Goal: Information Seeking & Learning: Find specific page/section

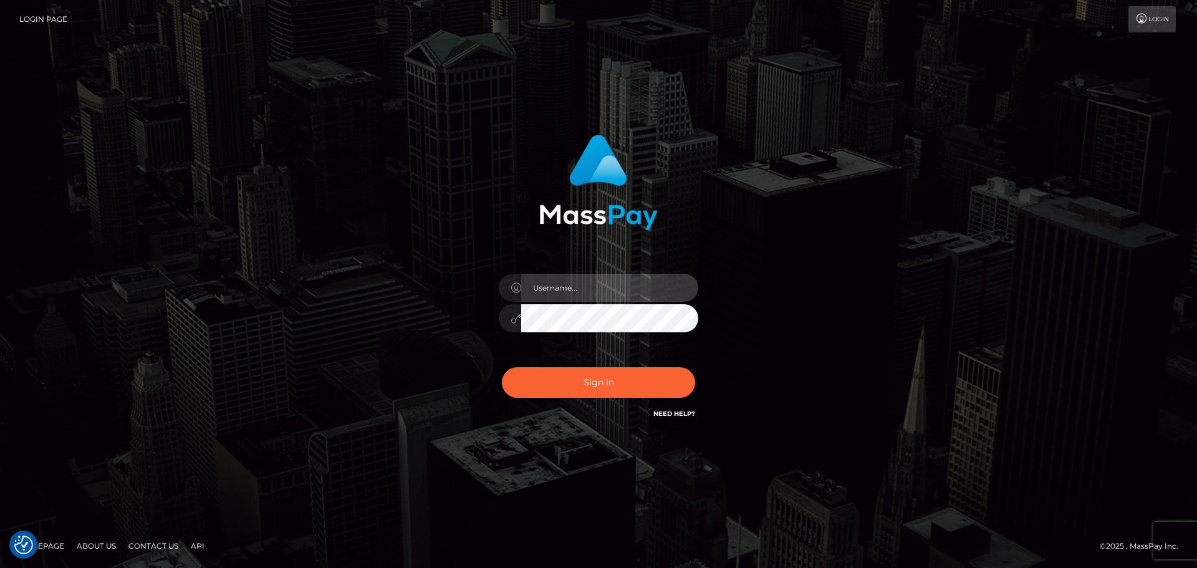
type input "[PERSON_NAME]"
click at [637, 360] on div "Sign in Need Help?" at bounding box center [598, 387] width 218 height 55
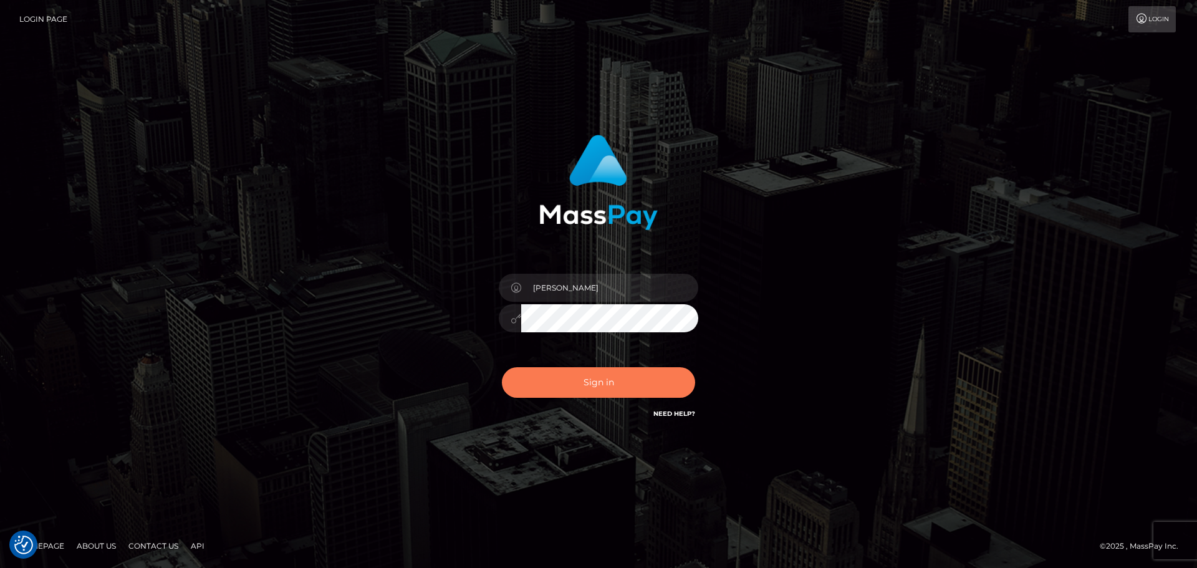
click at [647, 374] on button "Sign in" at bounding box center [598, 382] width 193 height 31
type input "[PERSON_NAME]"
click at [581, 383] on button "Sign in" at bounding box center [598, 382] width 193 height 31
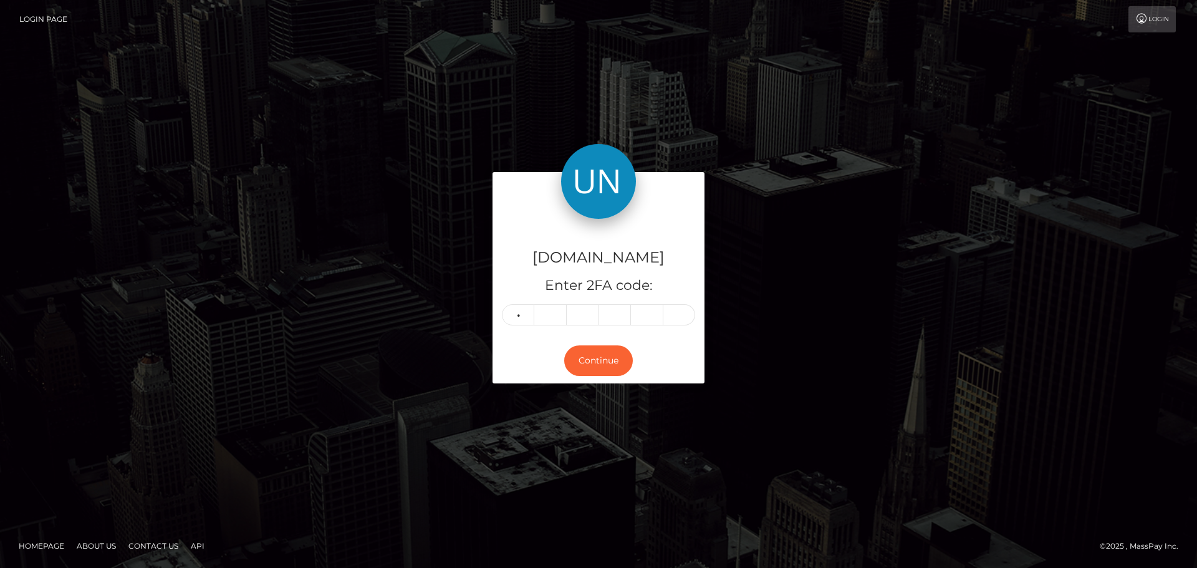
type input "2"
type input "9"
type input "5"
type input "2"
type input "8"
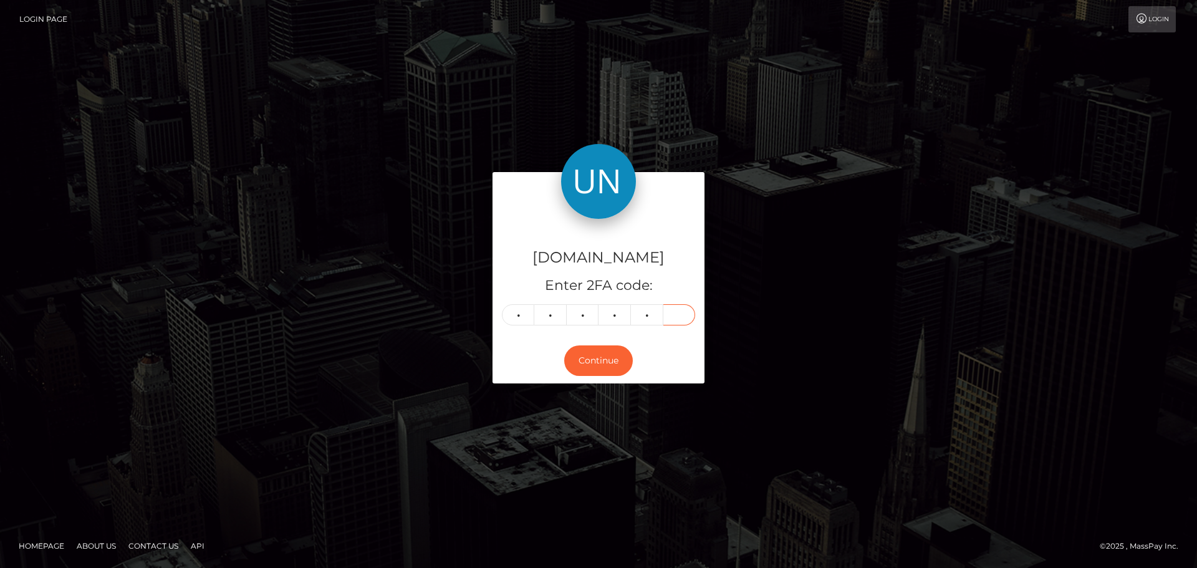
type input "9"
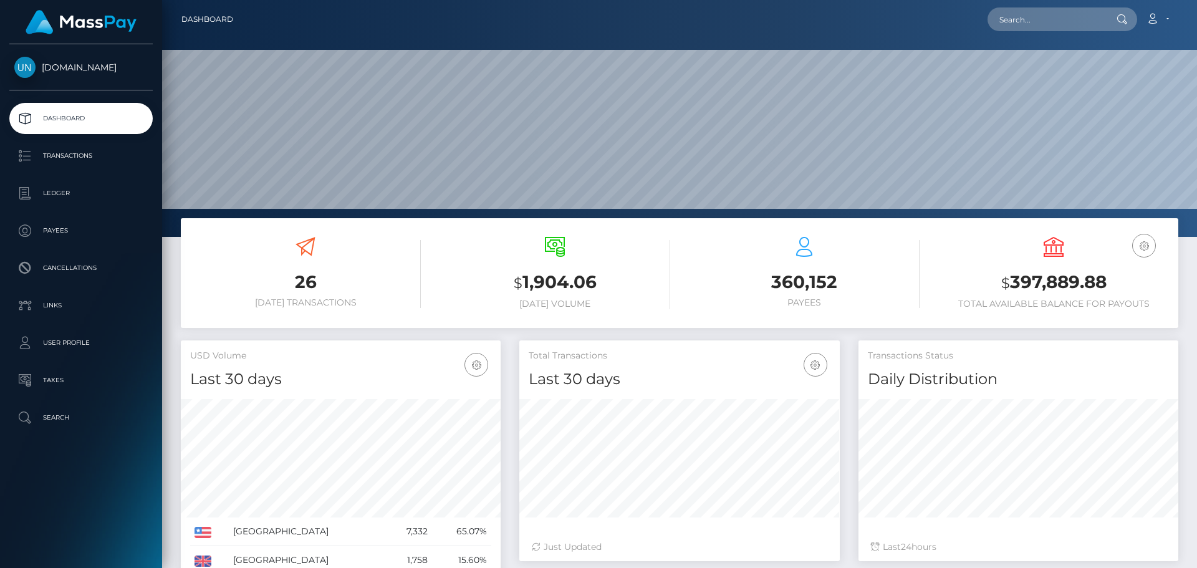
scroll to position [221, 320]
click at [1079, 11] on input "text" at bounding box center [1045, 19] width 117 height 24
paste input "romanepirlet07@gmail.com"
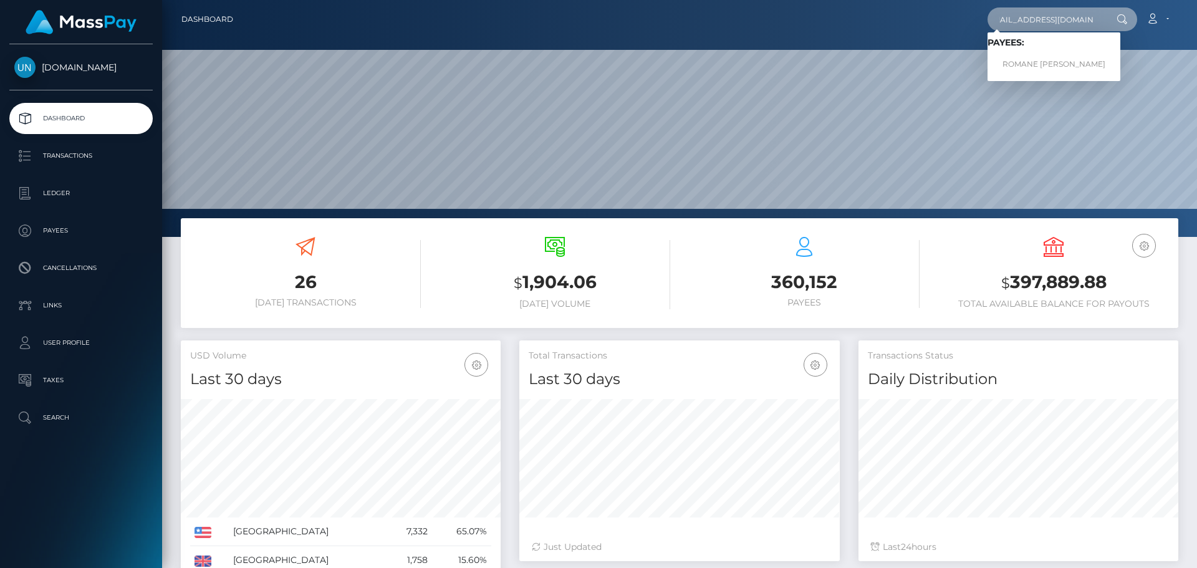
type input "romanepirlet07@gmail.com"
click at [1027, 67] on link "ROMANE JULIE PIRLET" at bounding box center [1053, 64] width 133 height 23
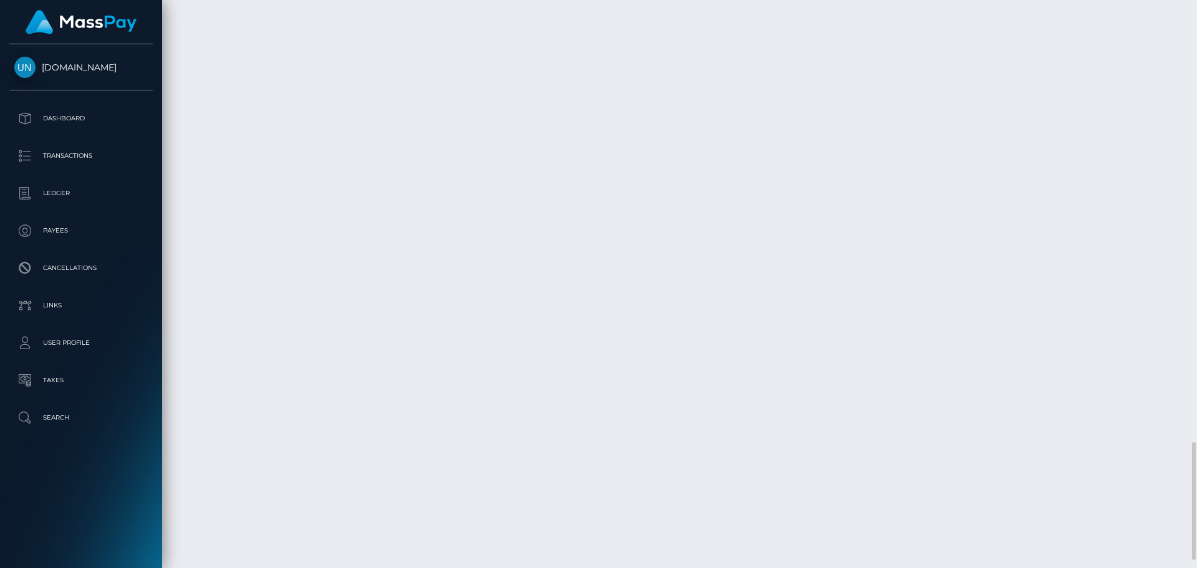
scroll to position [150, 320]
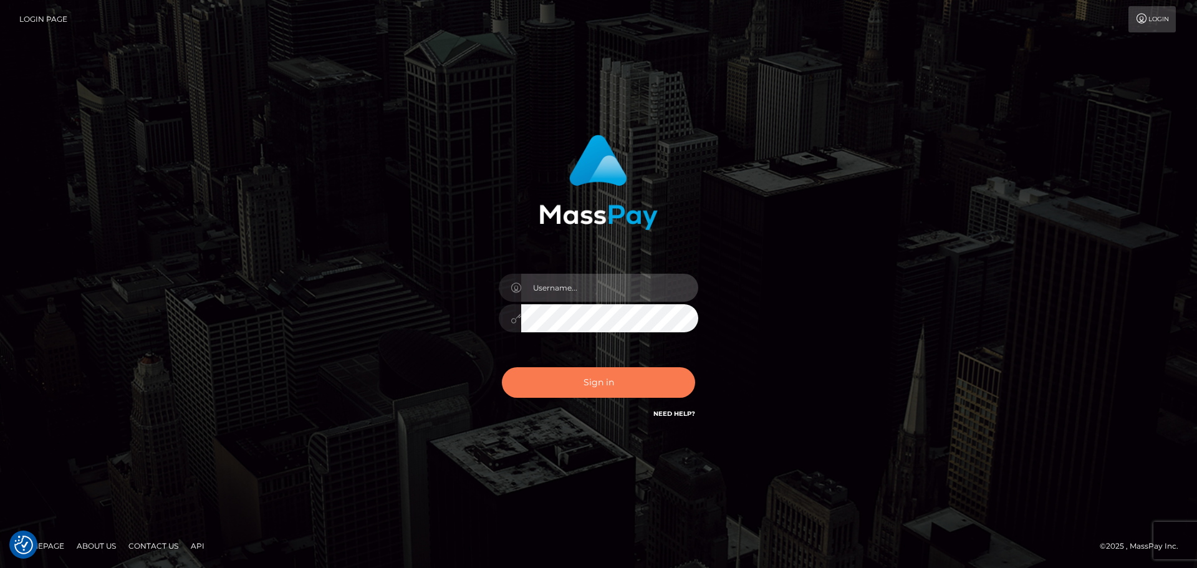
type input "Yassine Slimene"
click at [621, 367] on button "Sign in" at bounding box center [598, 382] width 193 height 31
type input "Yassine Slimene"
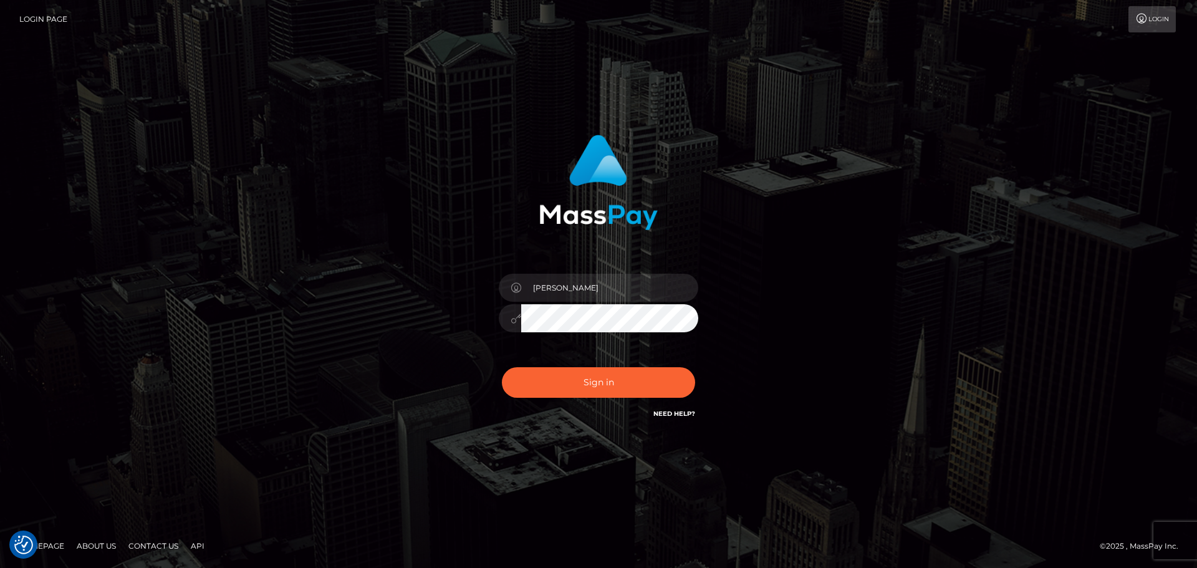
click at [554, 415] on div "Yassine Slimene Sign in" at bounding box center [598, 277] width 327 height 305
click at [576, 393] on button "Sign in" at bounding box center [598, 382] width 193 height 31
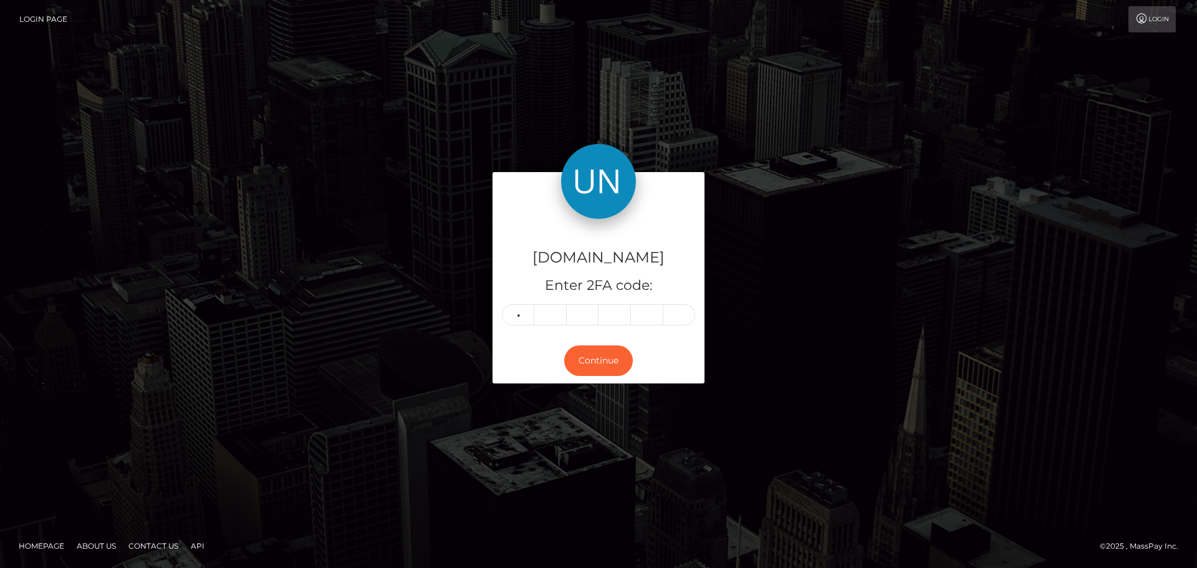
type input "0"
type input "6"
type input "4"
type input "1"
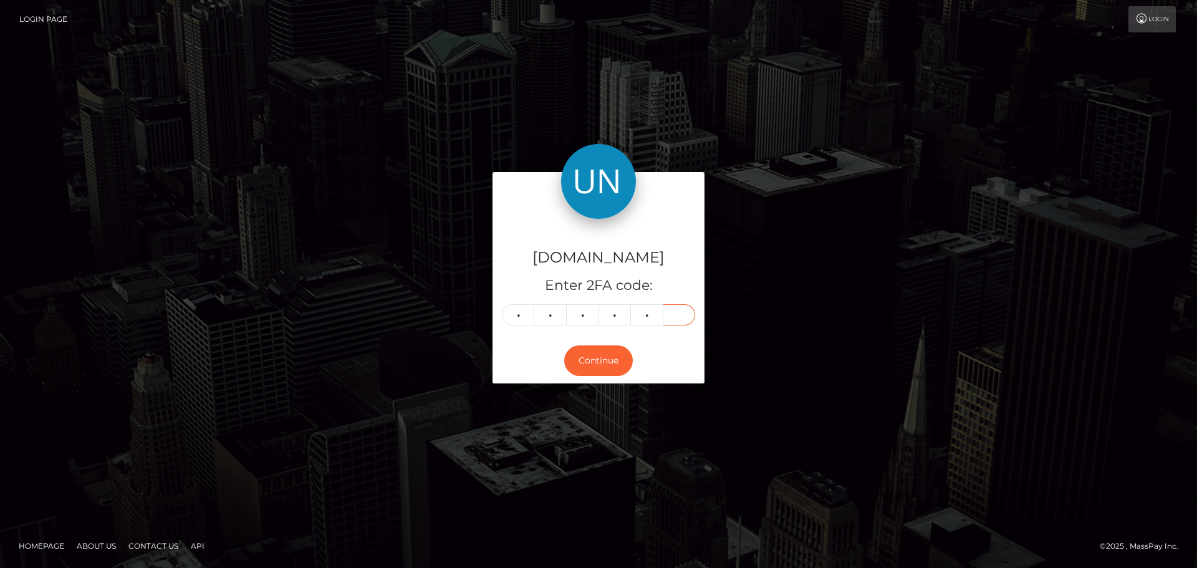
type input "0"
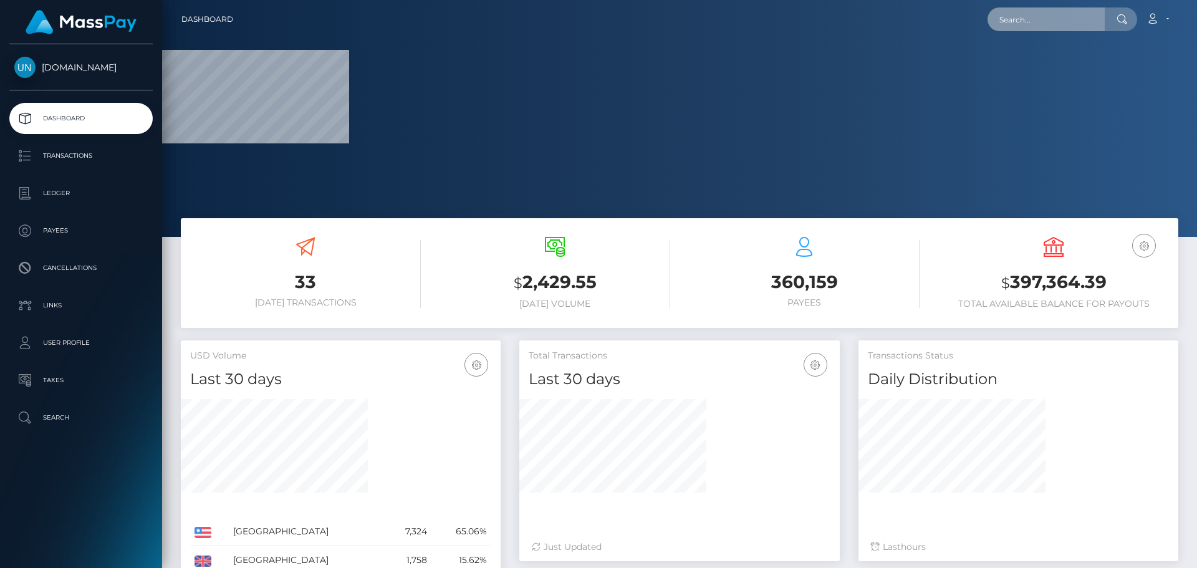
click at [1015, 11] on input "text" at bounding box center [1045, 19] width 117 height 24
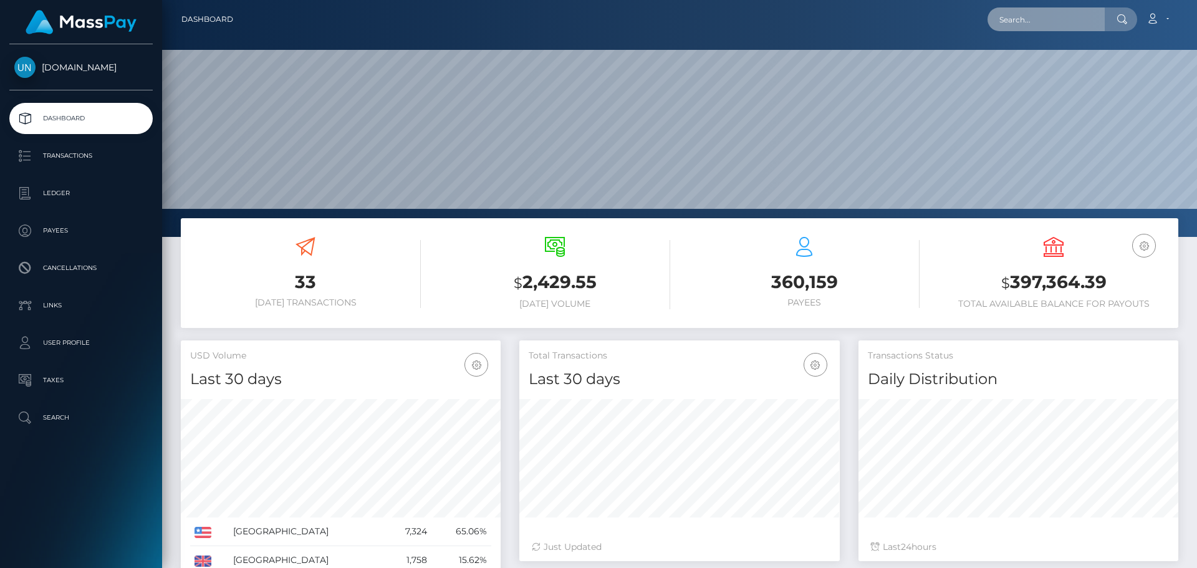
scroll to position [221, 320]
paste input "9cm6dcbwvc@privaterelay.appleid.com"
type input "9cm6dcbwvc@privaterelay.appleid.com"
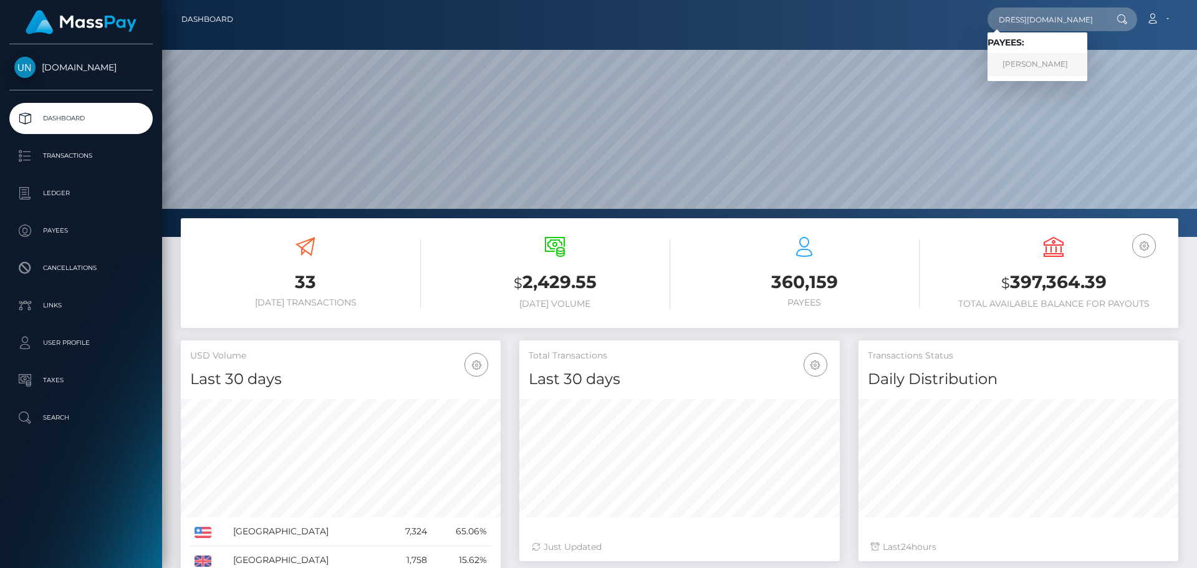
drag, startPoint x: 1075, startPoint y: 55, endPoint x: 1035, endPoint y: 62, distance: 40.4
click at [1035, 62] on link "CHLOE CARTER" at bounding box center [1037, 64] width 100 height 23
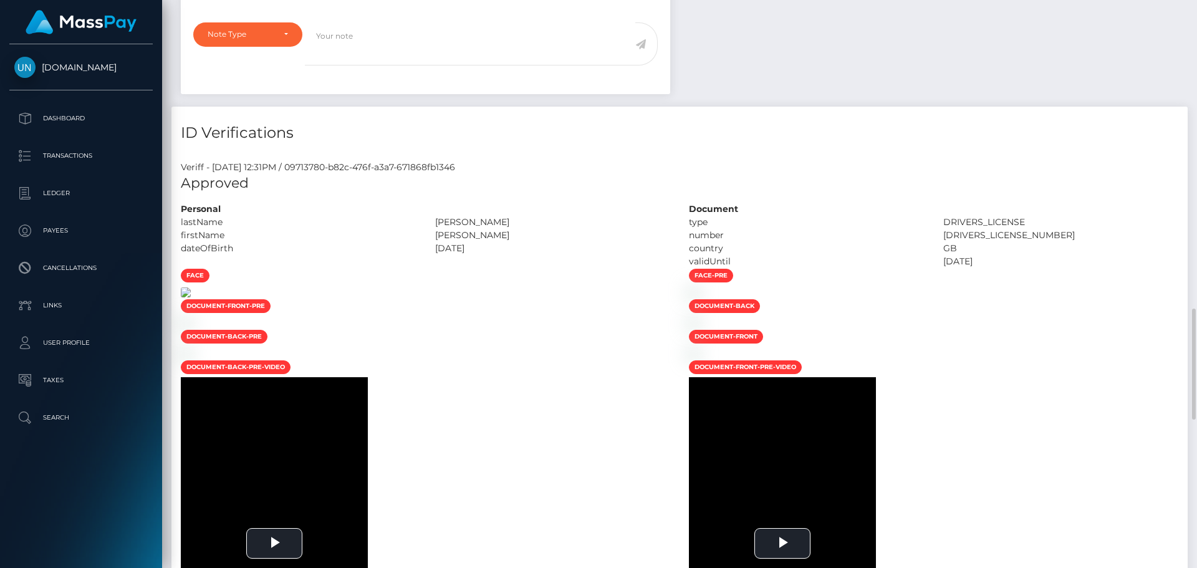
scroll to position [623, 0]
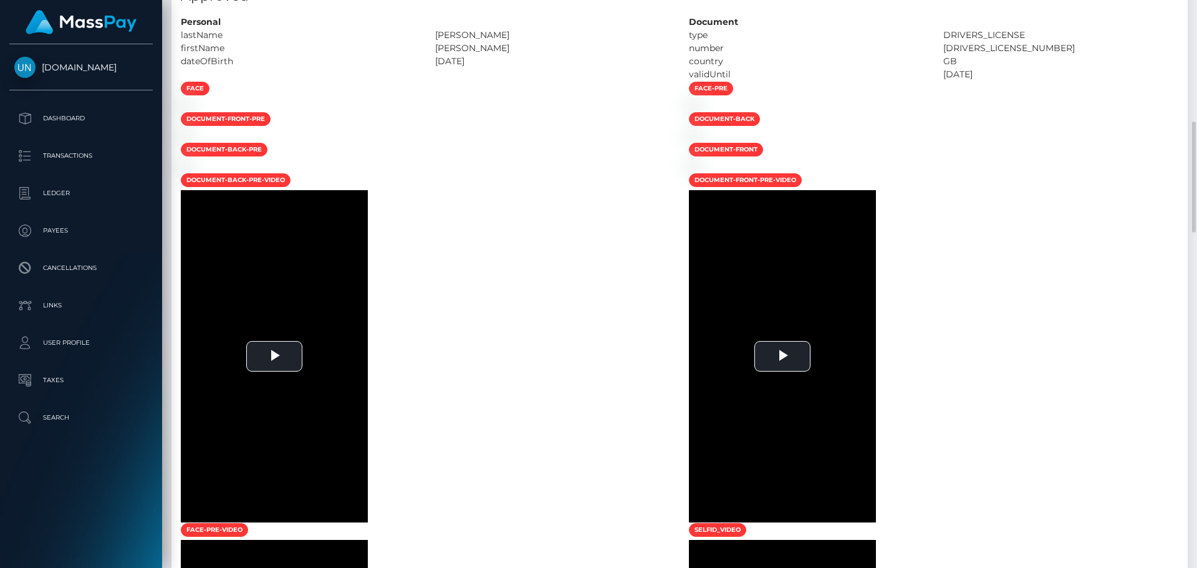
drag, startPoint x: 1196, startPoint y: 247, endPoint x: 1186, endPoint y: 252, distance: 10.9
click at [1196, 247] on div at bounding box center [1191, 284] width 9 height 568
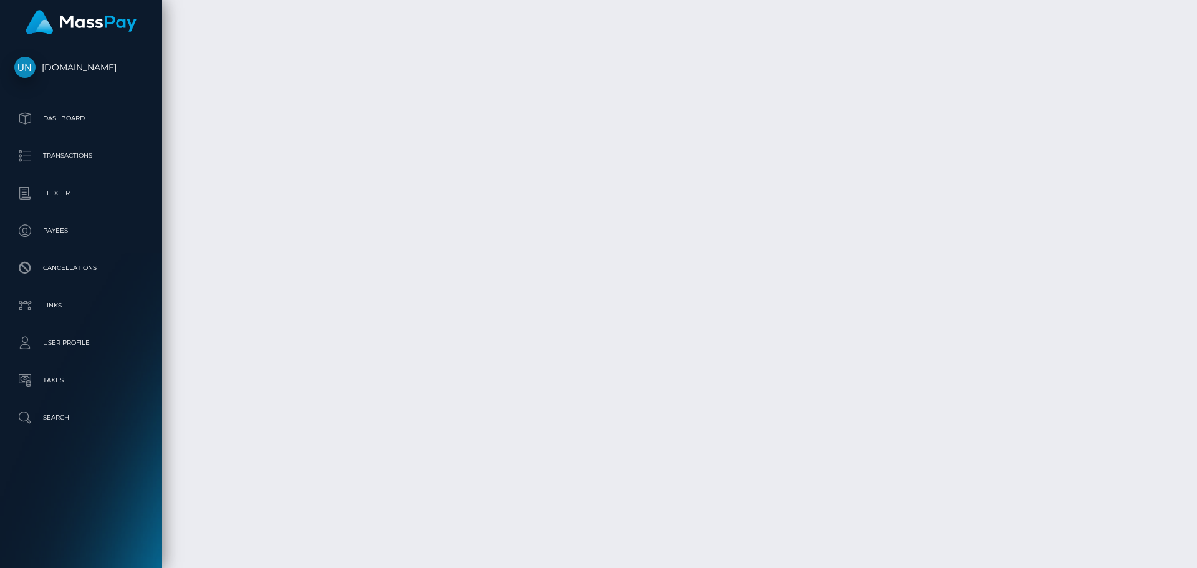
scroll to position [2335, 0]
click at [1196, 9] on div at bounding box center [1191, 284] width 9 height 568
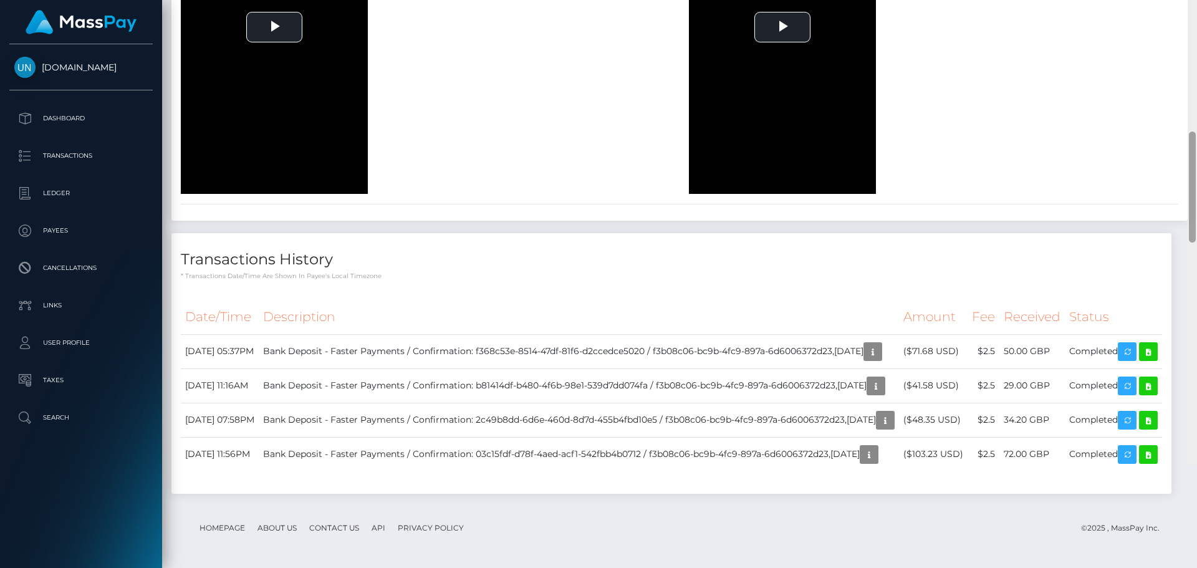
click at [1196, 9] on div at bounding box center [1191, 181] width 9 height 568
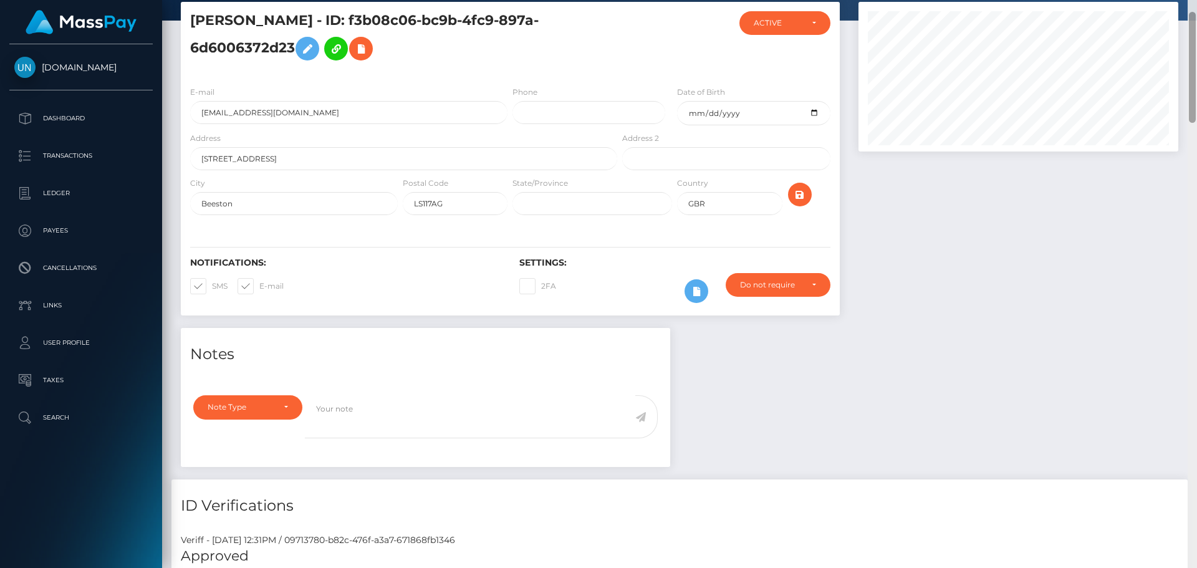
click at [1195, 9] on div "Customer Profile Loading... Loading..." at bounding box center [679, 284] width 1035 height 568
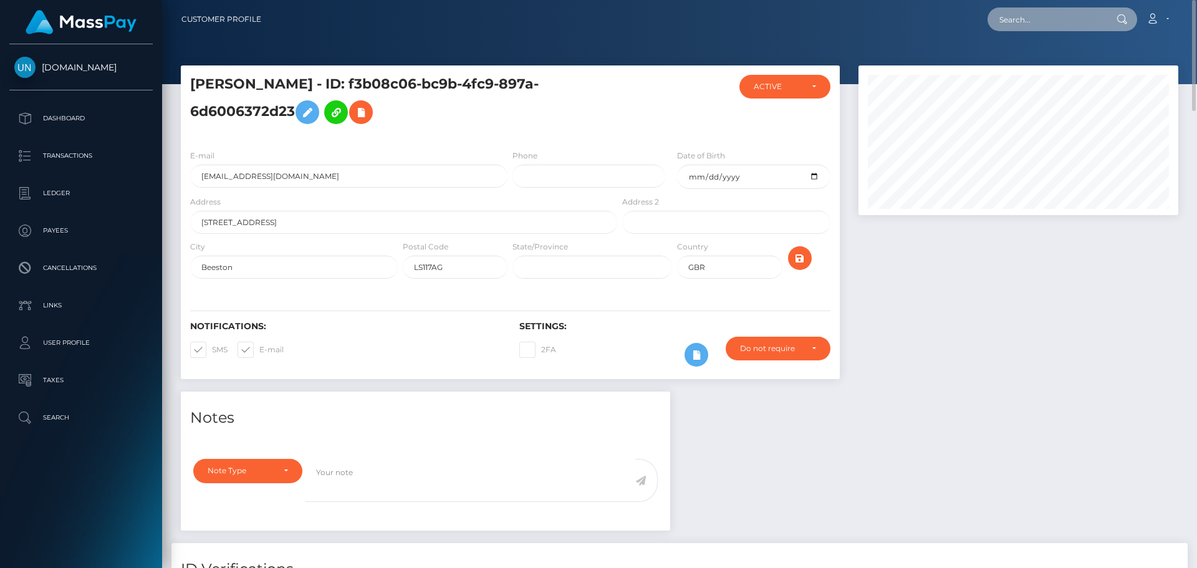
click at [1101, 12] on input "text" at bounding box center [1045, 19] width 117 height 24
paste input "[EMAIL_ADDRESS][DOMAIN_NAME]"
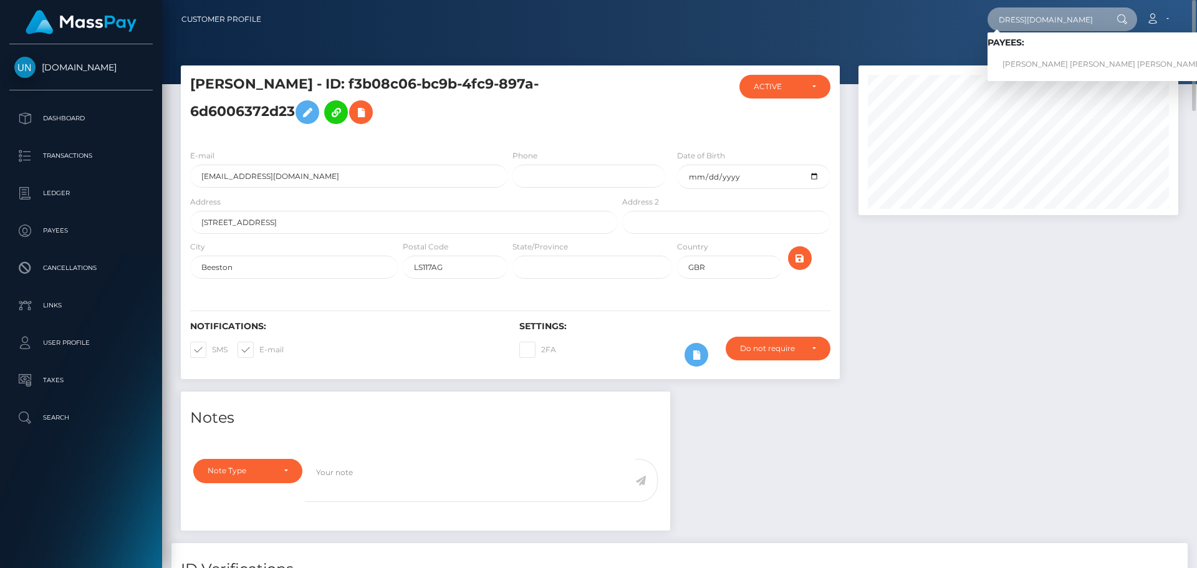
type input "547wcmk4hv@privaterelay.appleid.com"
click at [1032, 67] on link "OCEANE ALISON VICTORIA WEBER" at bounding box center [1102, 64] width 230 height 23
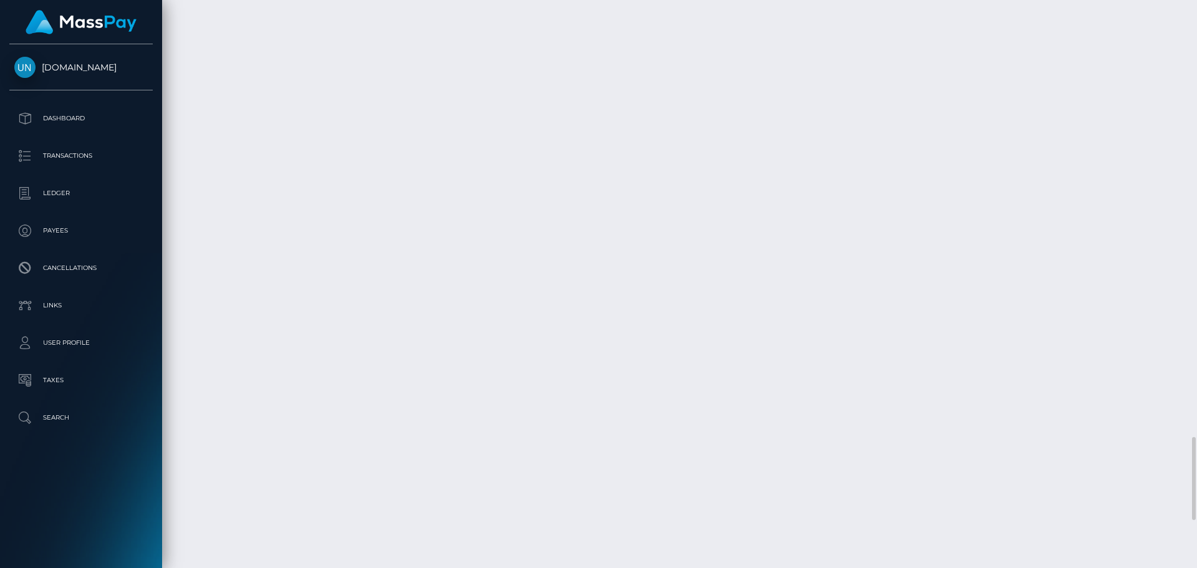
scroll to position [3320, 0]
click at [1196, 19] on div at bounding box center [1191, 284] width 9 height 568
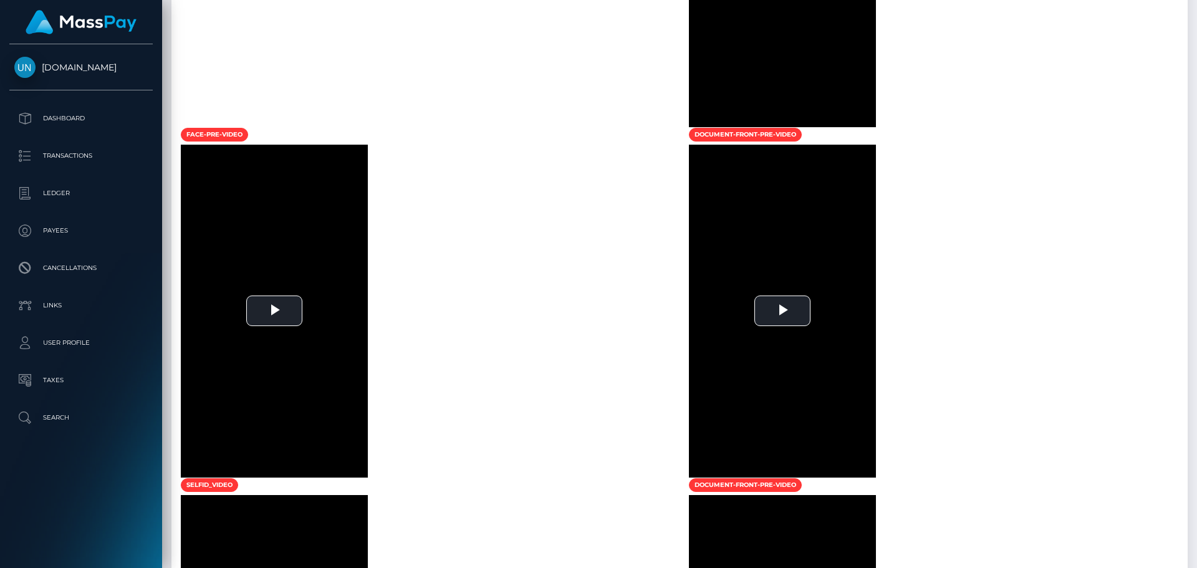
click at [1196, 16] on div at bounding box center [1191, 284] width 9 height 568
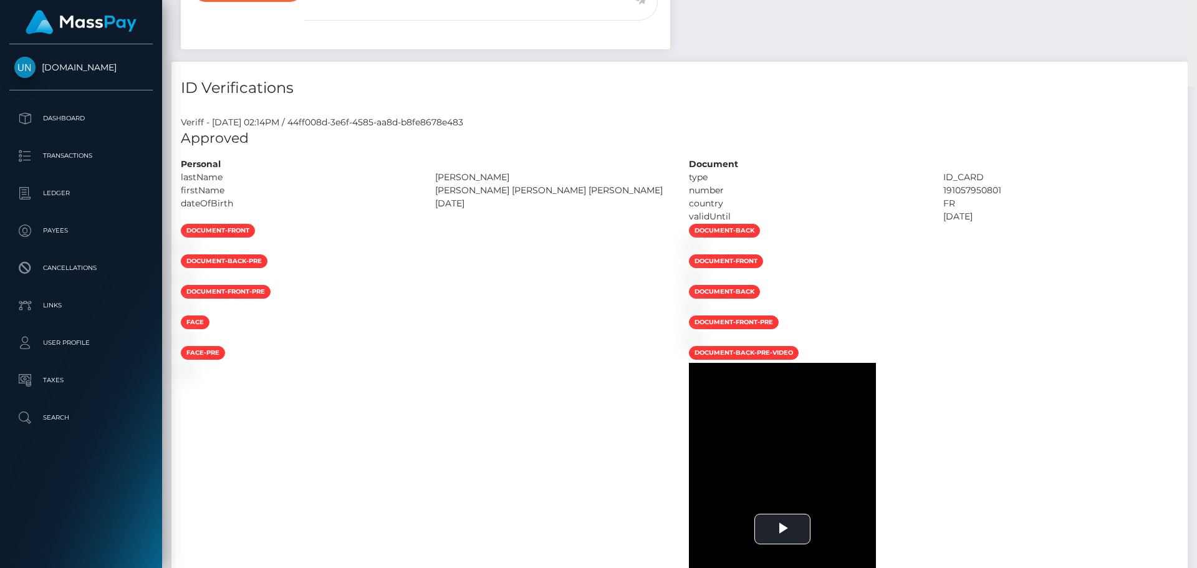
click at [1196, 16] on div "Customer Profile Loading... Loading..." at bounding box center [679, 284] width 1035 height 568
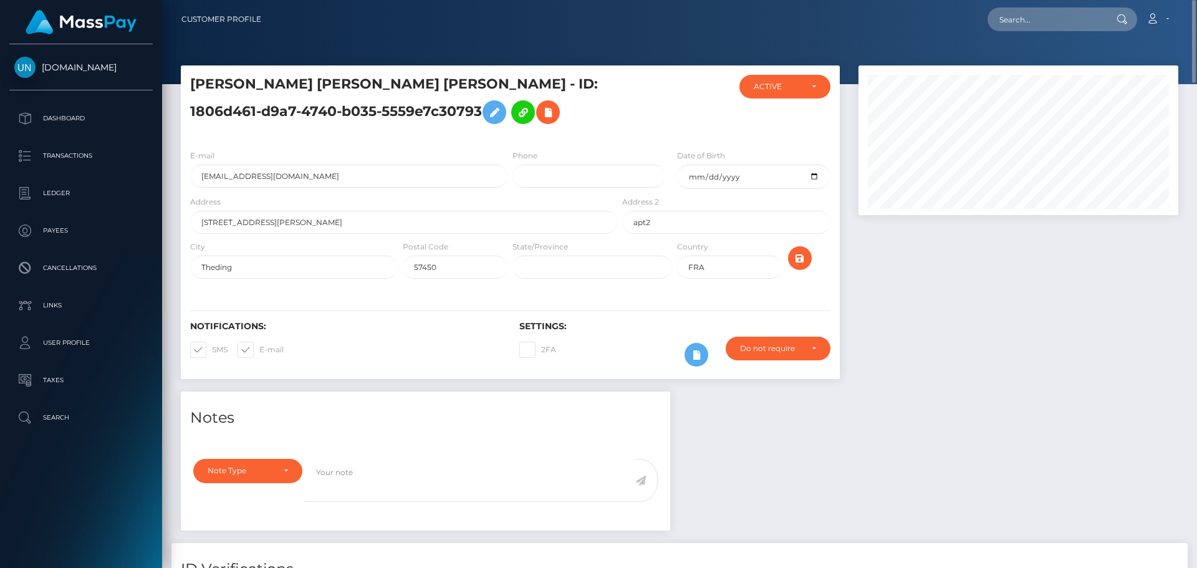
click at [1106, 12] on div at bounding box center [1120, 19] width 32 height 24
click at [1101, 13] on input "text" at bounding box center [1045, 19] width 117 height 24
paste input "ew8170457@gmail.com"
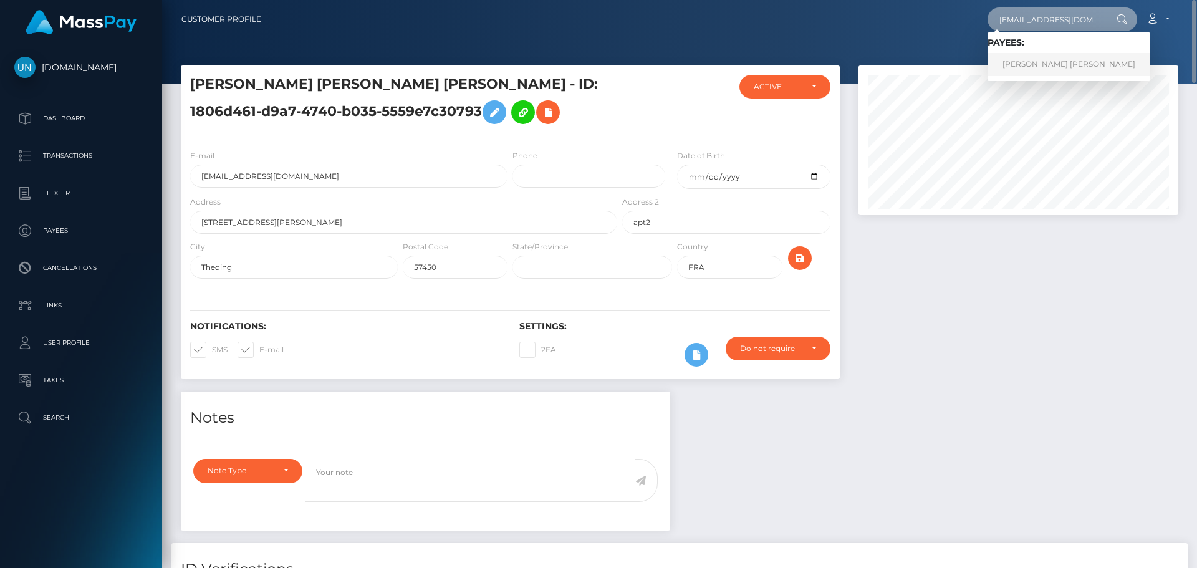
type input "ew8170457@gmail.com"
click at [1054, 64] on link "ETHAN STEVE M WELLS" at bounding box center [1068, 64] width 163 height 23
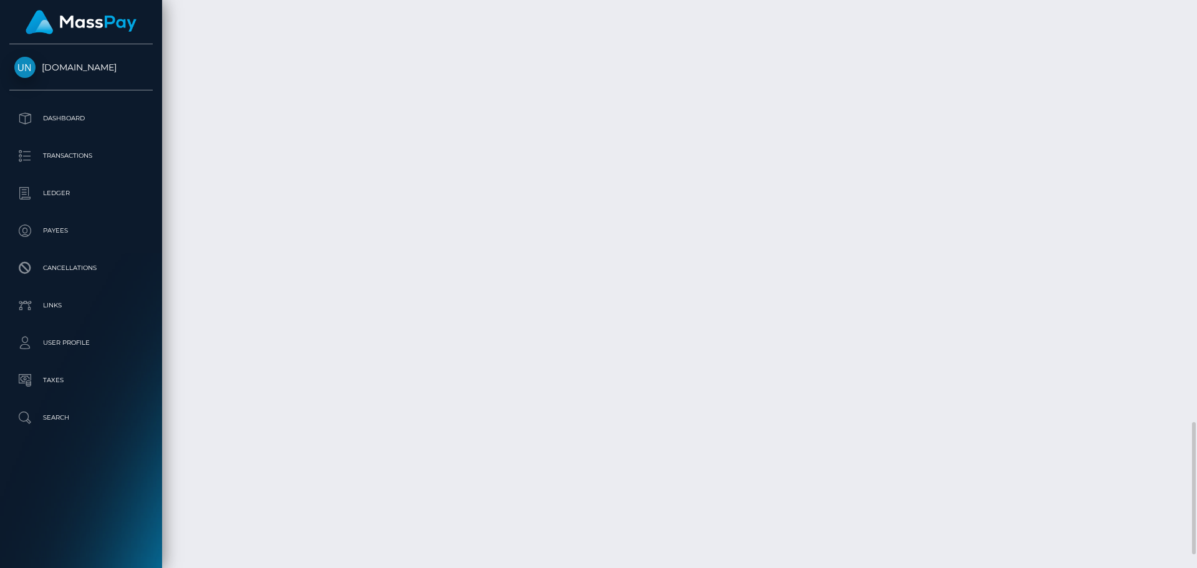
scroll to position [1863, 0]
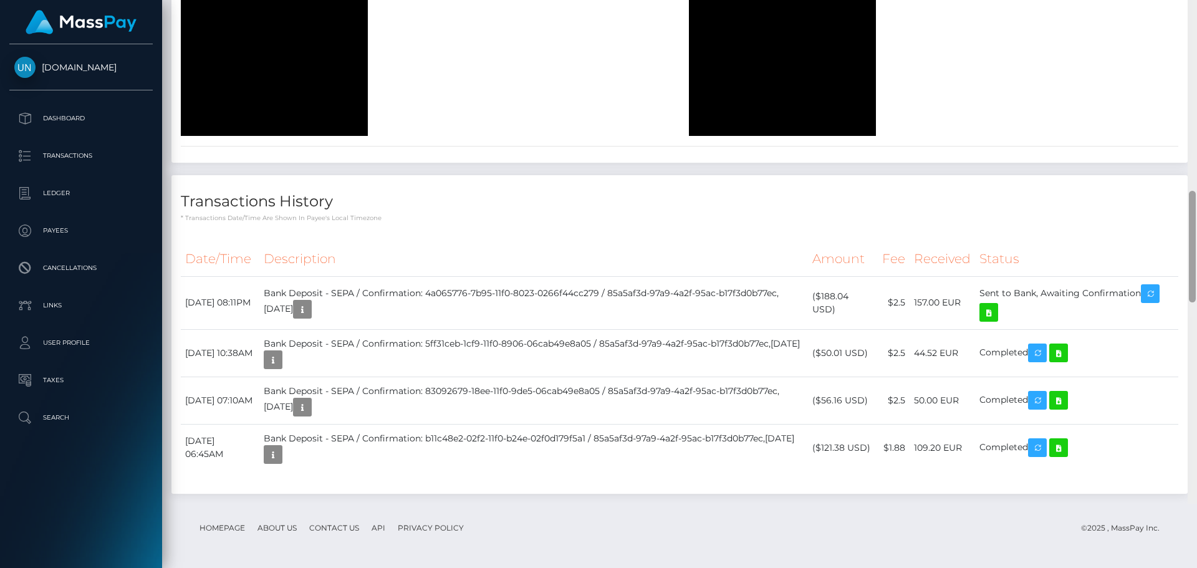
click at [1196, 7] on div at bounding box center [1191, 220] width 9 height 568
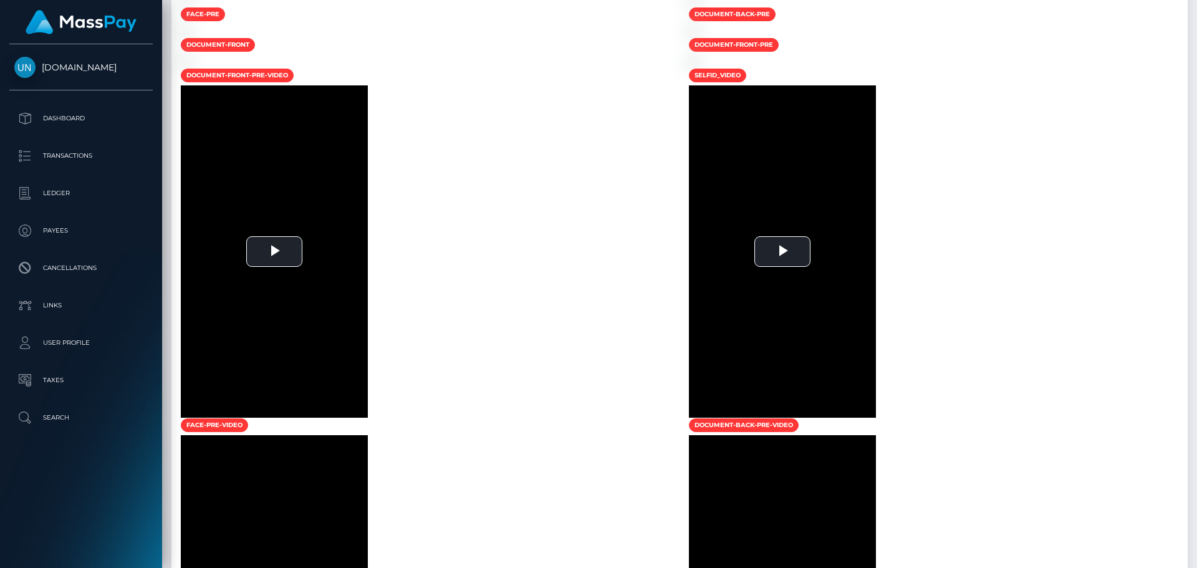
scroll to position [160, 0]
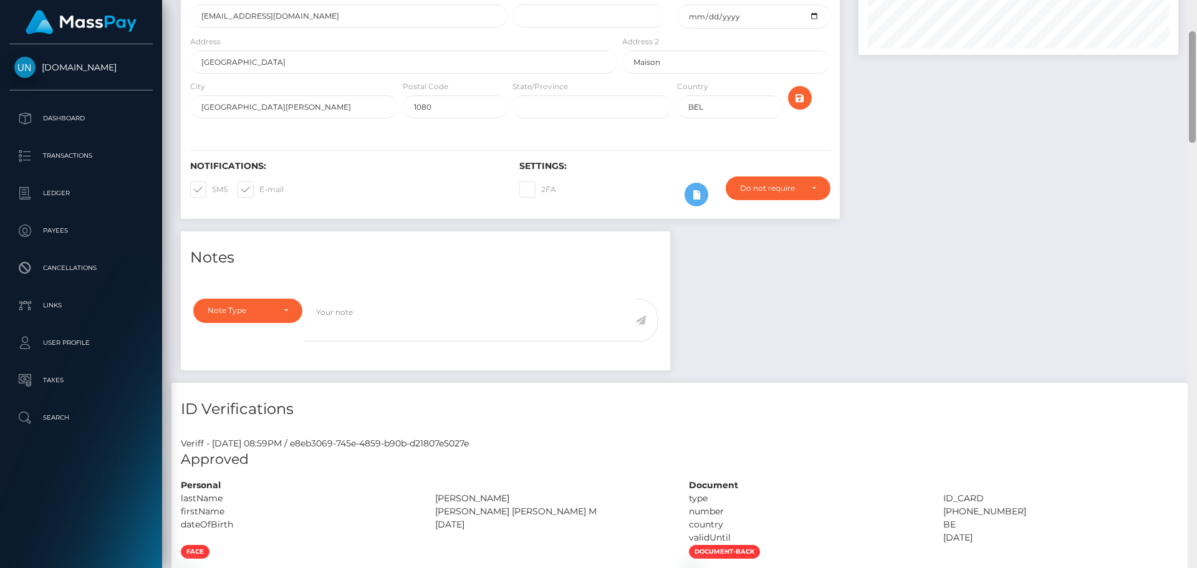
click at [1196, 7] on div at bounding box center [1191, 284] width 9 height 568
click at [1196, 7] on div "Customer Profile Loading... Loading..." at bounding box center [679, 284] width 1035 height 568
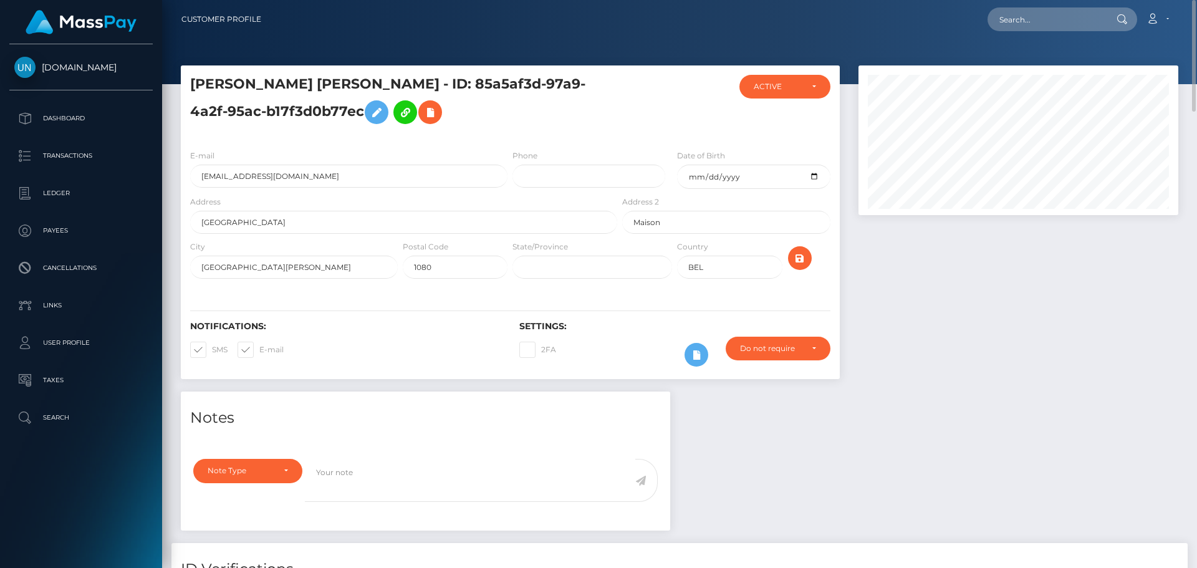
drag, startPoint x: 970, startPoint y: 7, endPoint x: 1021, endPoint y: 23, distance: 53.6
click at [969, 7] on div "Loading... Loading... Account Edit Profile Logout" at bounding box center [724, 19] width 906 height 26
click at [1025, 23] on input "text" at bounding box center [1045, 19] width 117 height 24
paste input "jacopoazzini@icloud.com"
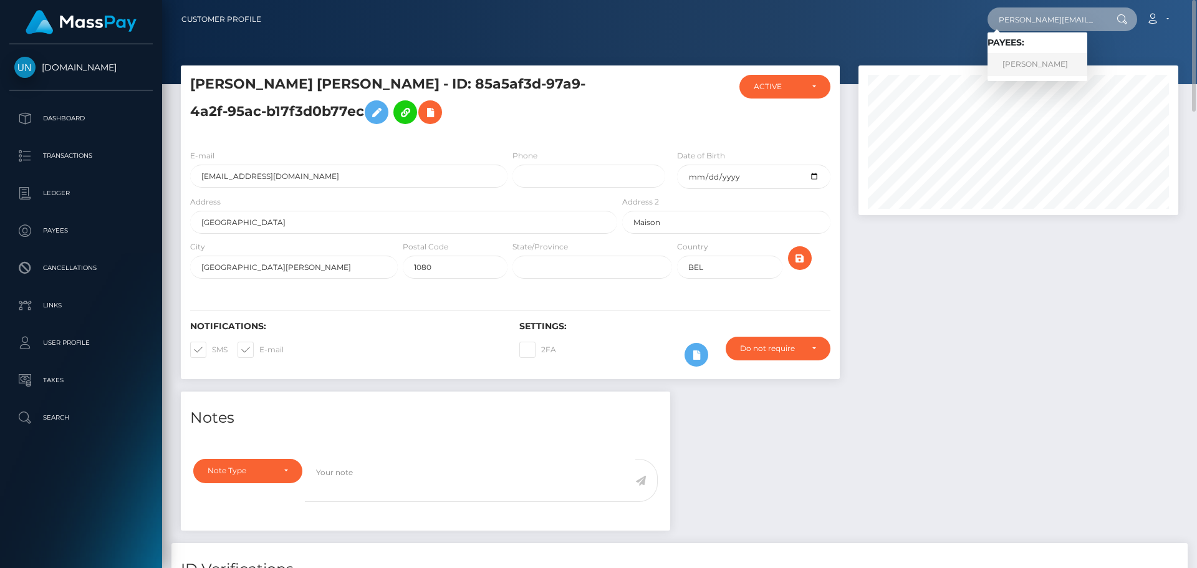
type input "jacopoazzini@icloud.com"
click at [1025, 59] on link "JACOPO AZZINI" at bounding box center [1037, 64] width 100 height 23
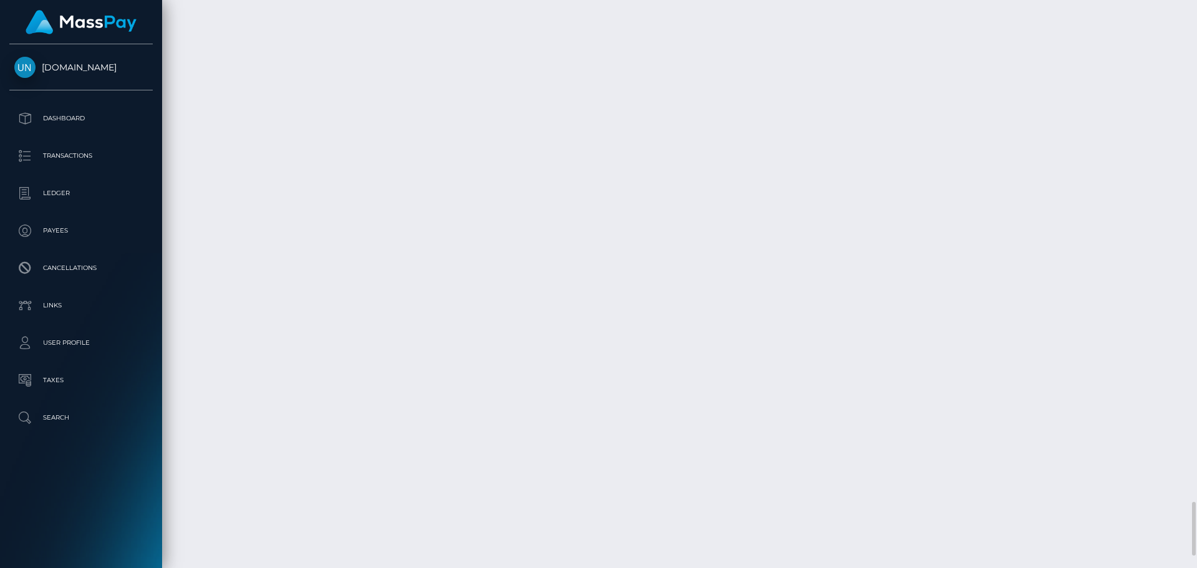
scroll to position [5424, 0]
click at [1196, 42] on div at bounding box center [1191, 284] width 9 height 568
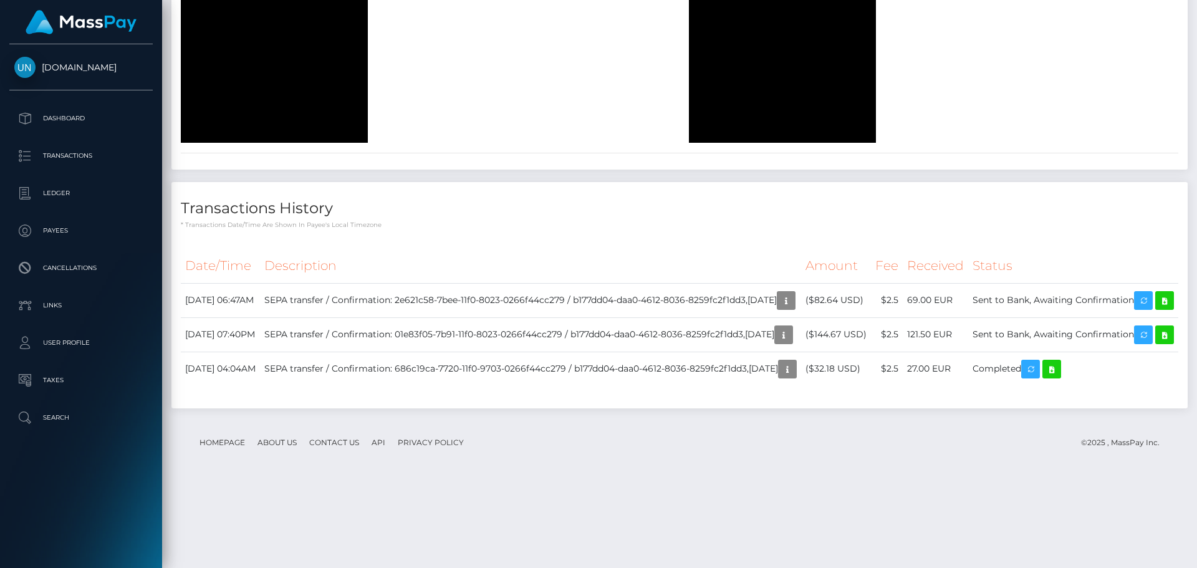
click at [1196, 24] on div at bounding box center [1191, 284] width 9 height 568
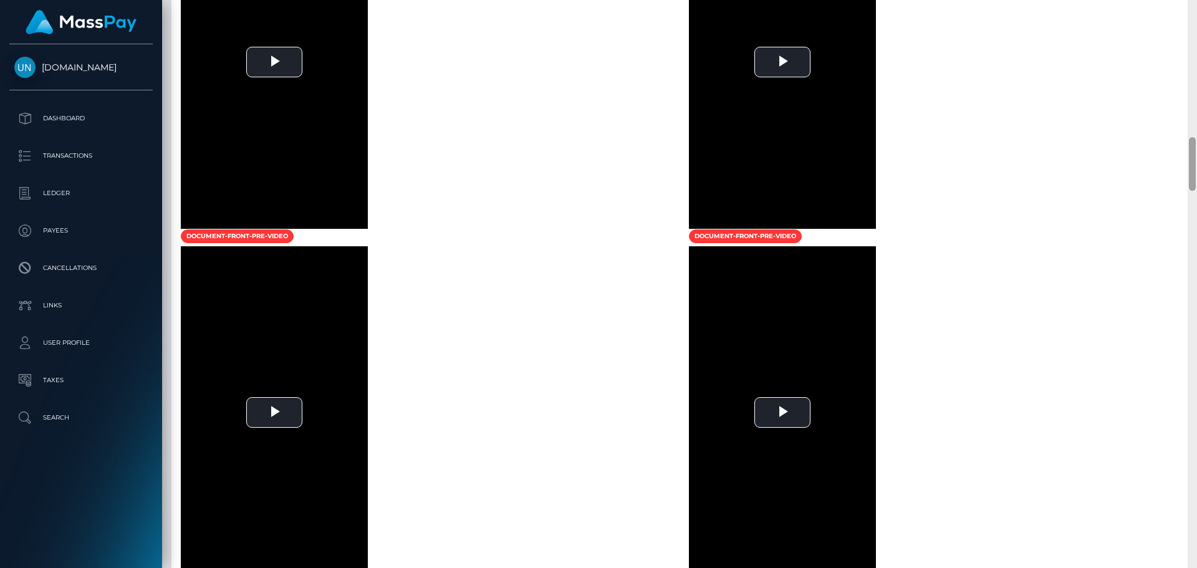
click at [1196, 17] on div at bounding box center [1191, 284] width 9 height 568
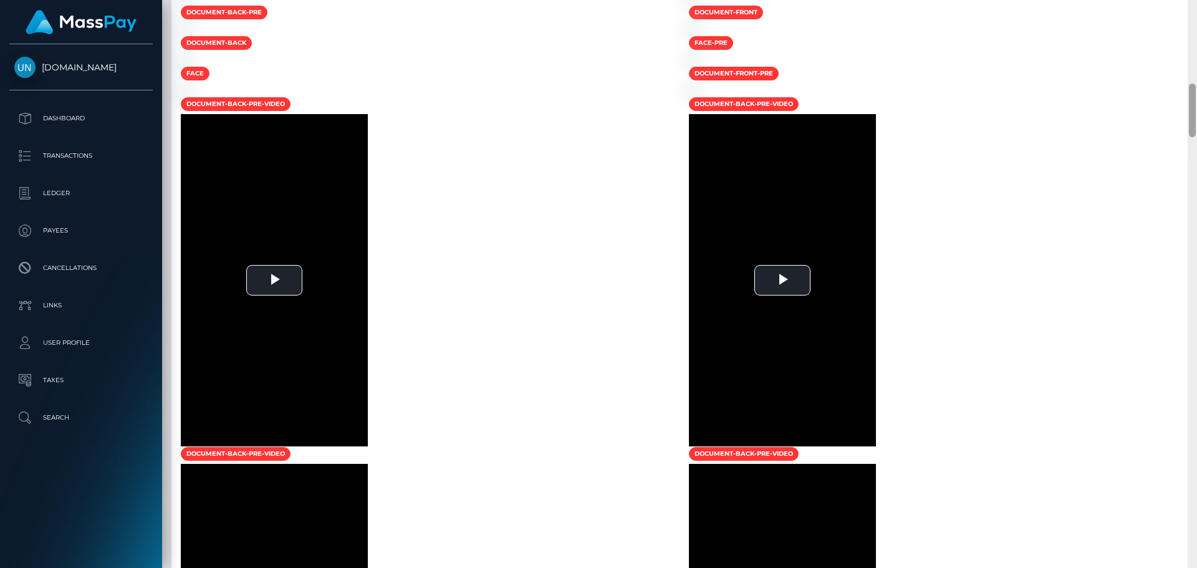
click at [1196, 16] on div at bounding box center [1191, 284] width 9 height 568
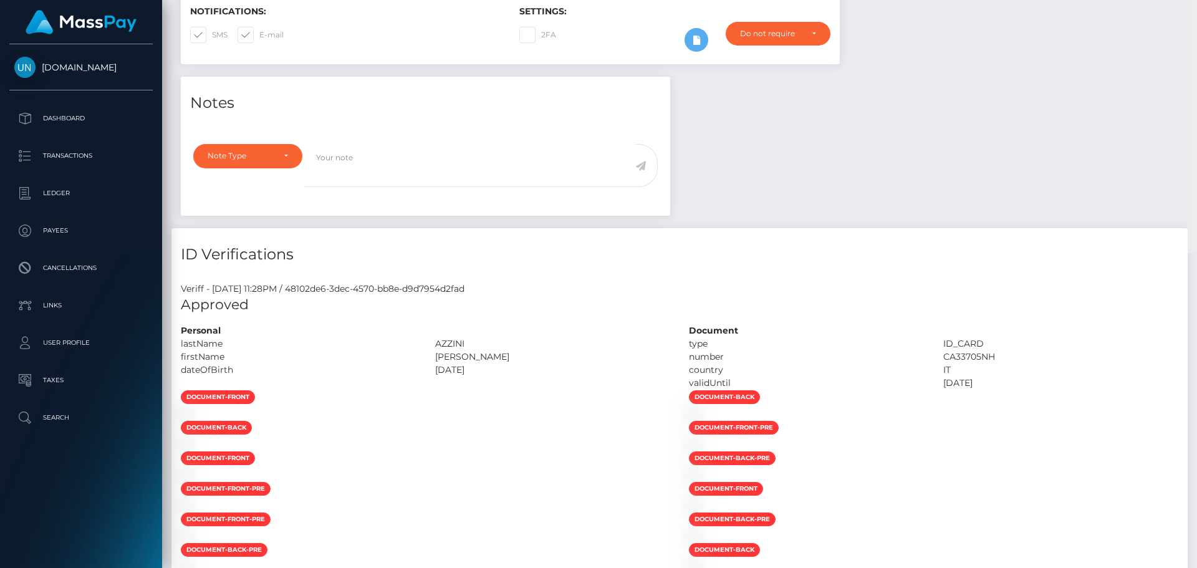
scroll to position [0, 0]
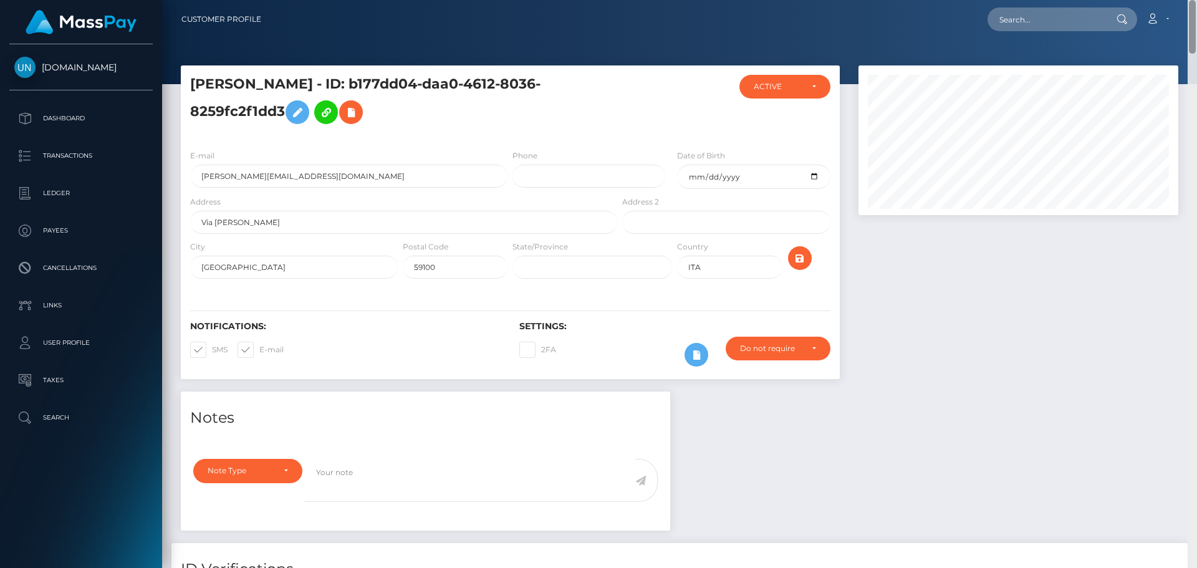
click at [1196, 1] on div "Customer Profile Loading... Loading..." at bounding box center [679, 284] width 1035 height 568
click at [1196, 1] on nav "Customer Profile Loading... Loading... Account" at bounding box center [679, 19] width 1035 height 39
click at [1036, 11] on input "text" at bounding box center [1045, 19] width 117 height 24
paste input "[PERSON_NAME][EMAIL_ADDRESS][PERSON_NAME][DOMAIN_NAME]"
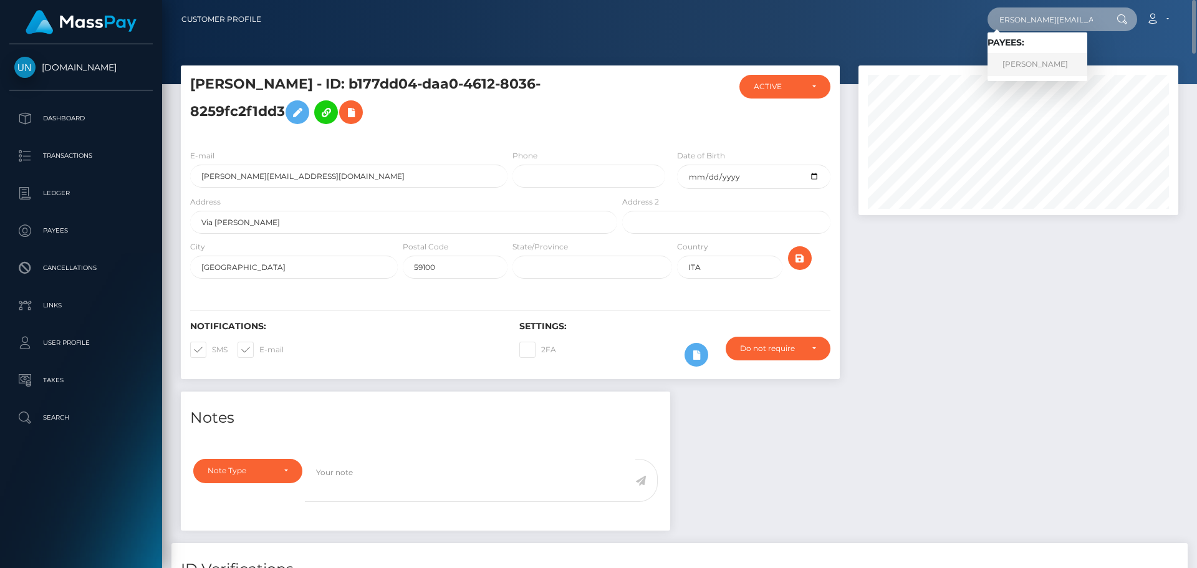
type input "[PERSON_NAME][EMAIL_ADDRESS][PERSON_NAME][DOMAIN_NAME]"
click at [1035, 69] on link "EMANUELE FRASCADORE" at bounding box center [1037, 64] width 100 height 23
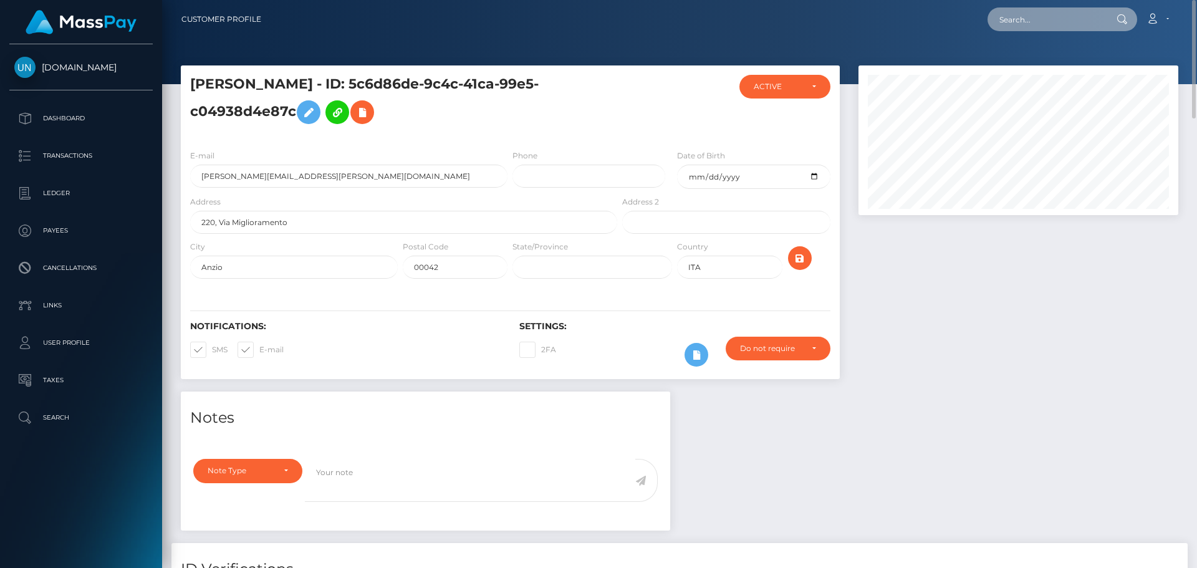
click at [1076, 27] on input "text" at bounding box center [1045, 19] width 117 height 24
paste input "[EMAIL_ADDRESS][DOMAIN_NAME]"
type input "[EMAIL_ADDRESS][DOMAIN_NAME]"
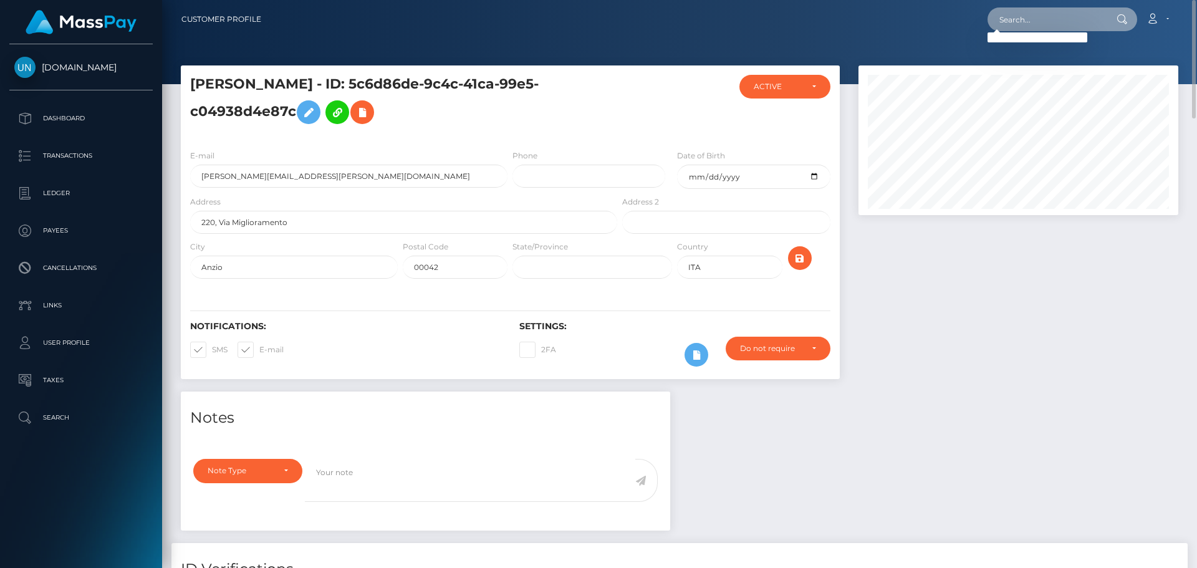
paste input "[EMAIL_ADDRESS][DOMAIN_NAME]"
type input "[EMAIL_ADDRESS][DOMAIN_NAME]"
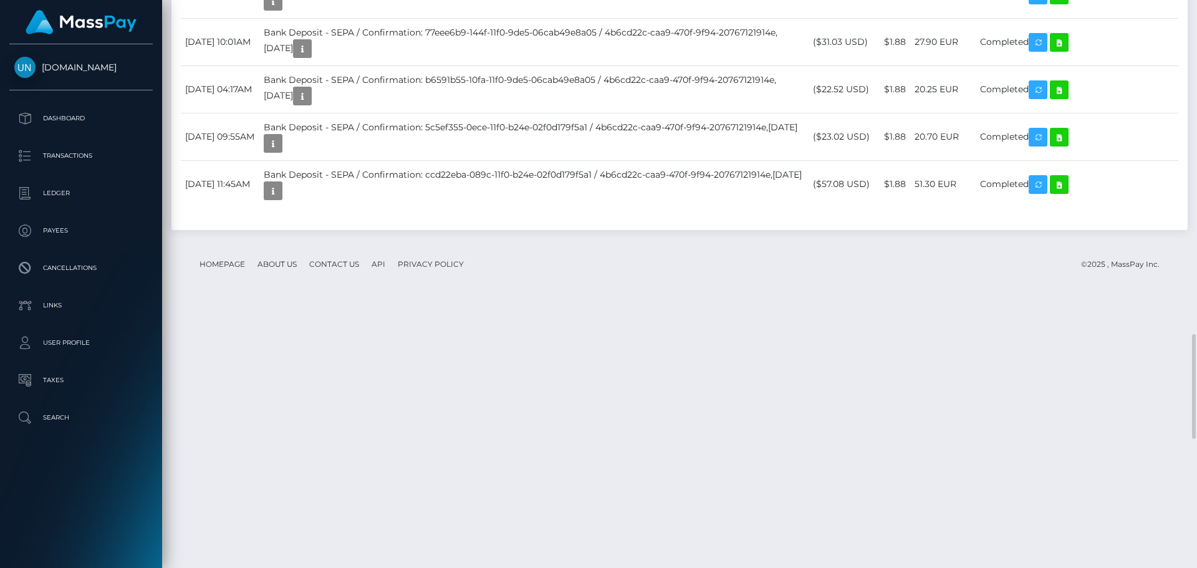
scroll to position [2057, 0]
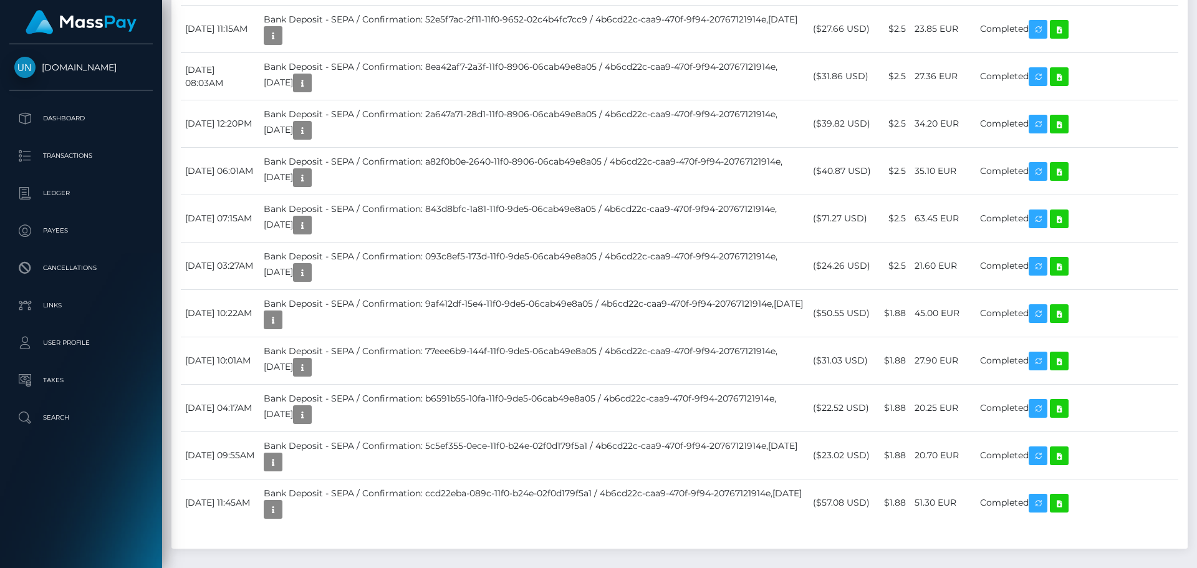
click at [1196, 20] on div at bounding box center [1191, 284] width 9 height 568
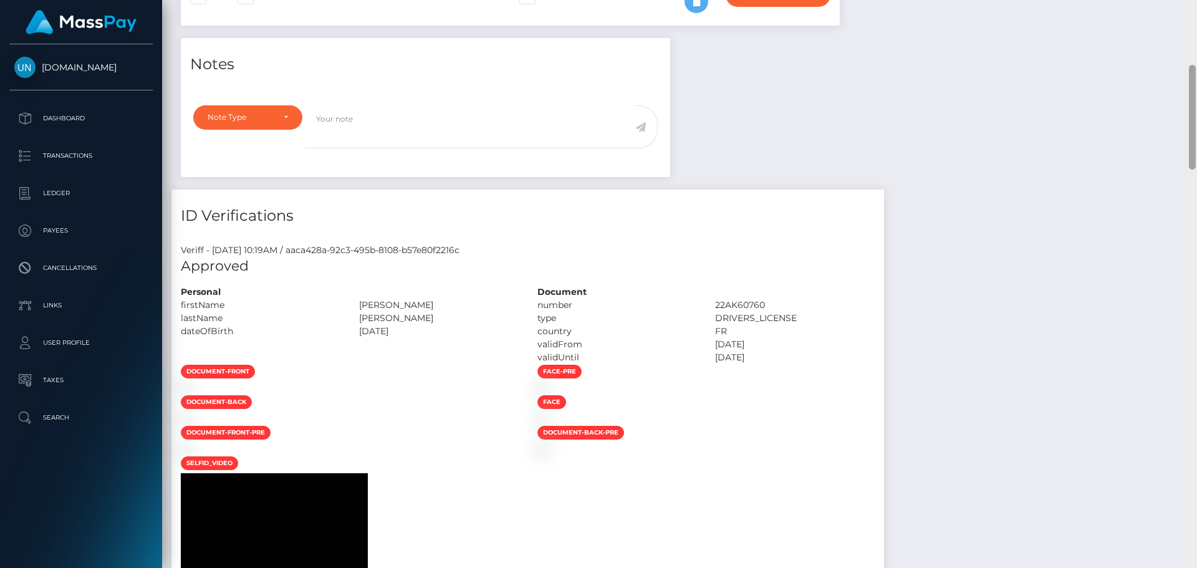
click at [1188, 7] on div "Customer Profile Loading... Loading..." at bounding box center [679, 284] width 1035 height 568
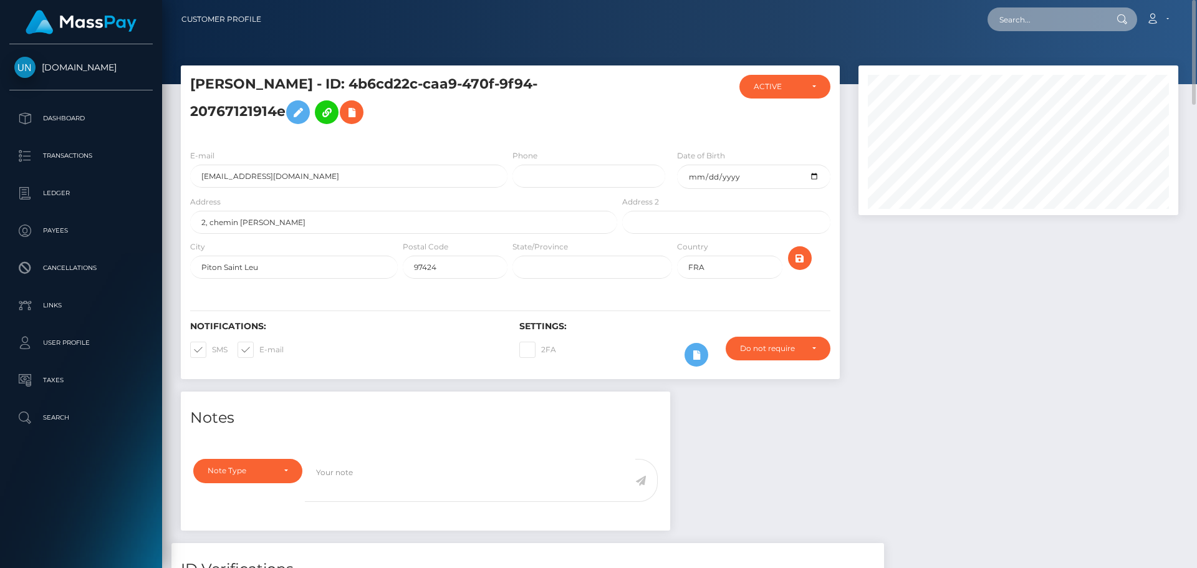
click at [1030, 16] on input "text" at bounding box center [1045, 19] width 117 height 24
paste input "[PERSON_NAME][EMAIL_ADDRESS][DOMAIN_NAME]"
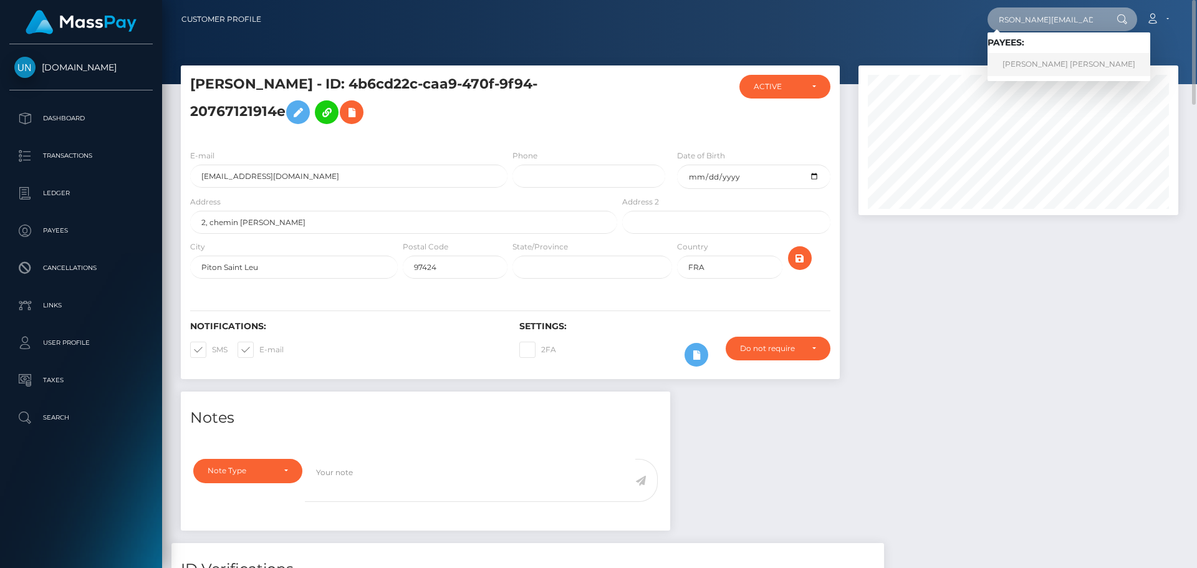
type input "[PERSON_NAME][EMAIL_ADDRESS][DOMAIN_NAME]"
click at [1008, 72] on link "[PERSON_NAME] [PERSON_NAME]" at bounding box center [1068, 64] width 163 height 23
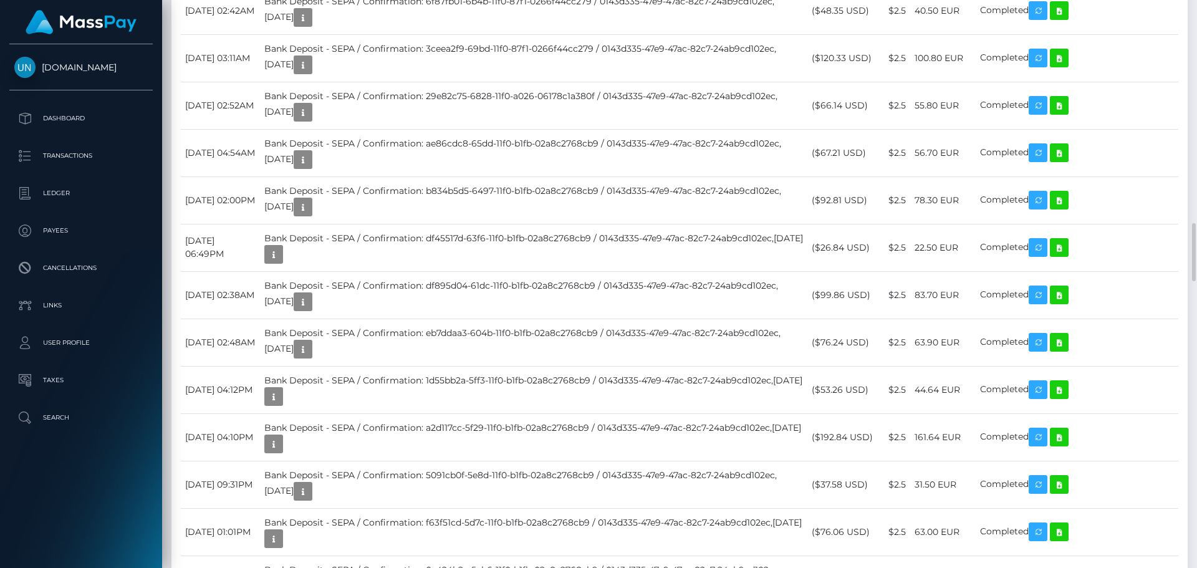
scroll to position [2368, 0]
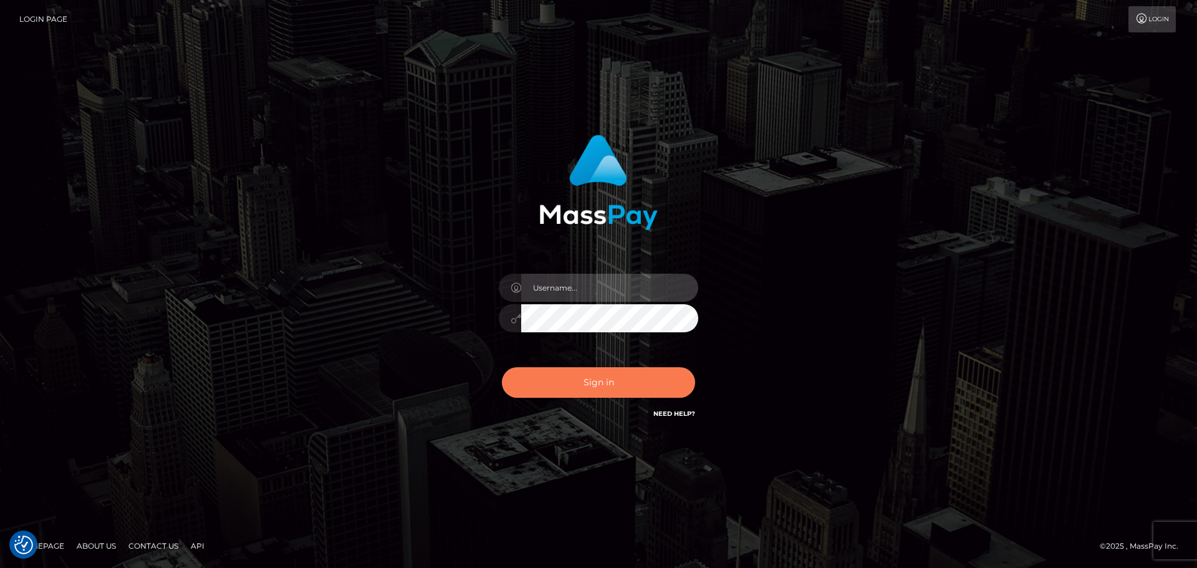
type input "[PERSON_NAME]"
click at [562, 378] on button "Sign in" at bounding box center [598, 382] width 193 height 31
type input "[PERSON_NAME]"
click at [554, 385] on button "Sign in" at bounding box center [598, 382] width 193 height 31
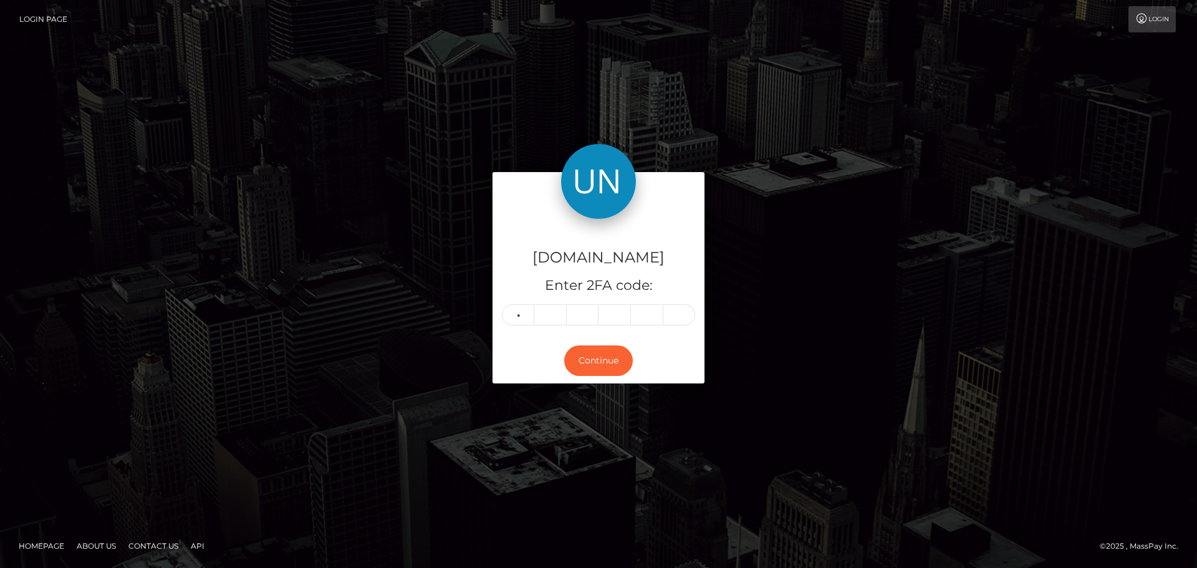
type input "7"
type input "2"
type input "9"
type input "1"
type input "6"
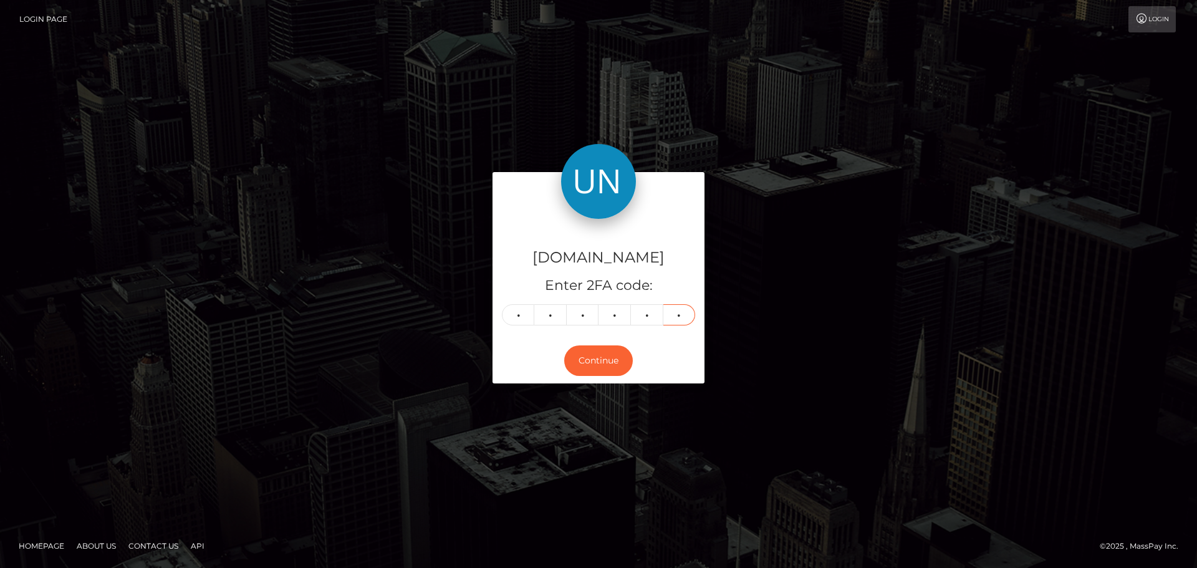
type input "0"
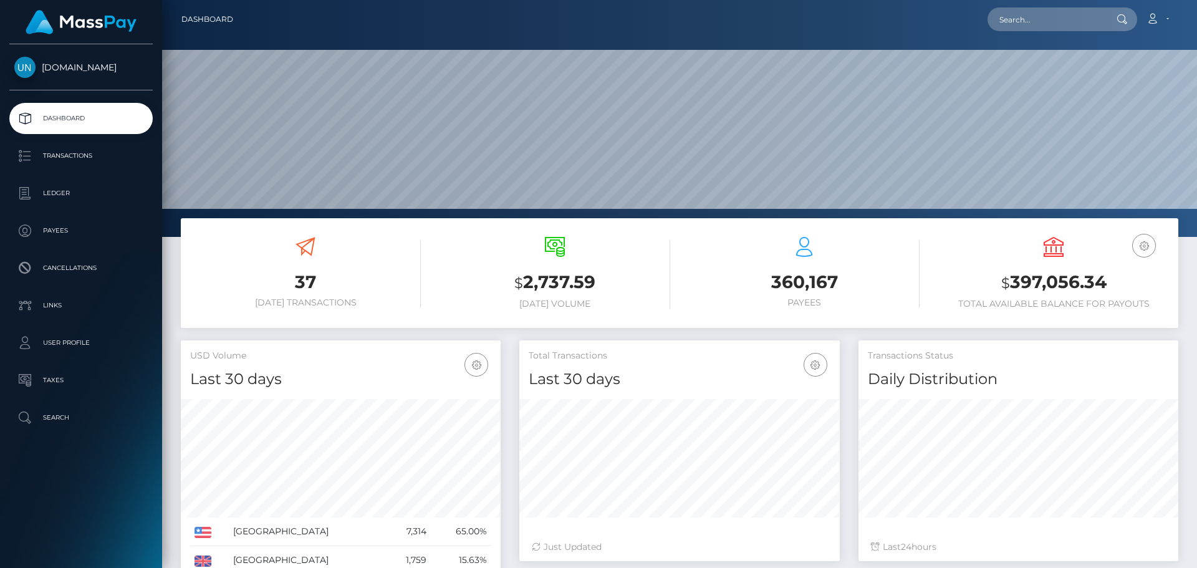
scroll to position [221, 320]
click at [1027, 23] on input "text" at bounding box center [1045, 19] width 117 height 24
paste input "lancelot44rdl@icloud.com"
type input "lancelot44rdl@icloud.com"
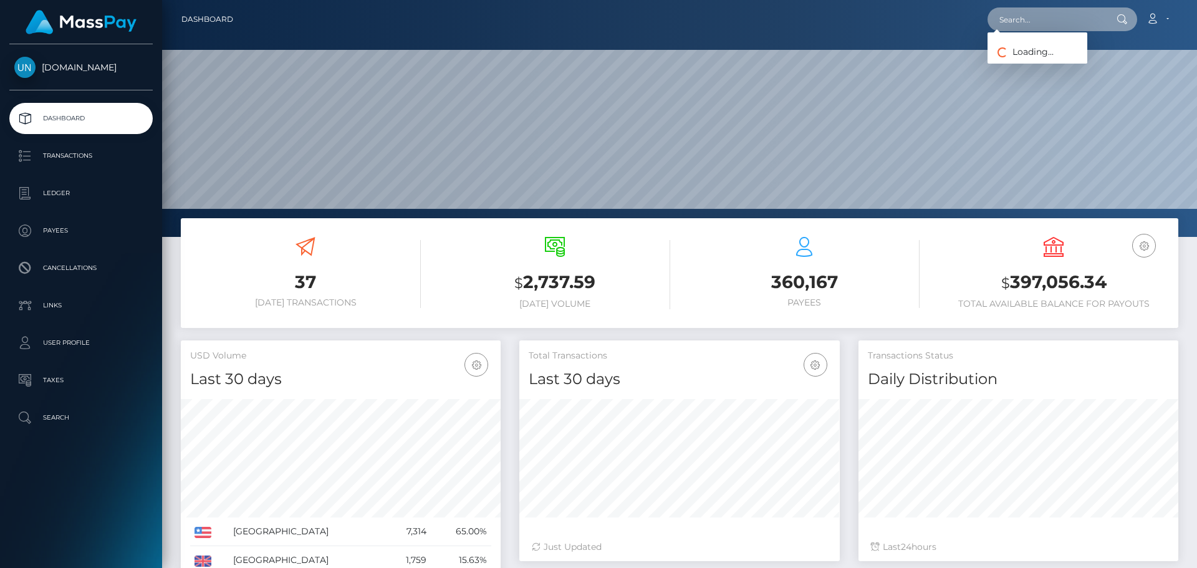
scroll to position [0, 0]
paste input "lancelot44rdl@icloud.com"
type input "lancelot44rdl@icloud.com"
click at [1061, 60] on link "LANCELOT JEAN SIMON RUDEL" at bounding box center [1037, 64] width 100 height 23
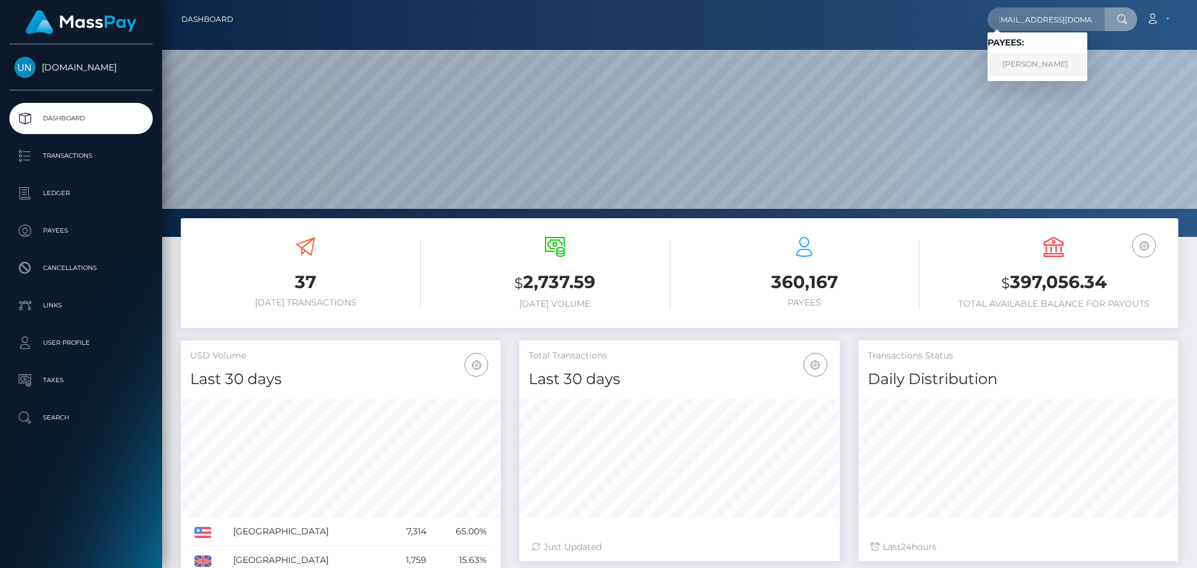
scroll to position [0, 0]
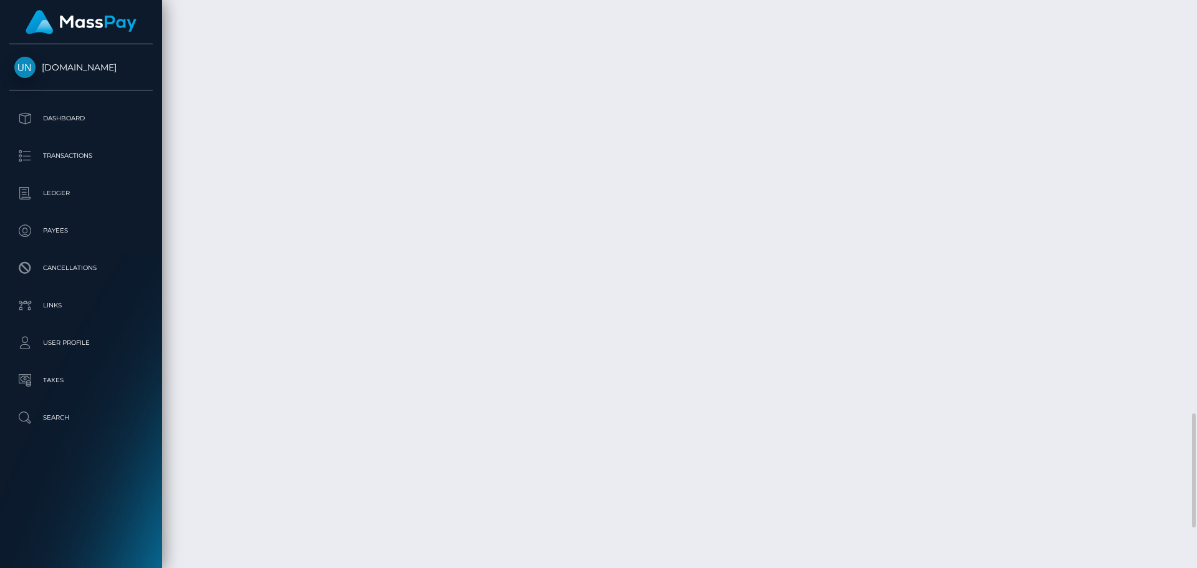
scroll to position [2257, 0]
click at [1193, 9] on div at bounding box center [1191, 284] width 9 height 568
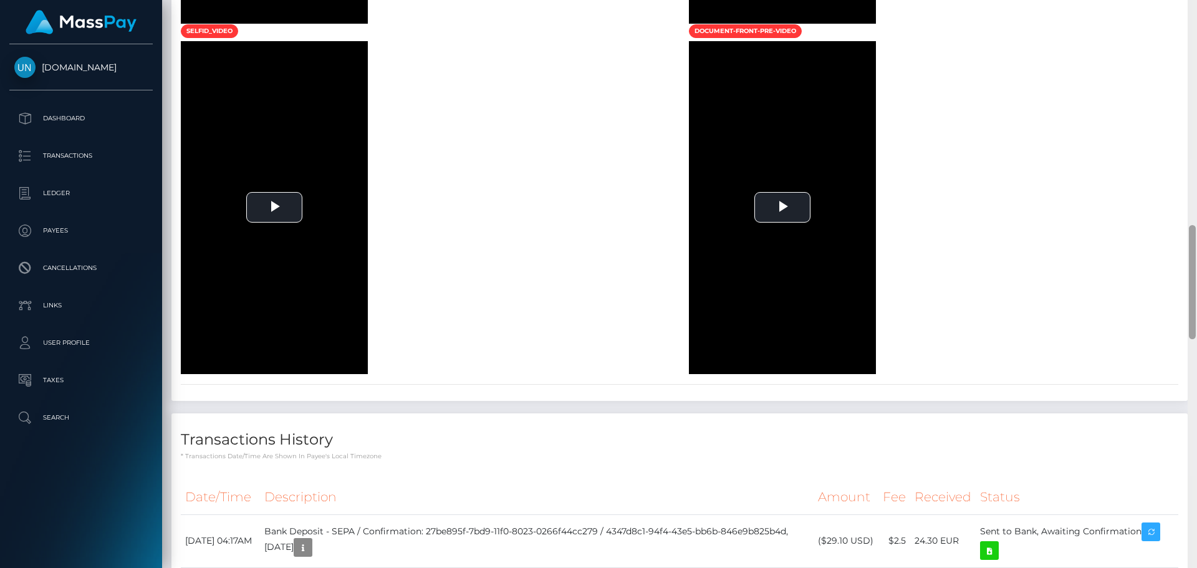
click at [1193, 9] on div at bounding box center [1191, 284] width 9 height 568
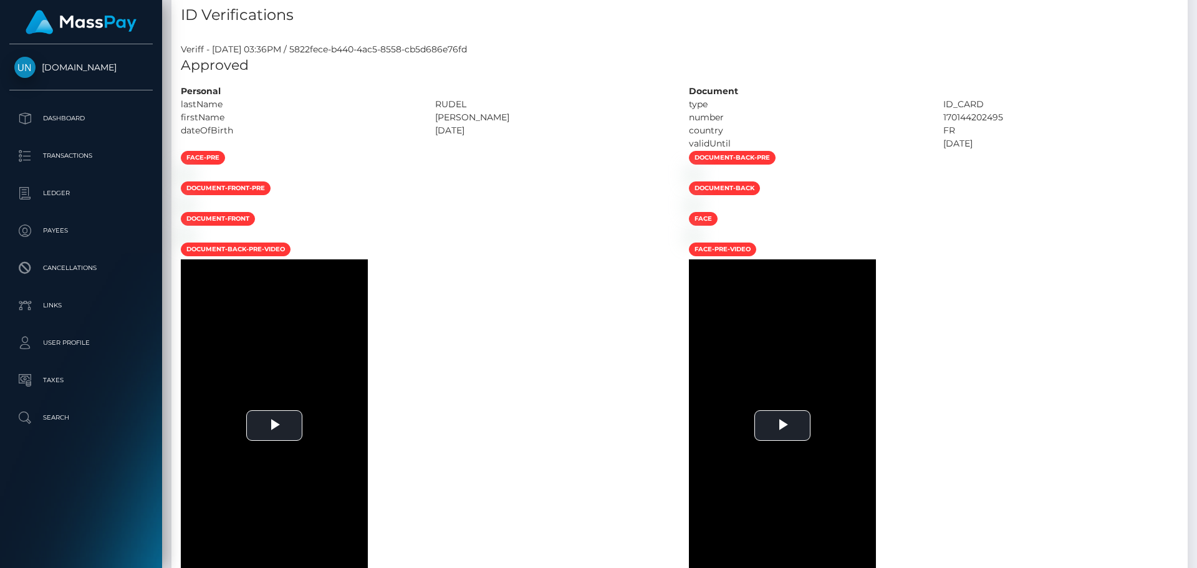
click at [1193, 9] on div "Customer Profile Loading... Loading..." at bounding box center [679, 284] width 1035 height 568
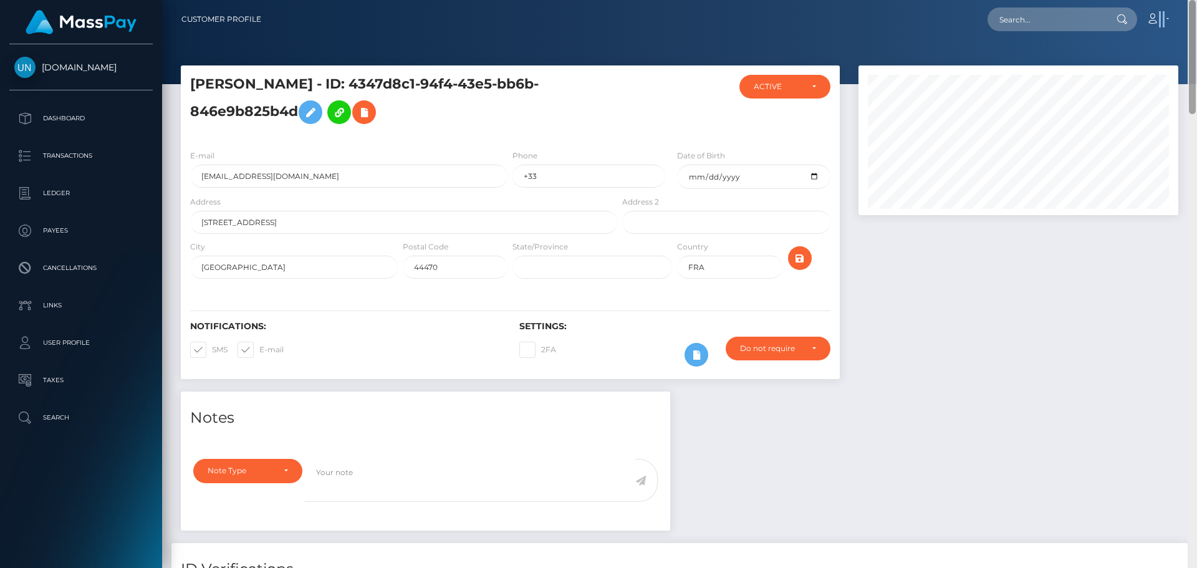
click at [1193, 9] on nav "Customer Profile Loading... Loading... Account" at bounding box center [679, 19] width 1035 height 39
click at [1094, 15] on input "text" at bounding box center [1045, 19] width 117 height 24
paste input "[PERSON_NAME][EMAIL_ADDRESS][PERSON_NAME][DOMAIN_NAME]"
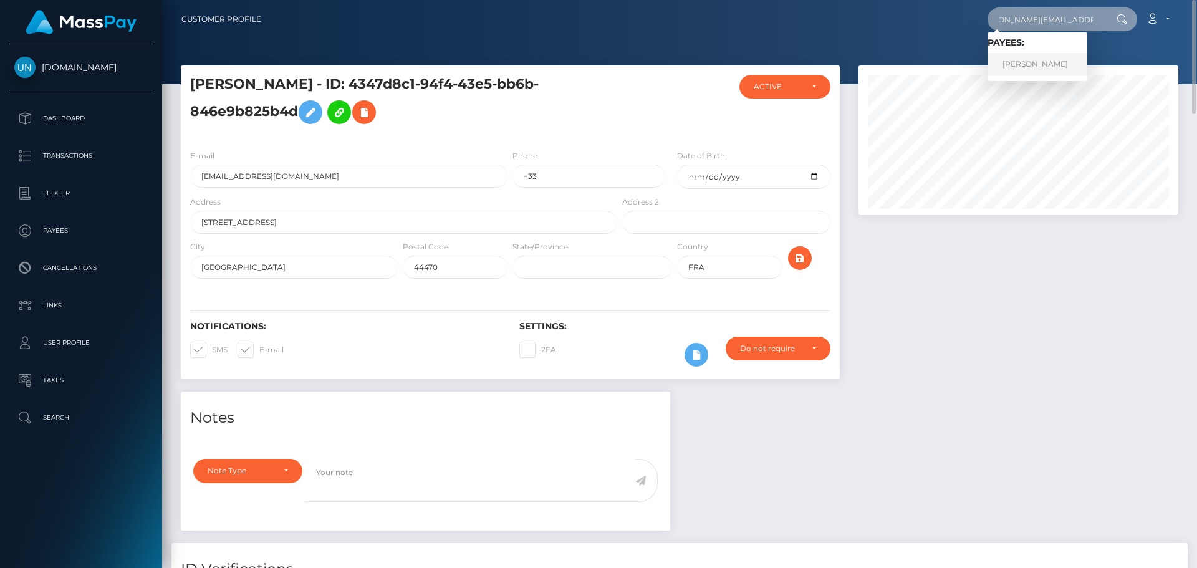
type input "[PERSON_NAME][EMAIL_ADDRESS][PERSON_NAME][DOMAIN_NAME]"
click at [1046, 64] on link "ANTONIETTA SORRENTINO" at bounding box center [1037, 64] width 100 height 23
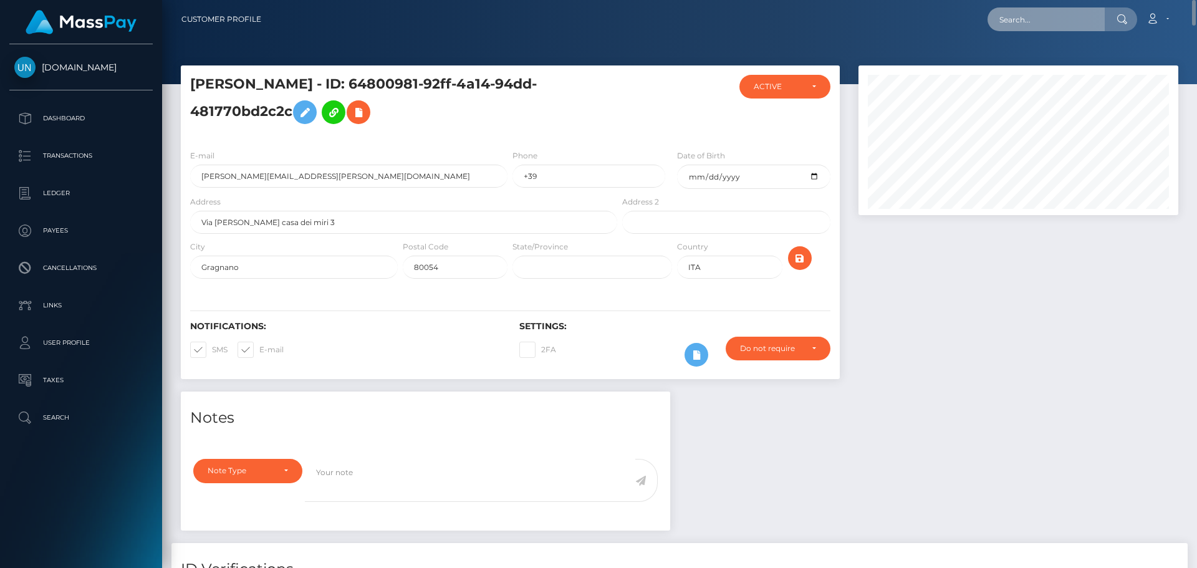
click at [1088, 29] on input "text" at bounding box center [1045, 19] width 117 height 24
paste input "[EMAIL_ADDRESS][DOMAIN_NAME]"
type input "[EMAIL_ADDRESS][DOMAIN_NAME]"
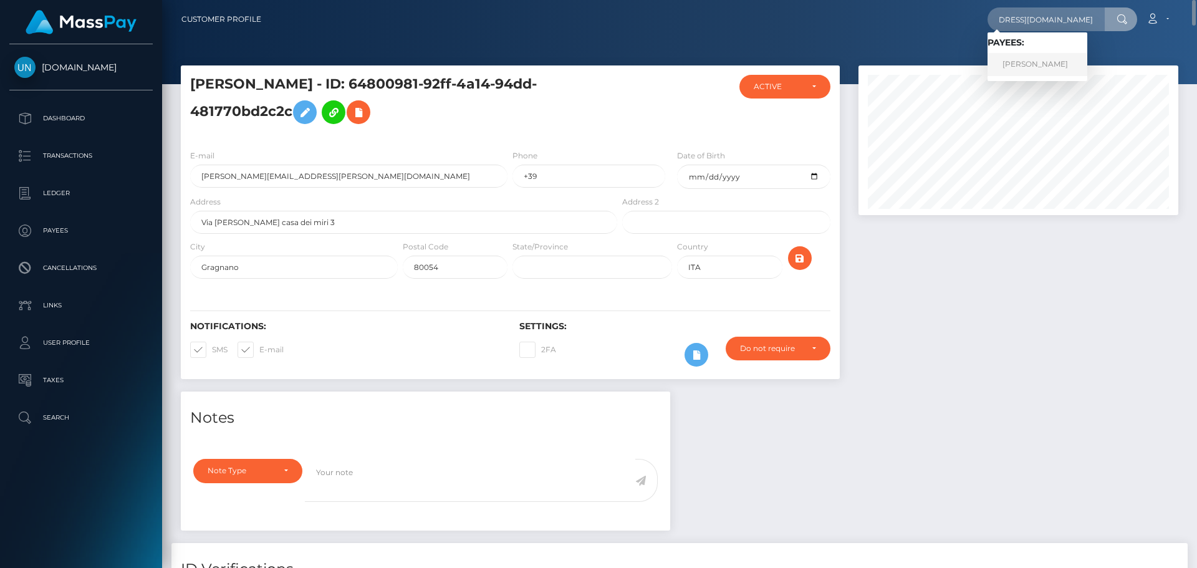
click at [1026, 70] on link "IVANA KUBROVÁ" at bounding box center [1037, 64] width 100 height 23
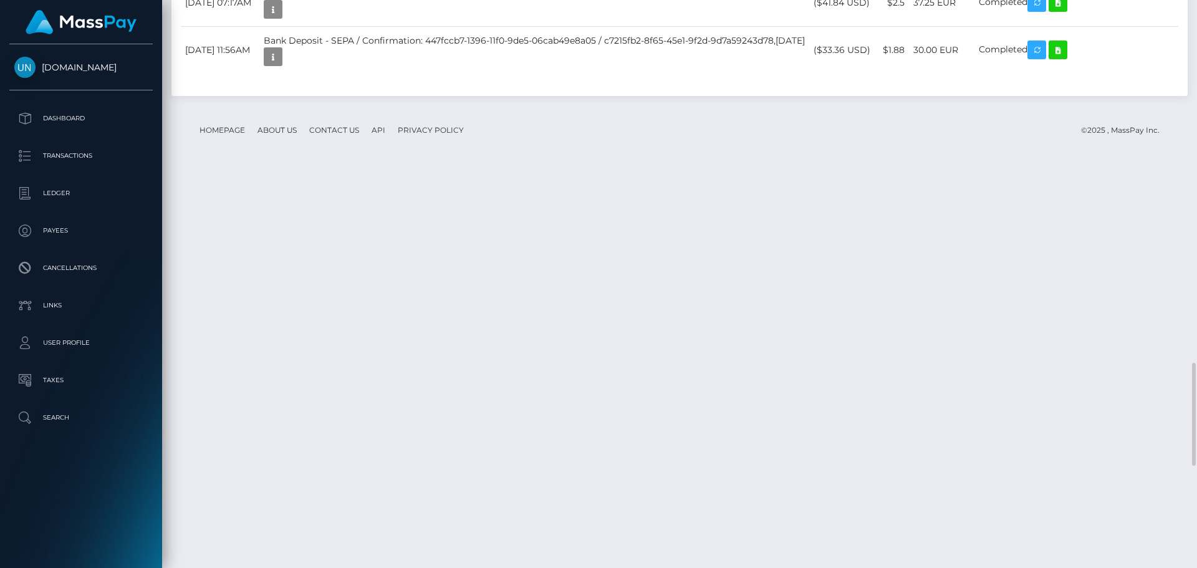
scroll to position [2368, 0]
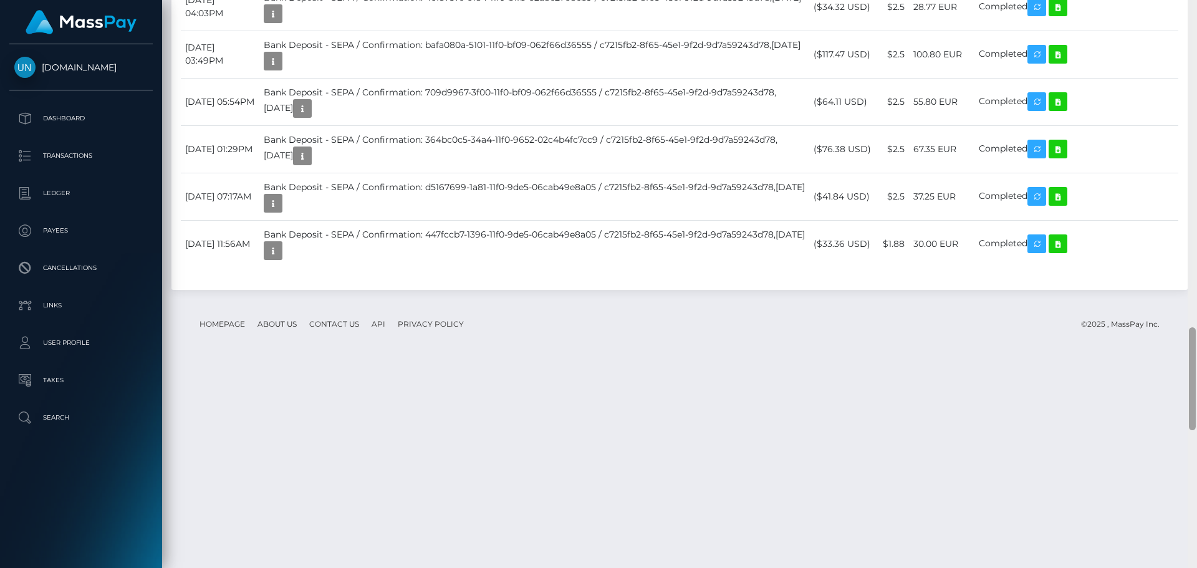
click at [1196, 5] on div at bounding box center [1191, 284] width 9 height 568
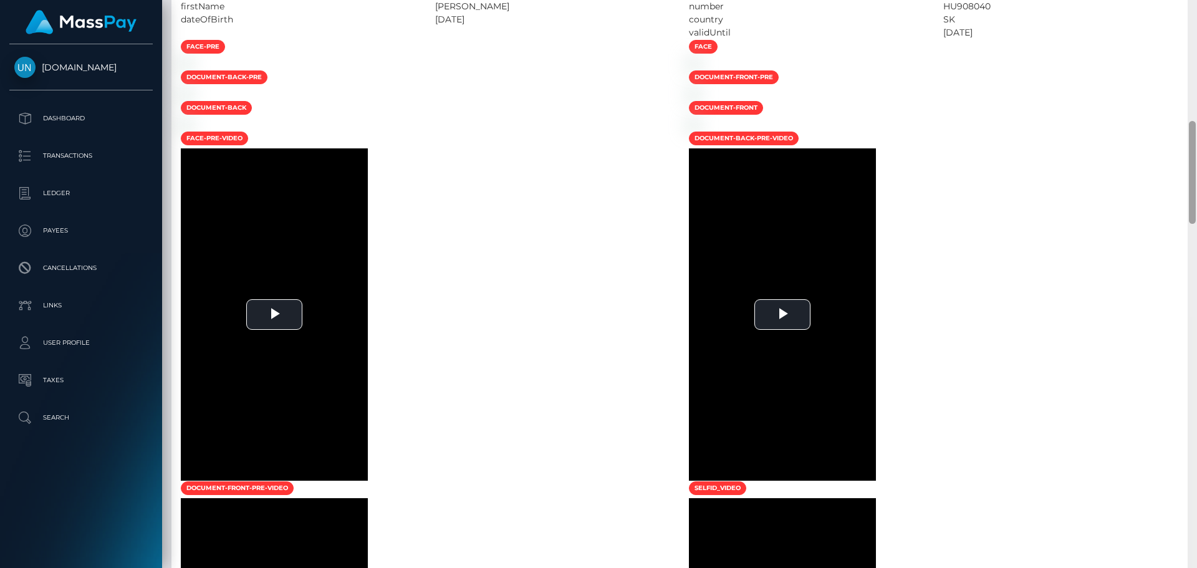
click at [1196, 9] on div at bounding box center [1191, 284] width 9 height 568
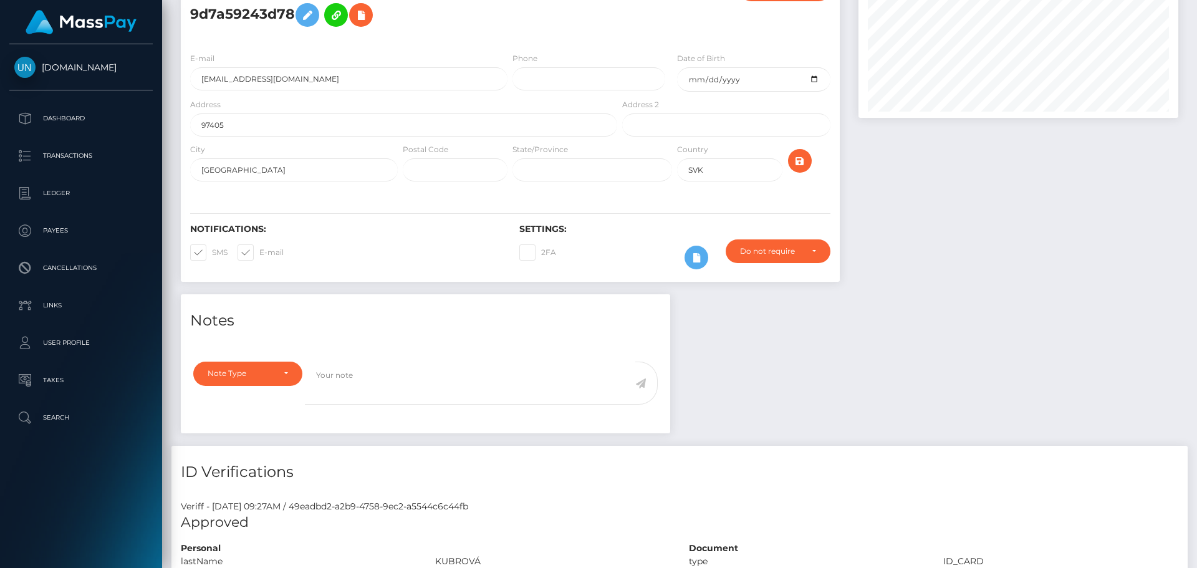
click at [1196, 9] on div "Customer Profile Loading... Loading..." at bounding box center [679, 284] width 1035 height 568
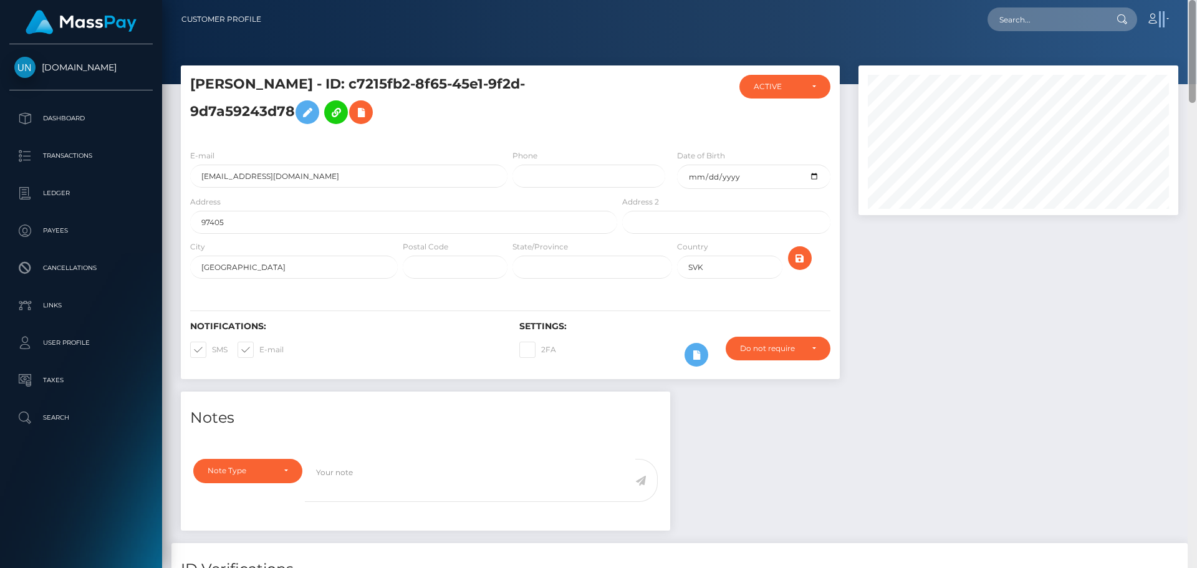
click at [1196, 9] on nav "Customer Profile Loading... Loading... Account" at bounding box center [679, 19] width 1035 height 39
click at [1098, 28] on input "text" at bounding box center [1045, 19] width 117 height 24
paste input "[EMAIL_ADDRESS][DOMAIN_NAME]"
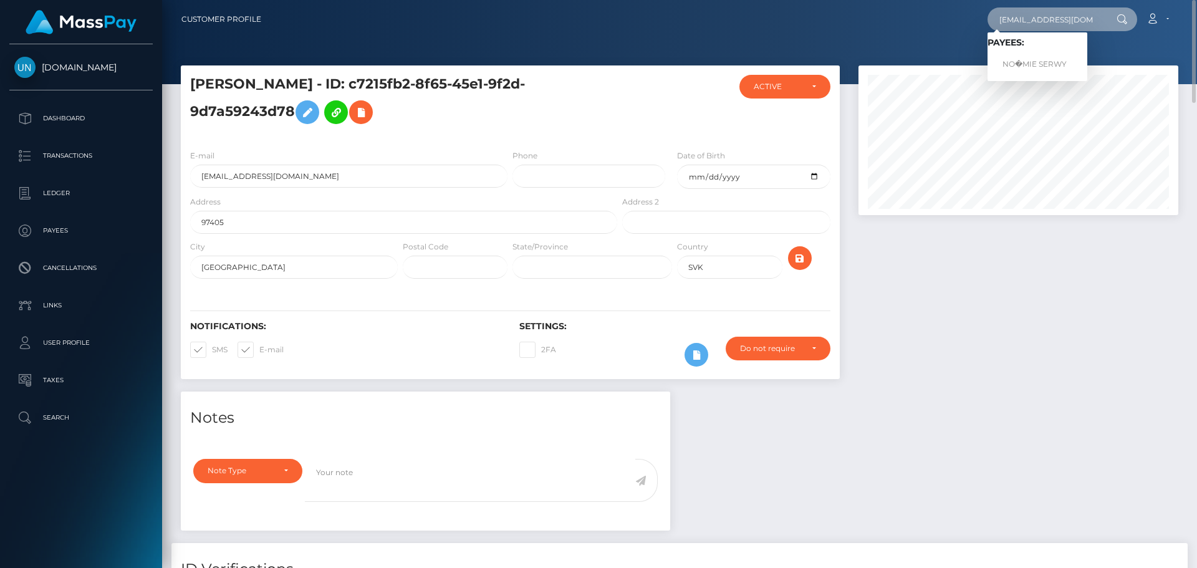
type input "nserwy0@gmail.com"
drag, startPoint x: 1060, startPoint y: 50, endPoint x: 1045, endPoint y: 64, distance: 20.7
click at [1060, 57] on link "NO�MIE SERWY" at bounding box center [1037, 64] width 100 height 23
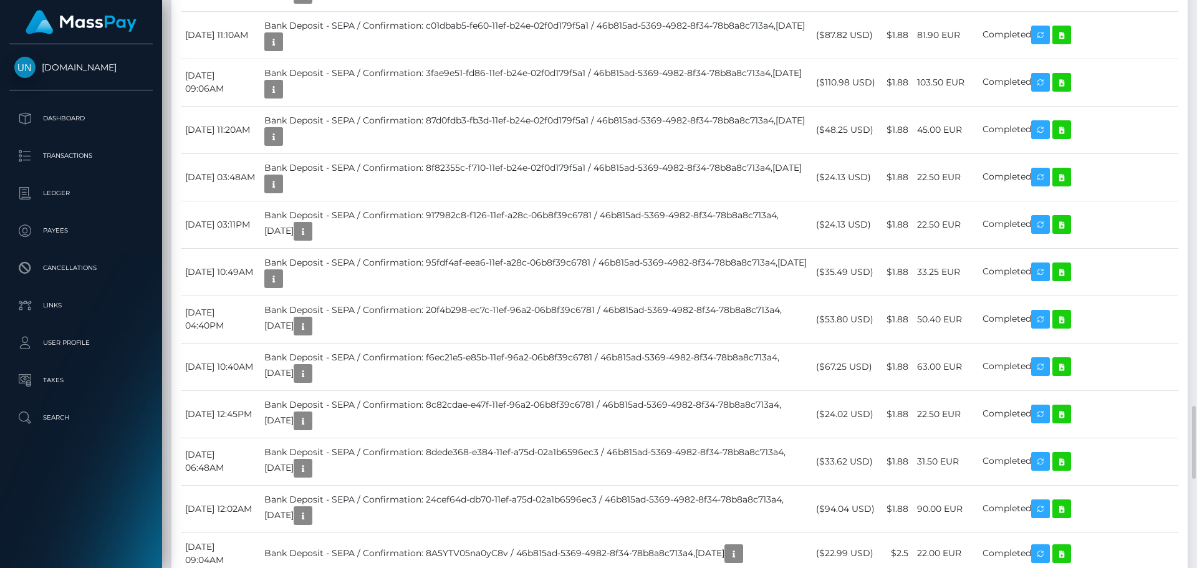
scroll to position [2431, 0]
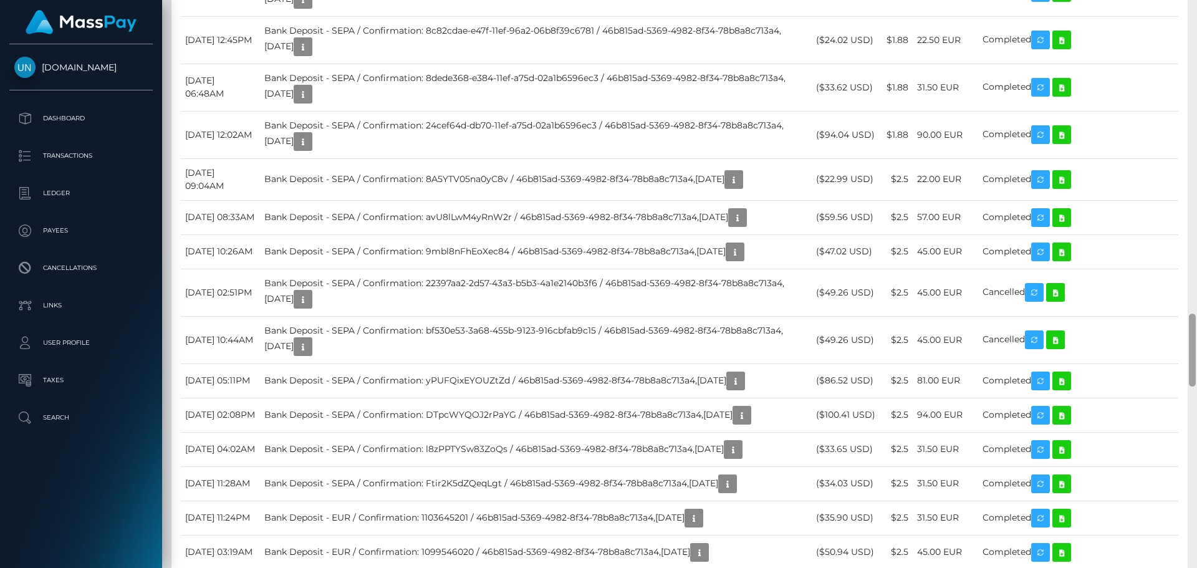
click at [1187, 11] on div at bounding box center [1191, 284] width 9 height 568
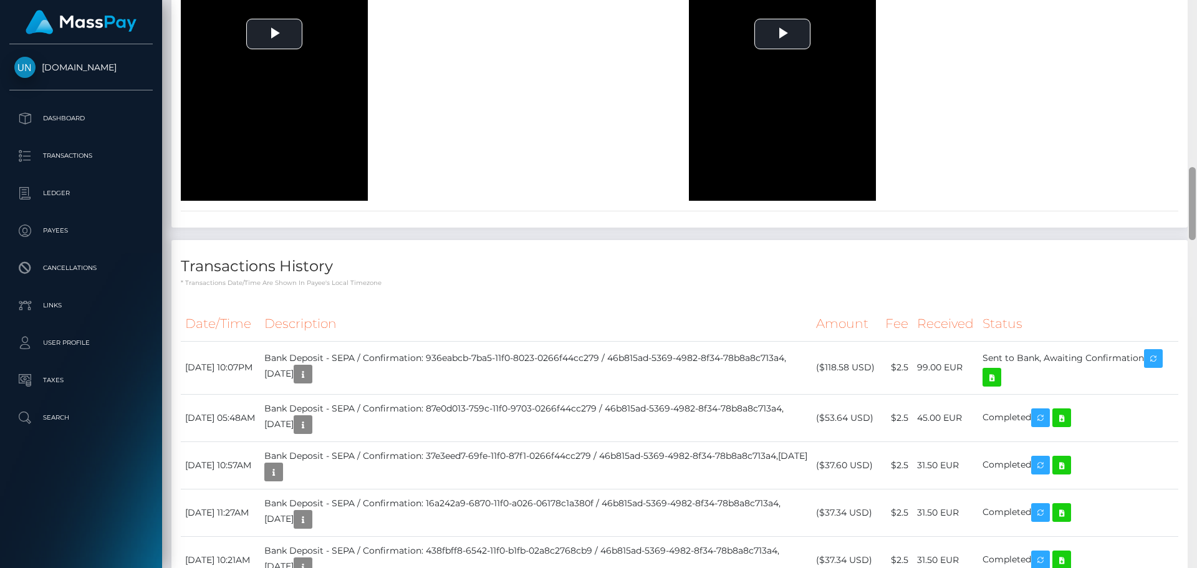
click at [1187, 11] on div at bounding box center [1191, 284] width 9 height 568
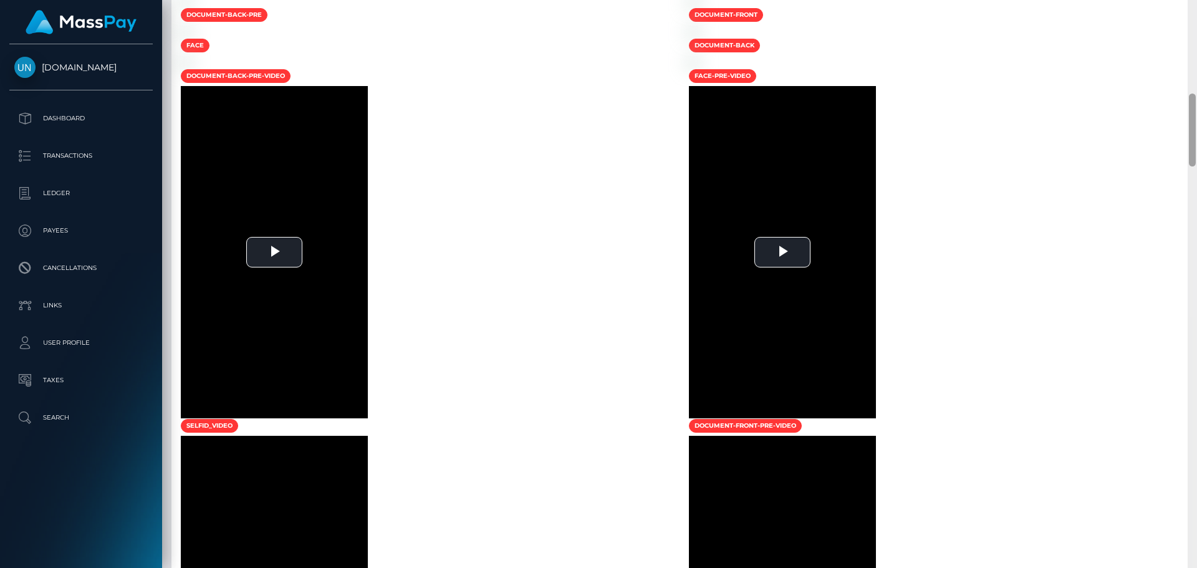
click at [1187, 12] on div at bounding box center [1191, 284] width 9 height 568
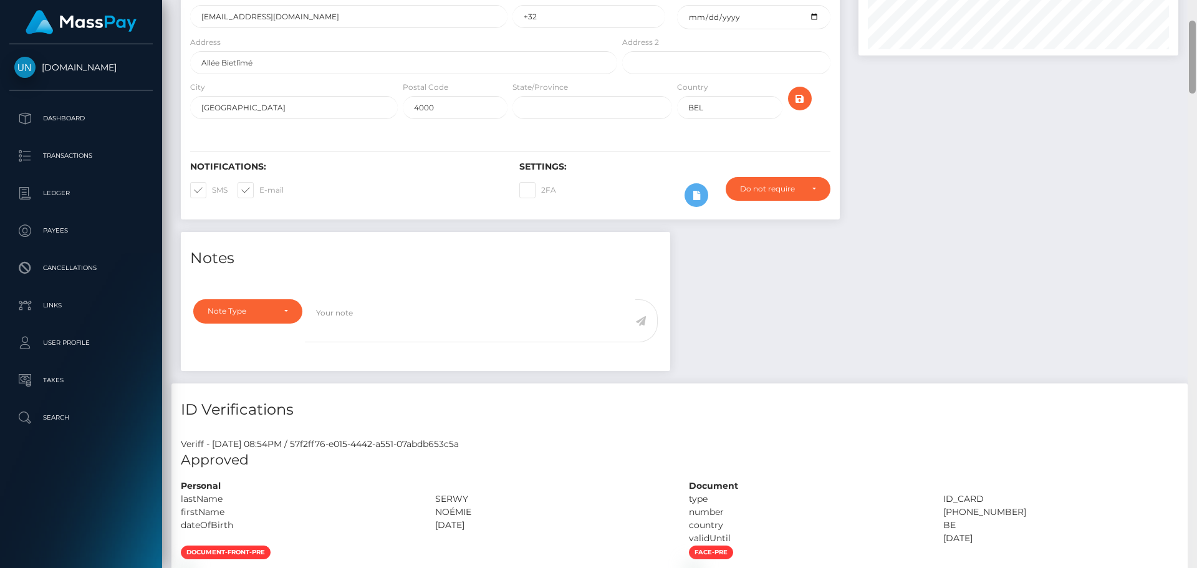
click at [1187, 12] on div at bounding box center [1191, 284] width 9 height 568
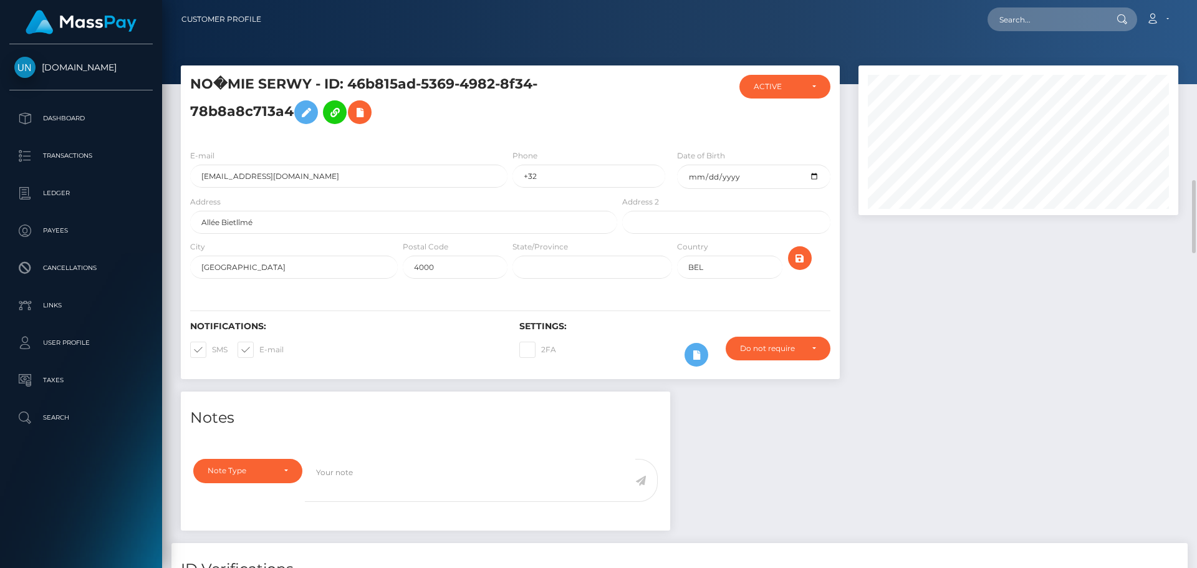
click at [1187, 12] on div "Customer Profile Loading... Loading..." at bounding box center [679, 284] width 1035 height 568
click at [982, 13] on div "Loading... Loading... Account Edit Profile Logout" at bounding box center [724, 19] width 906 height 26
click at [998, 18] on input "text" at bounding box center [1045, 19] width 117 height 24
paste input "[EMAIL_ADDRESS][DOMAIN_NAME]"
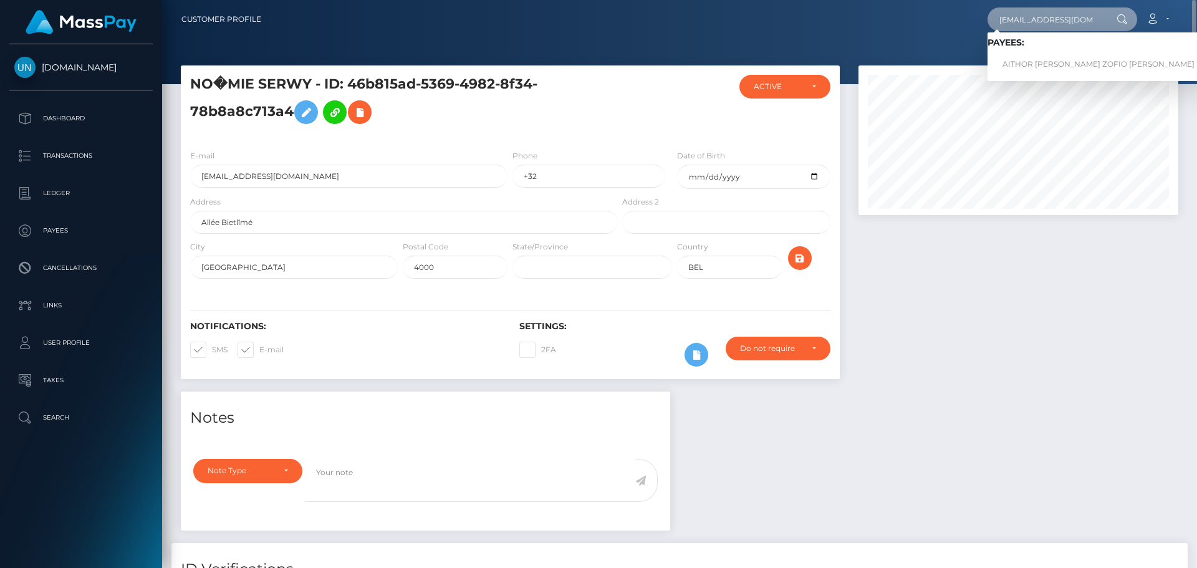
type input "[EMAIL_ADDRESS][DOMAIN_NAME]"
click at [1053, 69] on link "AITHOR ELIAS ZOFIO GIL" at bounding box center [1098, 64] width 222 height 23
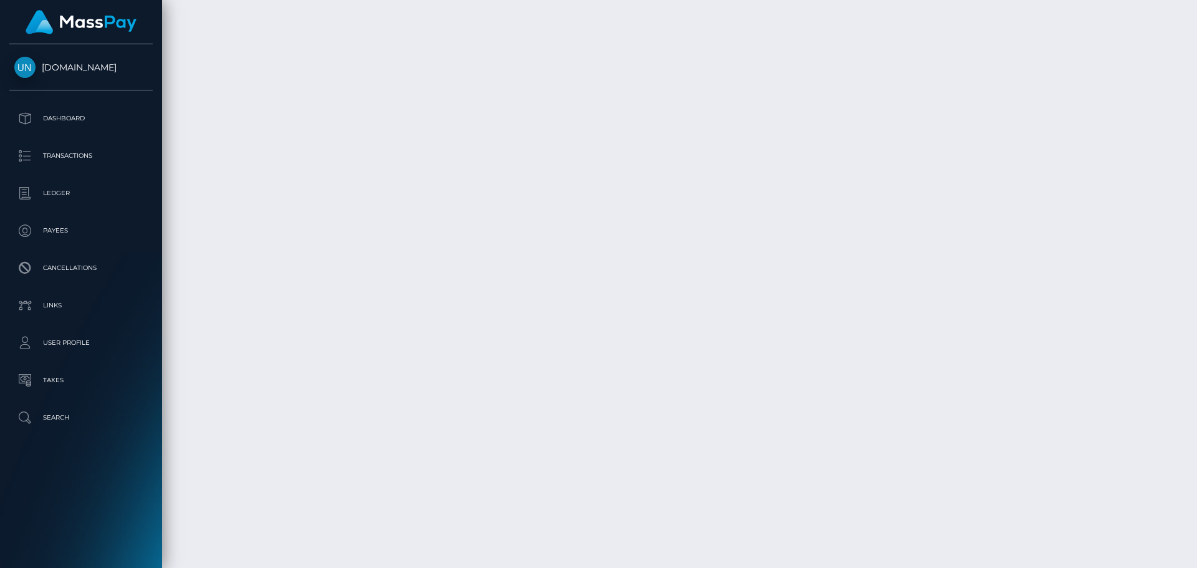
scroll to position [3054, 0]
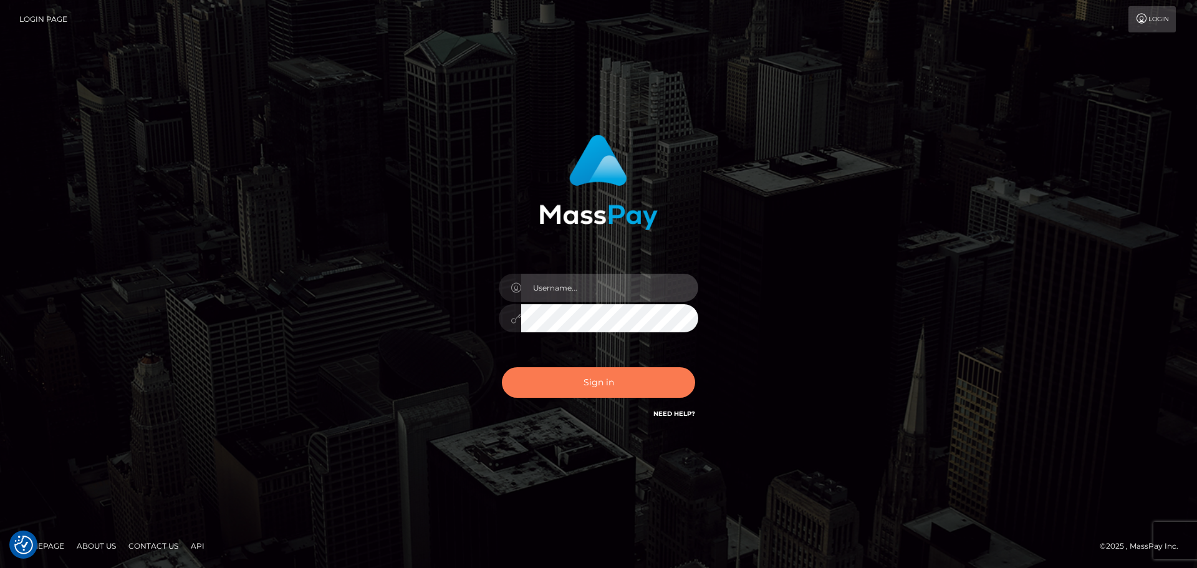
type input "Yassine Slimene"
click at [608, 384] on button "Sign in" at bounding box center [598, 382] width 193 height 31
type input "Yassine Slimene"
click at [609, 381] on button "Sign in" at bounding box center [598, 382] width 193 height 31
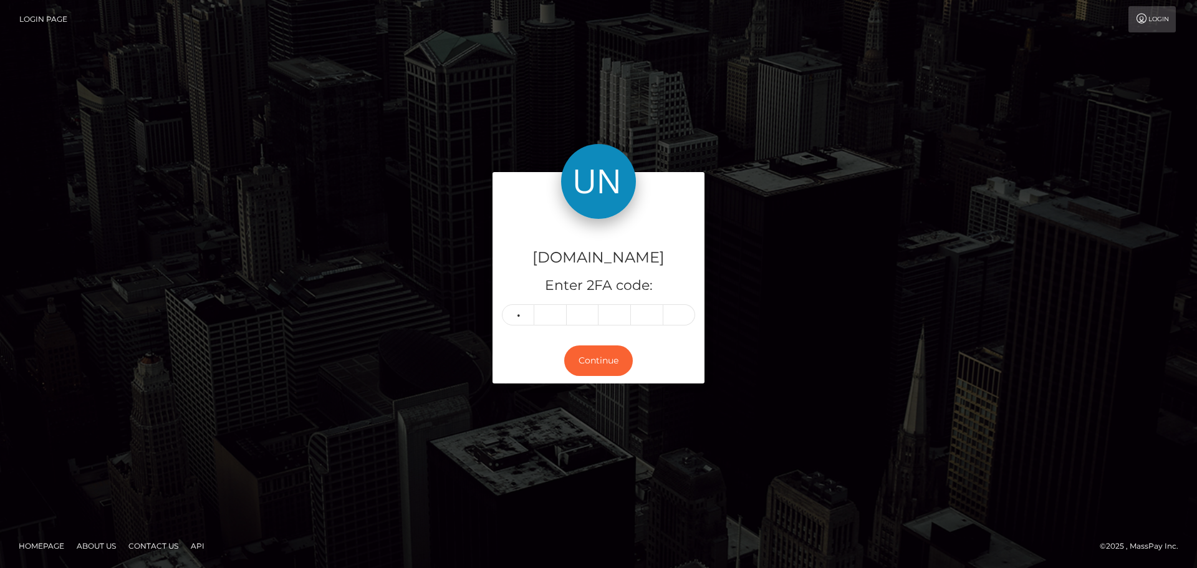
type input "8"
type input "2"
type input "5"
type input "7"
type input "9"
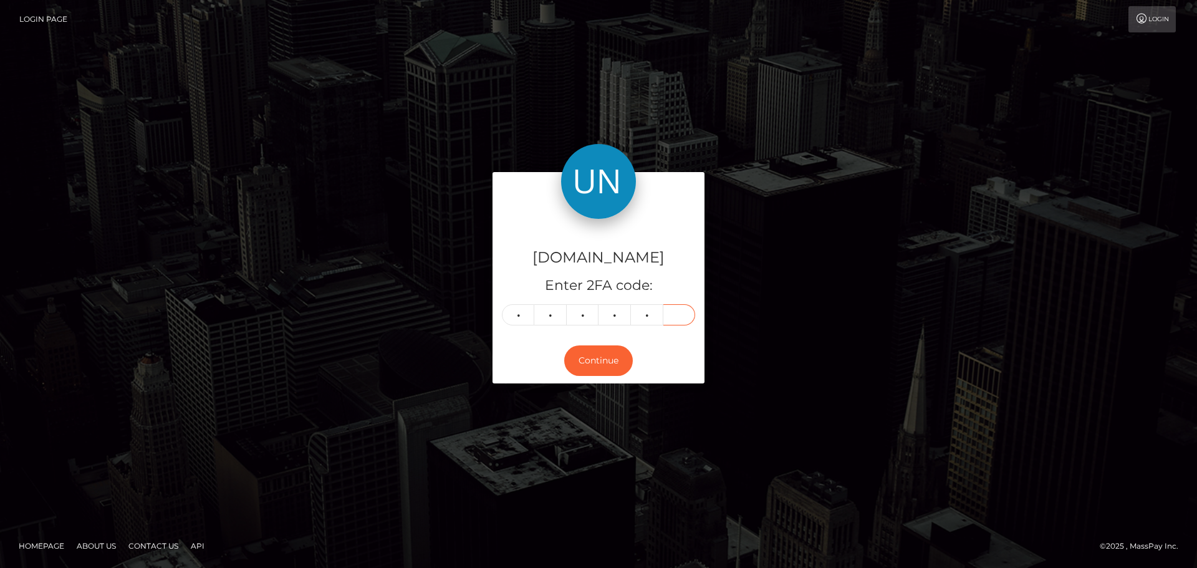
type input "4"
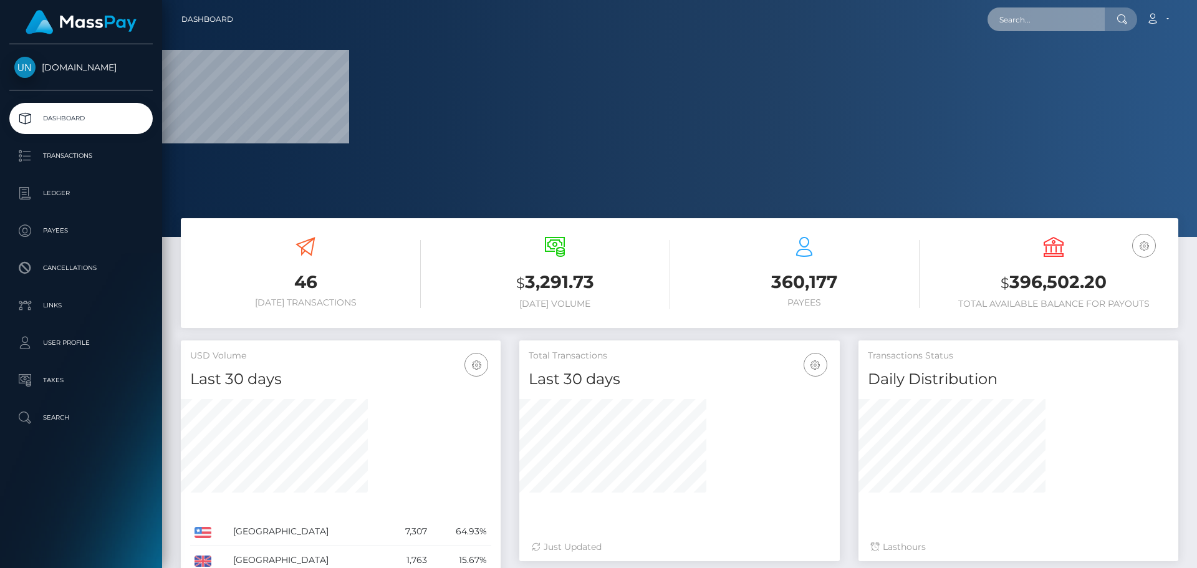
click at [1042, 21] on input "text" at bounding box center [1045, 19] width 117 height 24
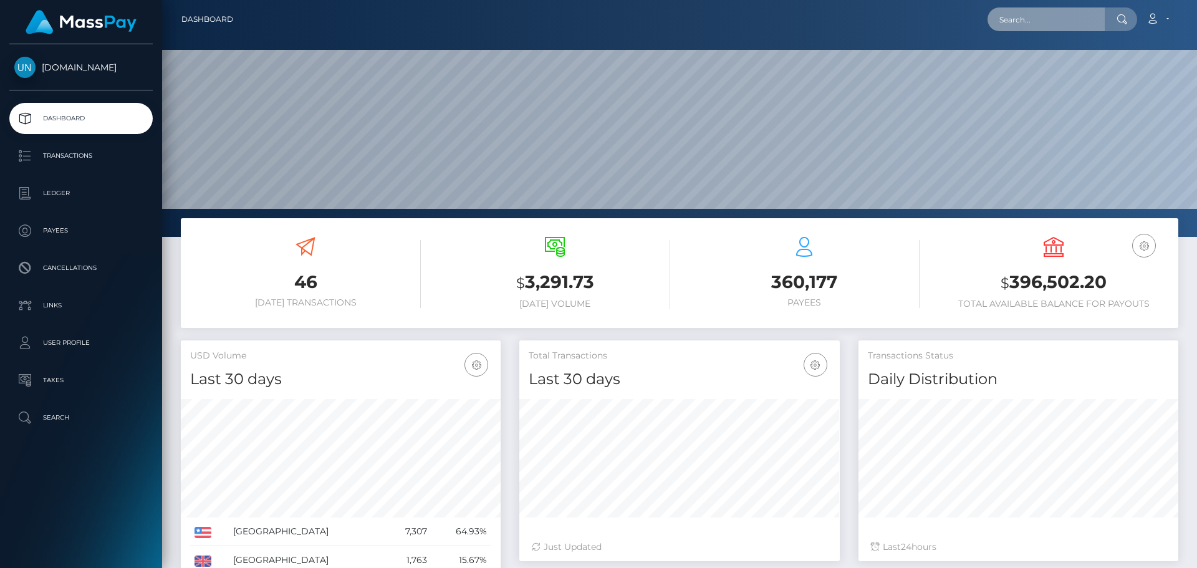
scroll to position [221, 320]
paste input "columbiamakenzie@gmail.com"
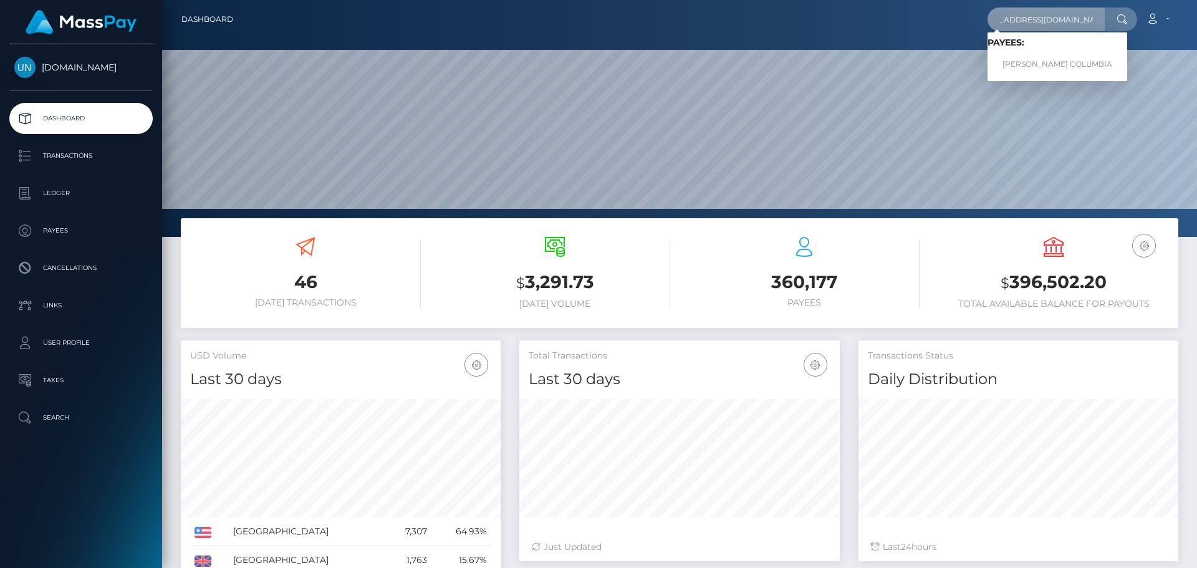
type input "columbiamakenzie@gmail.com"
click at [1032, 61] on link "MAKENZIE NICOLE COLUMBIA" at bounding box center [1057, 64] width 140 height 23
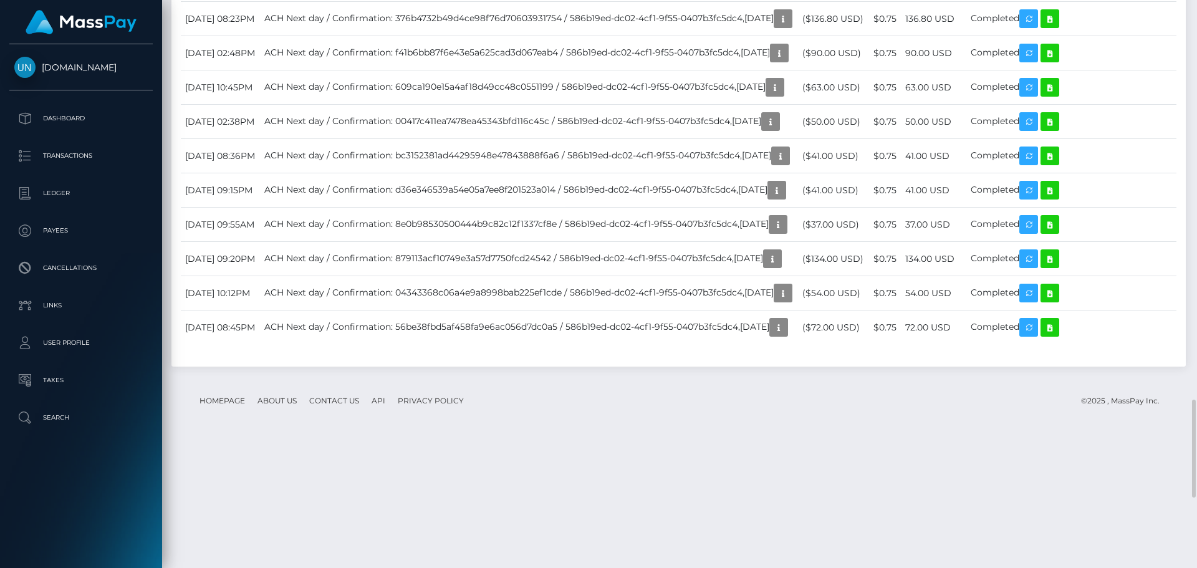
scroll to position [2742, 0]
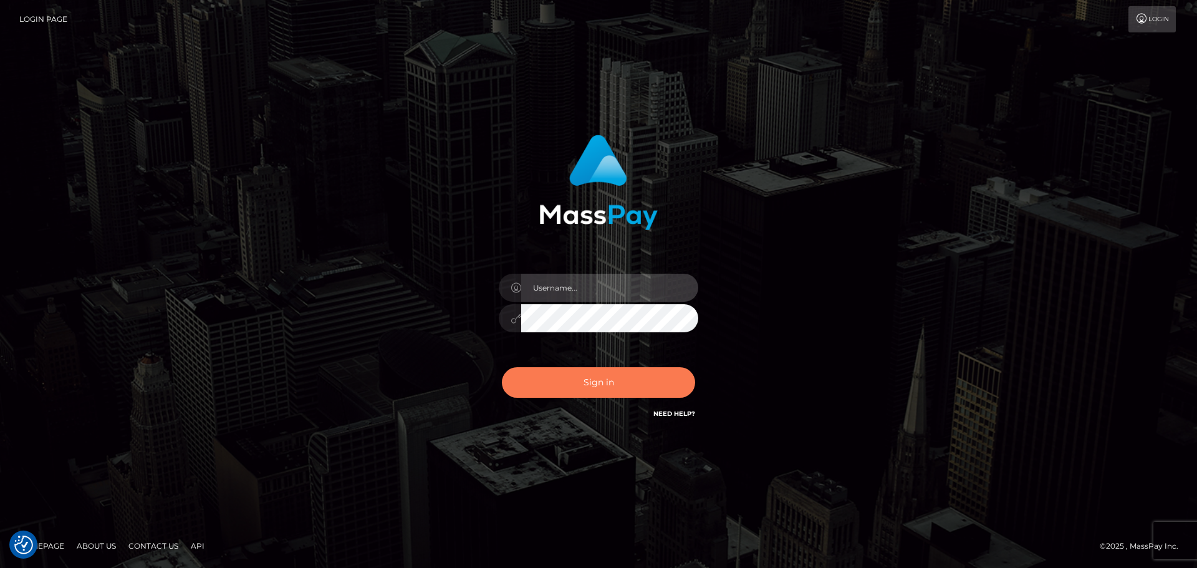
type input "Yassine Slimene"
click at [573, 394] on button "Sign in" at bounding box center [598, 382] width 193 height 31
type input "[PERSON_NAME]"
click at [660, 378] on button "Sign in" at bounding box center [598, 382] width 193 height 31
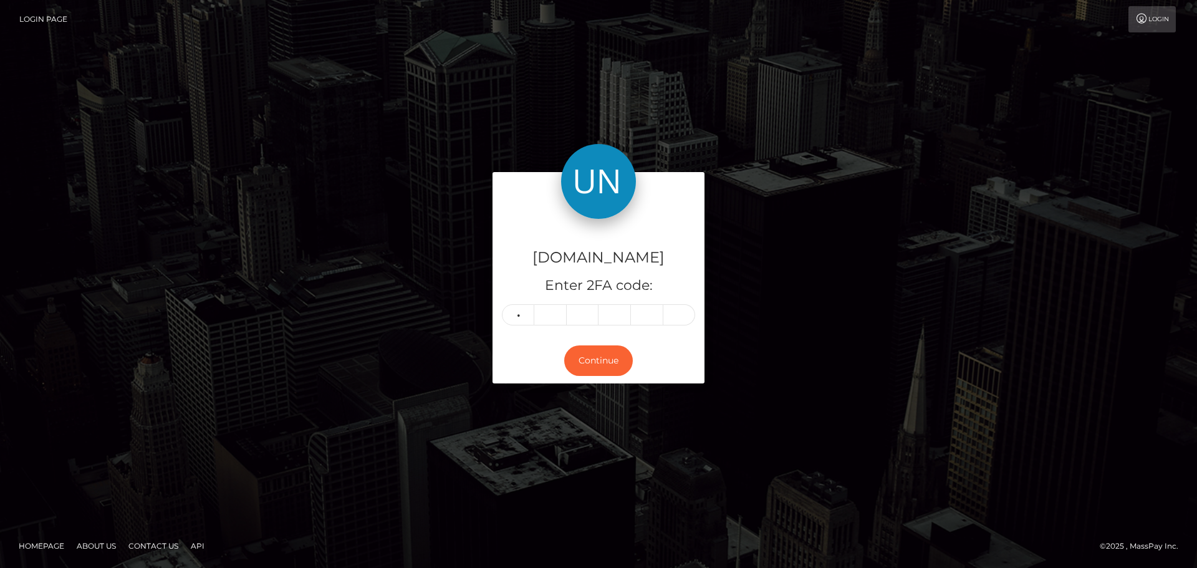
type input "3"
type input "6"
type input "8"
type input "4"
type input "8"
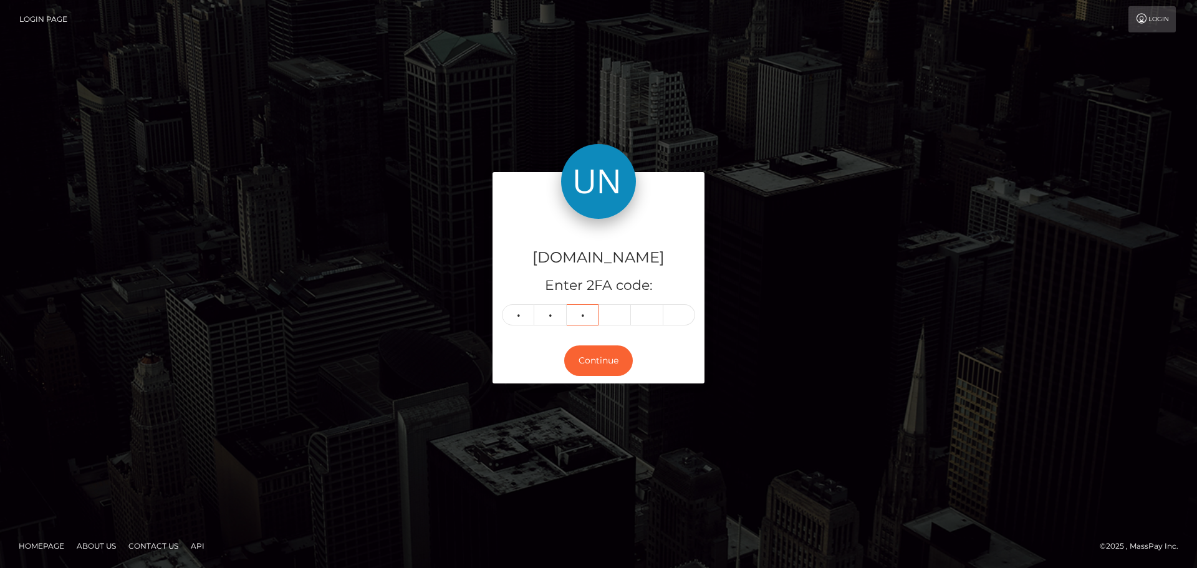
type input "3"
type input "5"
type input "3"
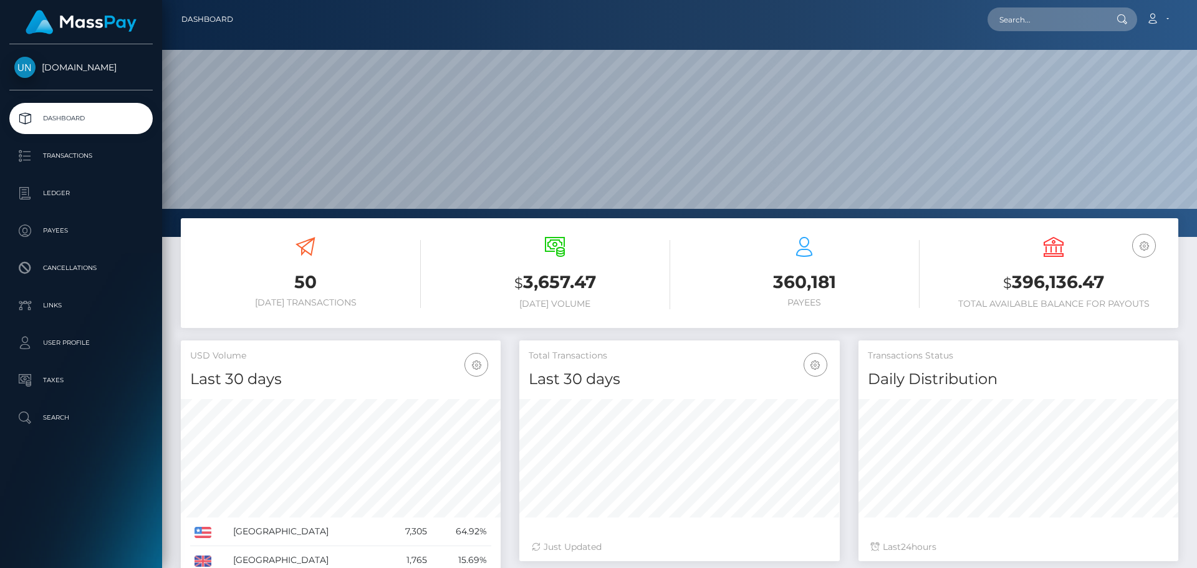
scroll to position [221, 320]
click at [1016, 15] on input "text" at bounding box center [1045, 19] width 117 height 24
paste input "croisytania@icloud.com"
type input "croisytania@icloud.com"
paste input "clarissa.shanyce@gmail.com"
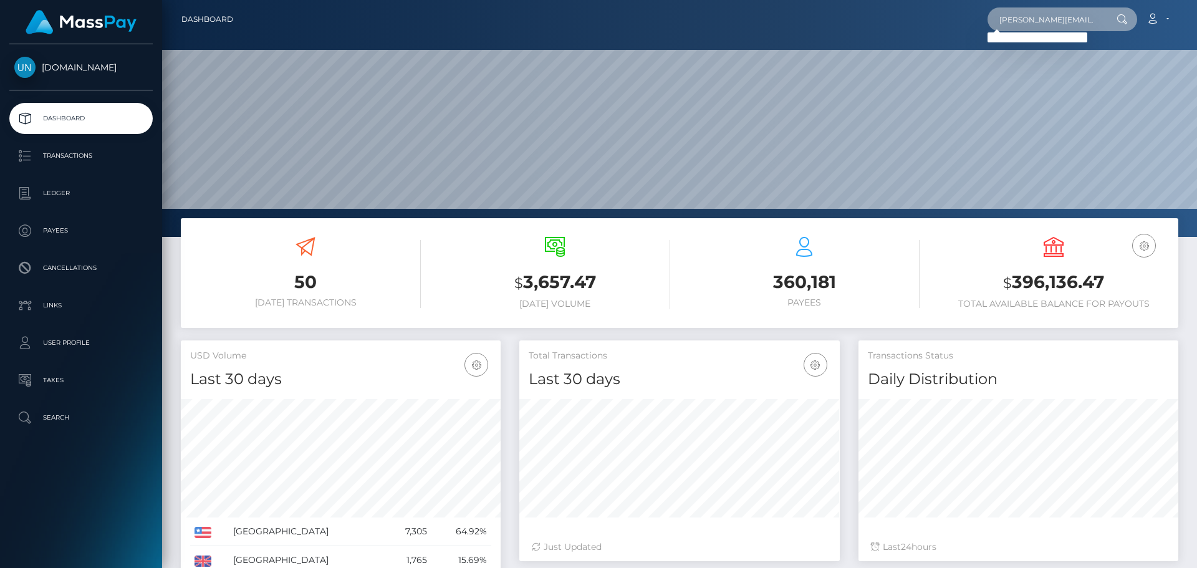
scroll to position [0, 15]
type input "clarissa.shanyce@gmail.com"
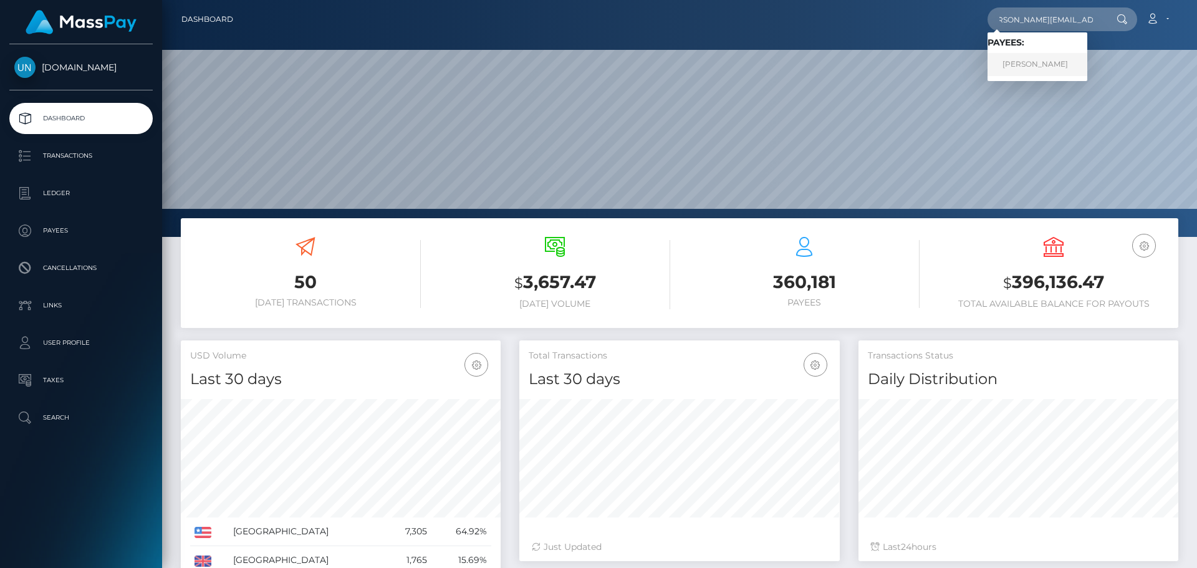
scroll to position [0, 0]
click at [1037, 63] on link "CLARISSA SHANYCE CUMMINGS" at bounding box center [1037, 64] width 100 height 23
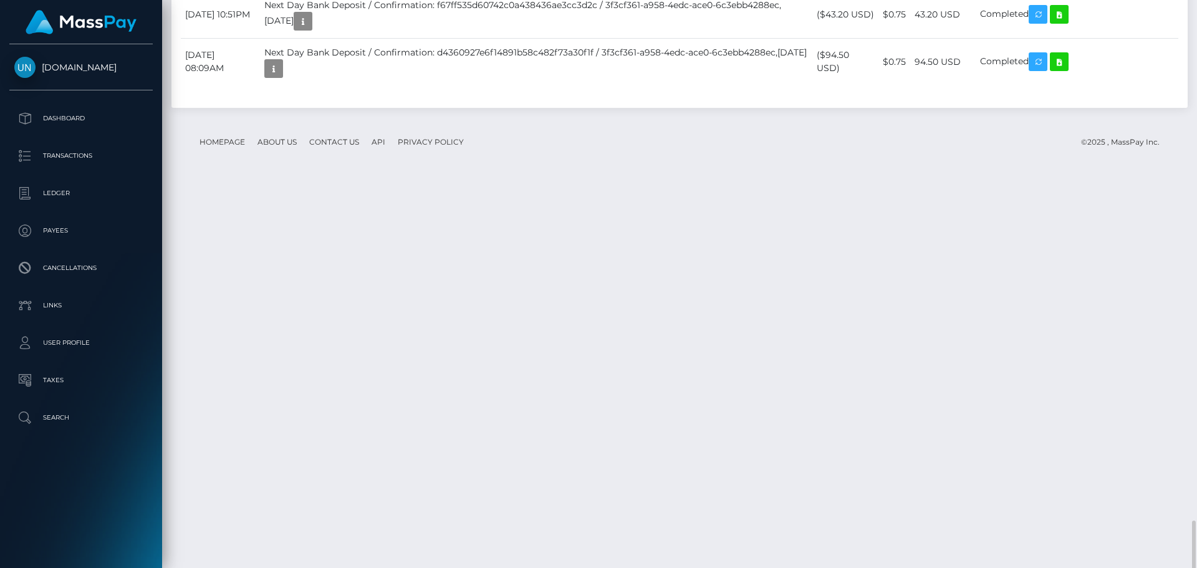
scroll to position [2742, 0]
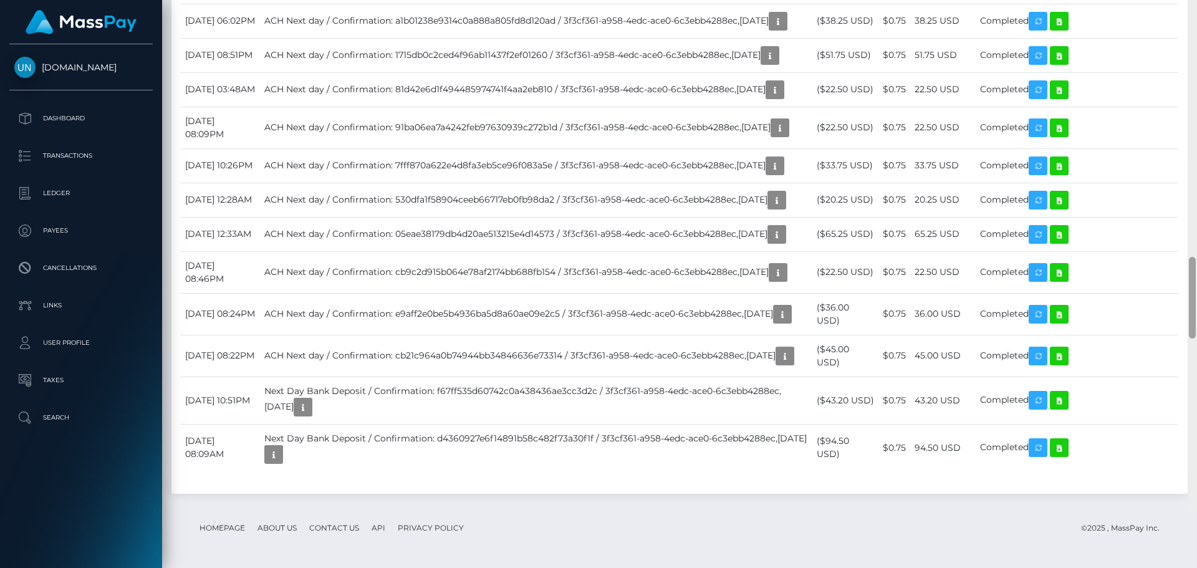
click at [1196, 12] on div at bounding box center [1191, 227] width 9 height 568
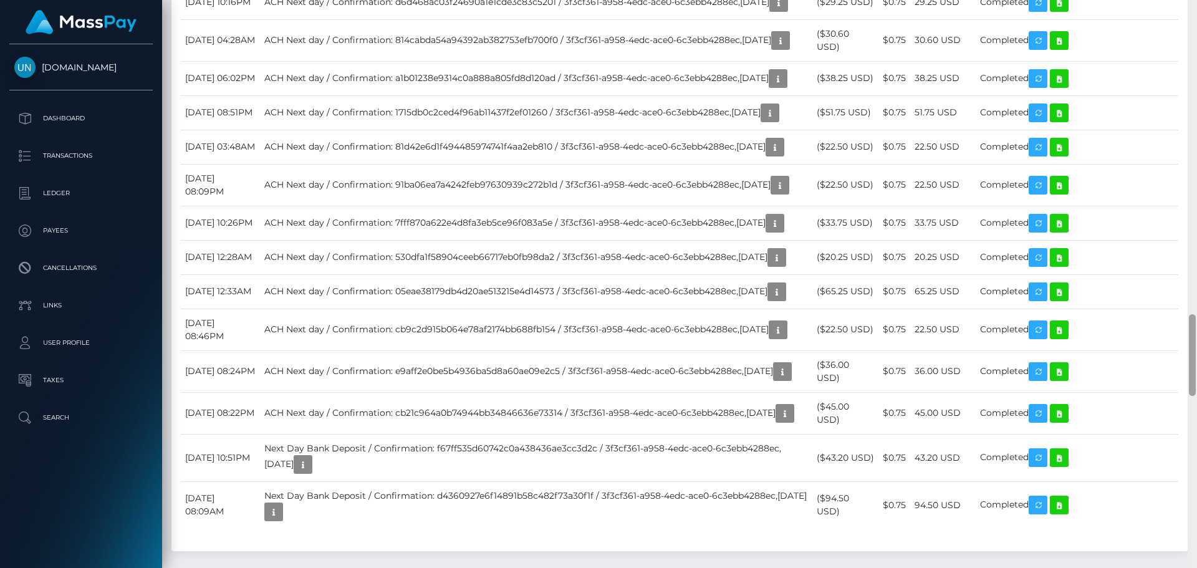
click at [1196, 12] on div at bounding box center [1191, 284] width 9 height 568
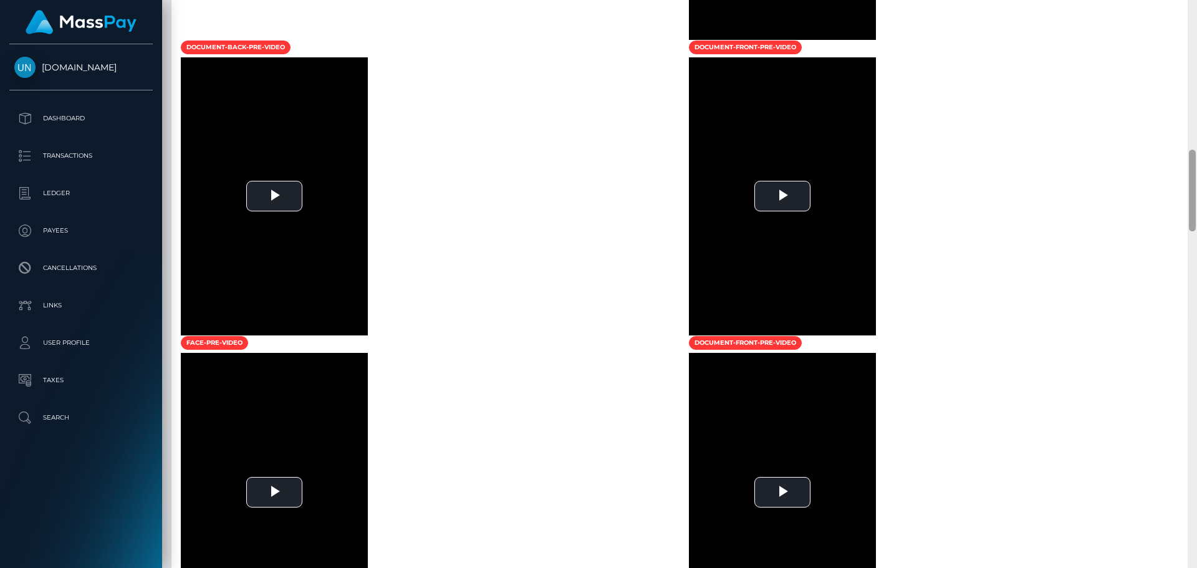
click at [1196, 12] on div at bounding box center [1191, 284] width 9 height 568
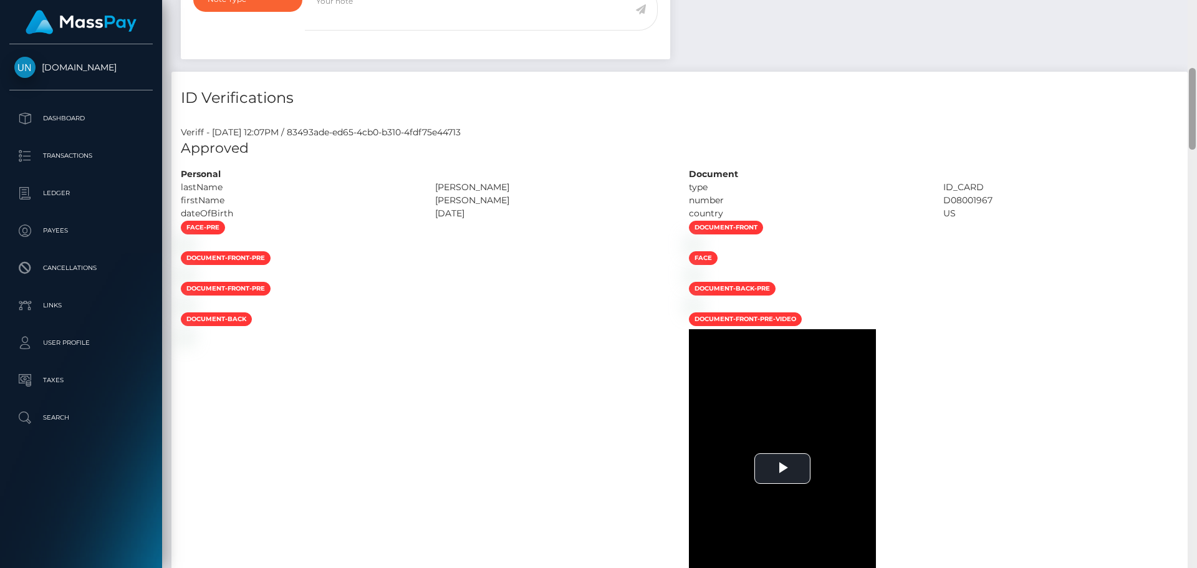
click at [1196, 12] on div "Customer Profile Loading... Loading..." at bounding box center [679, 284] width 1035 height 568
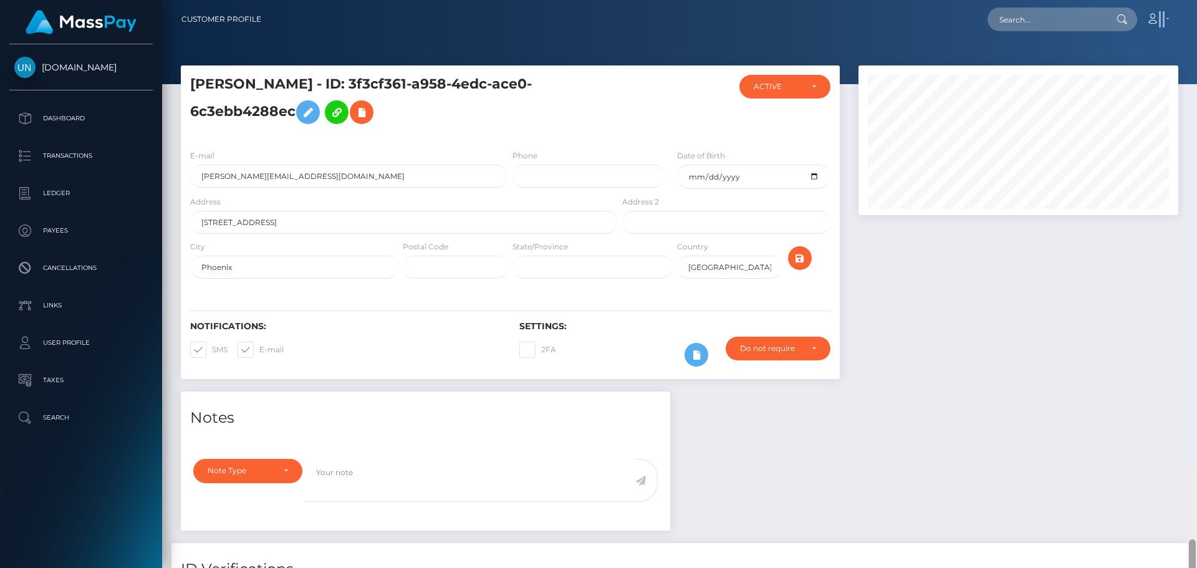
click at [1196, 12] on nav "Customer Profile Loading... Loading... Account" at bounding box center [679, 19] width 1035 height 39
click at [1075, 23] on input "text" at bounding box center [1045, 19] width 117 height 24
paste input "thekingmea@gmail.com"
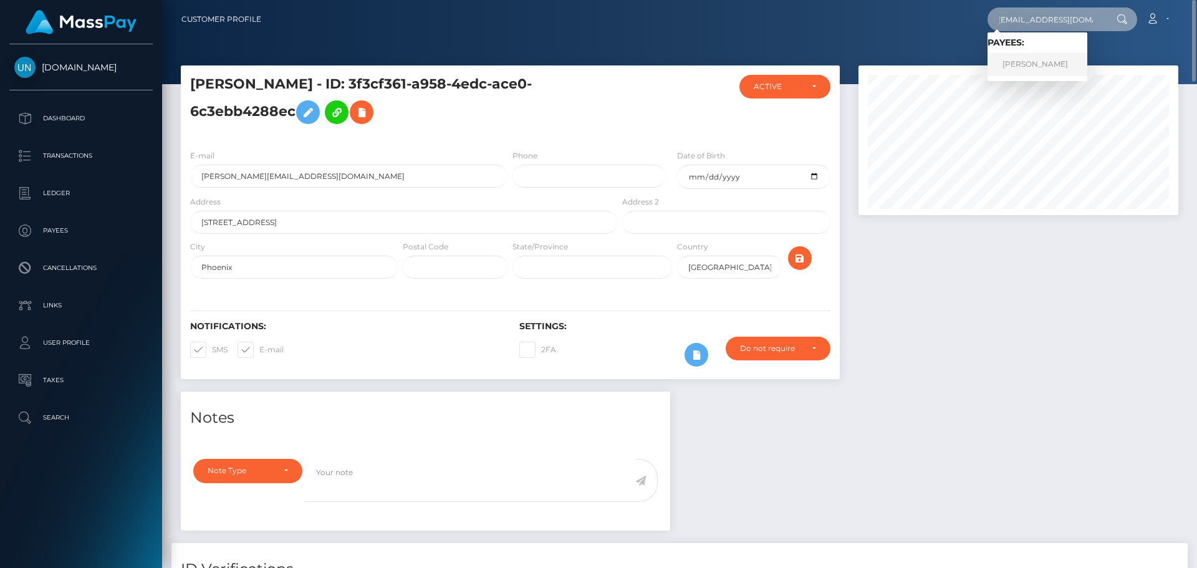
type input "thekingmea@gmail.com"
click at [1034, 65] on link "MANUEL KHAI BACQUIÉ" at bounding box center [1037, 64] width 100 height 23
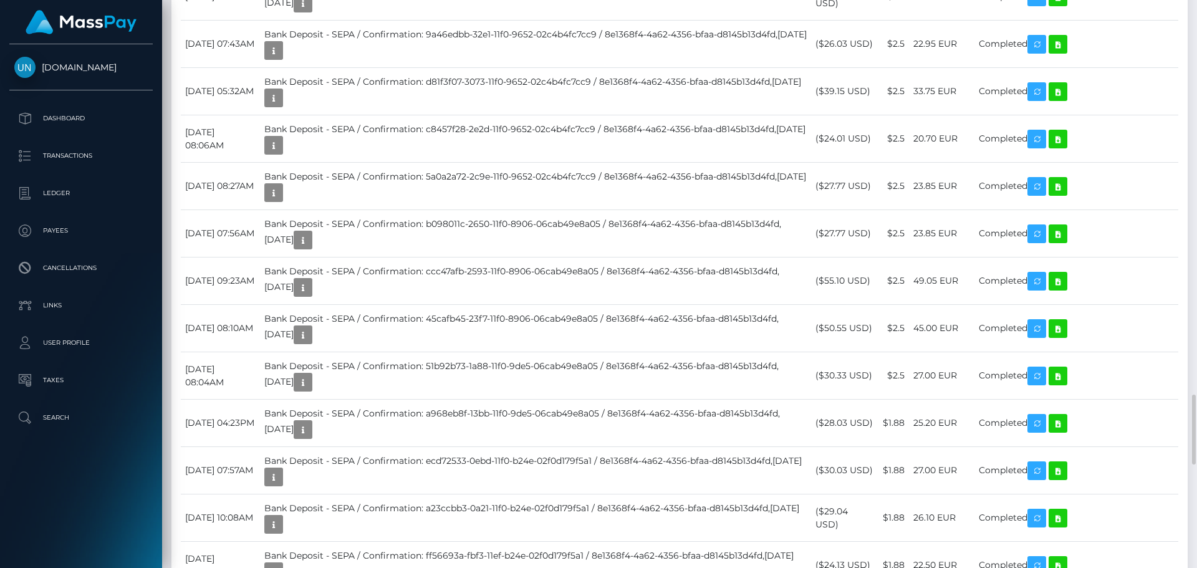
scroll to position [2867, 0]
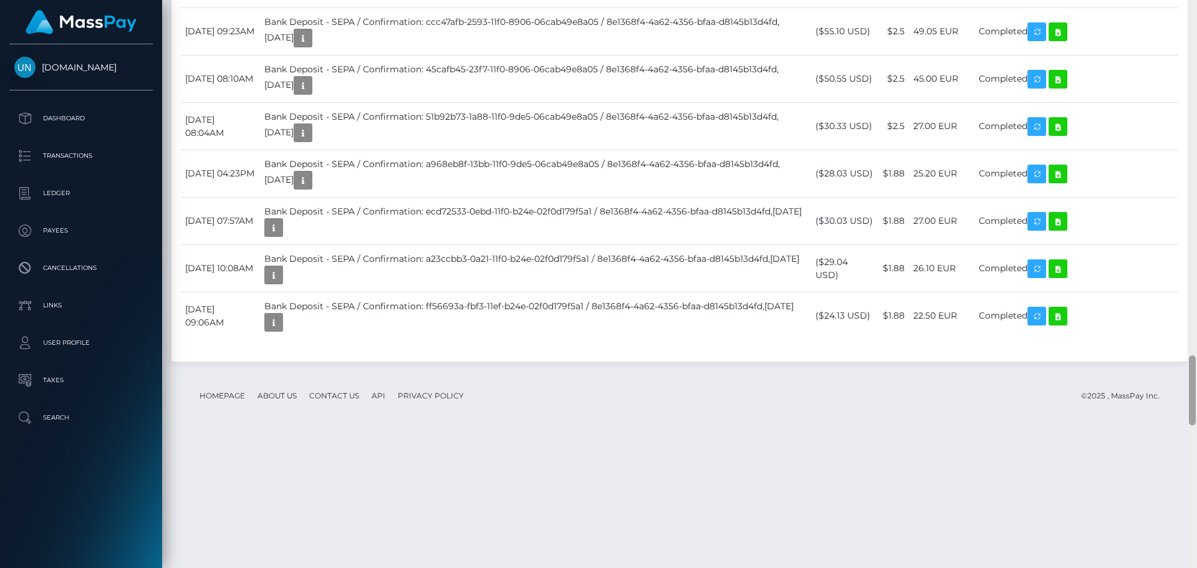
drag, startPoint x: 1171, startPoint y: 26, endPoint x: 1196, endPoint y: 22, distance: 25.2
click at [1196, 21] on div at bounding box center [1191, 284] width 9 height 568
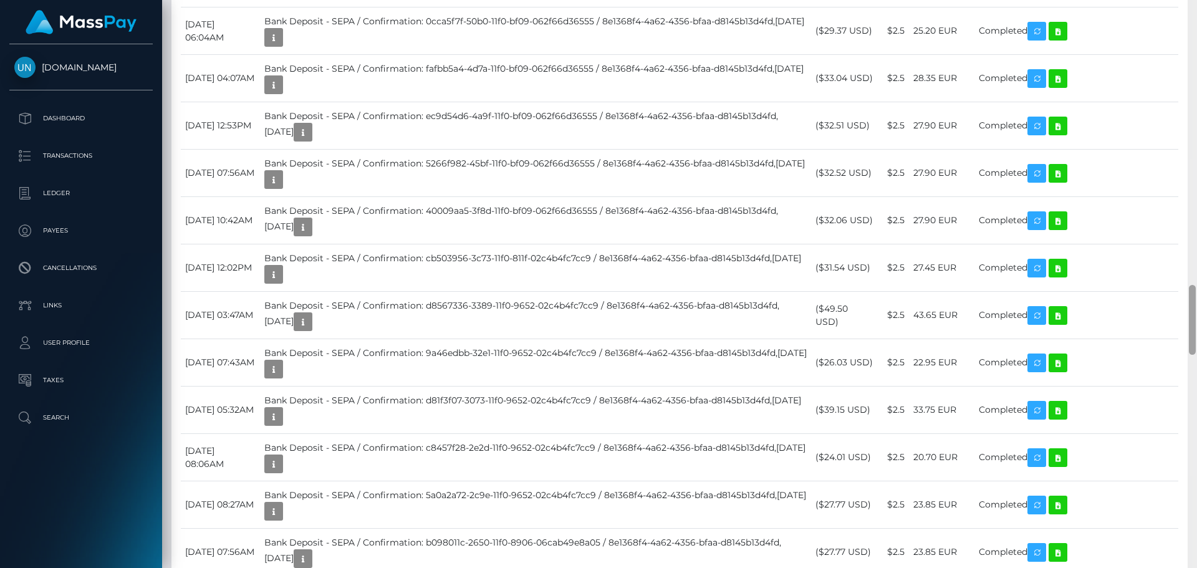
click at [1196, 7] on div at bounding box center [1191, 284] width 9 height 568
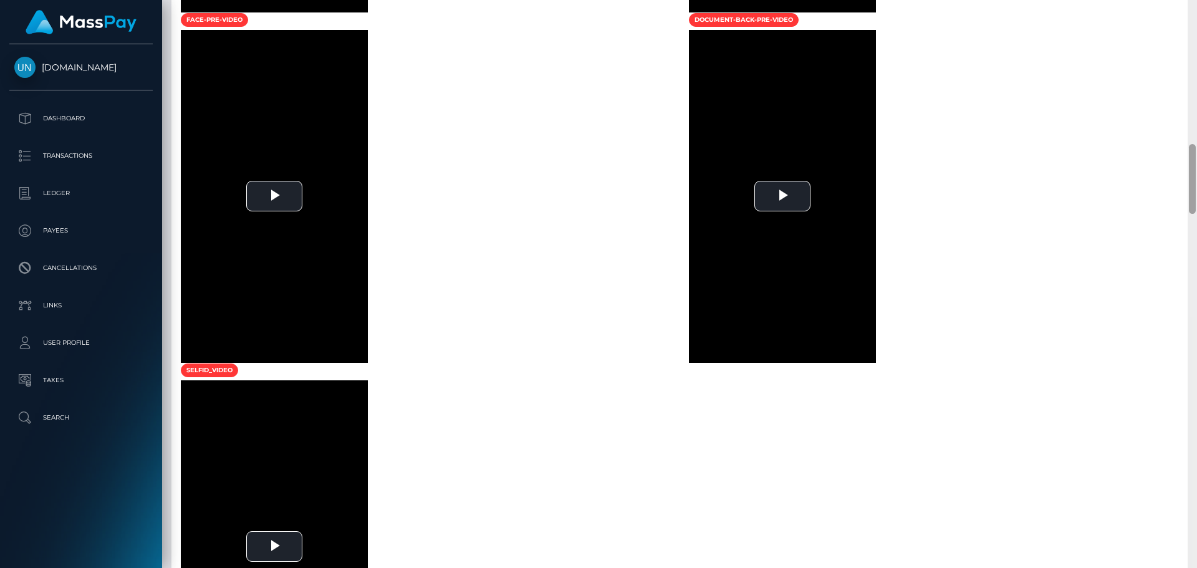
click at [1196, 7] on div at bounding box center [1191, 284] width 9 height 568
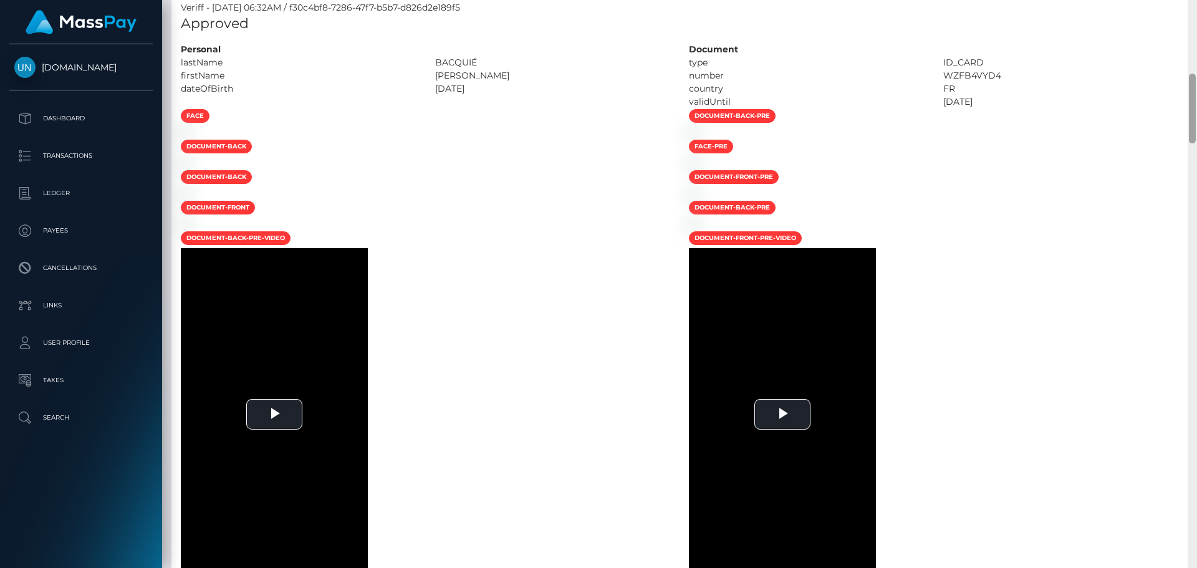
click at [1196, 7] on div "Customer Profile Loading... Loading..." at bounding box center [679, 284] width 1035 height 568
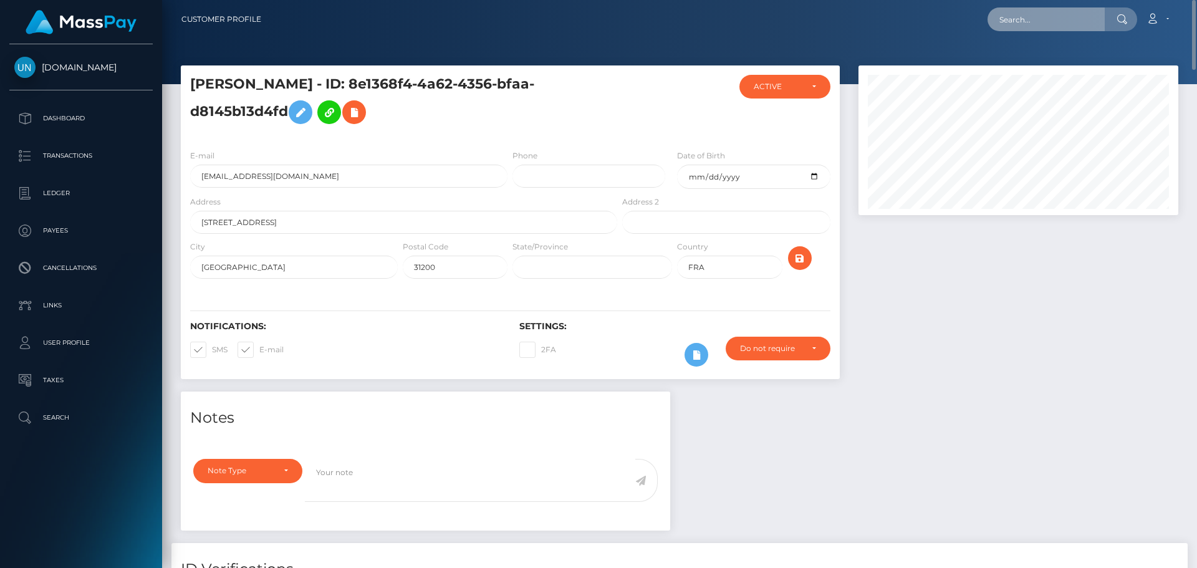
click at [1041, 12] on input "text" at bounding box center [1045, 19] width 117 height 24
paste input "rachouxxx93@gmail.com"
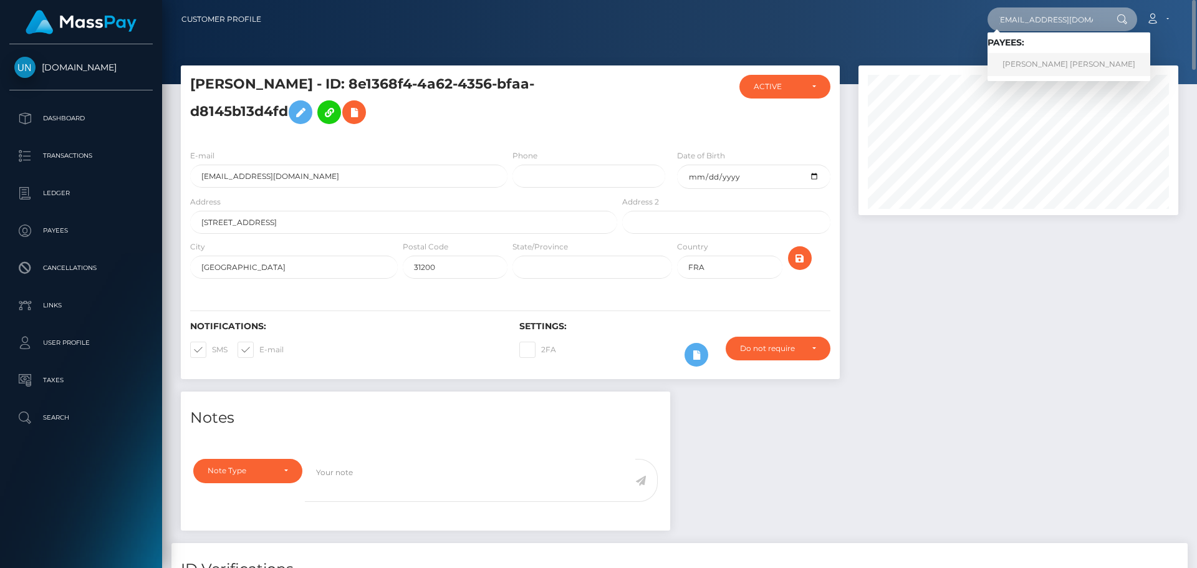
type input "rachouxxx93@gmail.com"
click at [1031, 63] on link "SERENA STÉPHANIE ANTHONY POLLET" at bounding box center [1068, 64] width 163 height 23
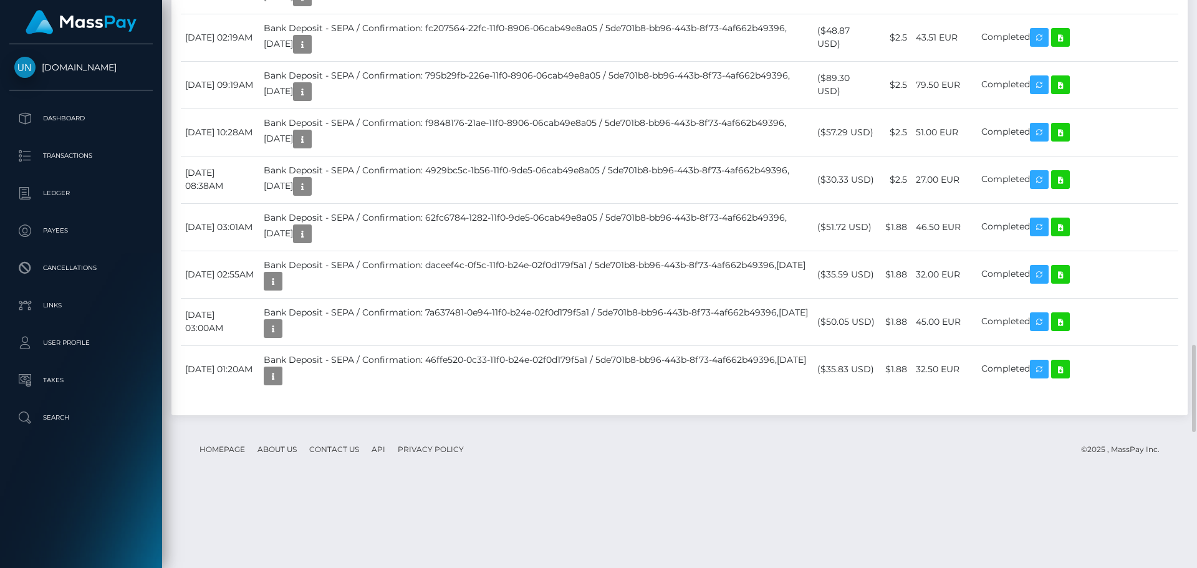
scroll to position [2493, 0]
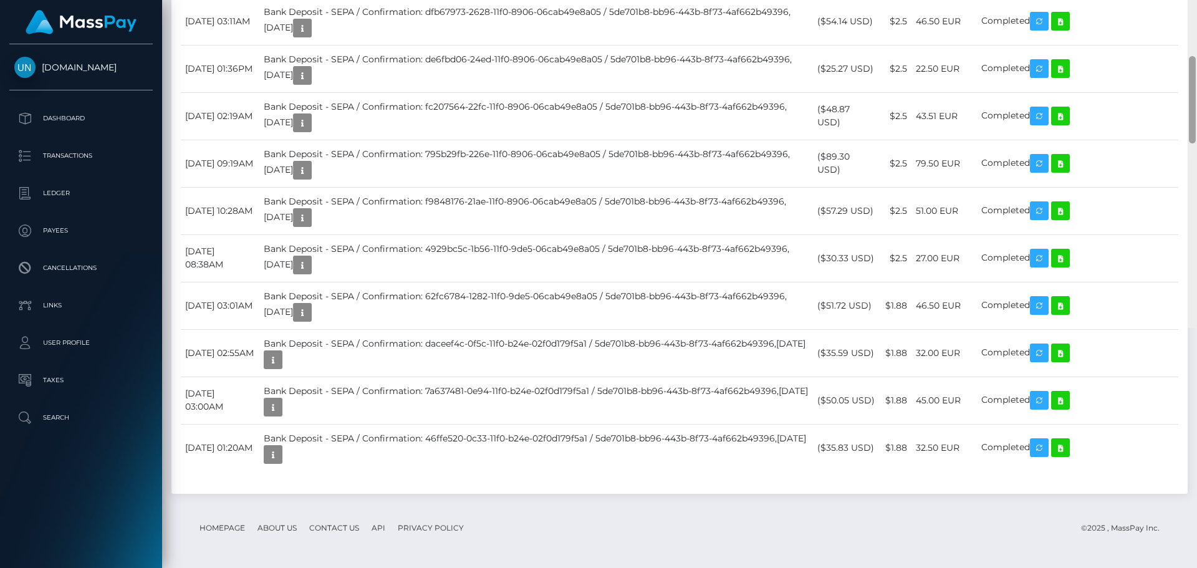
click at [1196, 6] on div at bounding box center [1191, 44] width 9 height 568
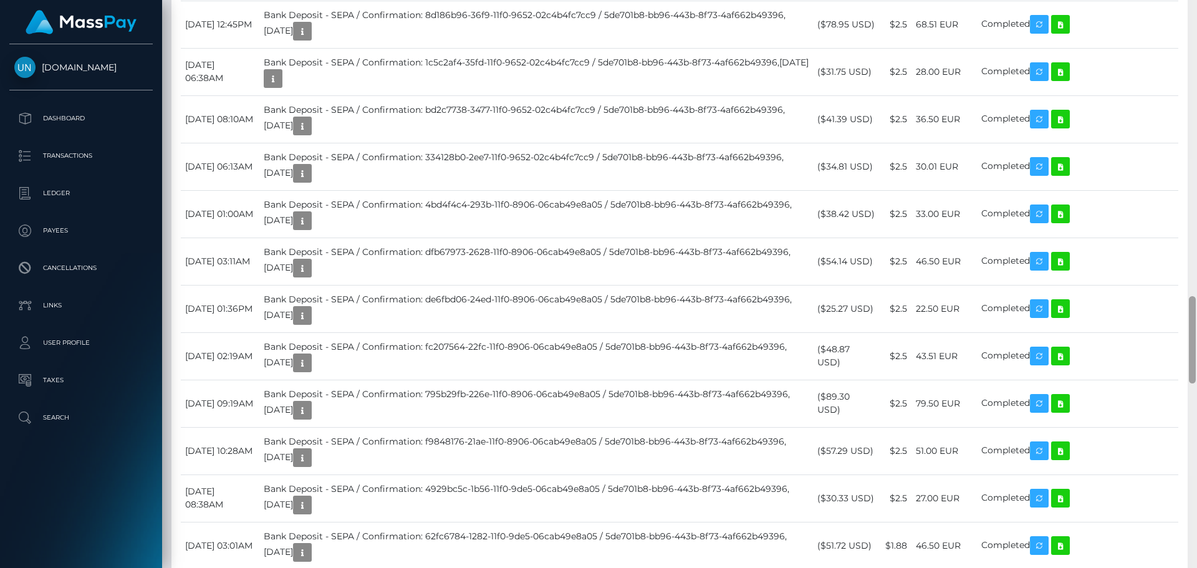
click at [1196, 6] on div at bounding box center [1191, 284] width 9 height 568
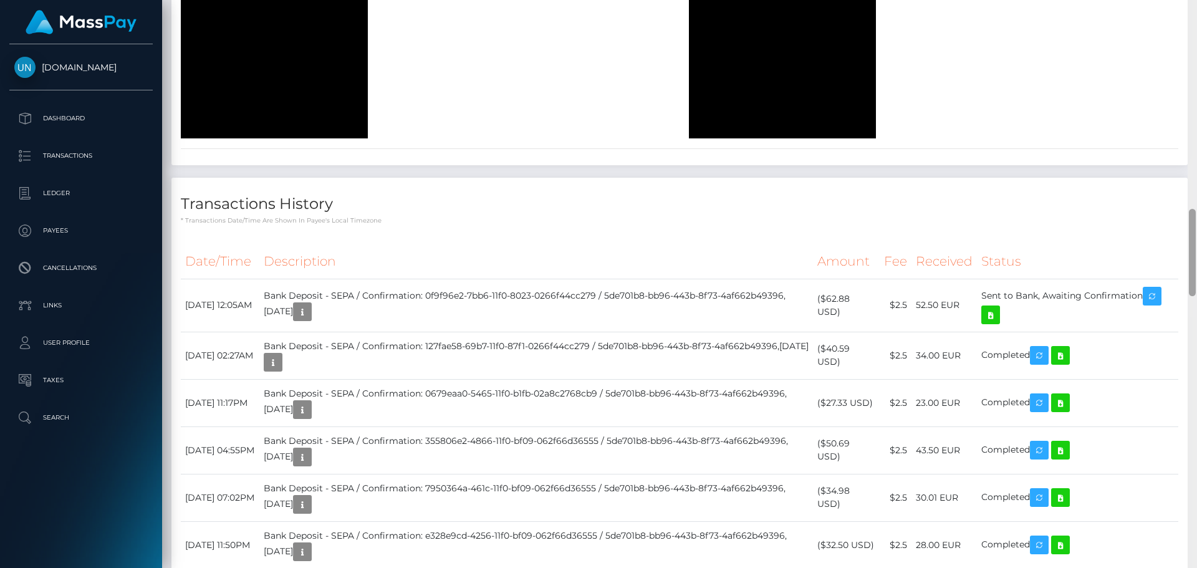
click at [1196, 6] on div at bounding box center [1191, 284] width 9 height 568
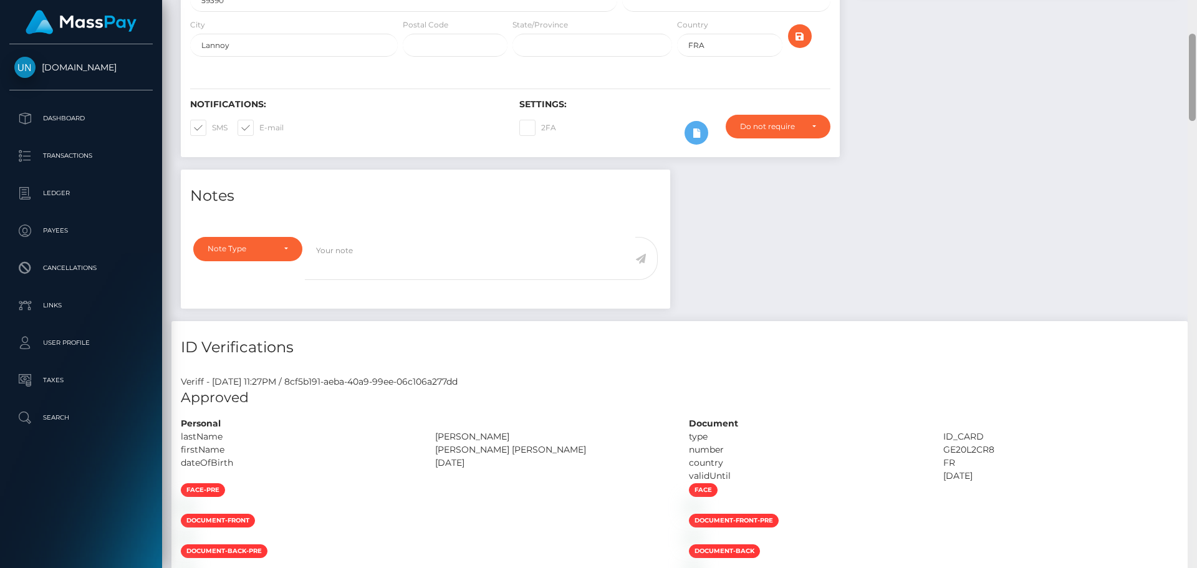
click at [1196, 6] on div "Customer Profile Loading... Loading..." at bounding box center [679, 284] width 1035 height 568
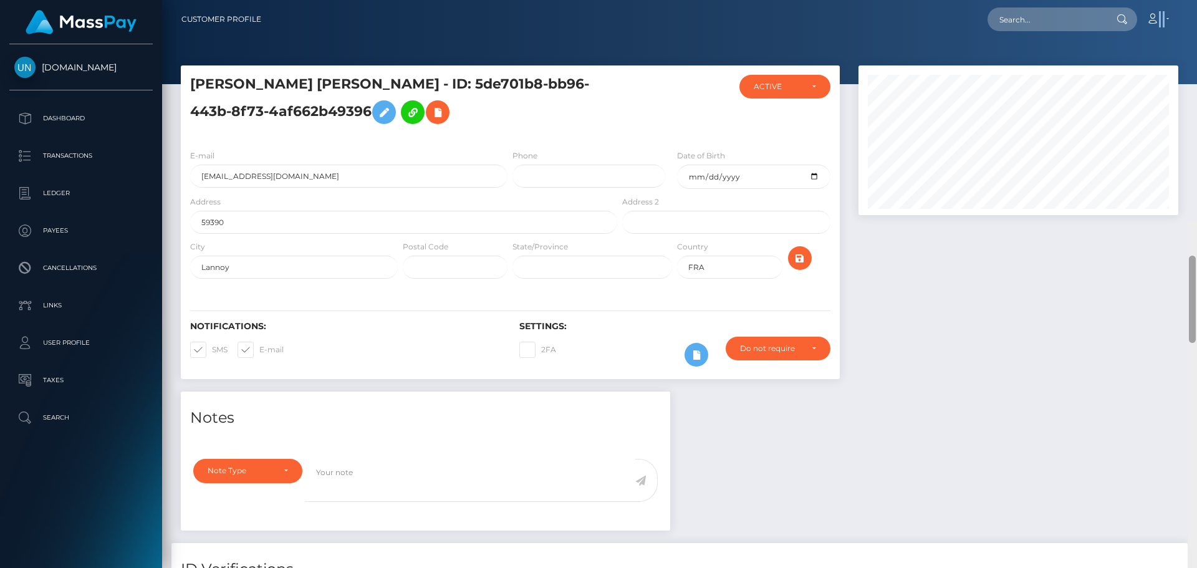
click at [1196, 6] on nav "Customer Profile Loading... Loading... Account" at bounding box center [679, 19] width 1035 height 39
click at [1054, 12] on input "text" at bounding box center [1045, 19] width 117 height 24
paste input "[EMAIL_ADDRESS][DOMAIN_NAME]"
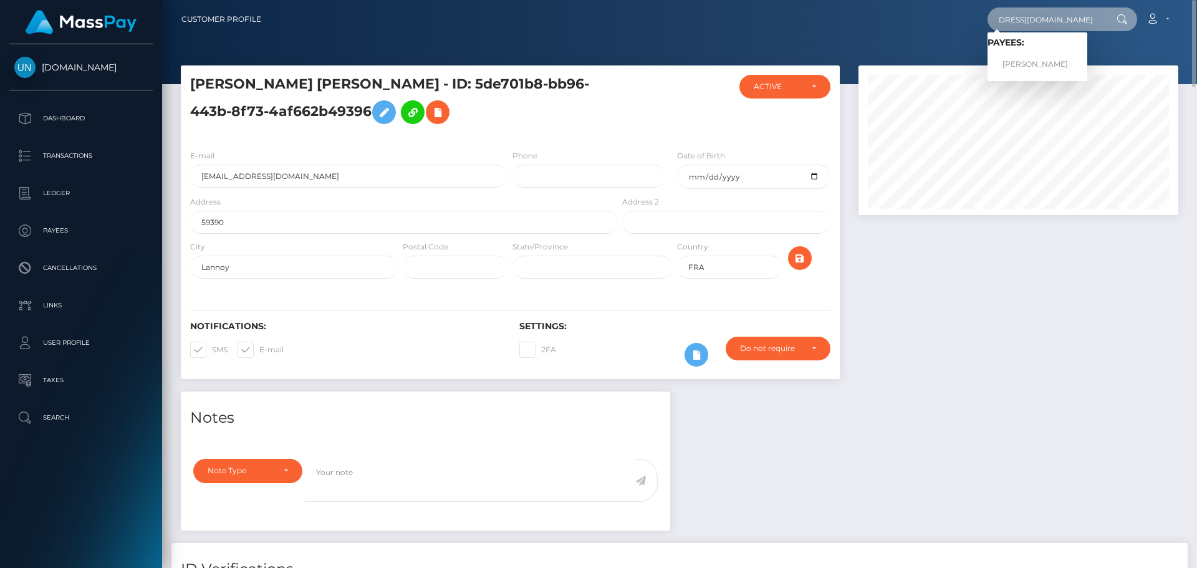
type input "[EMAIL_ADDRESS][DOMAIN_NAME]"
click at [1037, 63] on link "[PERSON_NAME]" at bounding box center [1037, 64] width 100 height 23
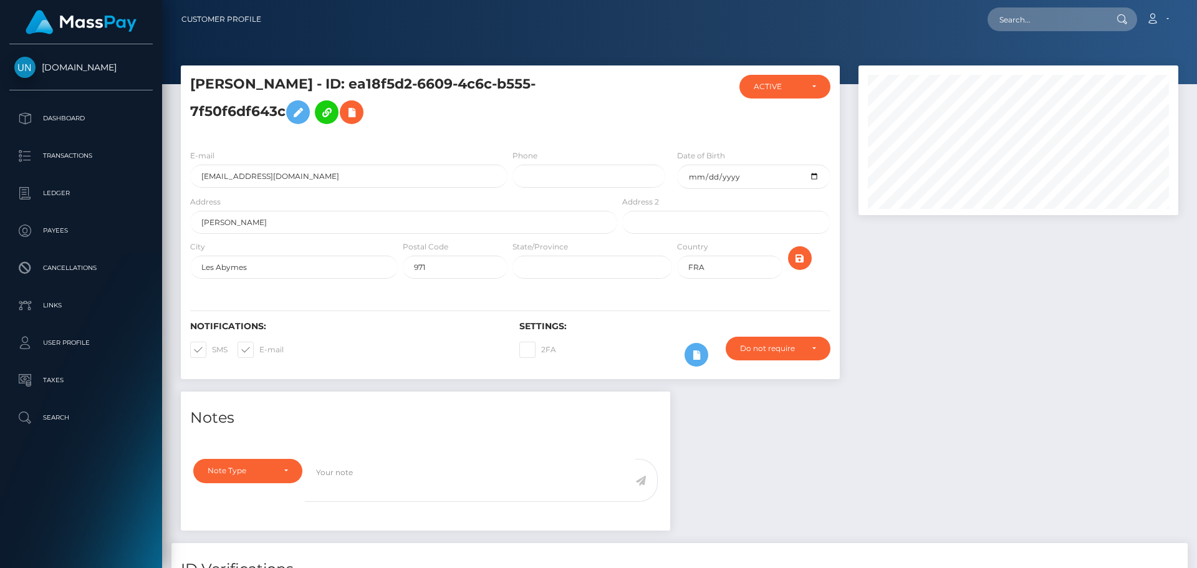
scroll to position [150, 320]
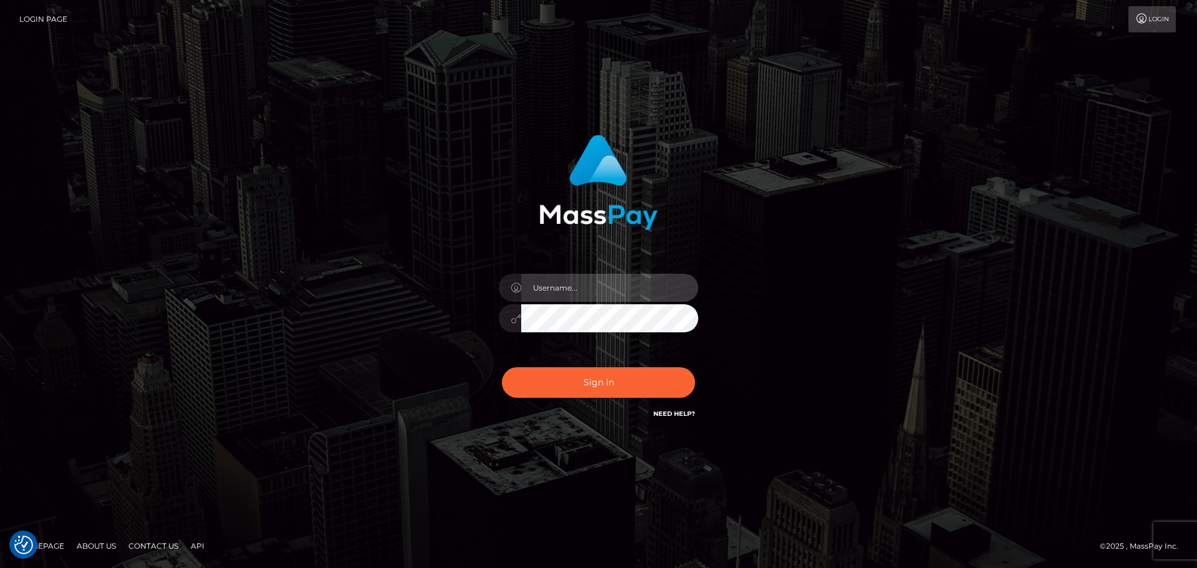
type input "[PERSON_NAME]"
click at [552, 403] on div "Sign in Need Help?" at bounding box center [598, 387] width 218 height 55
click at [562, 398] on div "Sign in Need Help?" at bounding box center [598, 387] width 218 height 55
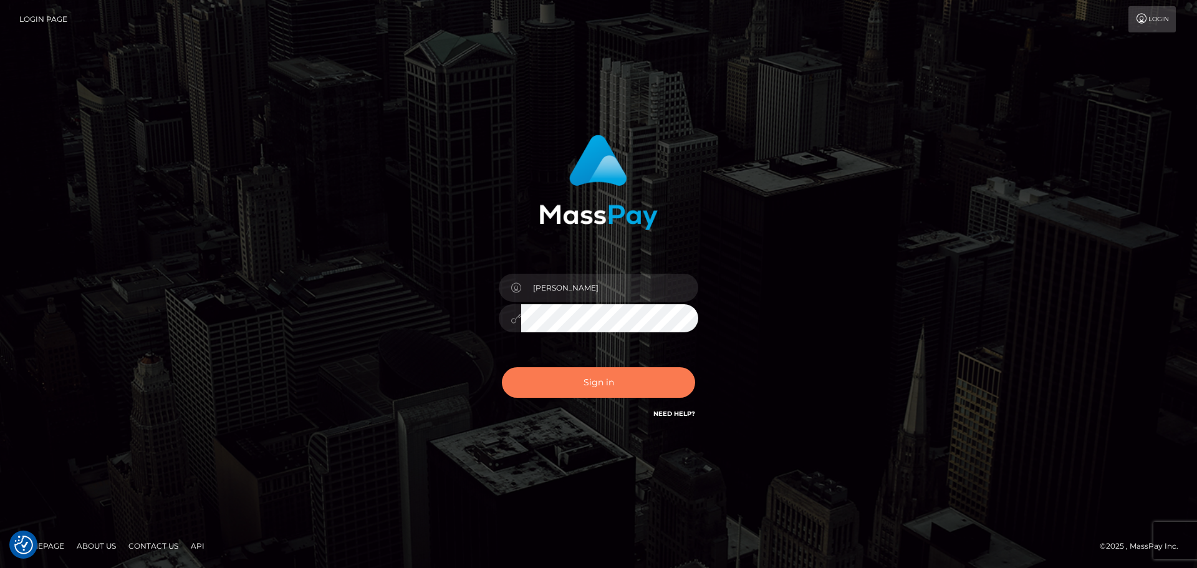
click at [682, 381] on button "Sign in" at bounding box center [598, 382] width 193 height 31
type input "[PERSON_NAME]"
click at [605, 378] on button "Sign in" at bounding box center [598, 382] width 193 height 31
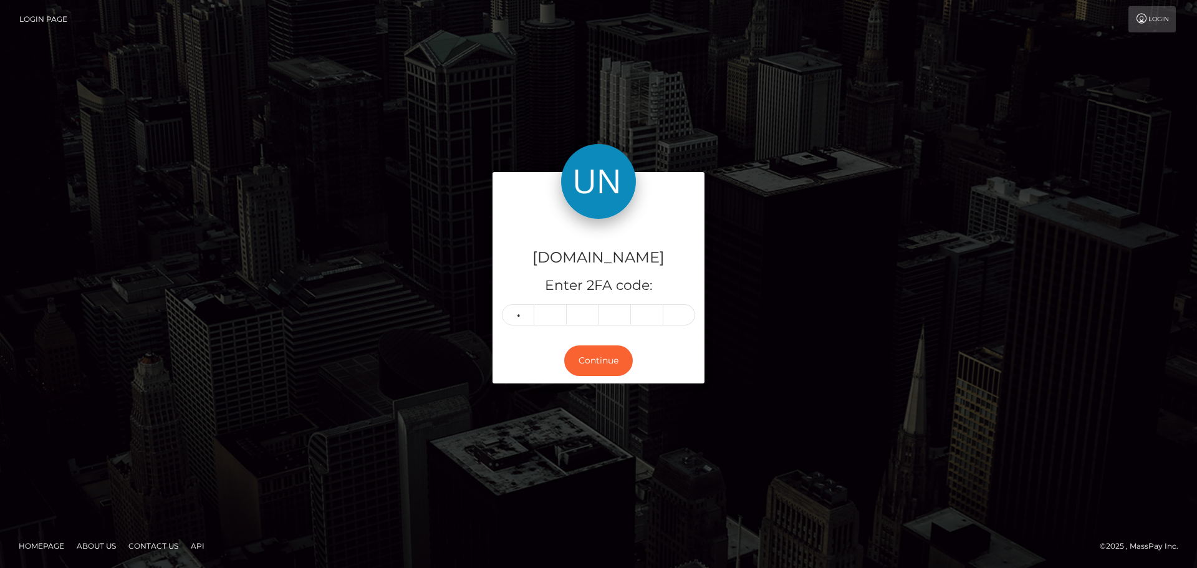
type input "1"
type input "7"
type input "6"
type input "9"
type input "0"
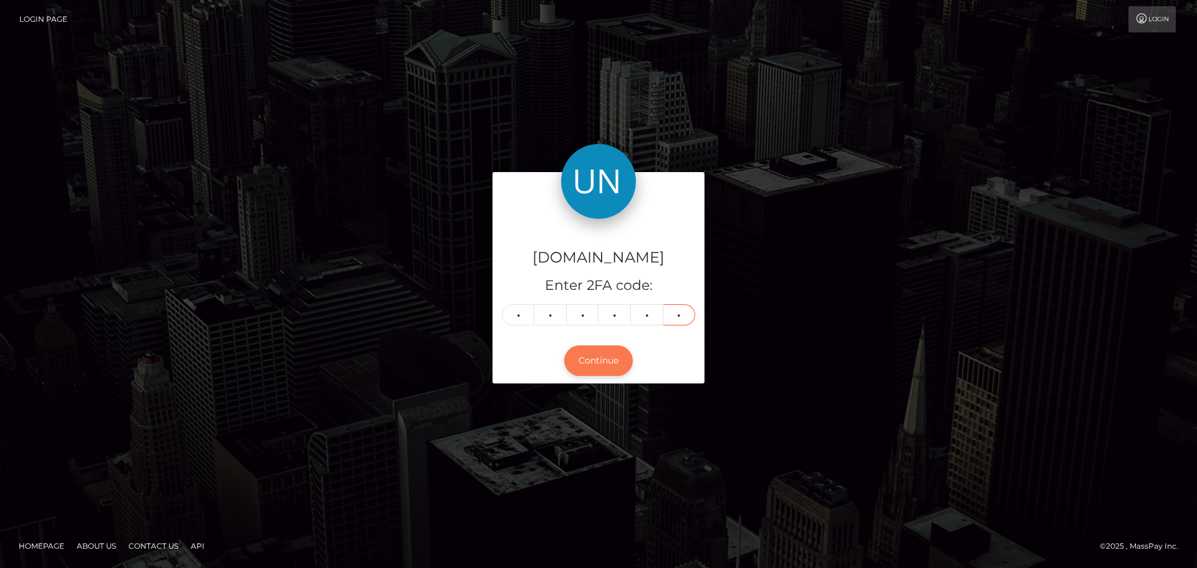
type input "5"
click at [596, 353] on button "Continue" at bounding box center [598, 360] width 69 height 31
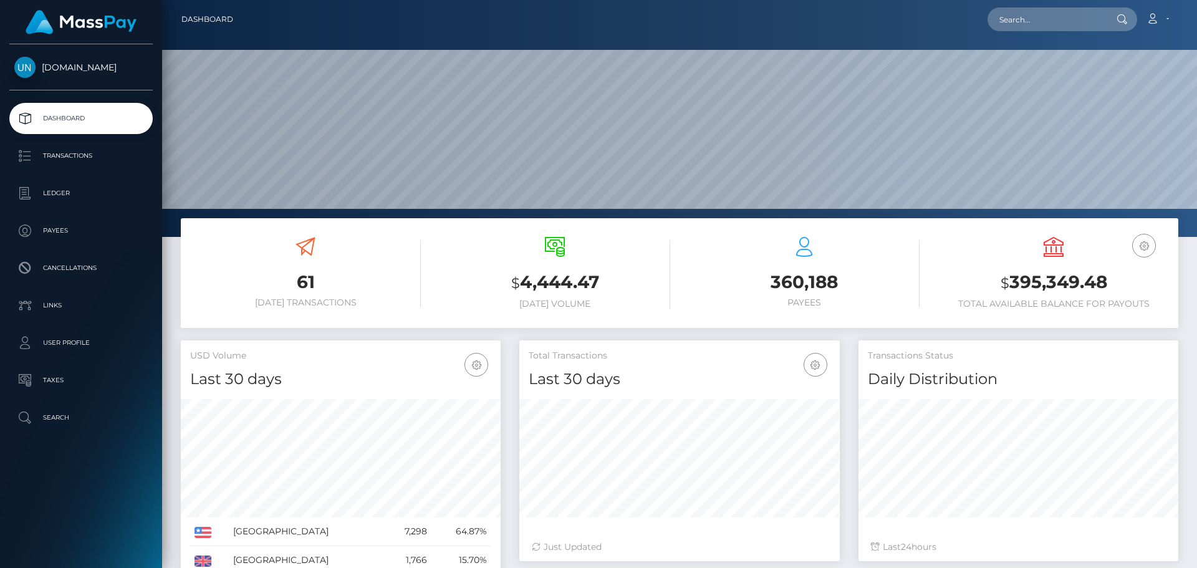
scroll to position [221, 320]
click at [1021, 22] on input "text" at bounding box center [1045, 19] width 117 height 24
paste input "georgebryanna2@gmail.com"
click at [1023, 25] on input "georgebryanna2@gmail.com" at bounding box center [1045, 19] width 117 height 24
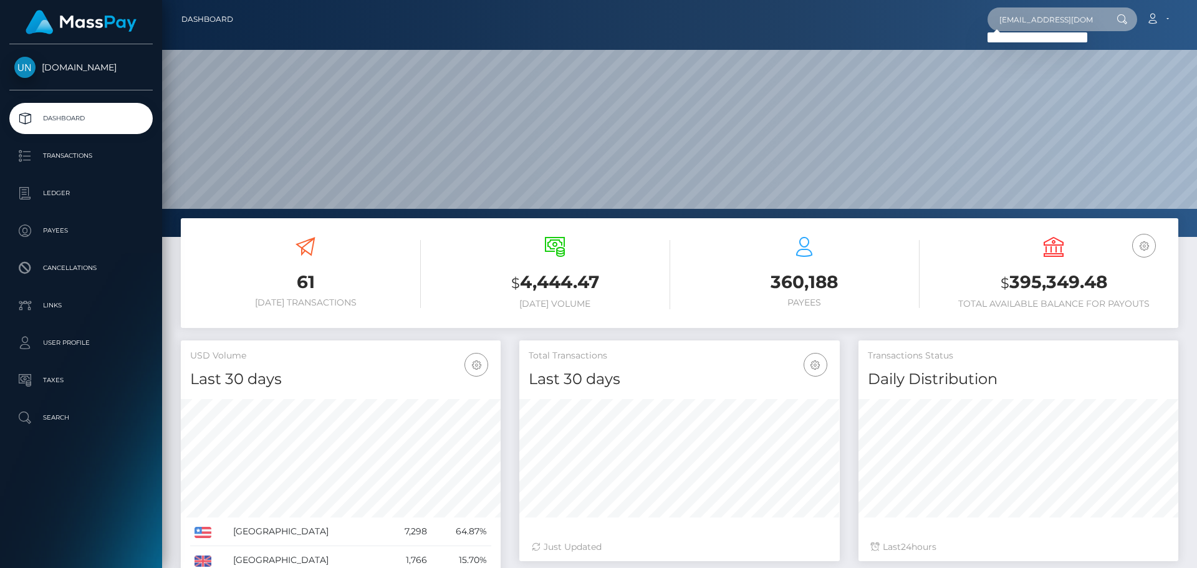
click at [1023, 25] on input "georgebryanna2@gmail.com" at bounding box center [1045, 19] width 117 height 24
paste input "f8yzcxgppx@privaterelay.appleid"
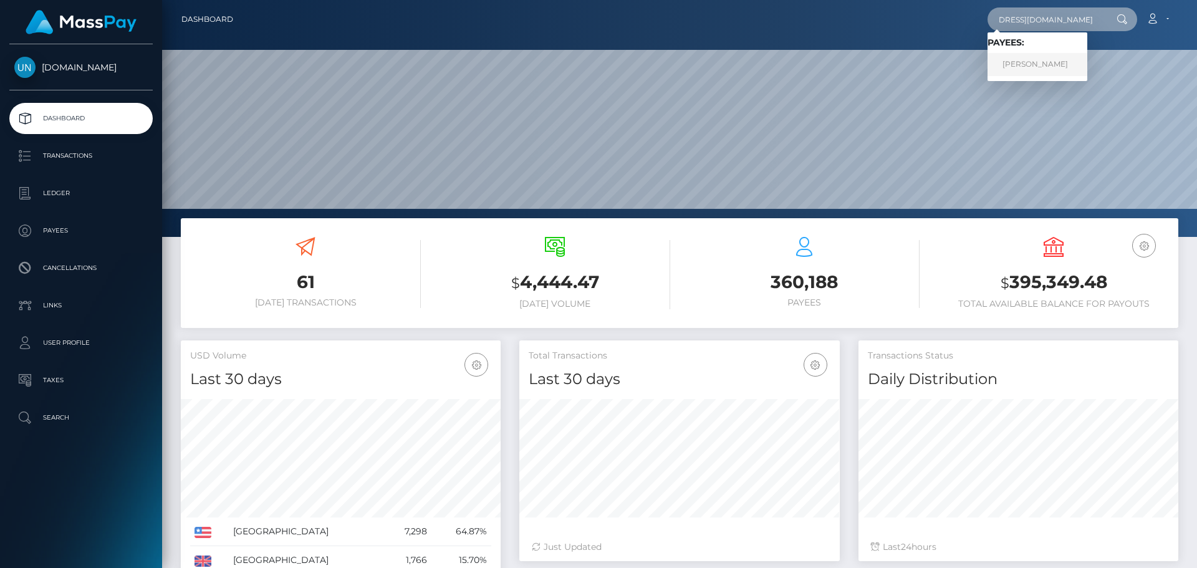
type input "f8yzcxgppx@privaterelay.appleid.com"
click at [1061, 64] on link "BRYANNA TRYSHA GEORGE" at bounding box center [1037, 64] width 100 height 23
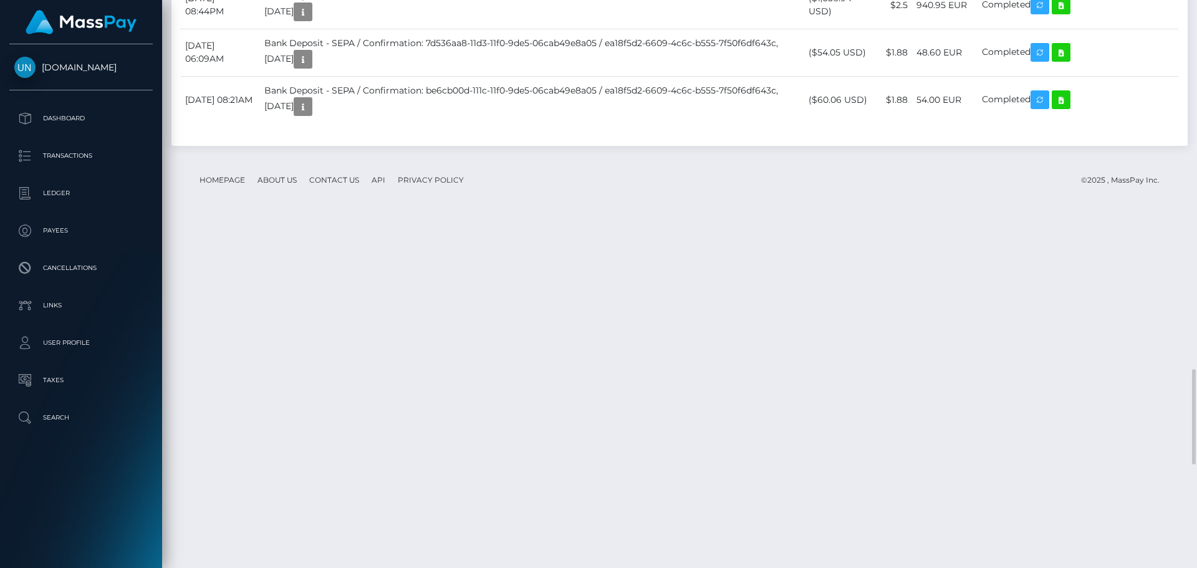
scroll to position [2493, 0]
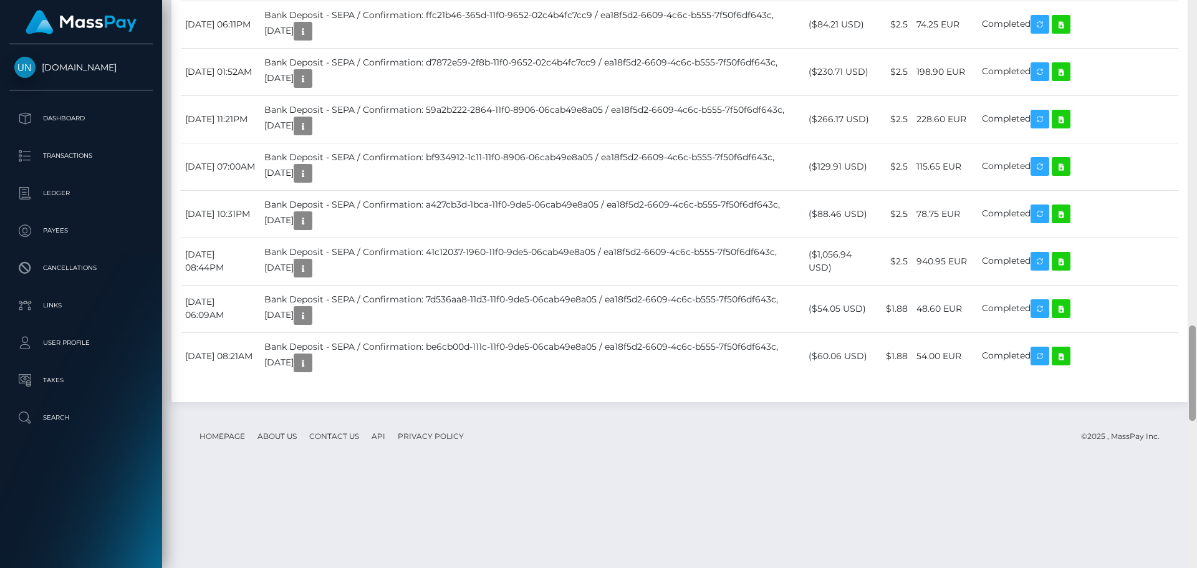
click at [1196, 4] on div at bounding box center [1191, 284] width 9 height 568
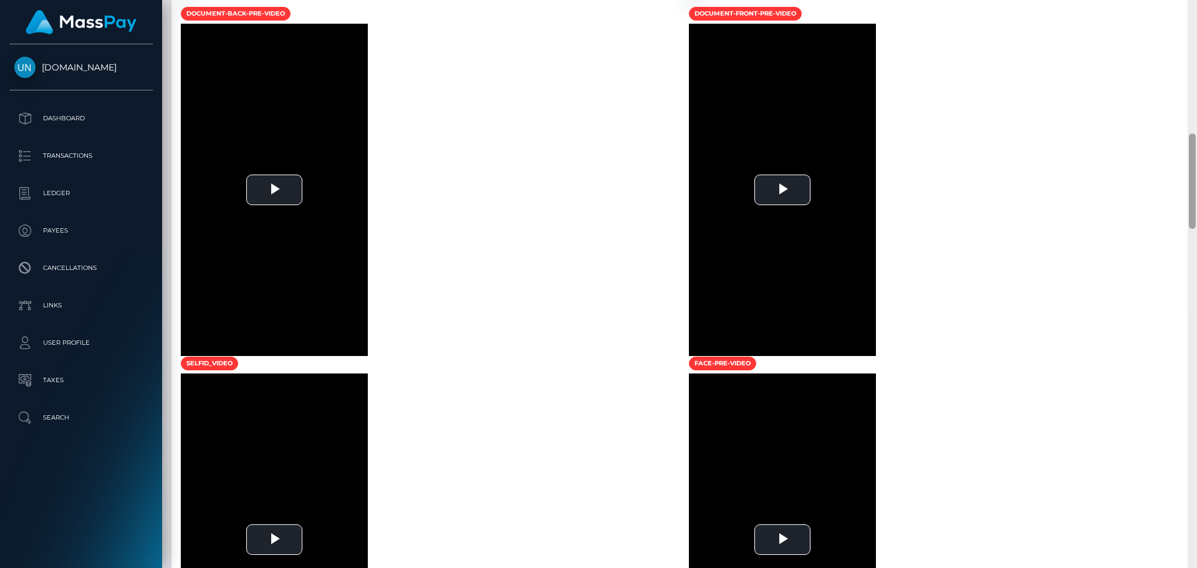
click at [1196, 4] on div at bounding box center [1191, 284] width 9 height 568
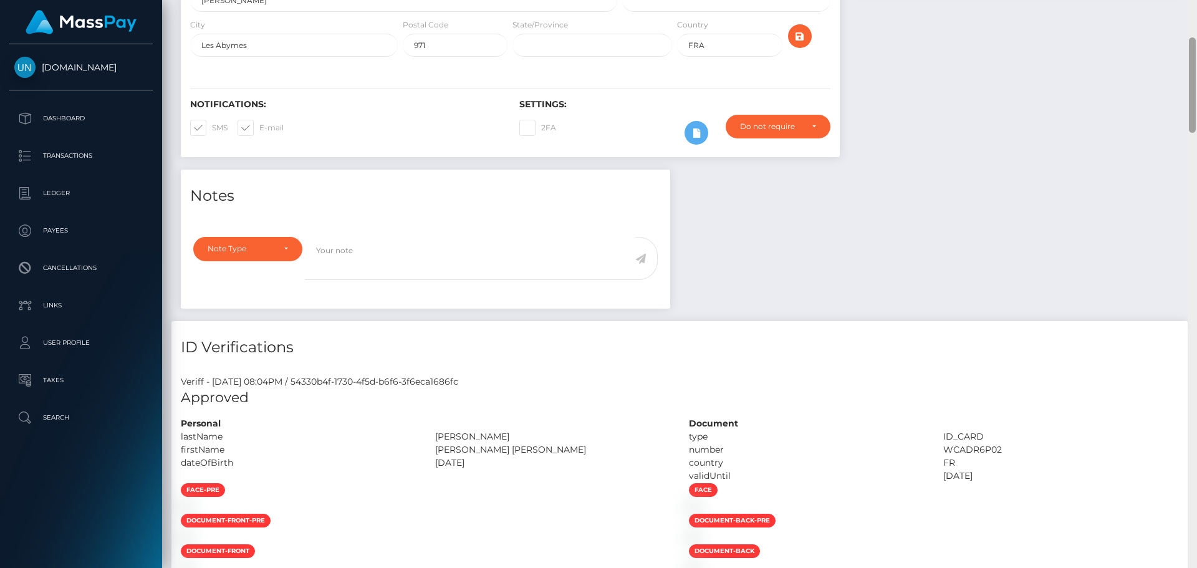
click at [1196, 4] on div "Customer Profile Loading... Loading..." at bounding box center [679, 284] width 1035 height 568
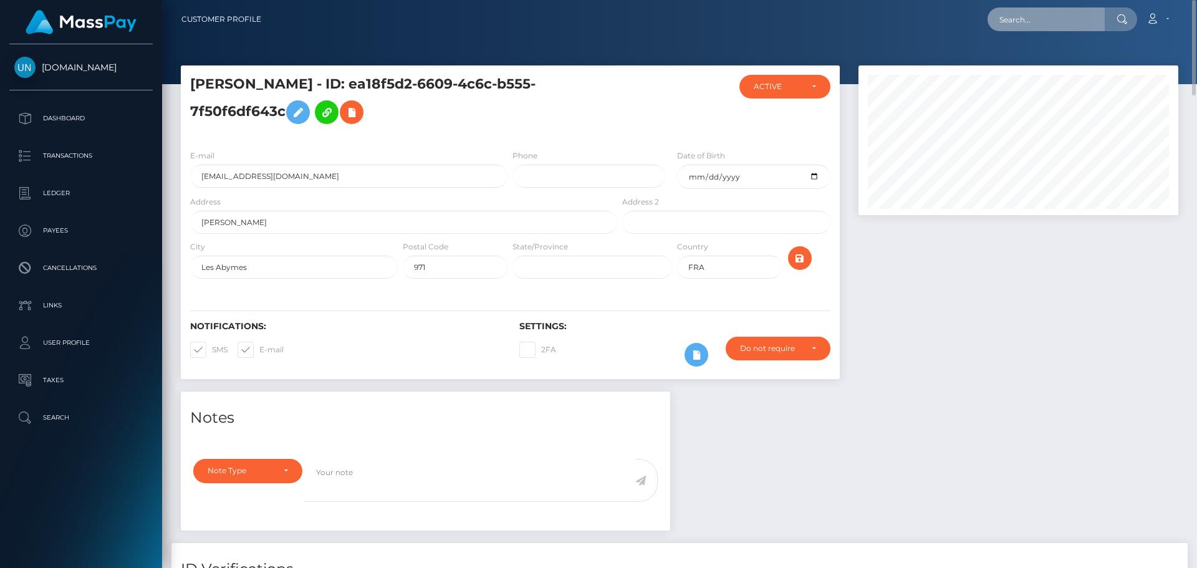
click at [1011, 16] on input "text" at bounding box center [1045, 19] width 117 height 24
paste input "[EMAIL_ADDRESS][DOMAIN_NAME]"
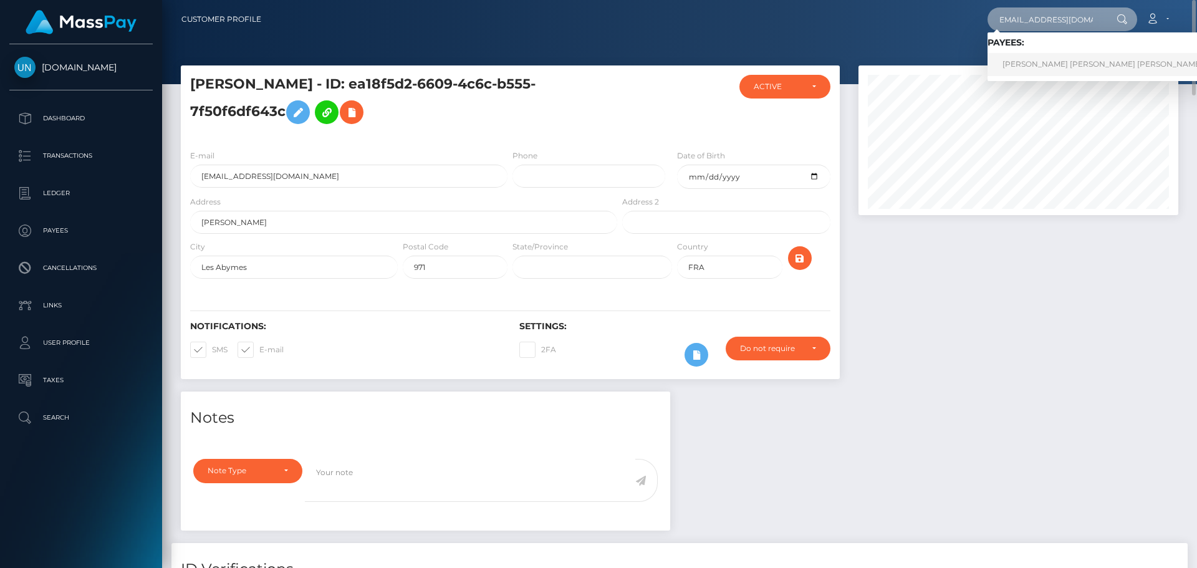
type input "[EMAIL_ADDRESS][DOMAIN_NAME]"
click at [1028, 67] on link "[PERSON_NAME] [PERSON_NAME] [PERSON_NAME]" at bounding box center [1102, 64] width 230 height 23
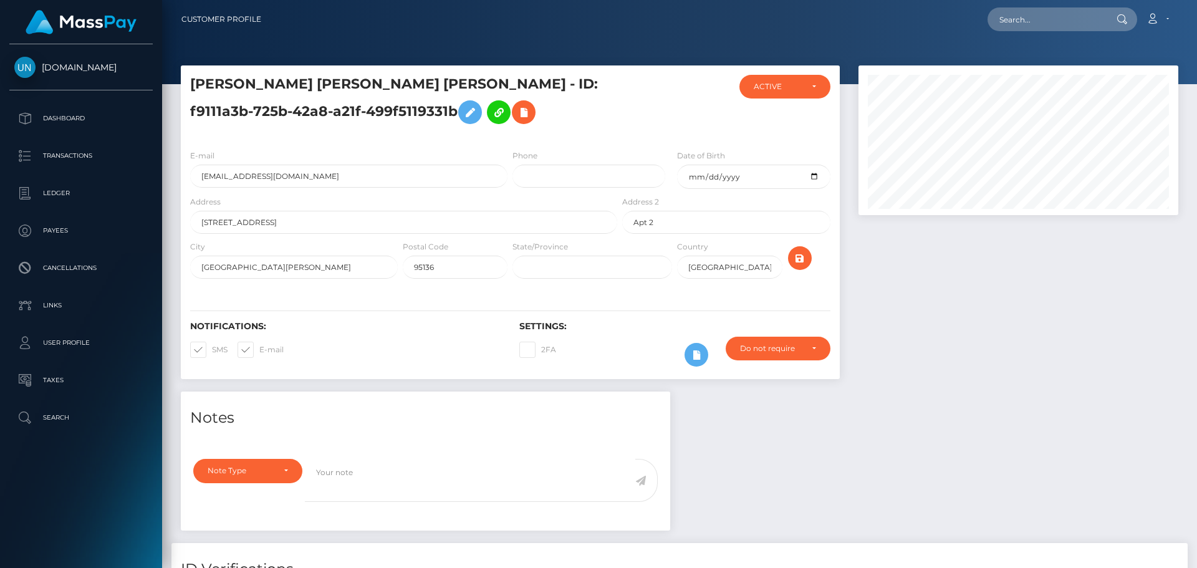
scroll to position [150, 320]
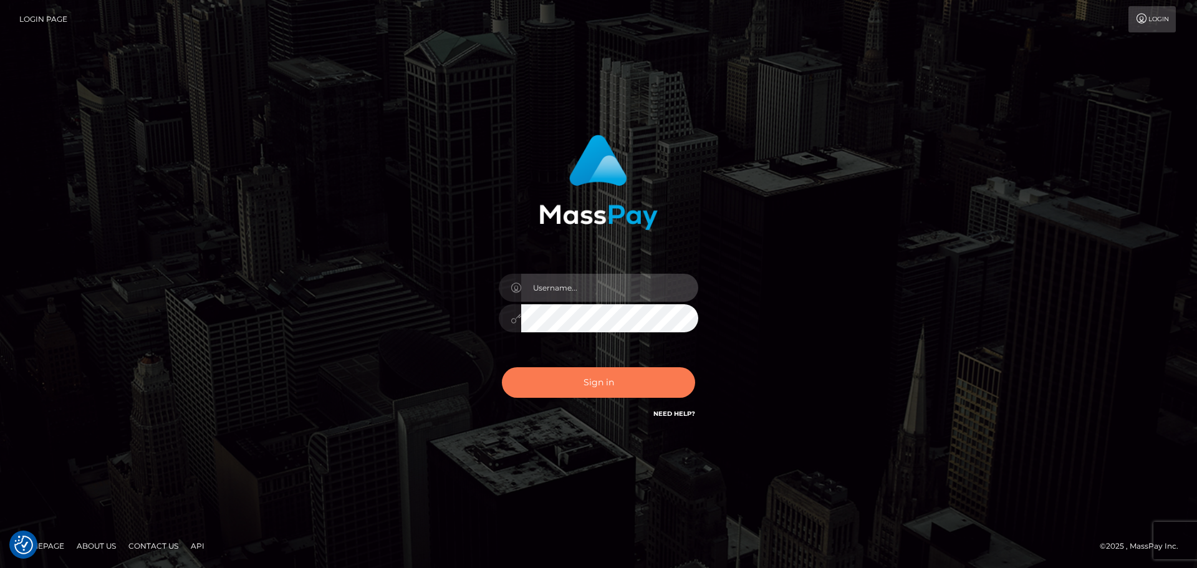
type input "[PERSON_NAME]"
click at [617, 385] on button "Sign in" at bounding box center [598, 382] width 193 height 31
type input "Yassine Slimene"
click at [630, 379] on button "Sign in" at bounding box center [598, 382] width 193 height 31
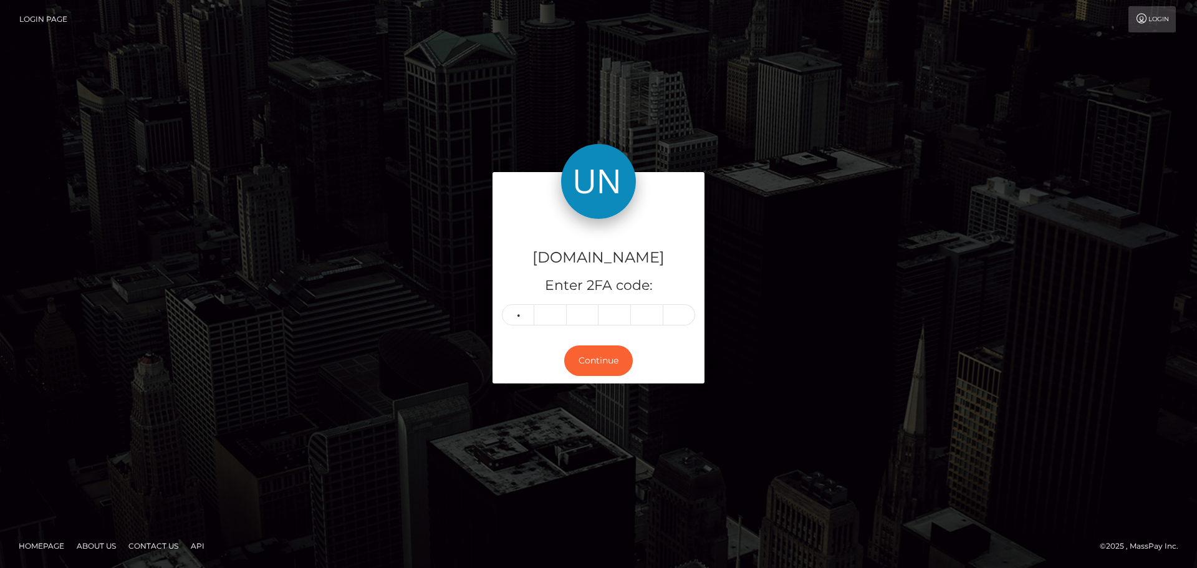
type input "6"
type input "9"
type input "8"
type input "2"
type input "4"
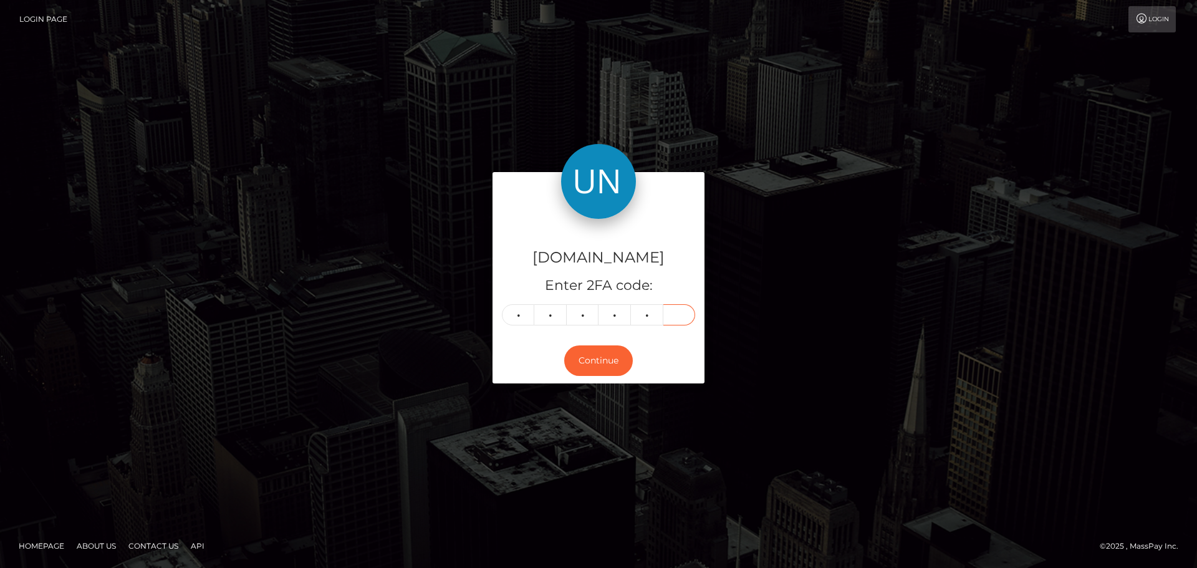
type input "5"
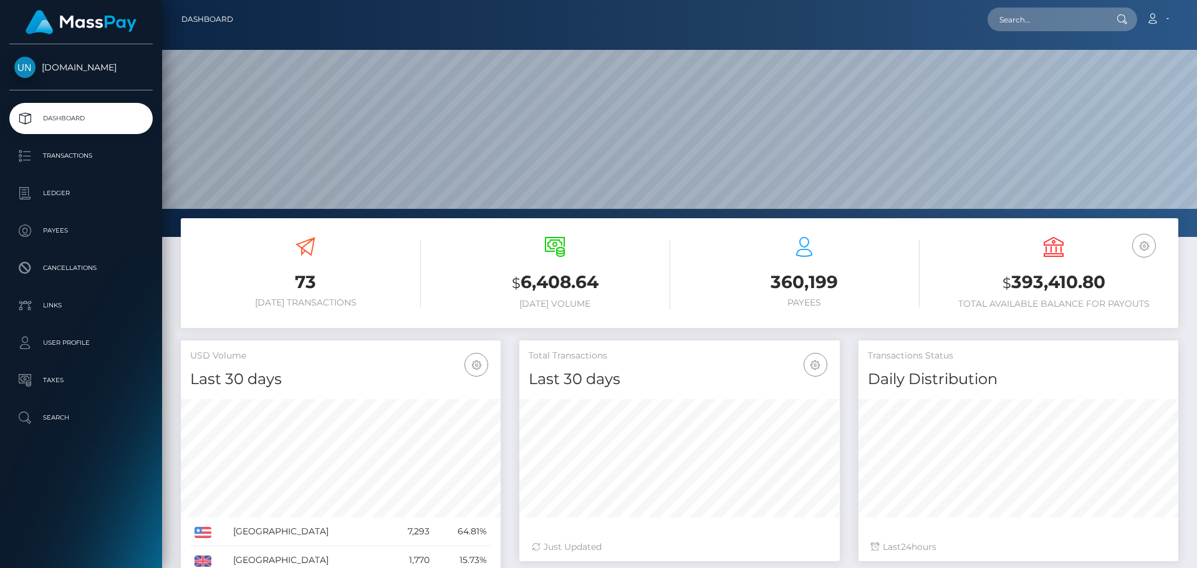
scroll to position [221, 320]
click at [1084, 16] on input "text" at bounding box center [1045, 19] width 117 height 24
paste input "[EMAIL_ADDRESS][DOMAIN_NAME]"
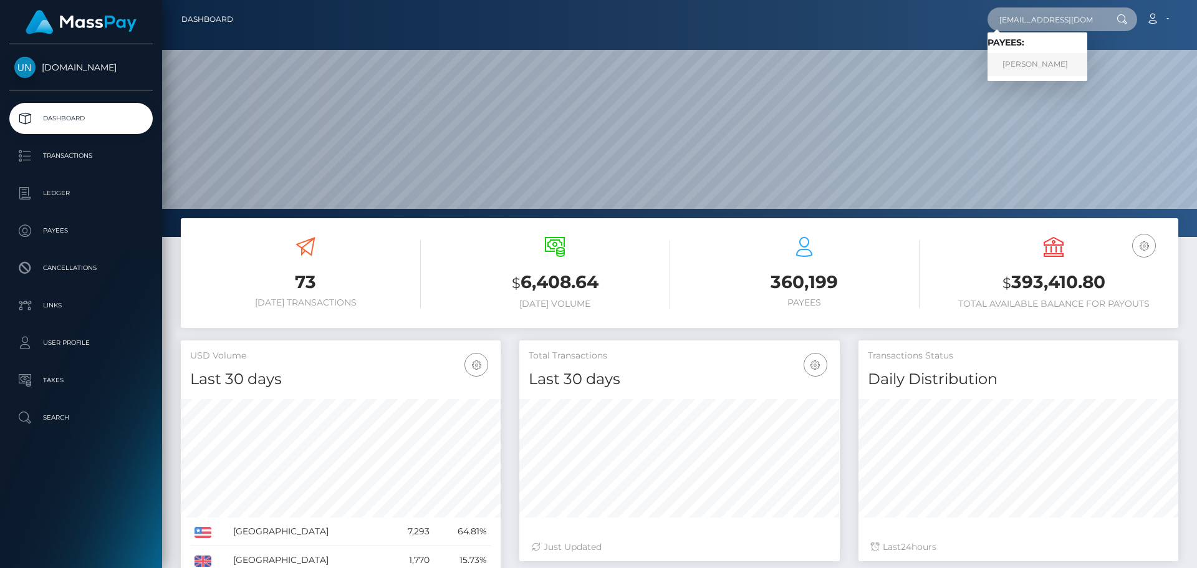
type input "azelejenda@gmail.com"
click at [1018, 67] on link "JASON CHARLES CALICAT" at bounding box center [1037, 64] width 100 height 23
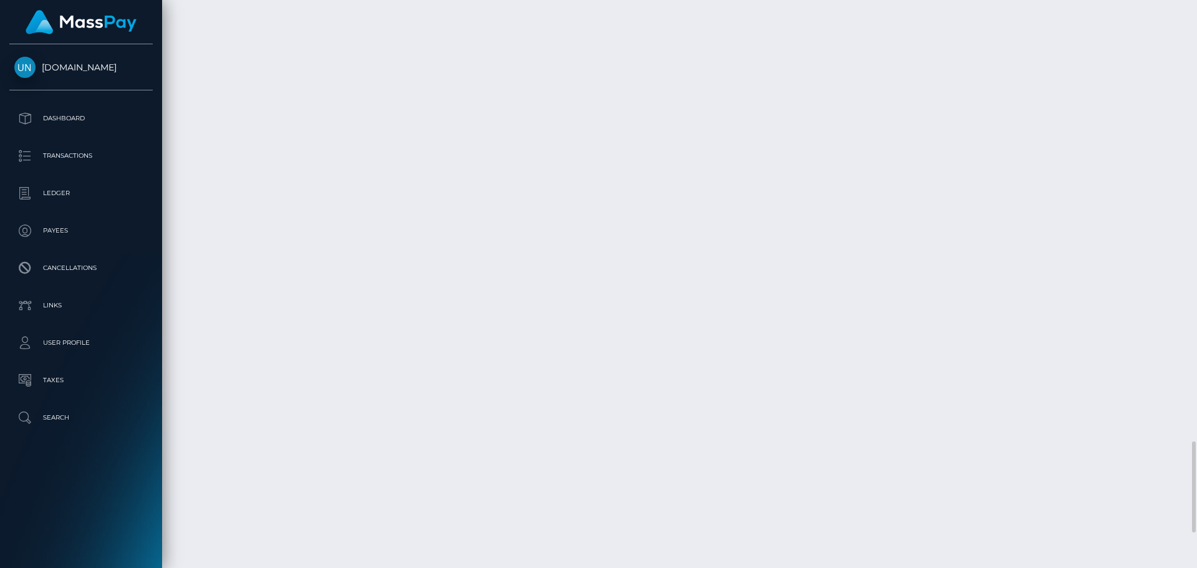
scroll to position [2959, 0]
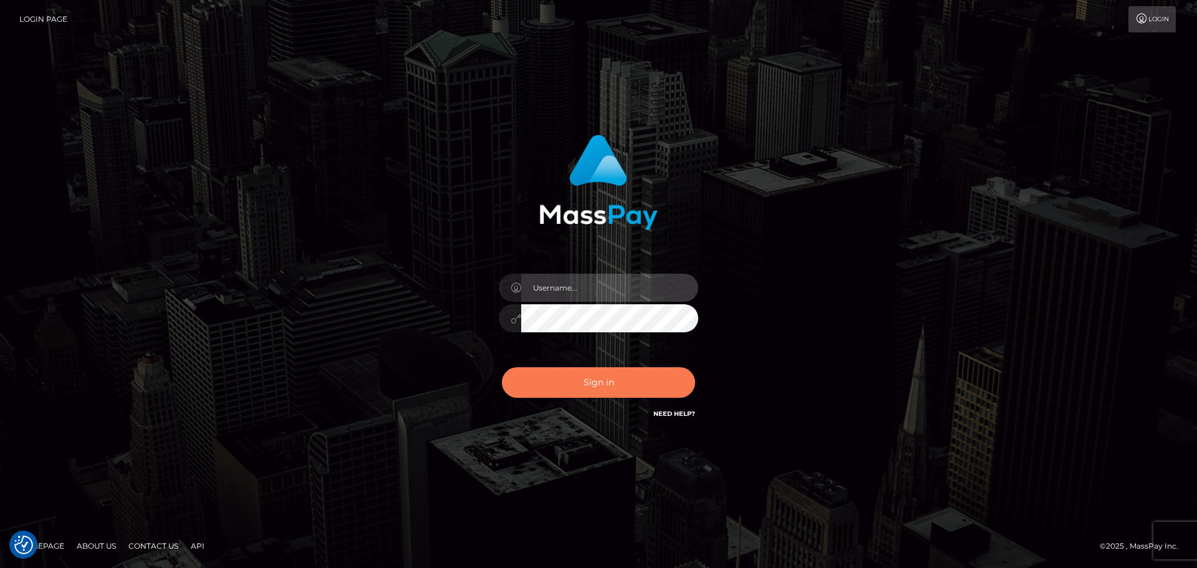
type input "Yassine Slimene"
click at [578, 376] on button "Sign in" at bounding box center [598, 382] width 193 height 31
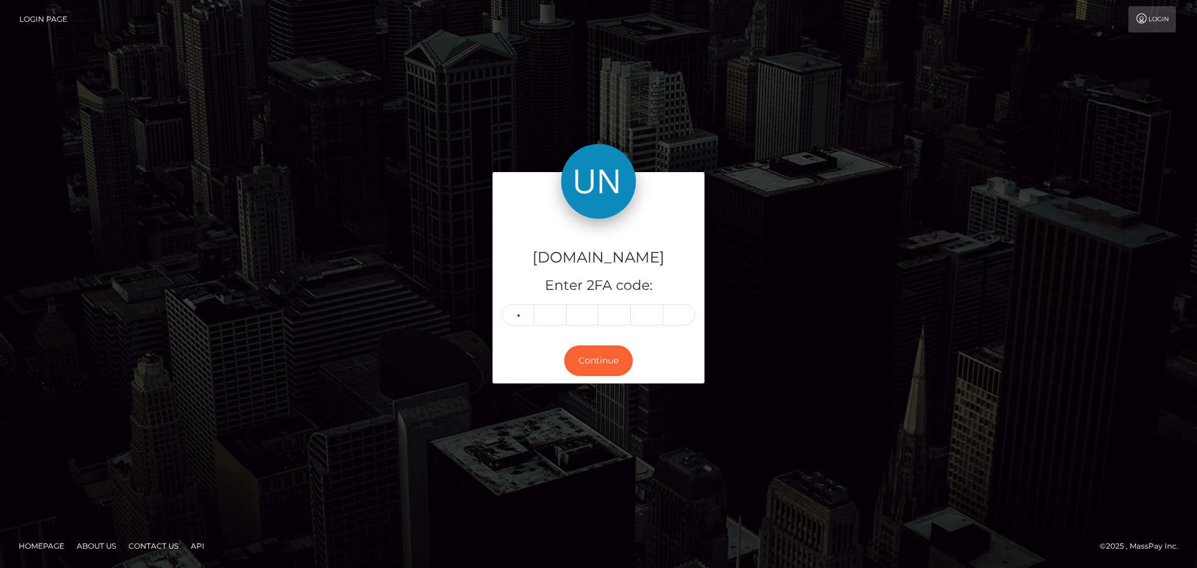
type input "4"
type input "2"
type input "9"
type input "5"
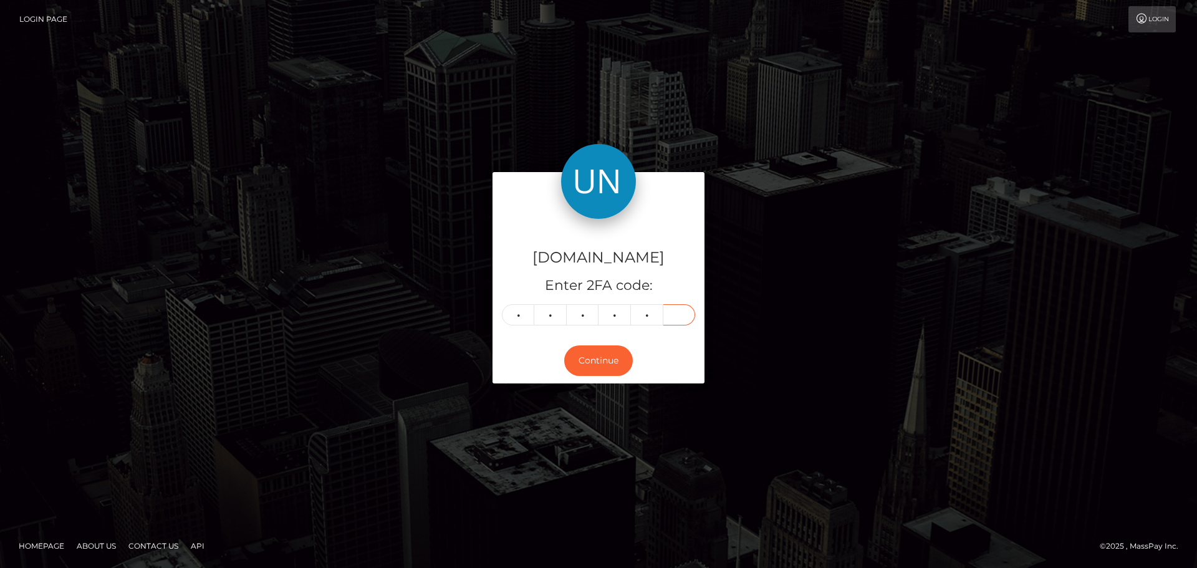
type input "2"
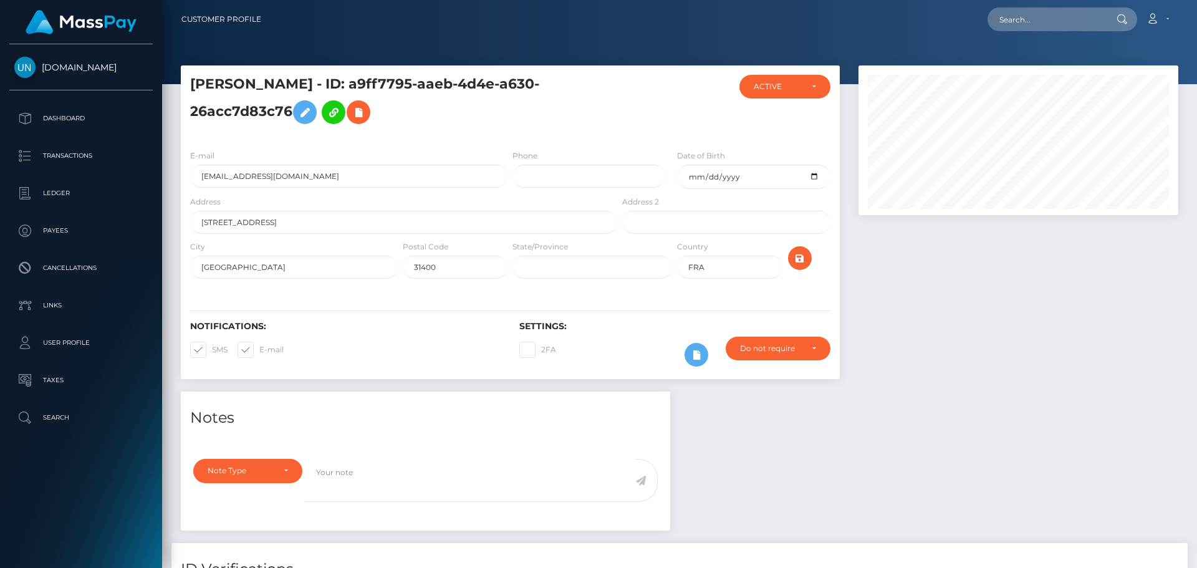
scroll to position [150, 320]
click at [1018, 26] on input "text" at bounding box center [1045, 19] width 117 height 24
paste input "[EMAIL_ADDRESS][DOMAIN_NAME]"
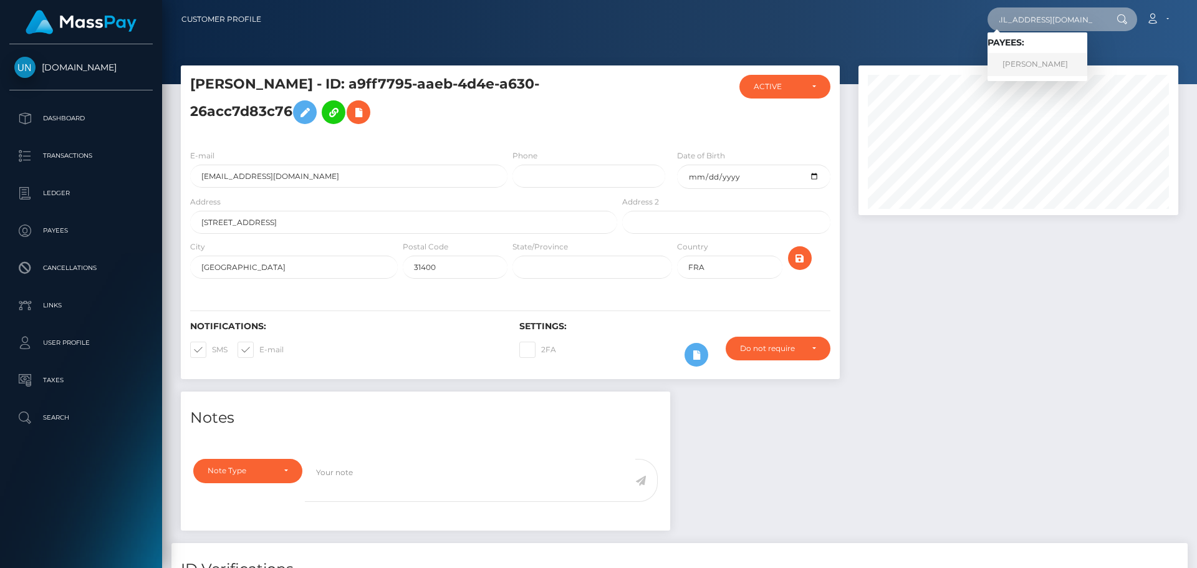
type input "[EMAIL_ADDRESS][DOMAIN_NAME]"
click at [1063, 66] on link "SELENA ORDONEZ" at bounding box center [1037, 64] width 100 height 23
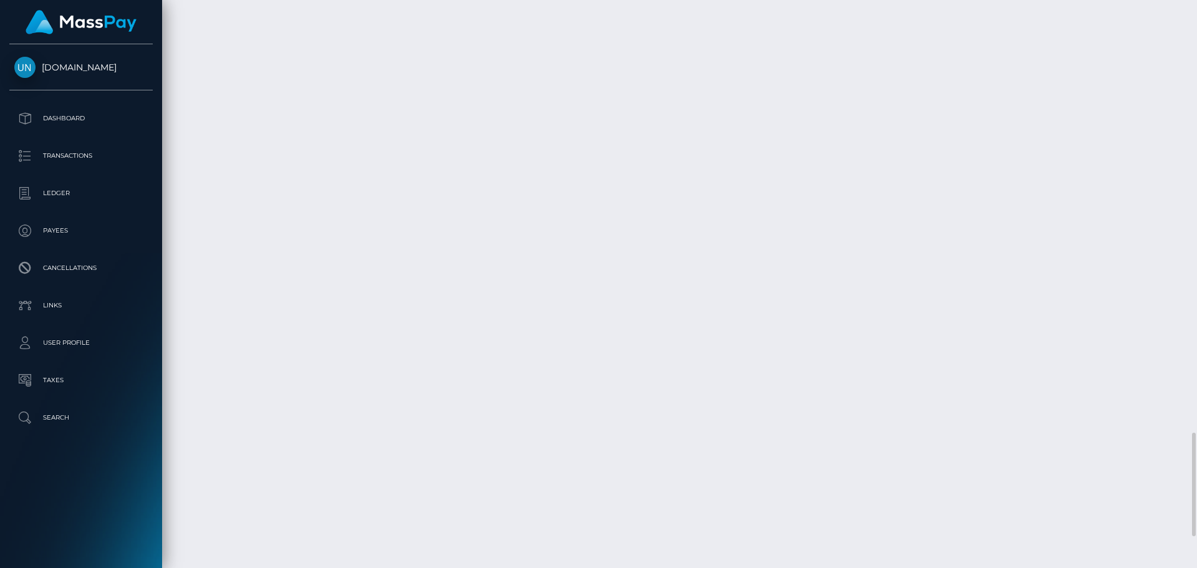
scroll to position [2539, 0]
click at [1196, 16] on div at bounding box center [1191, 284] width 9 height 568
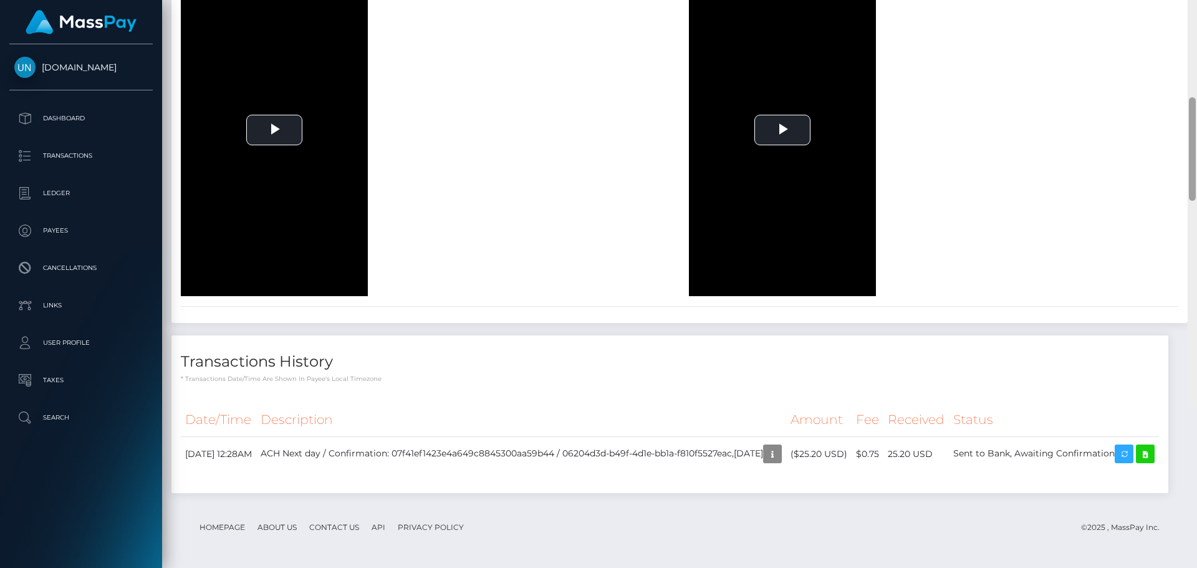
click at [1196, 16] on div at bounding box center [1191, 125] width 9 height 568
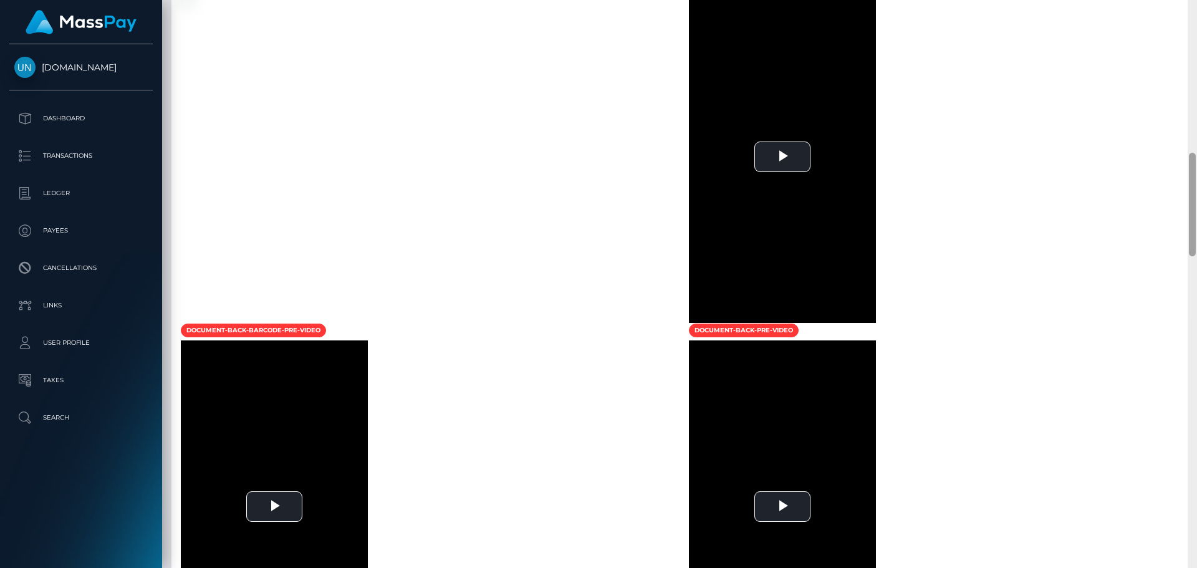
click at [1196, 16] on div at bounding box center [1191, 284] width 9 height 568
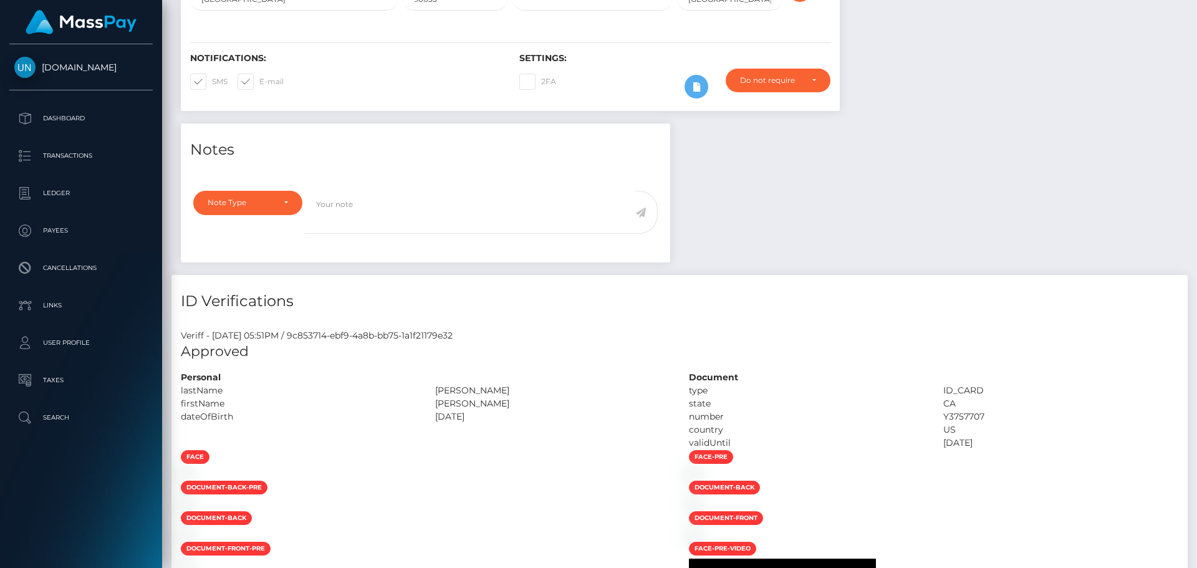
click at [1196, 16] on div "Customer Profile Loading... Loading..." at bounding box center [679, 284] width 1035 height 568
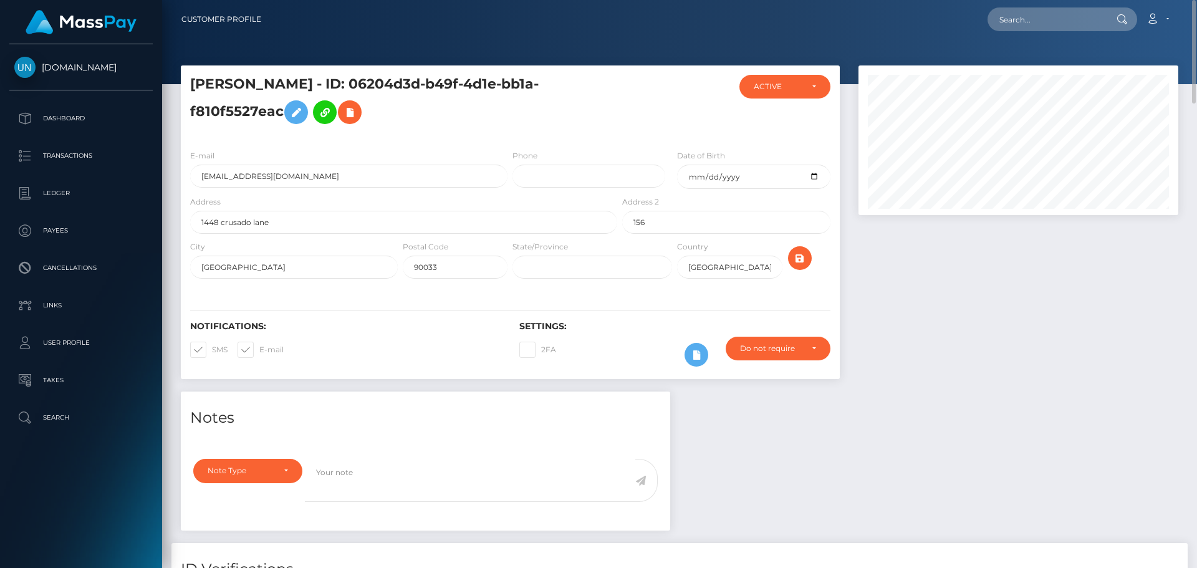
click at [1109, 17] on div at bounding box center [1120, 19] width 32 height 24
click at [1102, 16] on input "text" at bounding box center [1045, 19] width 117 height 24
paste input "onnaamarieee607@icloud.com"
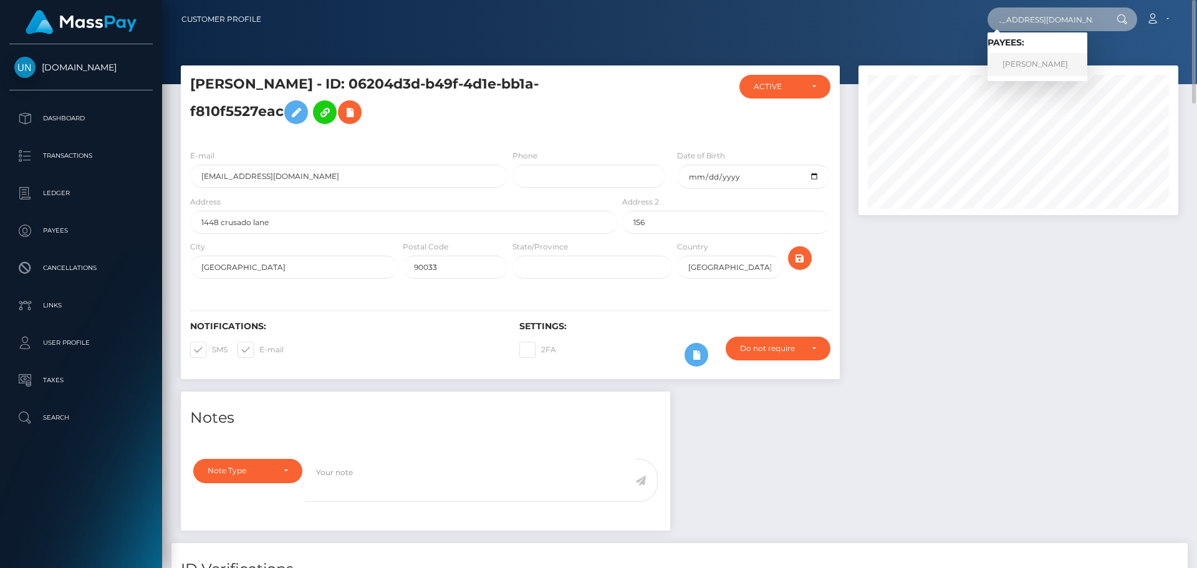
type input "[EMAIL_ADDRESS][DOMAIN_NAME]"
click at [1061, 64] on link "AREOONA MARIE ROBINSON" at bounding box center [1037, 64] width 100 height 23
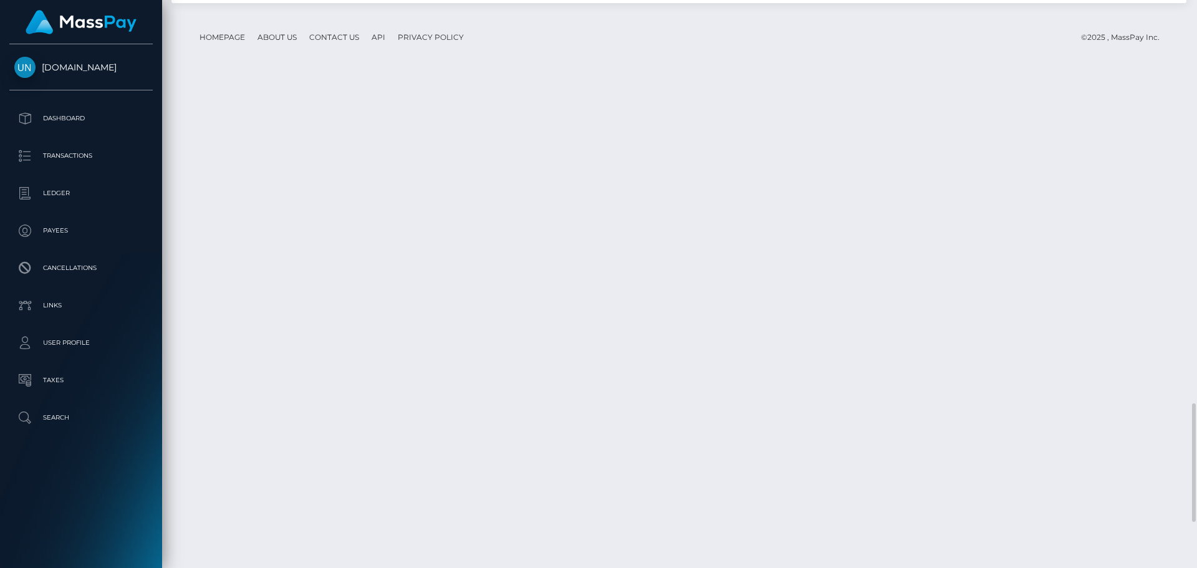
scroll to position [2306, 0]
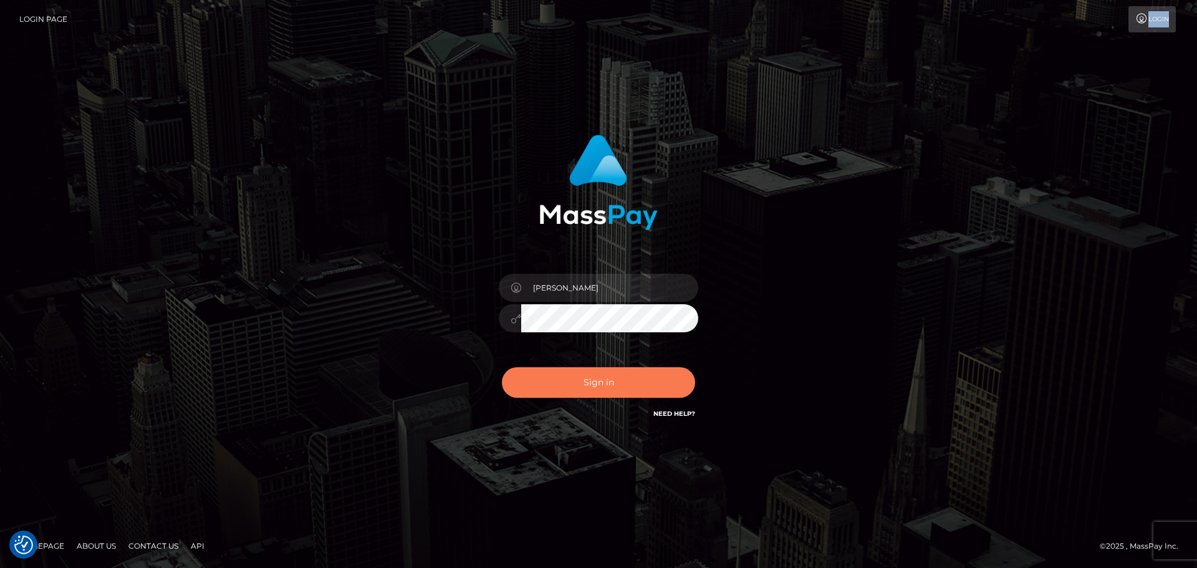
click at [553, 381] on button "Sign in" at bounding box center [598, 382] width 193 height 31
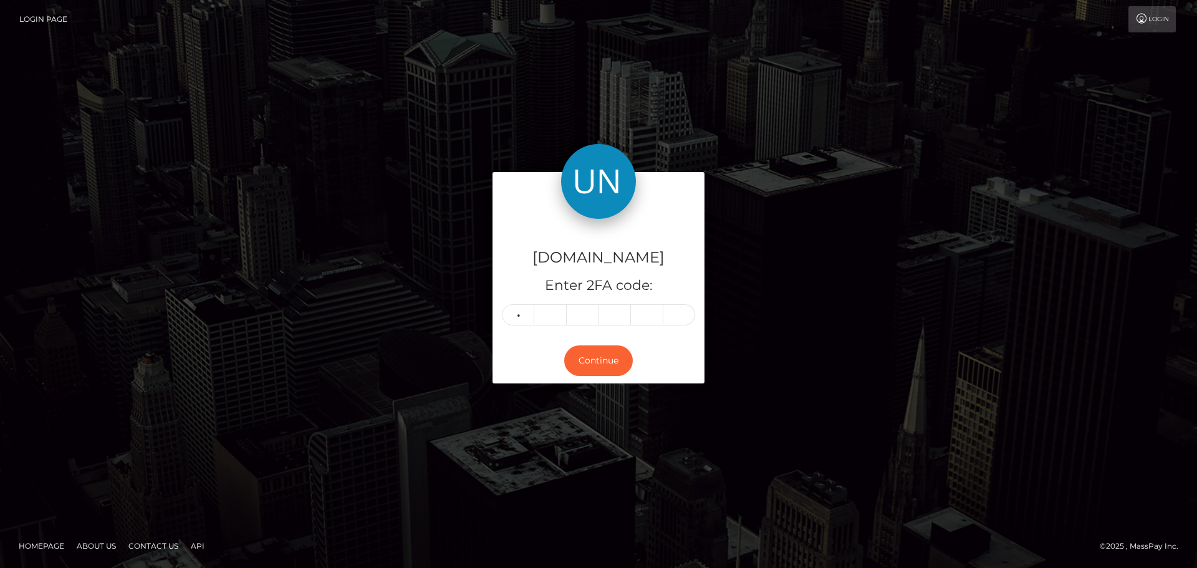
type input "3"
type input "9"
type input "8"
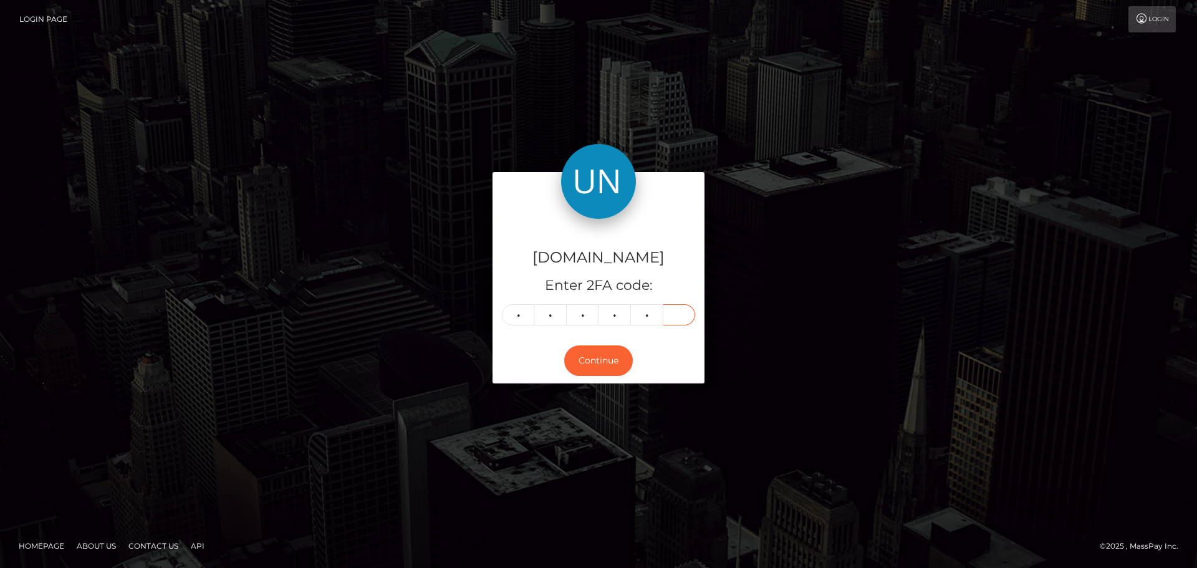
type input "2"
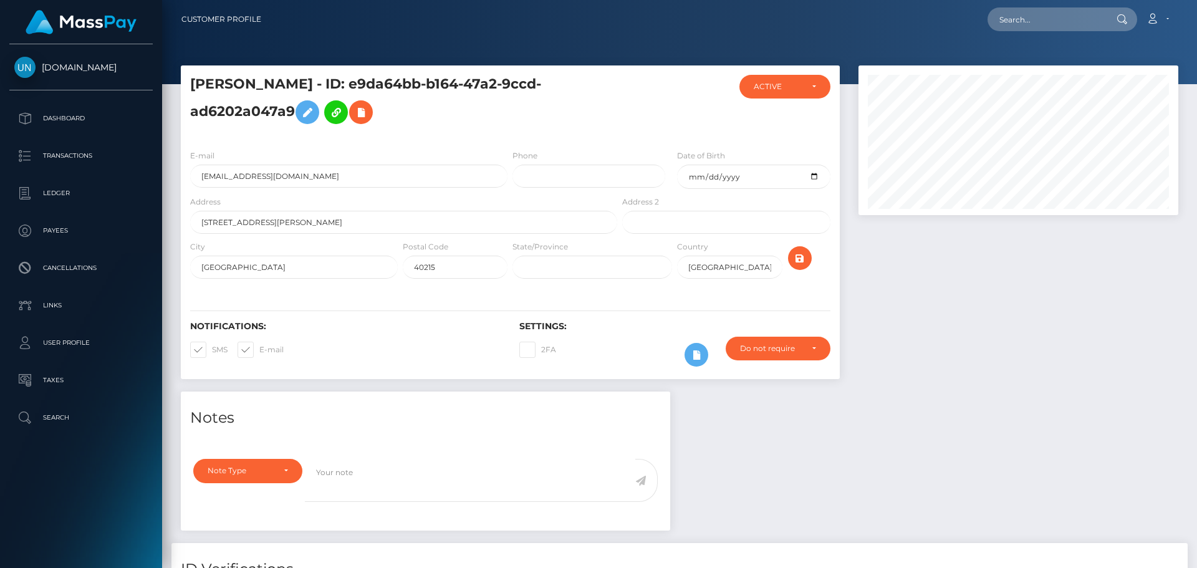
scroll to position [150, 320]
click at [1033, 11] on input "text" at bounding box center [1045, 19] width 117 height 24
paste input "[EMAIL_ADDRESS][DOMAIN_NAME]"
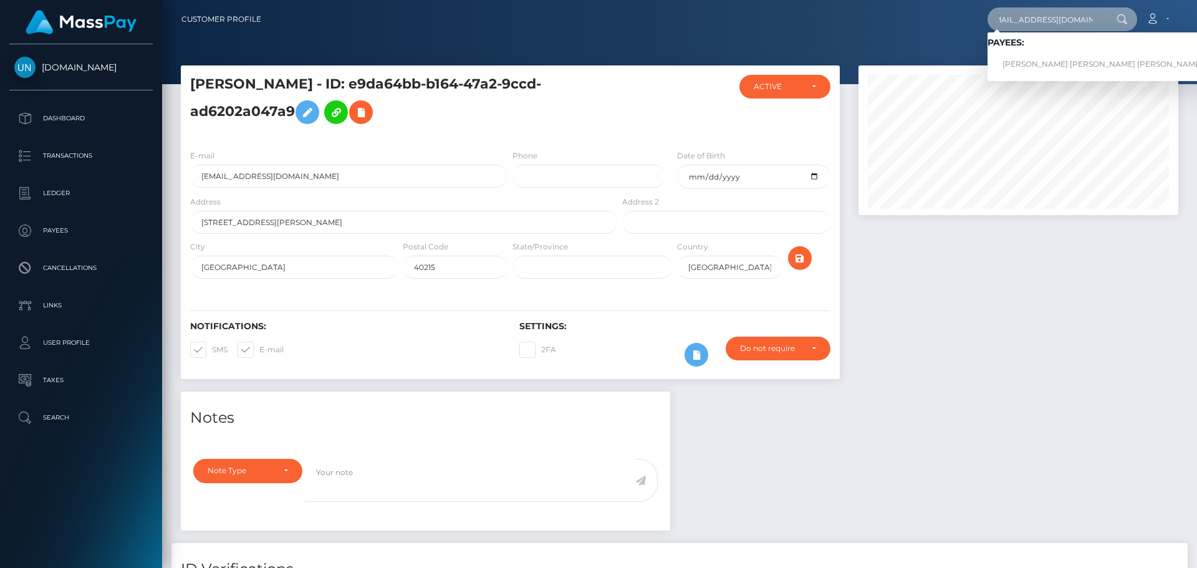
type input "[EMAIL_ADDRESS][DOMAIN_NAME]"
click at [1026, 50] on span "Payees: ALONDRA NICOLE RIVERA ROSADO" at bounding box center [1102, 56] width 230 height 39
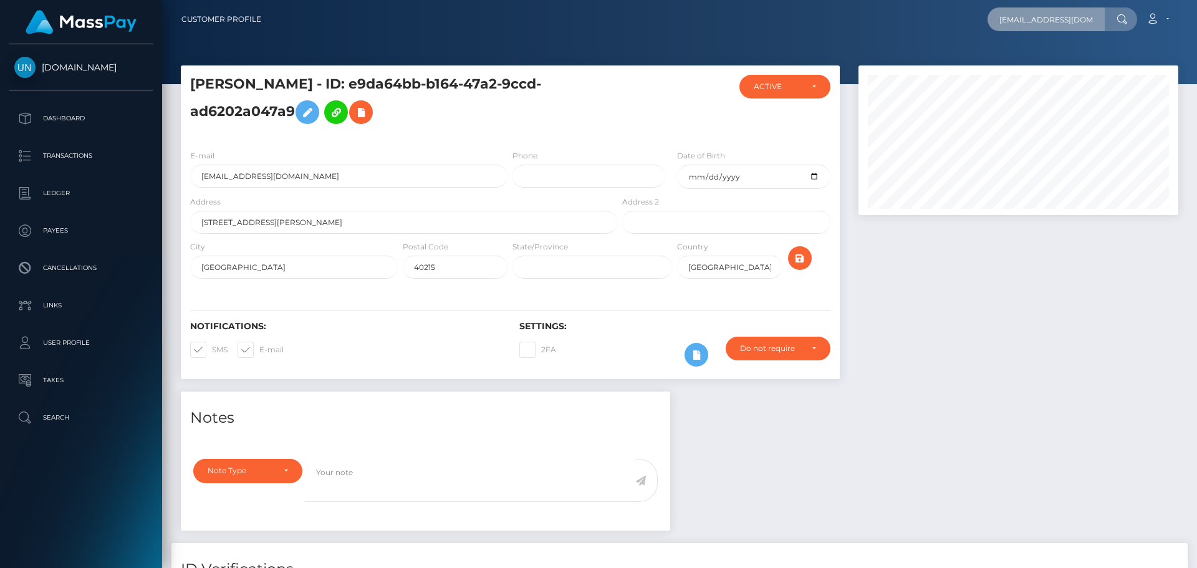
click at [1052, 29] on input "[EMAIL_ADDRESS][DOMAIN_NAME]" at bounding box center [1045, 19] width 117 height 24
click at [1054, 22] on input "[EMAIL_ADDRESS][DOMAIN_NAME]" at bounding box center [1045, 19] width 117 height 24
click at [1054, 22] on input "youreadybabyy@gmail.com" at bounding box center [1045, 19] width 117 height 24
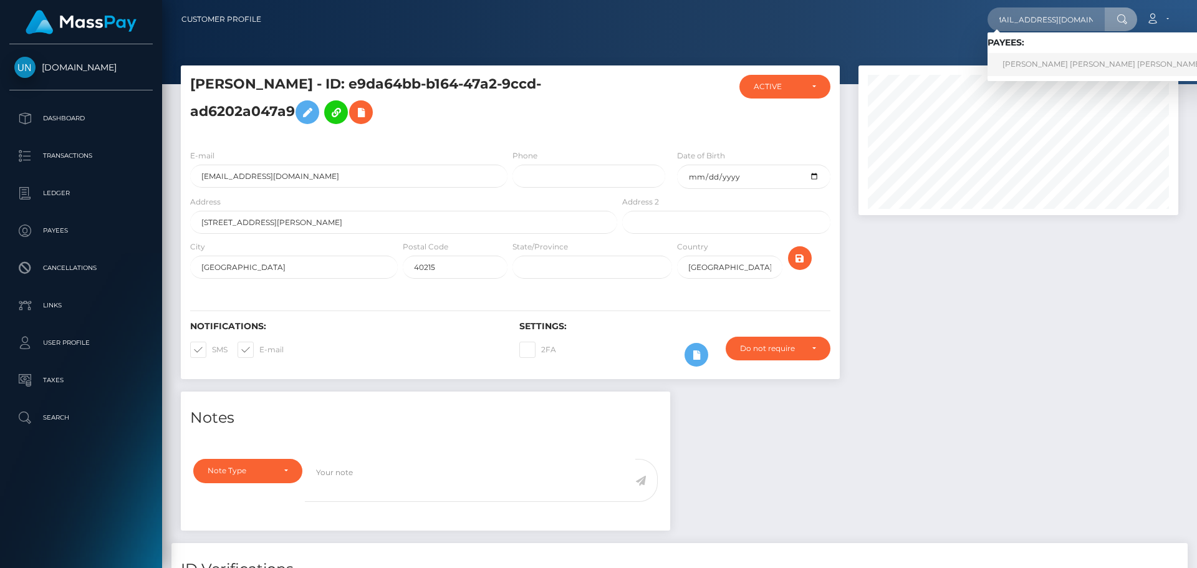
click at [1048, 62] on link "ALONDRA NICOLE RIVERA ROSADO" at bounding box center [1102, 64] width 230 height 23
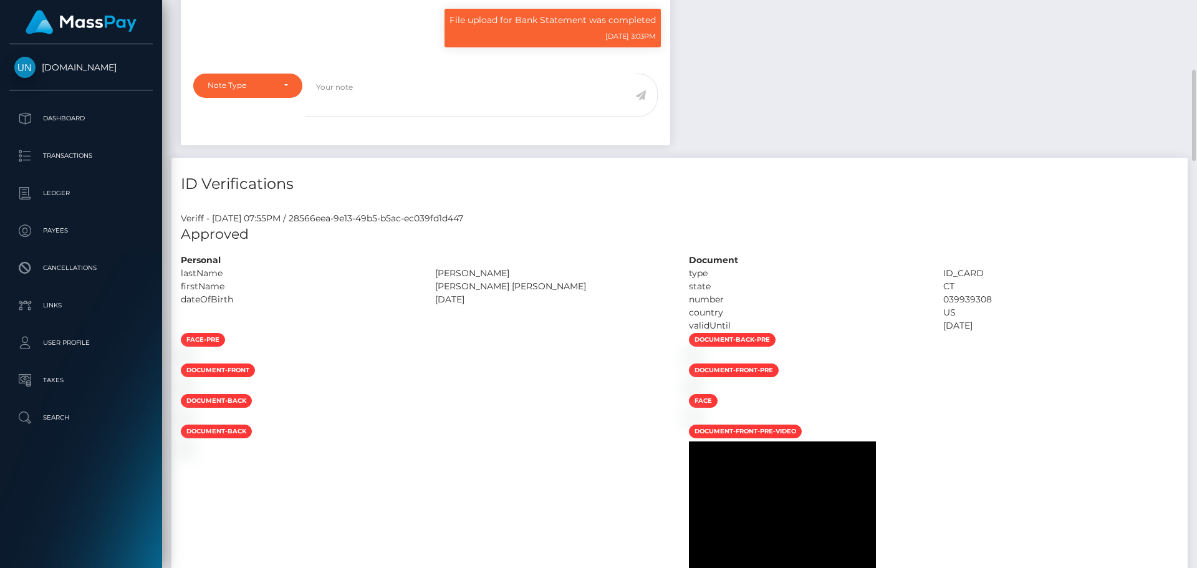
scroll to position [686, 0]
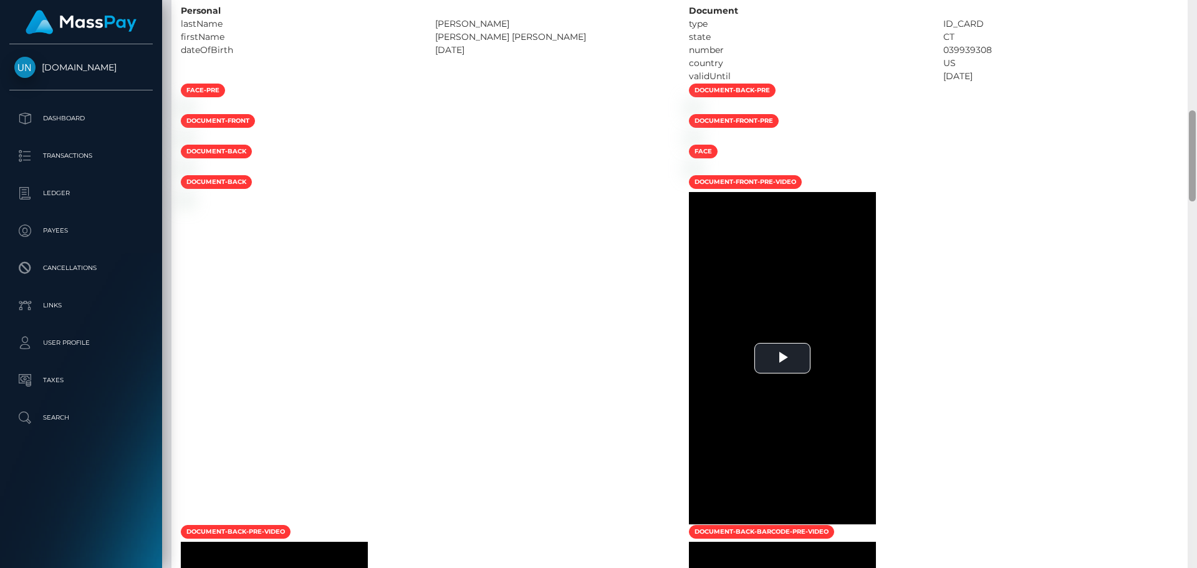
click at [1196, 102] on div at bounding box center [1191, 284] width 9 height 568
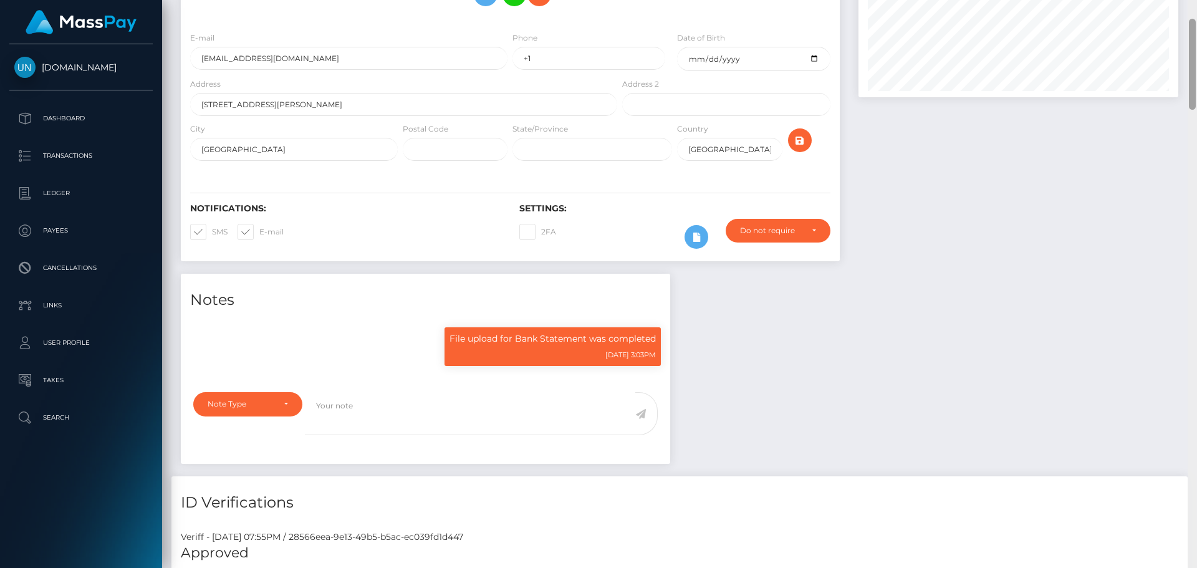
click at [1196, 42] on div at bounding box center [1191, 284] width 9 height 568
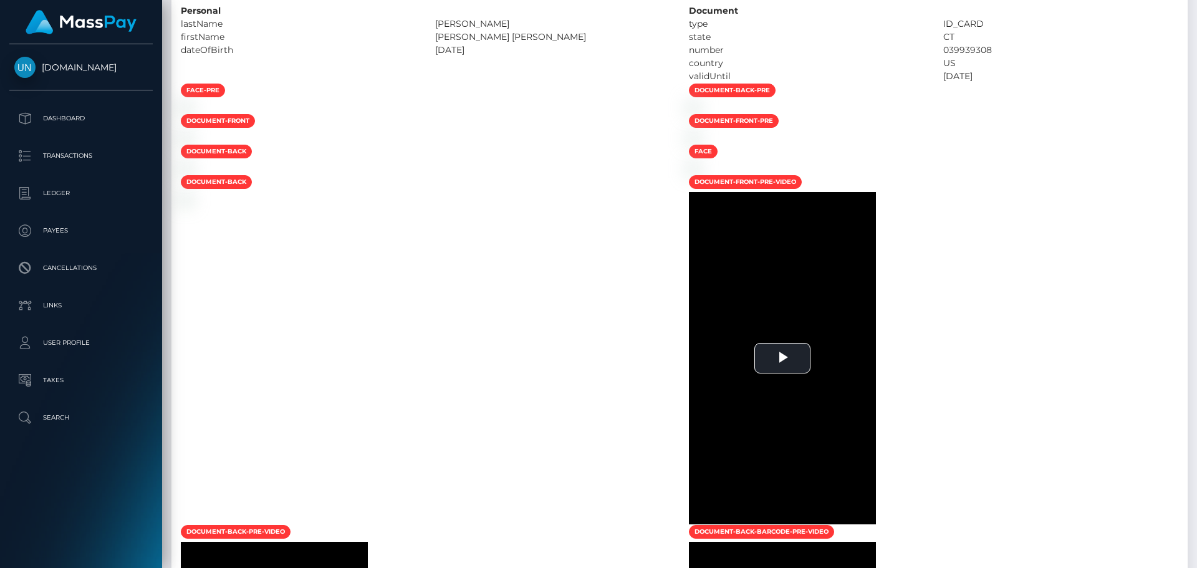
scroll to position [118, 0]
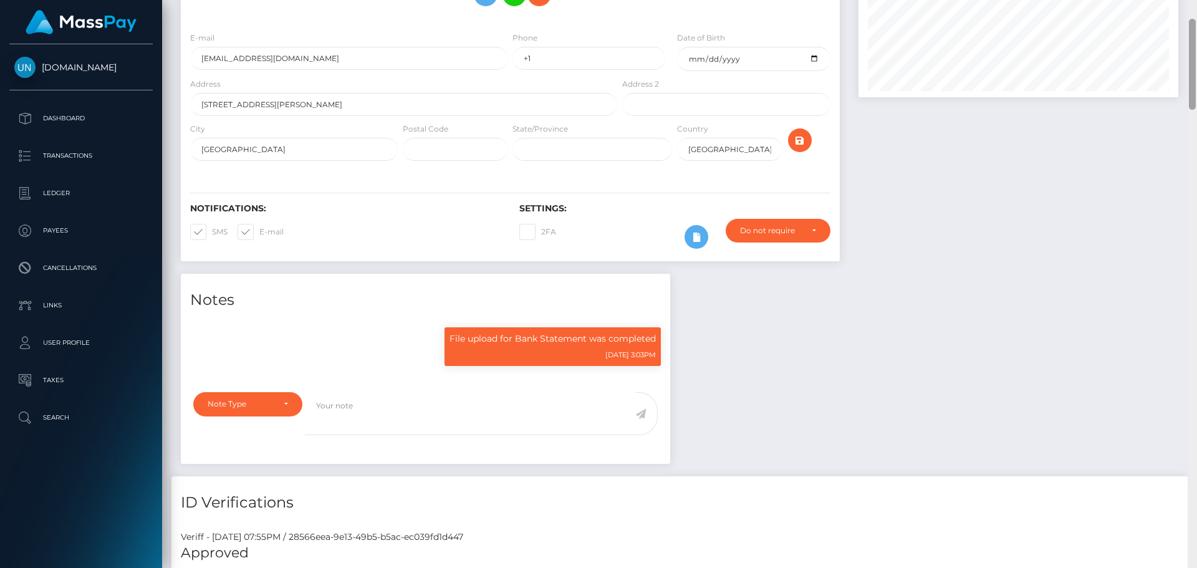
click at [1196, 42] on div at bounding box center [1191, 284] width 9 height 568
click at [1191, 23] on div at bounding box center [1191, 64] width 7 height 91
click at [1191, 6] on div "Customer Profile Loading... Loading..." at bounding box center [679, 284] width 1035 height 568
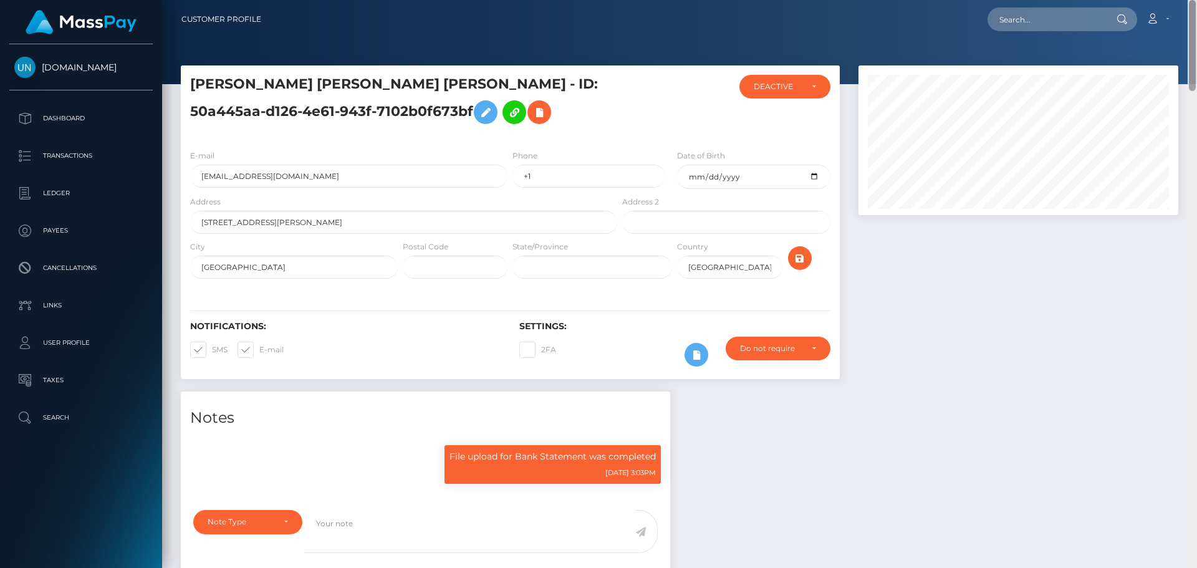
click at [1191, 6] on nav "Customer Profile Loading... Loading... Account" at bounding box center [679, 19] width 1035 height 39
click at [989, 26] on div "Loading... Loading..." at bounding box center [1062, 19] width 150 height 24
click at [1035, 16] on input "text" at bounding box center [1045, 19] width 117 height 24
paste input "drwhitehorse54@gmail.com"
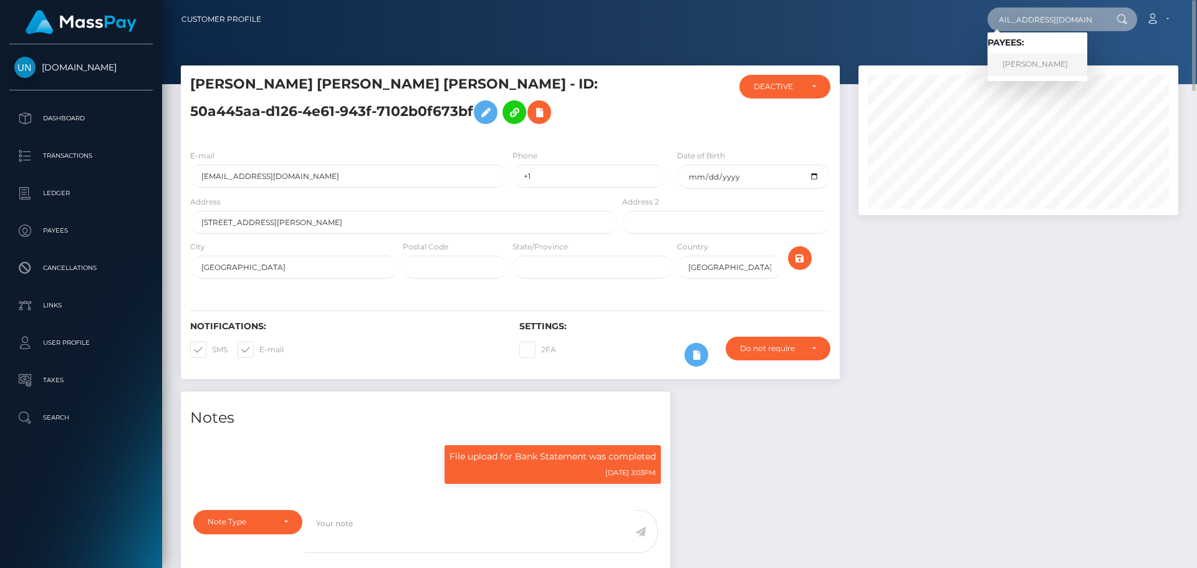
type input "drwhitehorse54@gmail.com"
click at [1005, 61] on link "DELICIA RENAE WHITEHORSE" at bounding box center [1037, 64] width 100 height 23
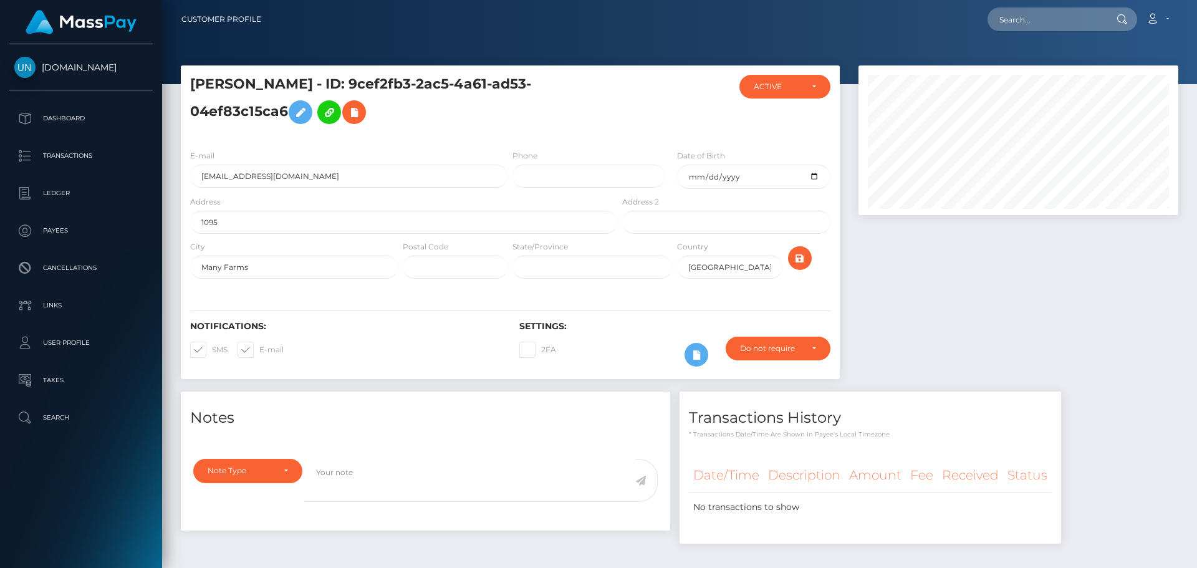
scroll to position [50, 0]
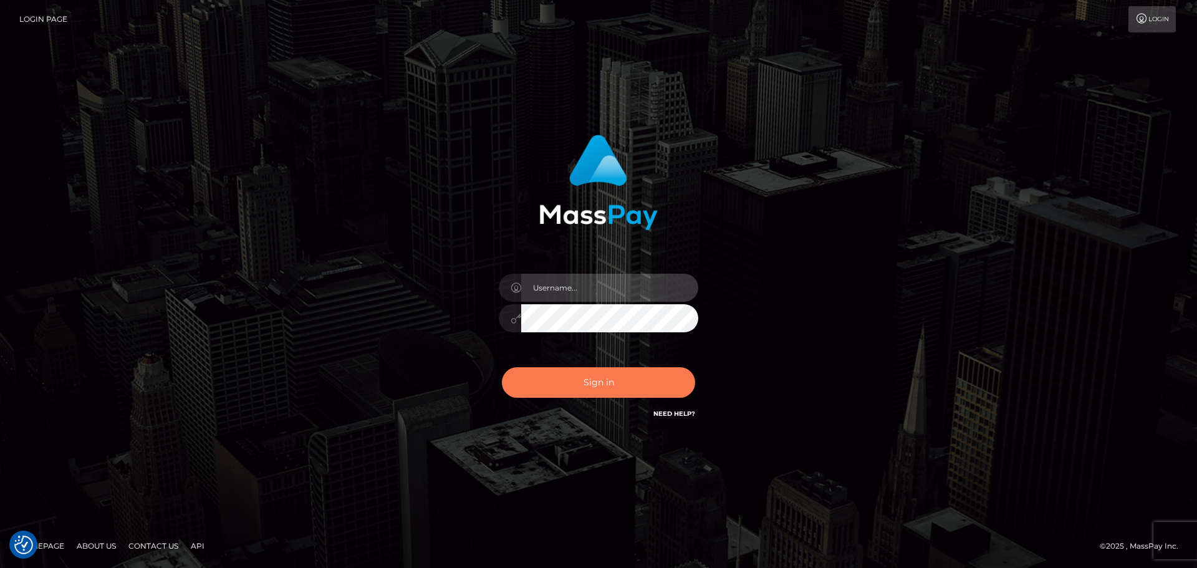
type input "[PERSON_NAME]"
click at [586, 380] on button "Sign in" at bounding box center [598, 382] width 193 height 31
type input "Yassine Slimene"
click at [586, 380] on button "Sign in" at bounding box center [598, 382] width 193 height 31
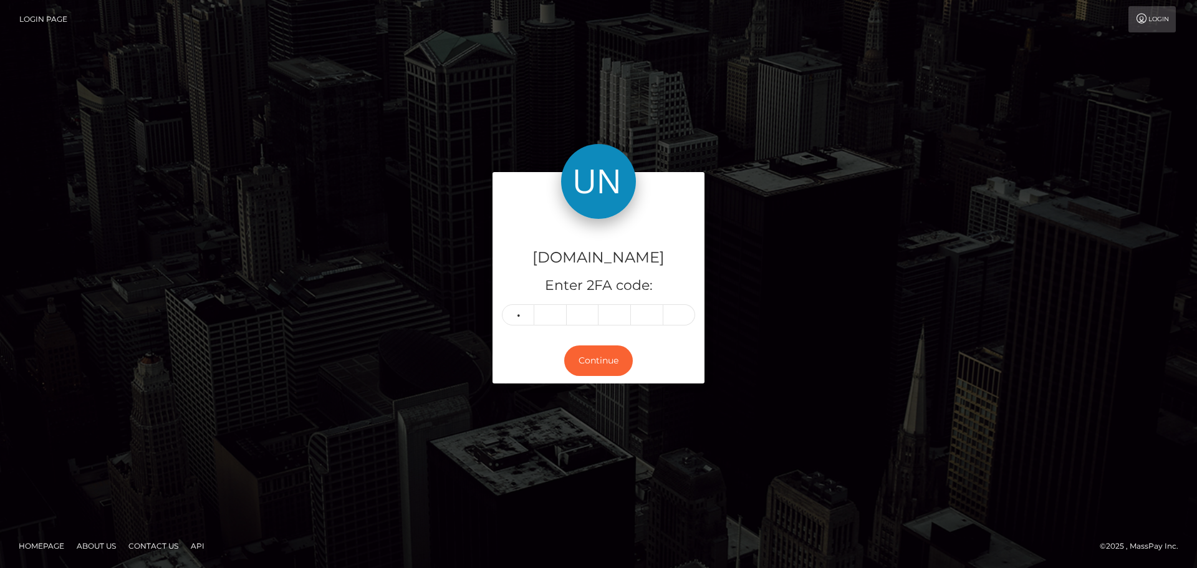
type input "2"
type input "3"
type input "2"
type input "1"
type input "8"
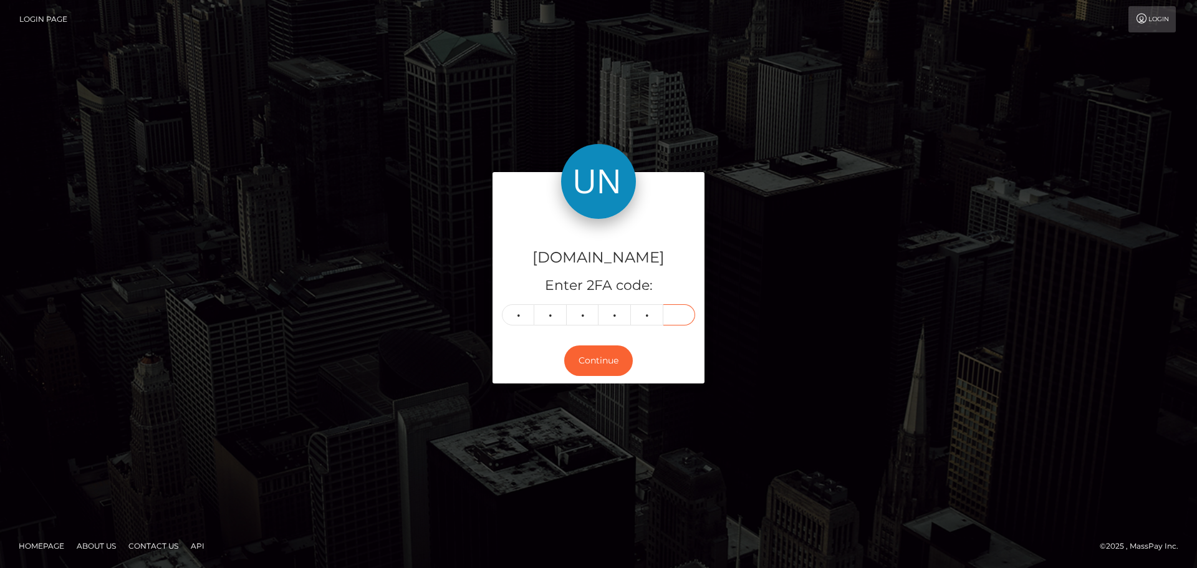
type input "6"
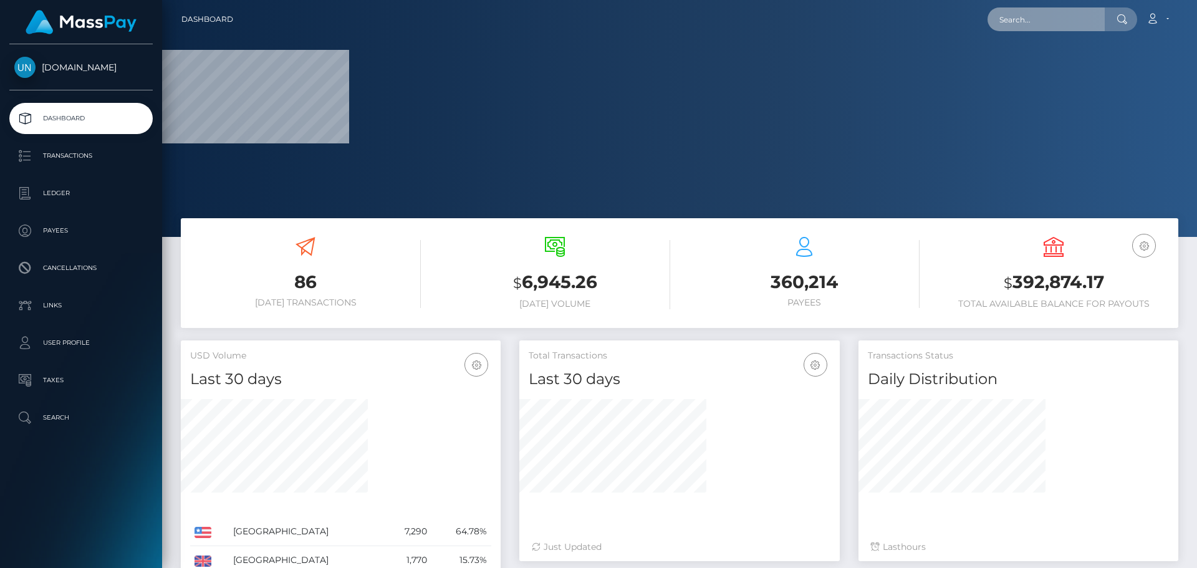
click at [1031, 19] on input "text" at bounding box center [1045, 19] width 117 height 24
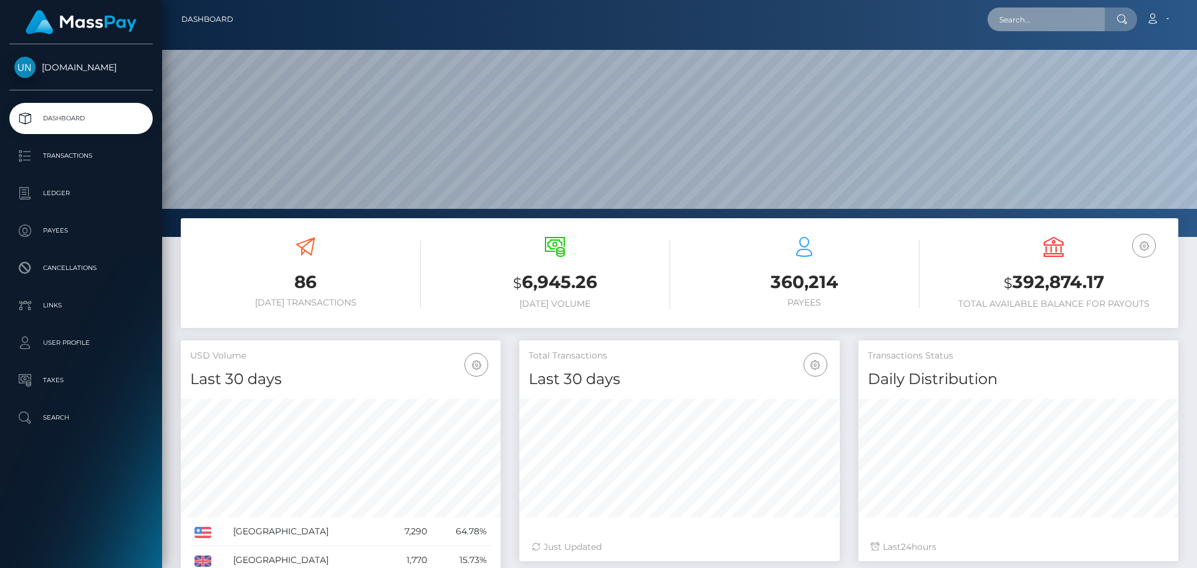
paste input "clacayo9227@gmail.com"
type input "[EMAIL_ADDRESS][DOMAIN_NAME]"
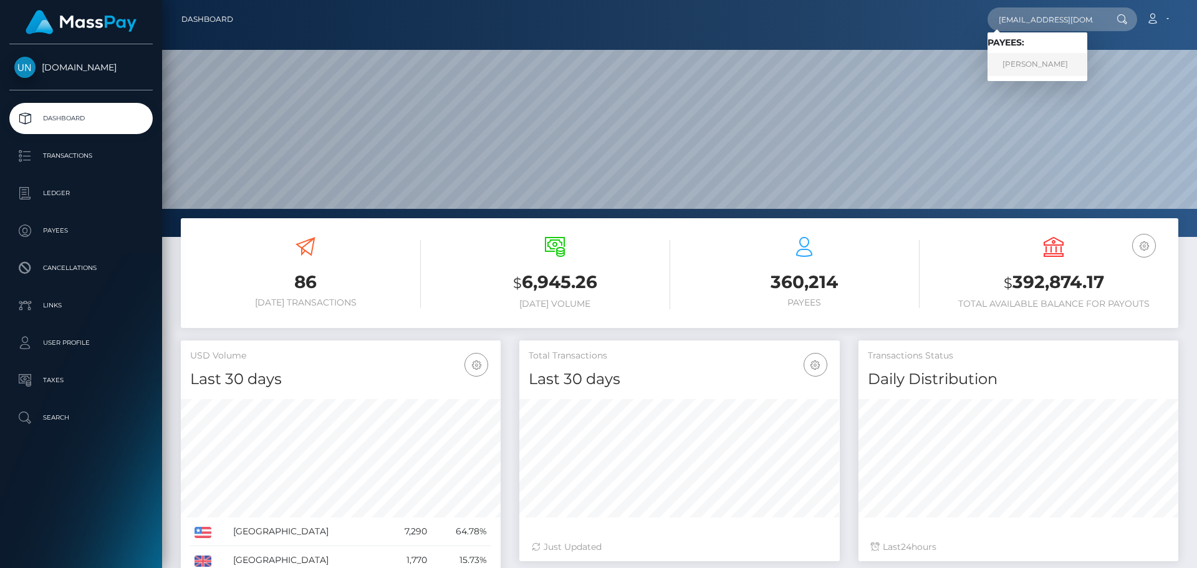
click at [1021, 64] on link "CYNTHIA NICOLE LACAYO" at bounding box center [1037, 64] width 100 height 23
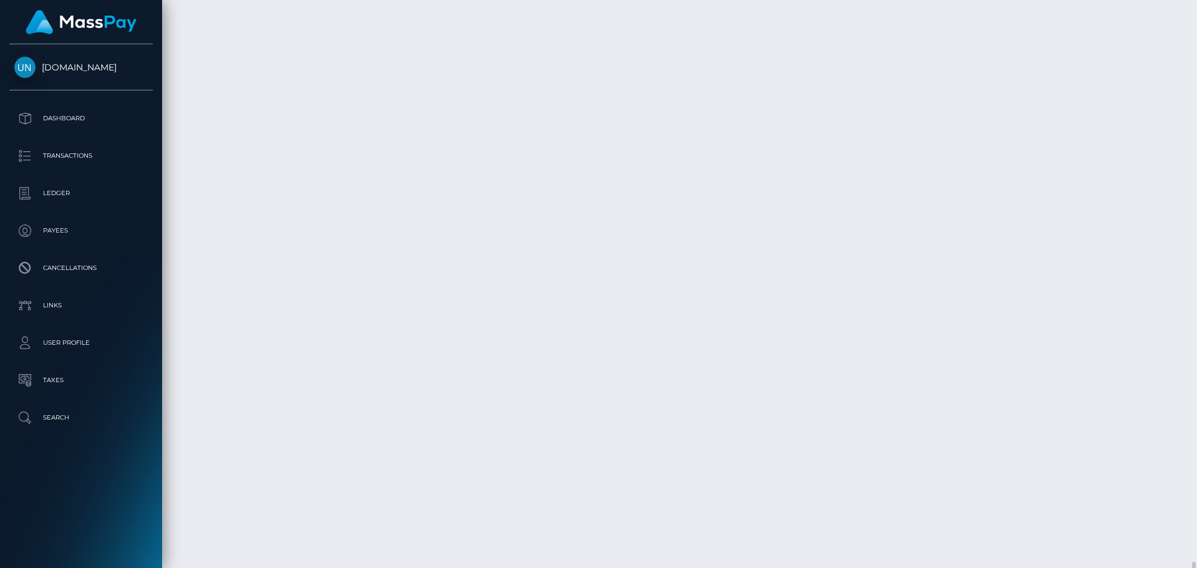
scroll to position [1945, 0]
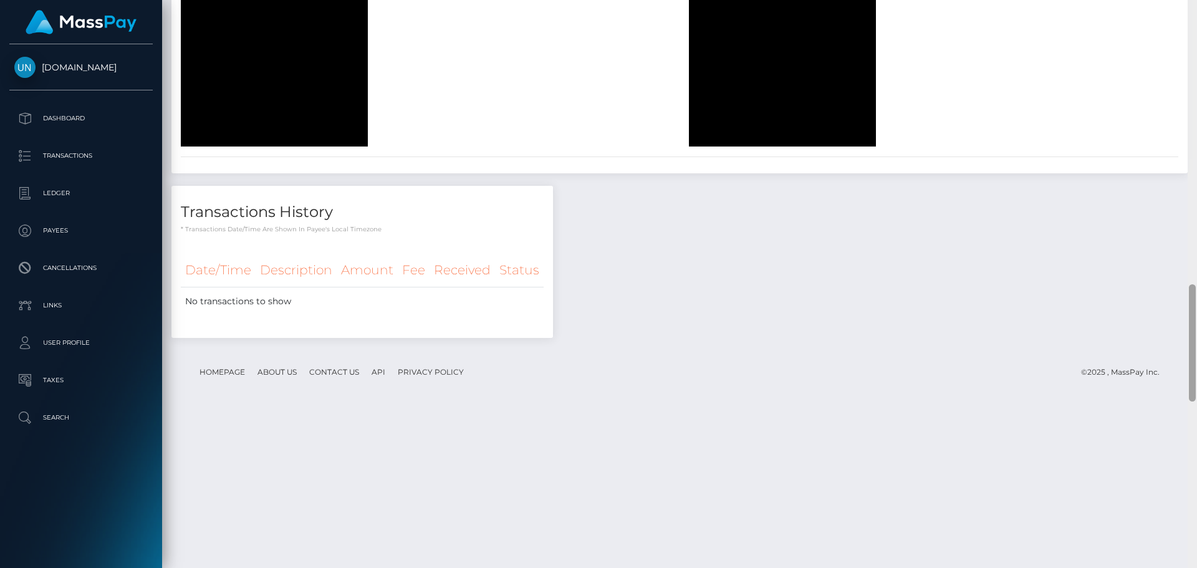
click at [1196, 4] on div at bounding box center [1191, 284] width 9 height 568
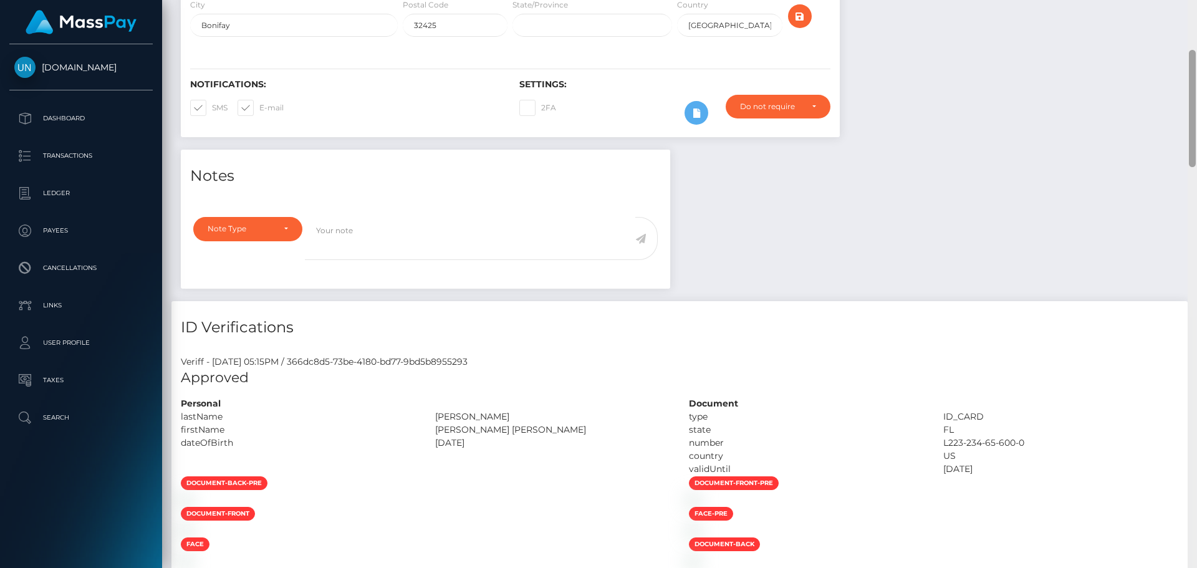
click at [1196, 4] on div "Customer Profile Loading... Loading..." at bounding box center [679, 284] width 1035 height 568
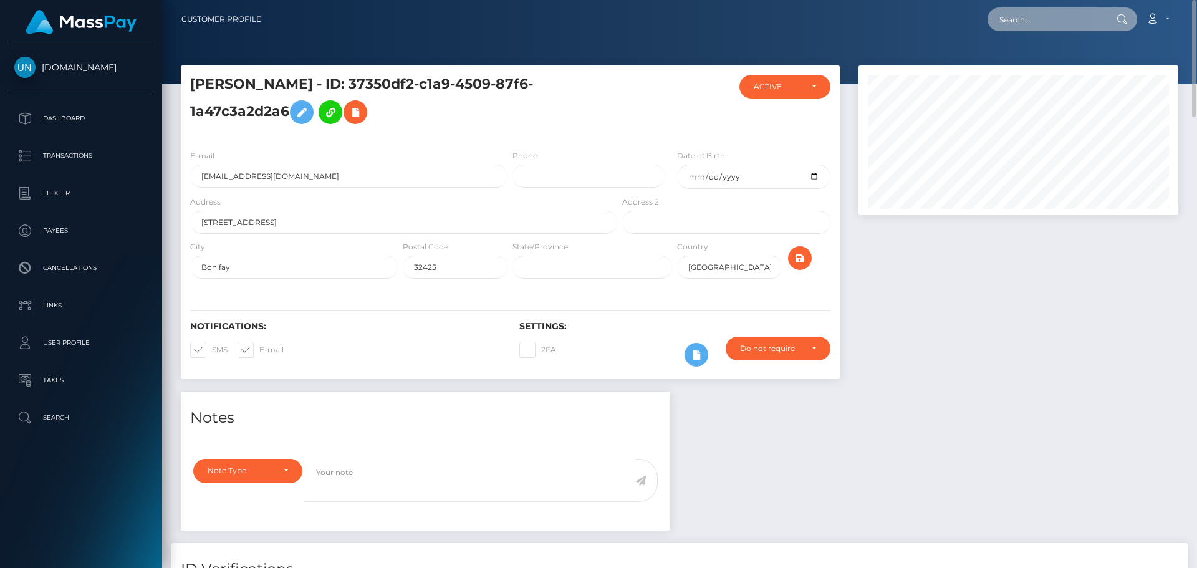
click at [1020, 26] on input "text" at bounding box center [1045, 19] width 117 height 24
paste input "kennethyomar19@gmail.com"
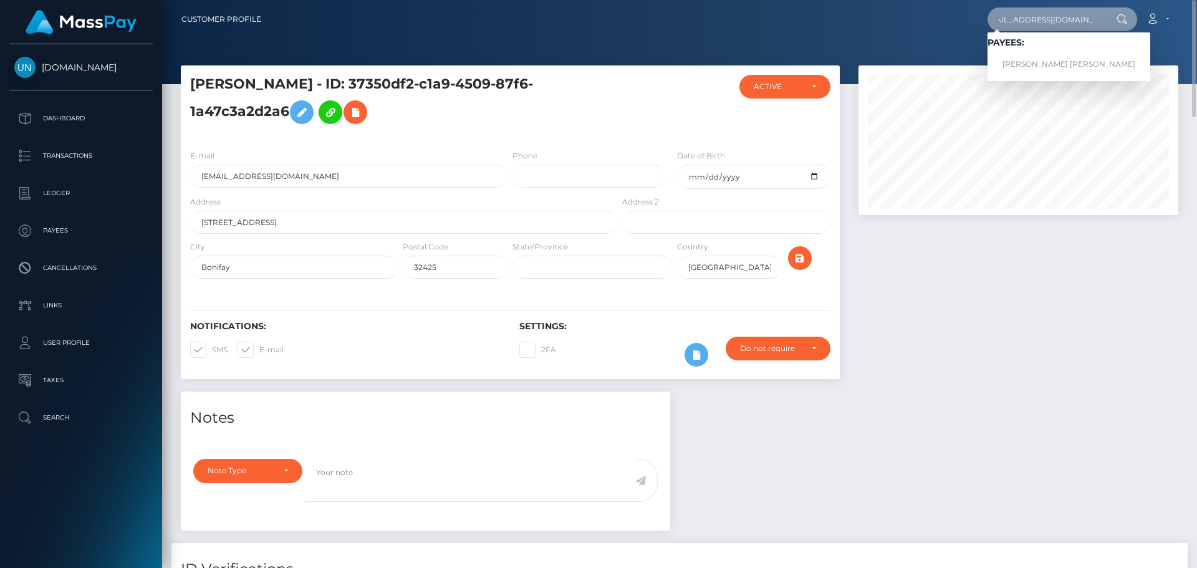
type input "kennethyomar19@gmail.com"
click at [1009, 68] on link "KENNETH YOMAR RODRIGUEZ RIVERA" at bounding box center [1068, 64] width 163 height 23
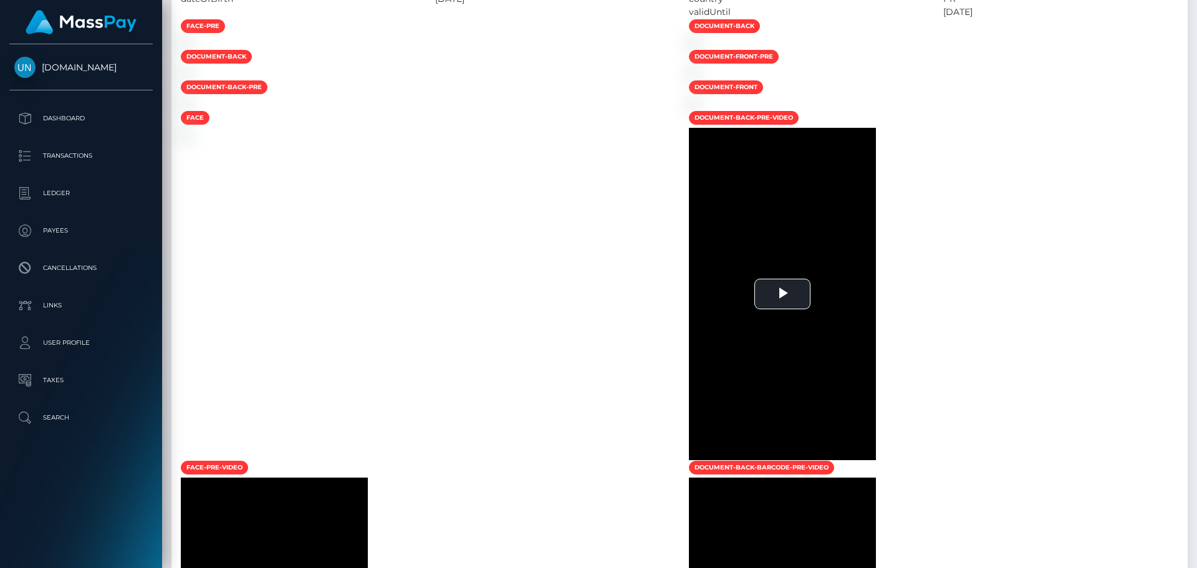
scroll to position [118, 0]
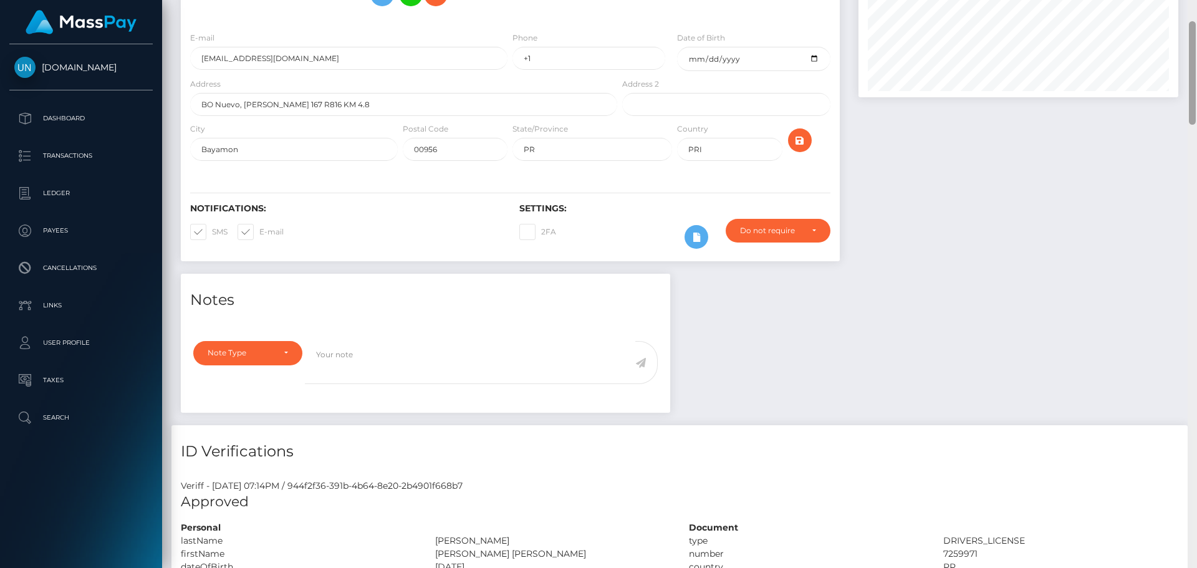
click at [1196, 14] on div at bounding box center [1191, 284] width 9 height 568
click at [1196, 14] on div "Customer Profile Loading... Loading..." at bounding box center [679, 284] width 1035 height 568
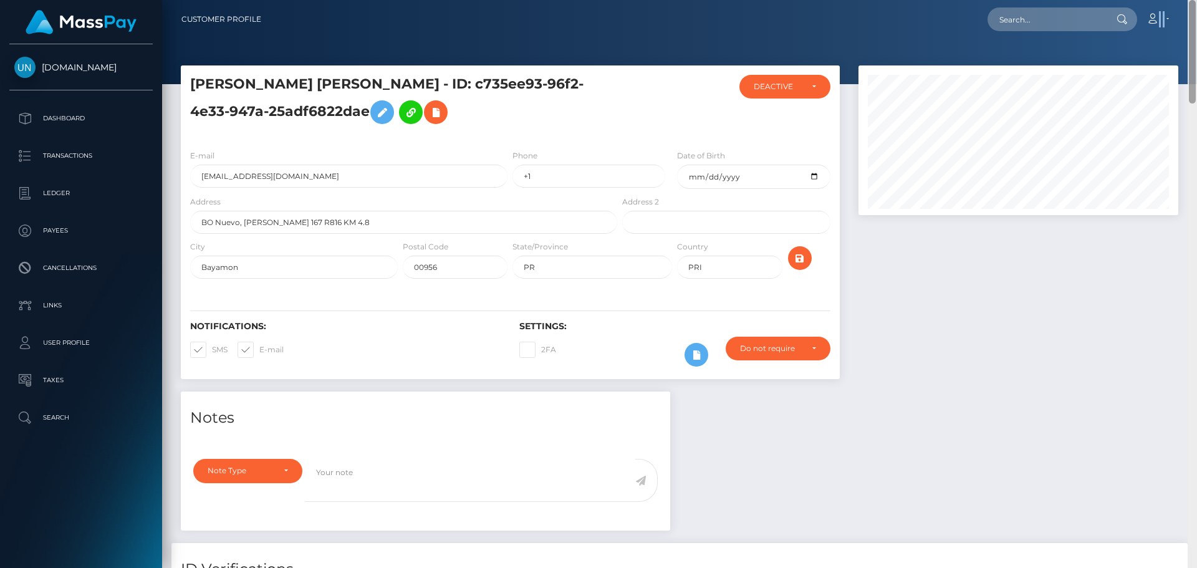
click at [1196, 14] on nav "Customer Profile Loading... Loading... Account" at bounding box center [679, 19] width 1035 height 39
click at [1090, 24] on input "text" at bounding box center [1045, 19] width 117 height 24
paste input "[EMAIL_ADDRESS][DOMAIN_NAME]"
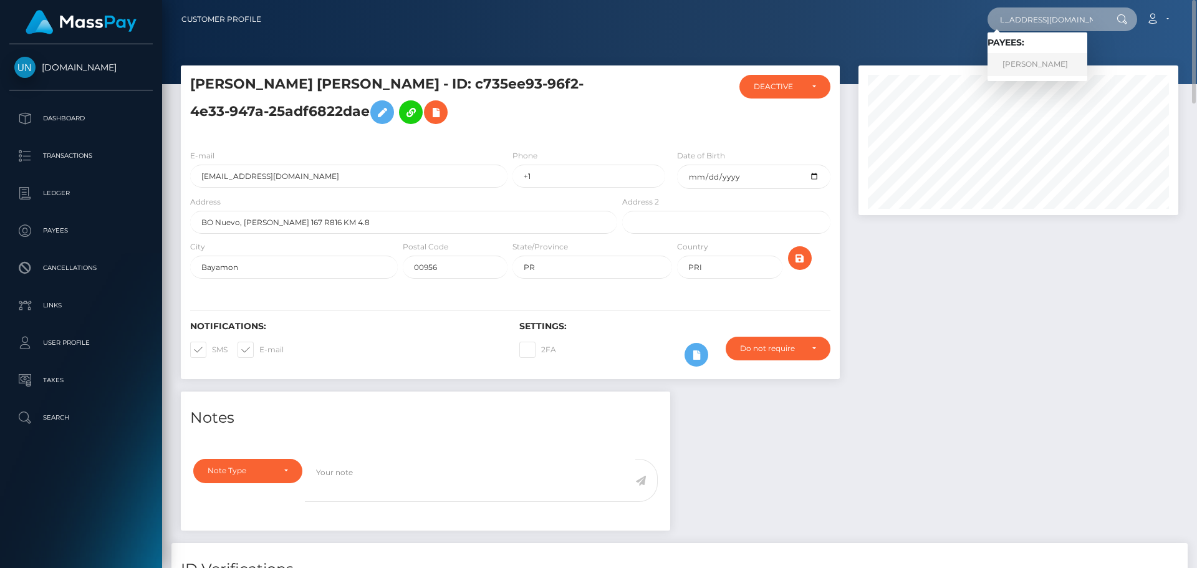
type input "[EMAIL_ADDRESS][DOMAIN_NAME]"
click at [1036, 62] on link "SERGIO JOSEPH MARTINEZ" at bounding box center [1037, 64] width 100 height 23
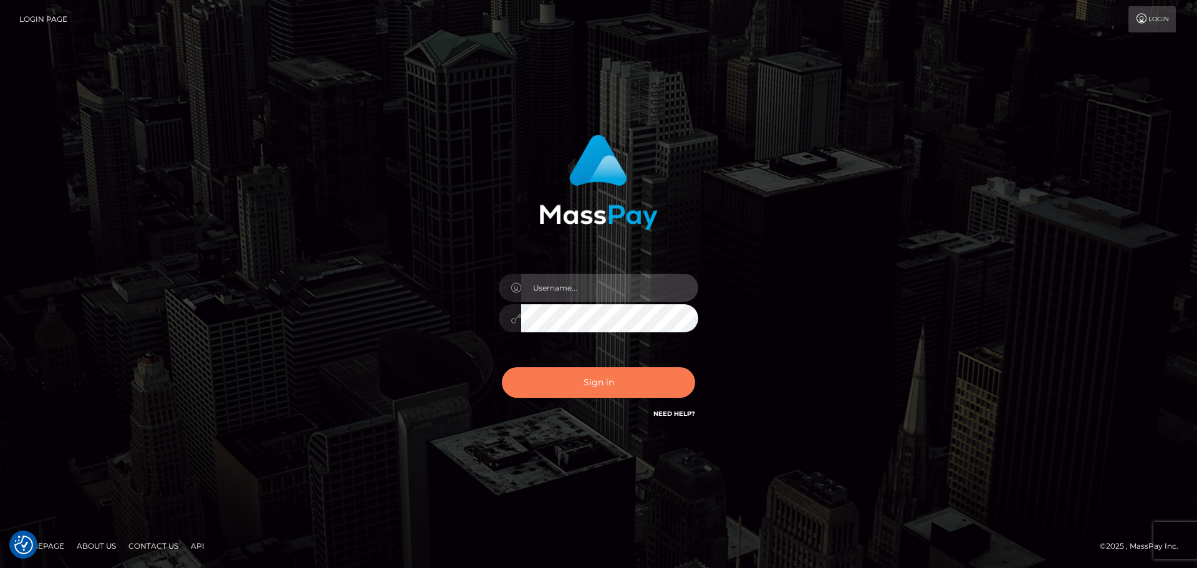
type input "[PERSON_NAME]"
click at [632, 377] on button "Sign in" at bounding box center [598, 382] width 193 height 31
type input "[PERSON_NAME]"
click at [629, 375] on button "Sign in" at bounding box center [598, 382] width 193 height 31
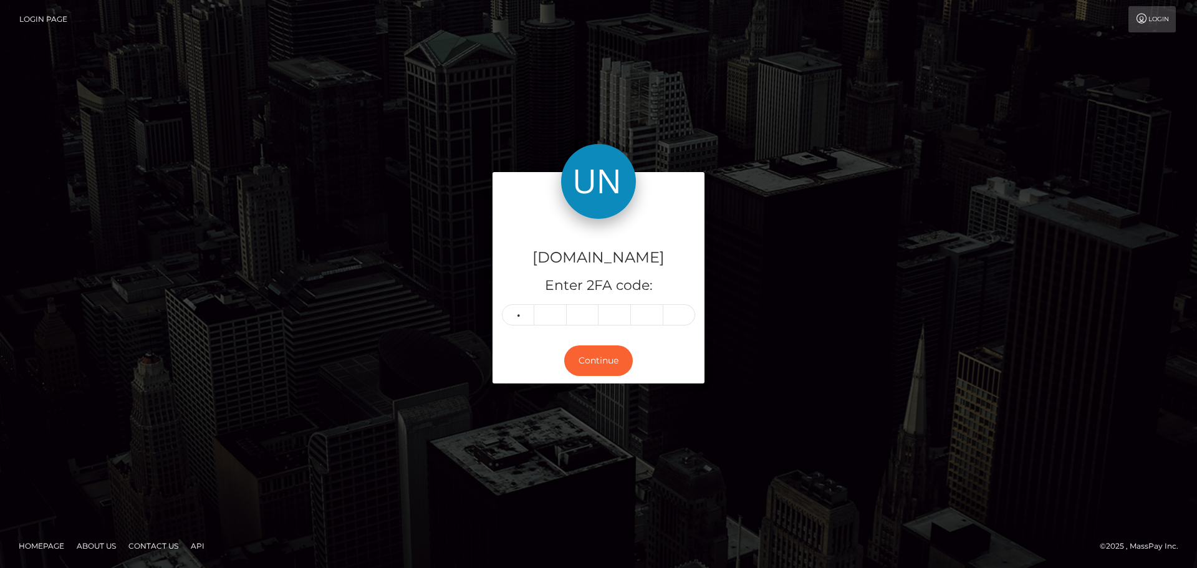
type input "8"
type input "7"
type input "2"
type input "3"
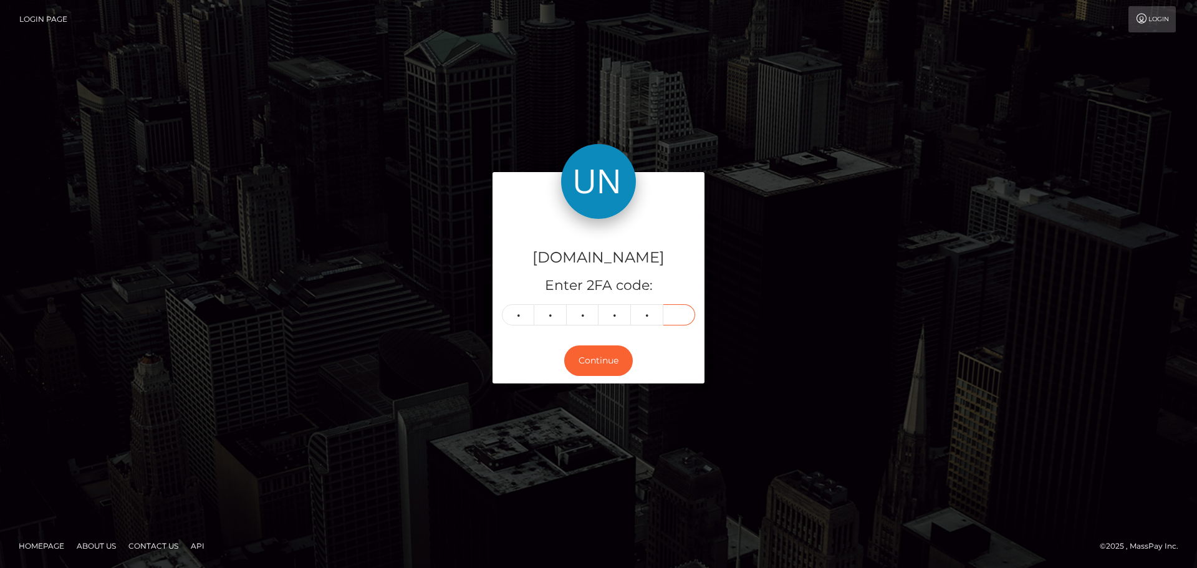
type input "6"
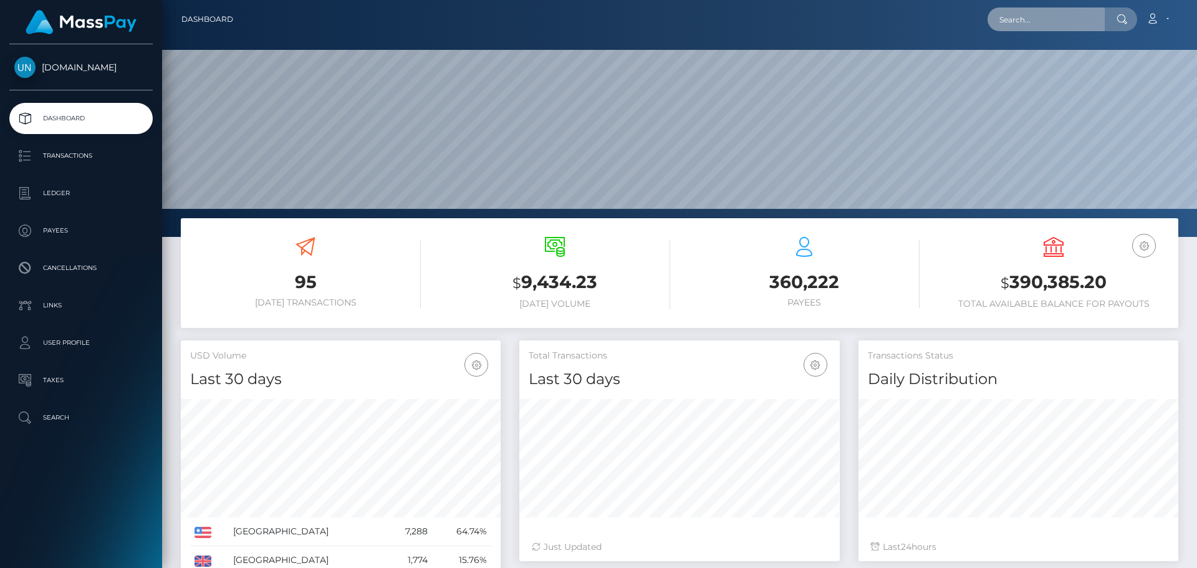
scroll to position [221, 320]
drag, startPoint x: 0, startPoint y: 0, endPoint x: 1023, endPoint y: 14, distance: 1023.4
click at [1023, 14] on input "text" at bounding box center [1045, 19] width 117 height 24
paste input "sila16nsfw@gmail.com"
type input "sila16nsfw@gmail.com"
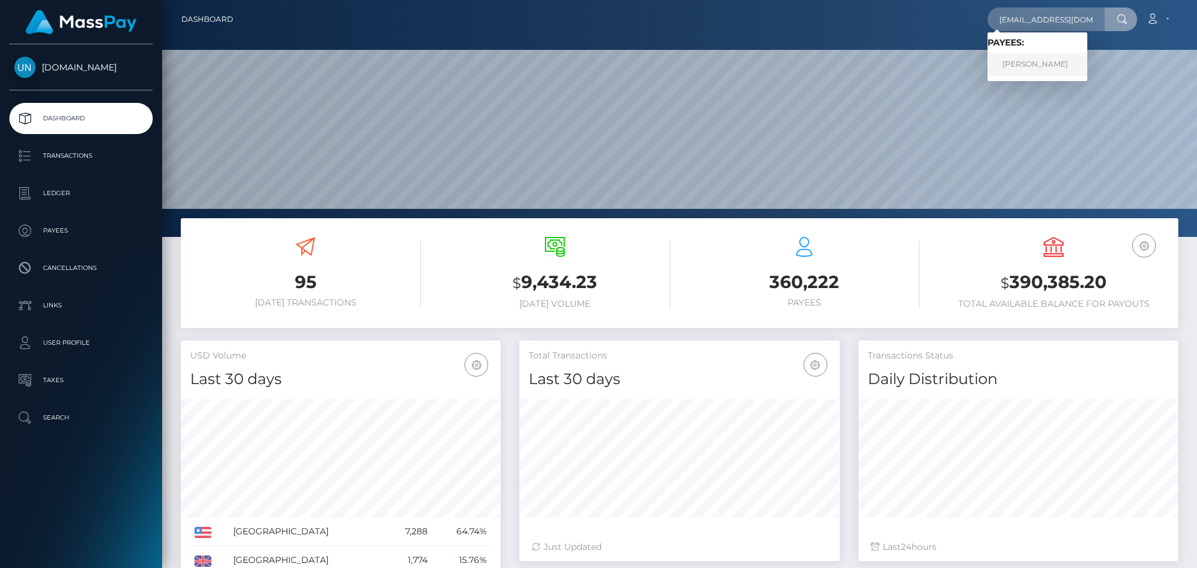
click at [1051, 63] on link "NIKLAS DROSTE" at bounding box center [1037, 64] width 100 height 23
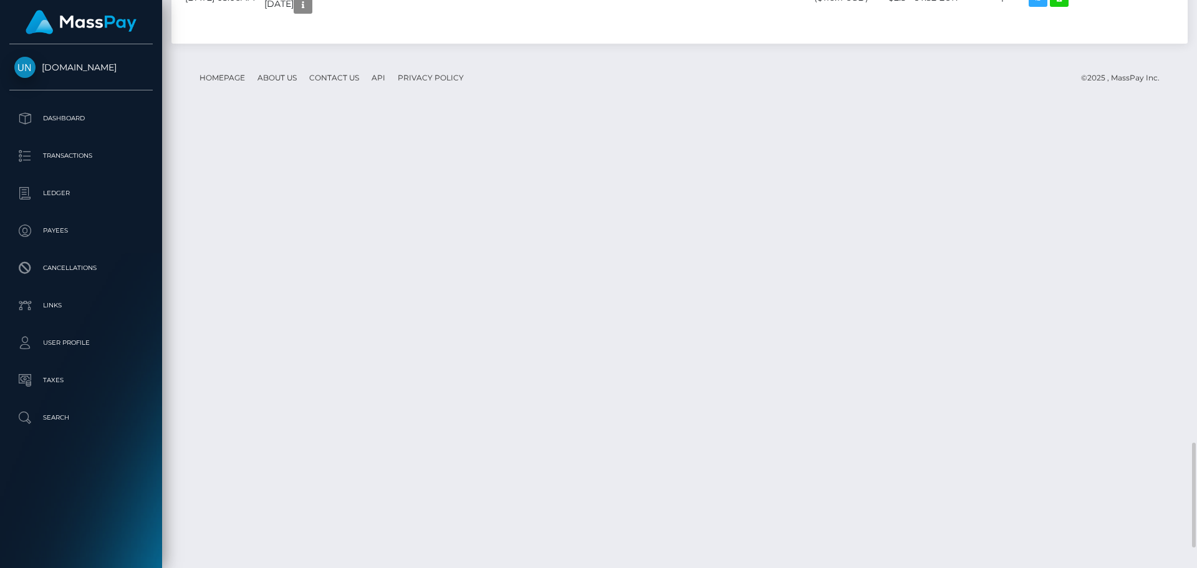
scroll to position [2493, 0]
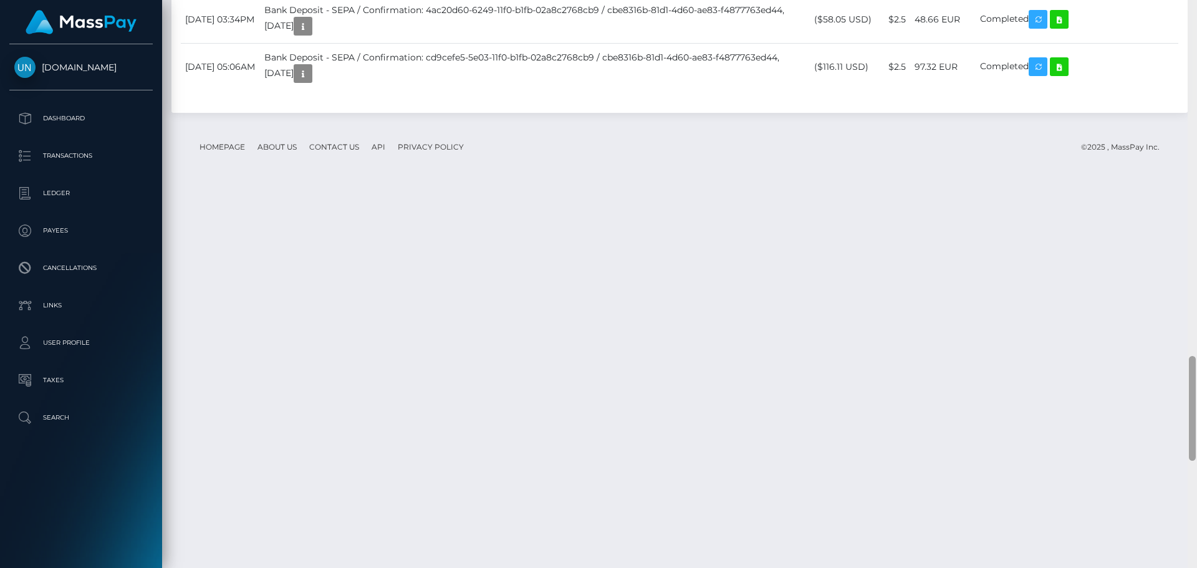
click at [1195, 2] on div at bounding box center [1191, 284] width 9 height 568
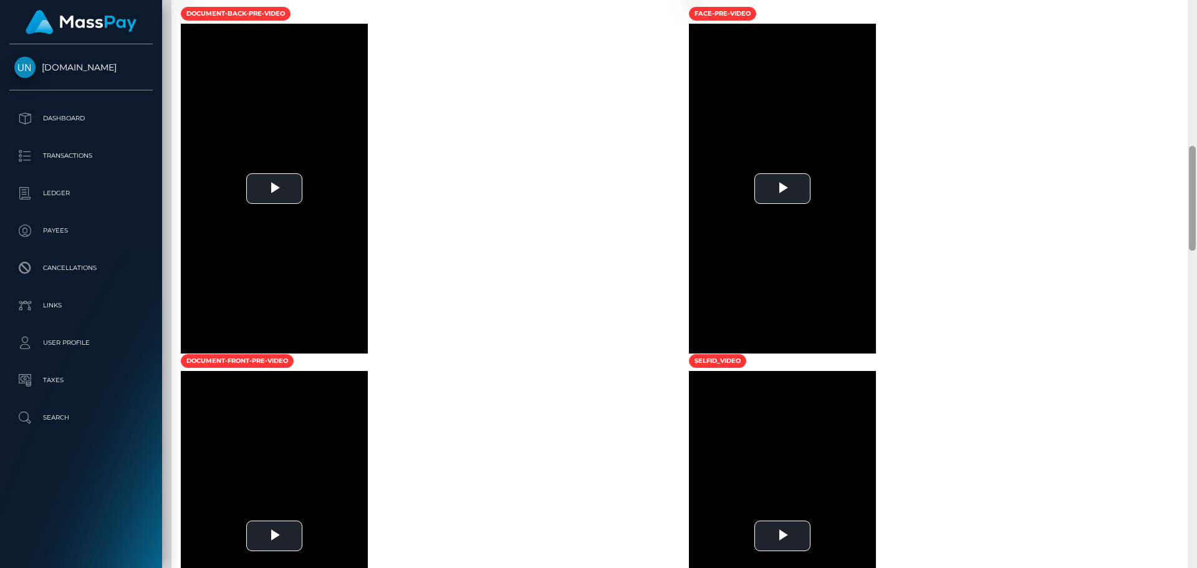
click at [1195, 2] on div at bounding box center [1191, 284] width 9 height 568
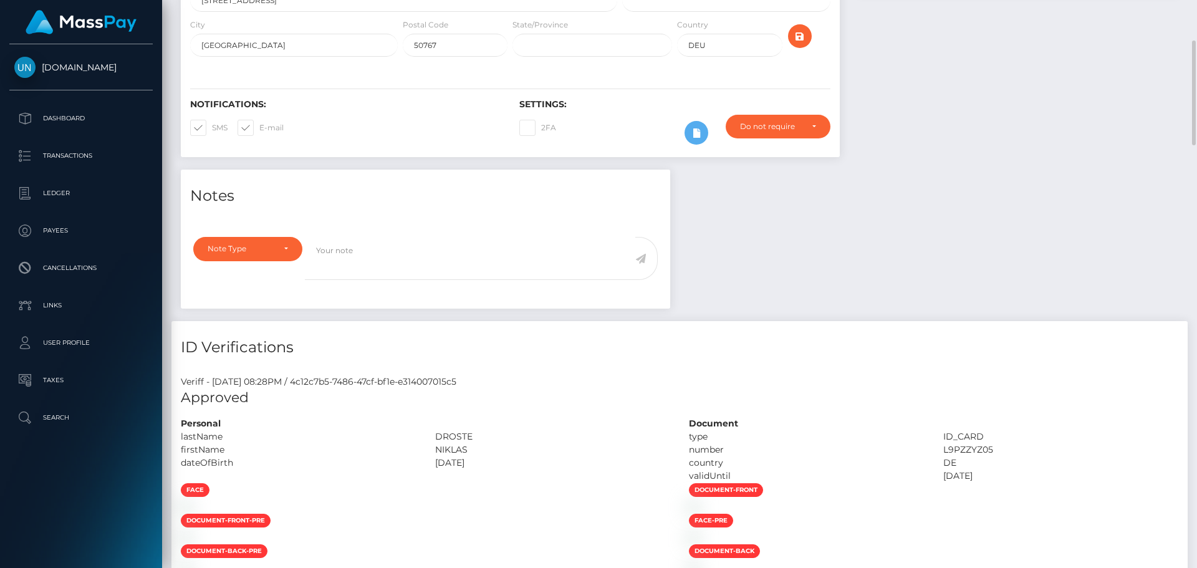
click at [1176, 14] on div at bounding box center [1018, 7] width 338 height 326
click at [1190, 11] on div "Customer Profile Loading... Loading..." at bounding box center [679, 284] width 1035 height 568
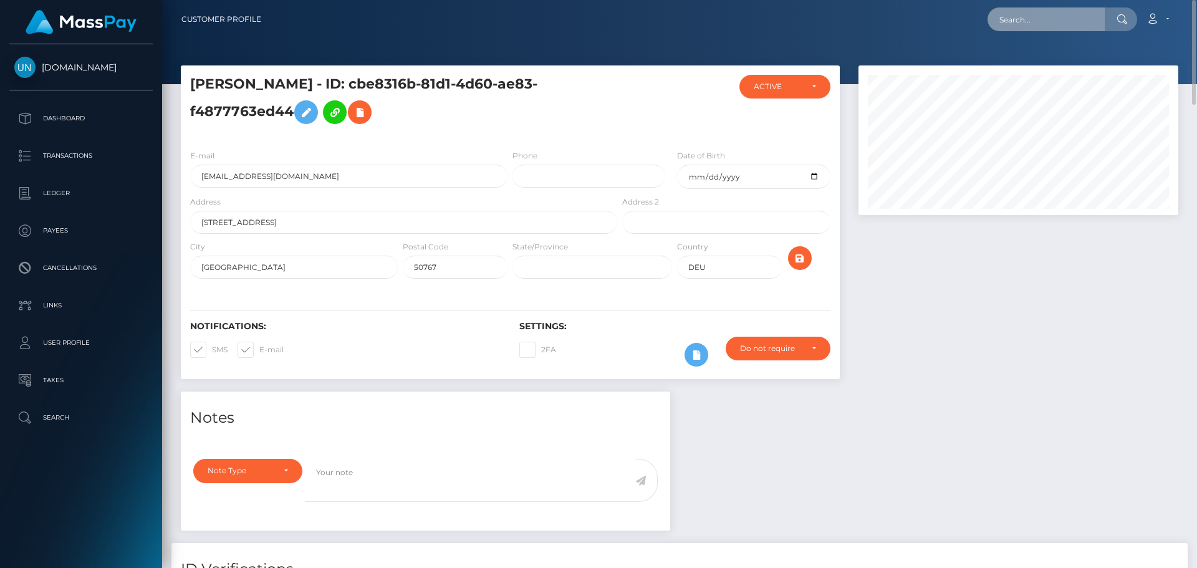
click at [1050, 29] on input "text" at bounding box center [1045, 19] width 117 height 24
paste input "man_izer@hotmail.es"
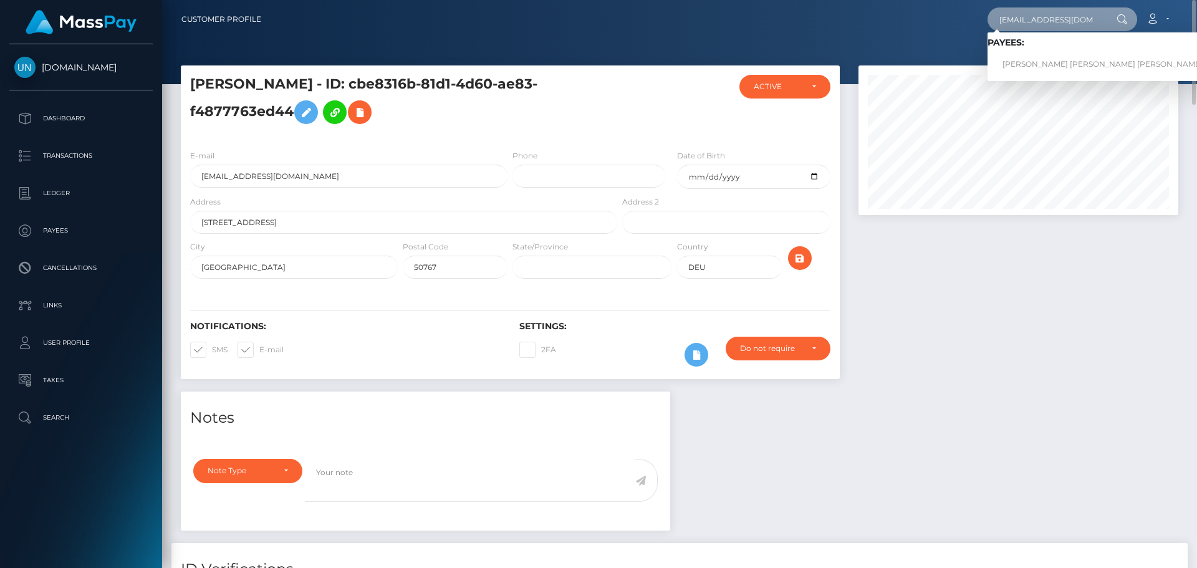
type input "man_izer@hotmail.es"
click at [1017, 63] on link "MIGUEL ANGEL HERNANDEZ ACOSTA" at bounding box center [1102, 64] width 230 height 23
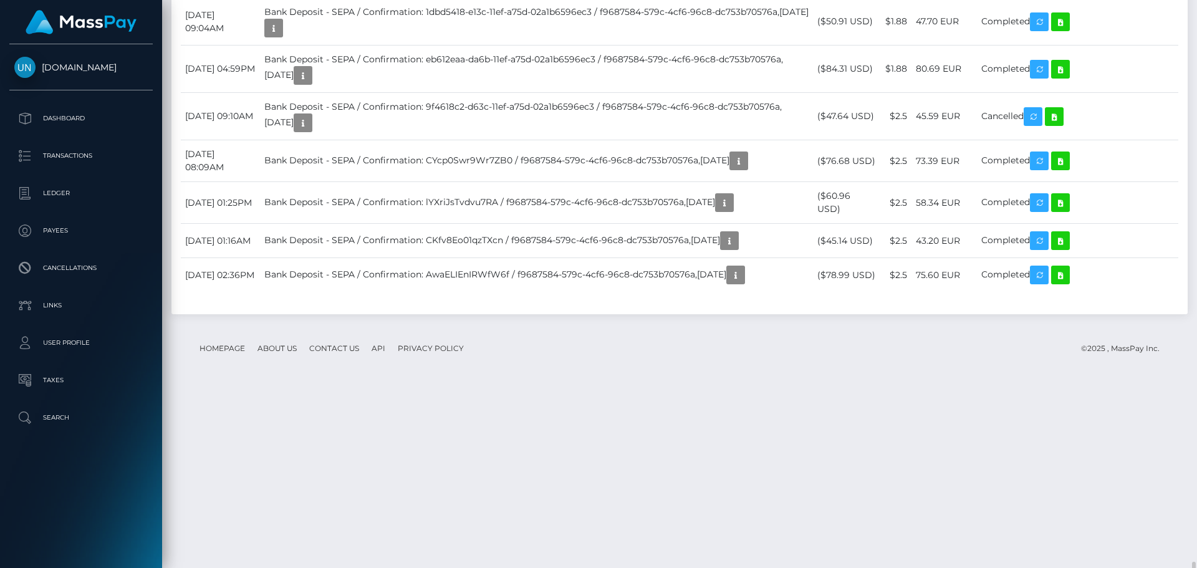
scroll to position [2244, 0]
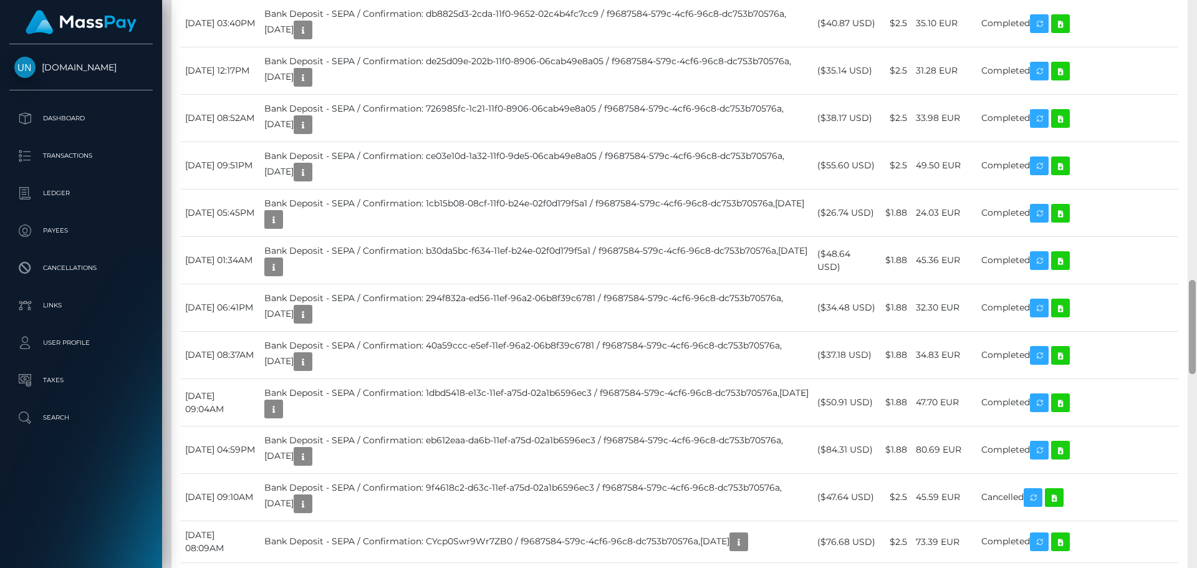
click at [1196, 15] on div at bounding box center [1191, 284] width 9 height 568
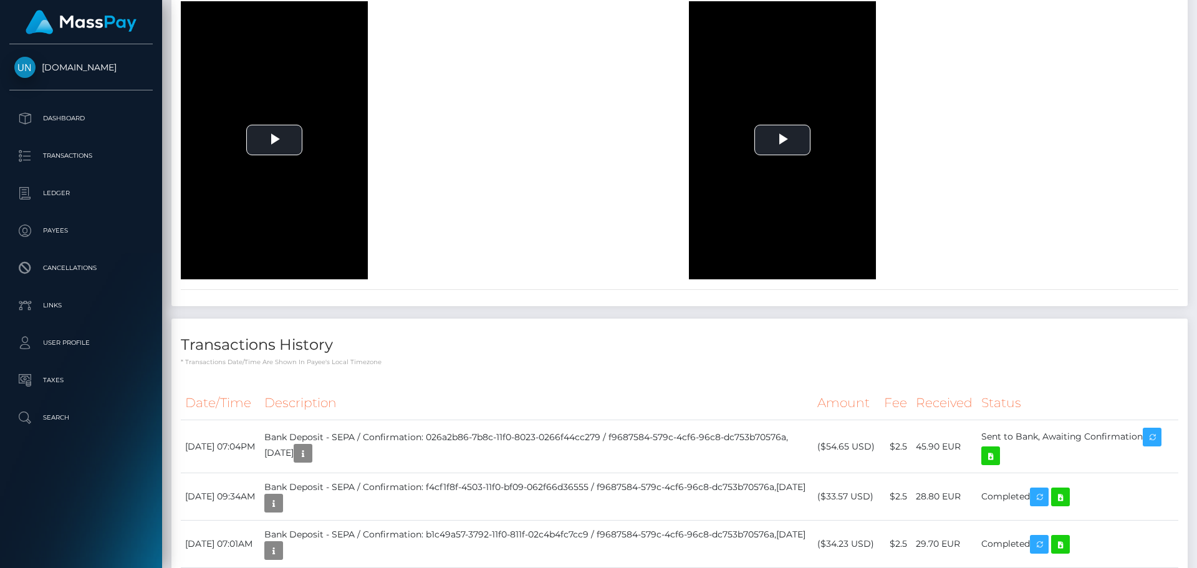
click at [1196, 15] on div at bounding box center [1191, 284] width 9 height 568
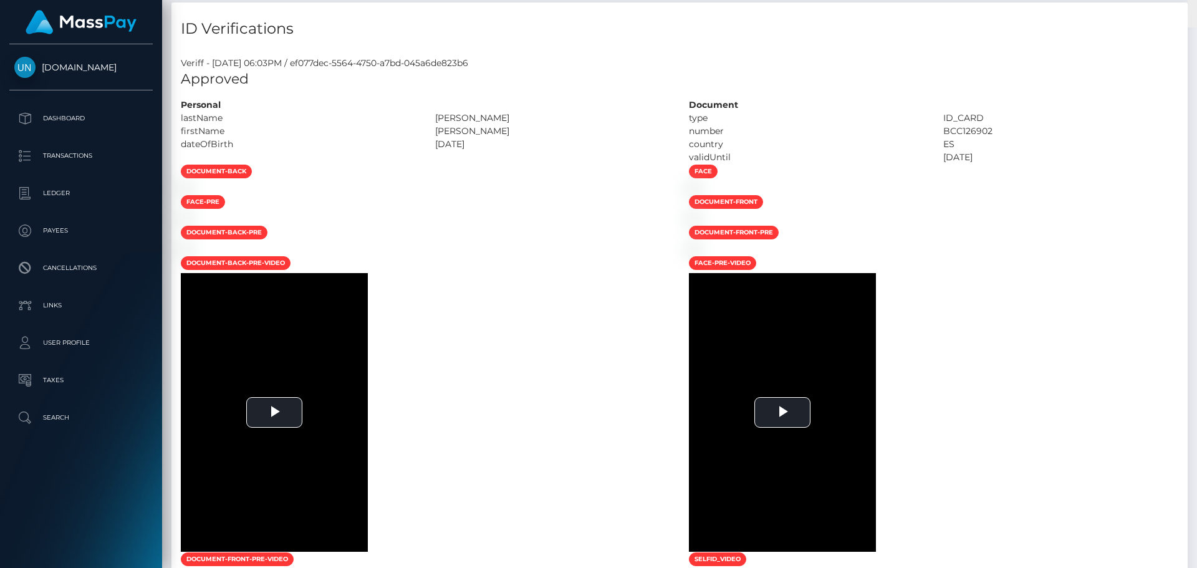
scroll to position [0, 0]
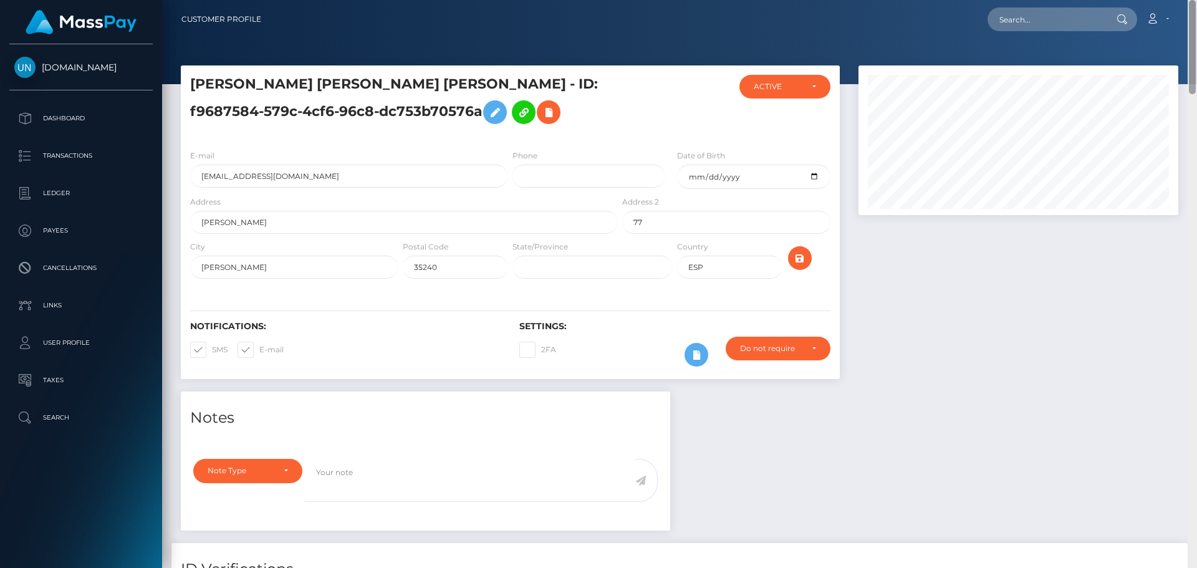
click at [1196, 15] on div "Customer Profile Loading... Loading..." at bounding box center [679, 284] width 1035 height 568
click at [1196, 15] on nav "Customer Profile Loading... Loading... Account" at bounding box center [679, 19] width 1035 height 39
click at [1004, 16] on input "text" at bounding box center [1045, 19] width 117 height 24
paste input "eva.llbii@gmail.com"
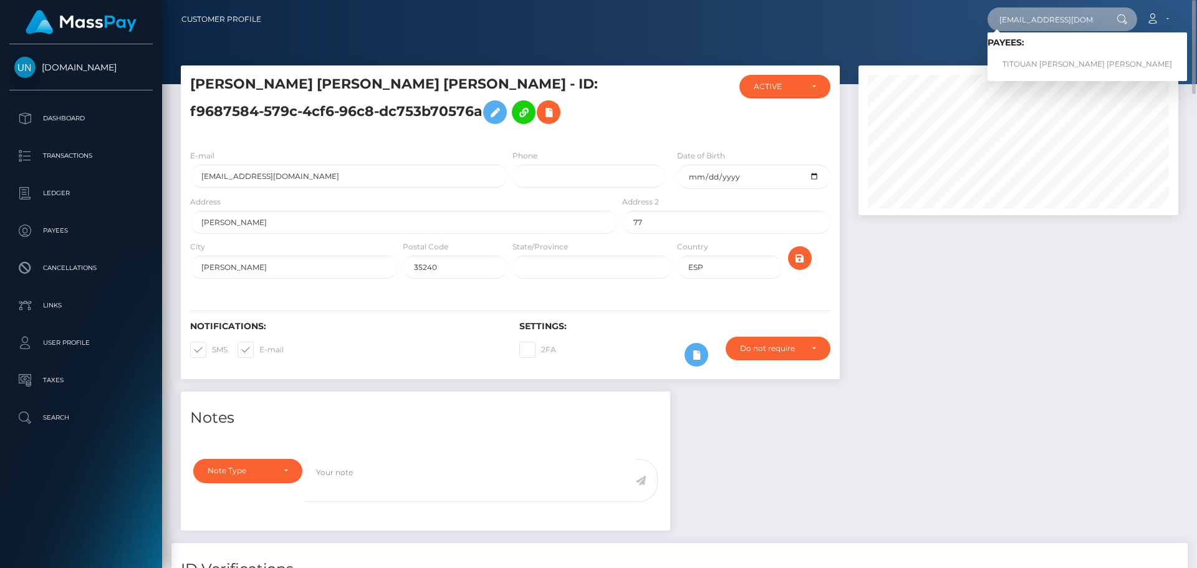
type input "eva.llbii@gmail.com"
click at [1059, 65] on link "TITOUAN HENRI FRANCIS GARNIER" at bounding box center [1086, 64] width 199 height 23
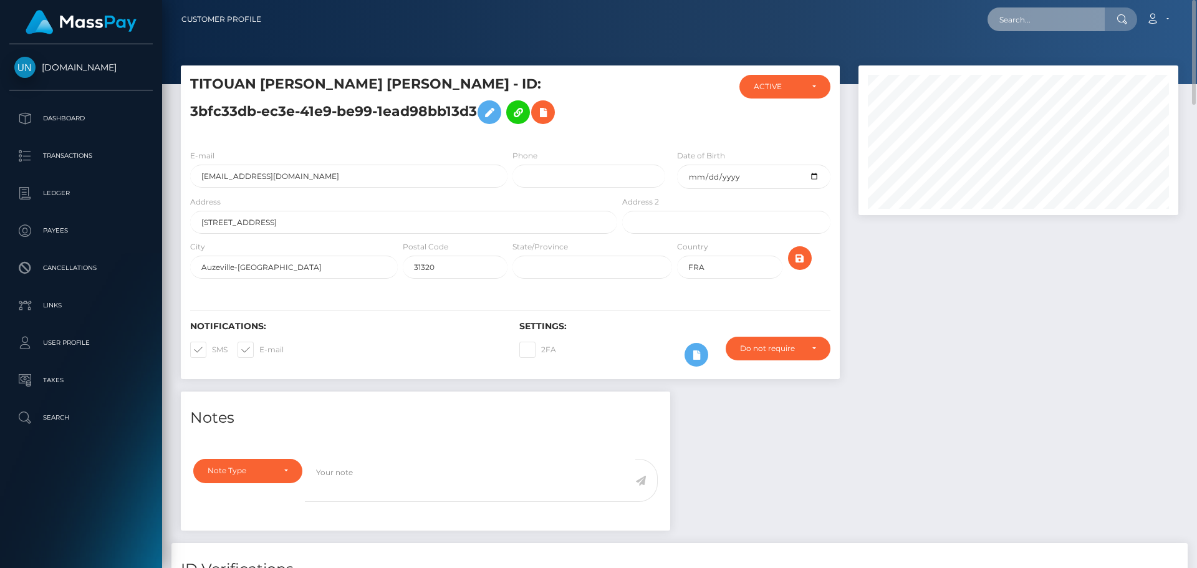
click at [1021, 11] on input "text" at bounding box center [1045, 19] width 117 height 24
paste input "[EMAIL_ADDRESS][DOMAIN_NAME]"
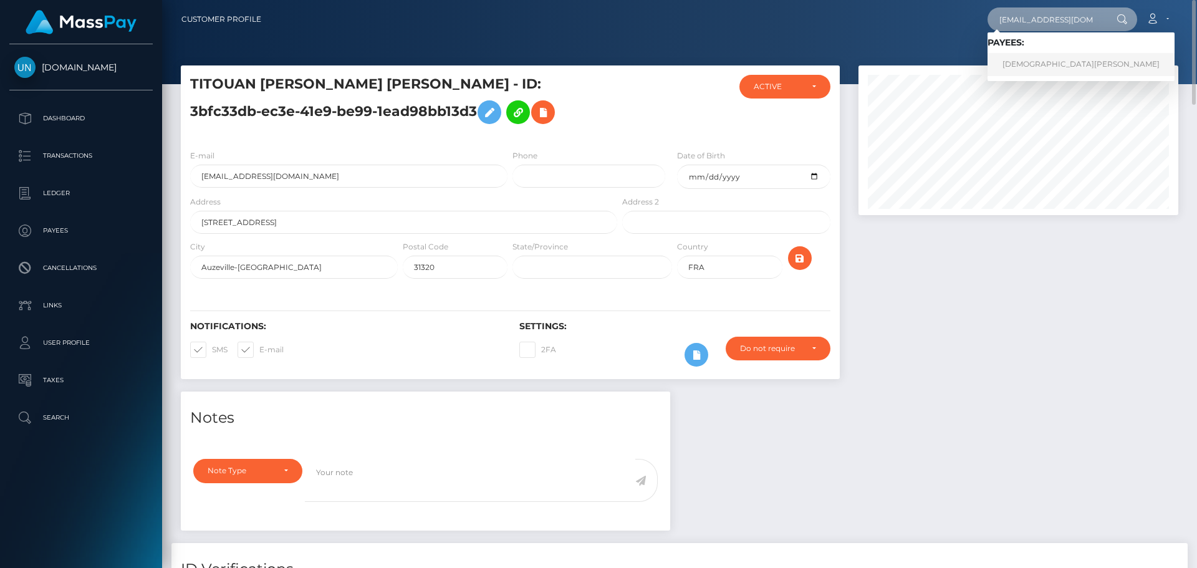
type input "[EMAIL_ADDRESS][DOMAIN_NAME]"
click at [1042, 53] on link "IMANE EDDAHMANI" at bounding box center [1080, 64] width 187 height 23
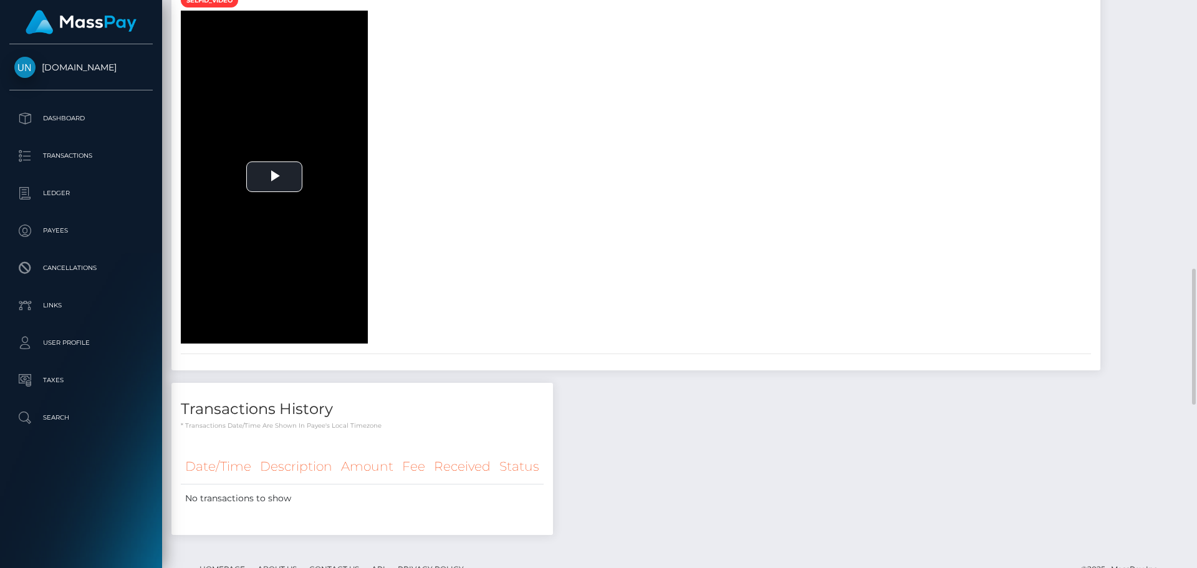
scroll to position [872, 0]
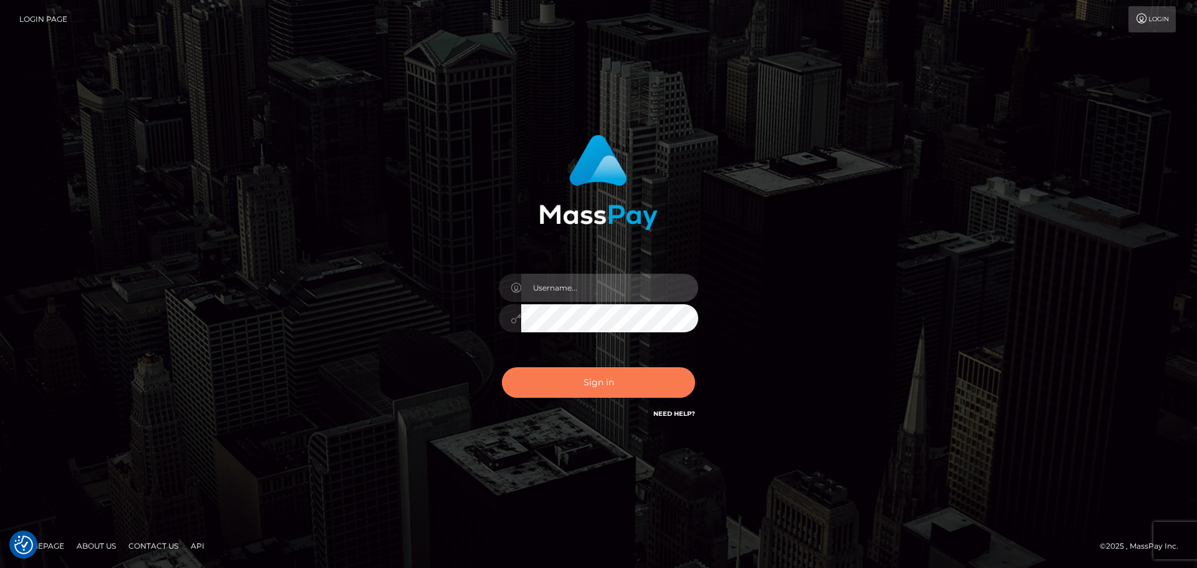
type input "Yassine Slimene"
click at [545, 365] on div "Sign in Need Help?" at bounding box center [598, 387] width 218 height 55
click at [548, 380] on button "Sign in" at bounding box center [598, 382] width 193 height 31
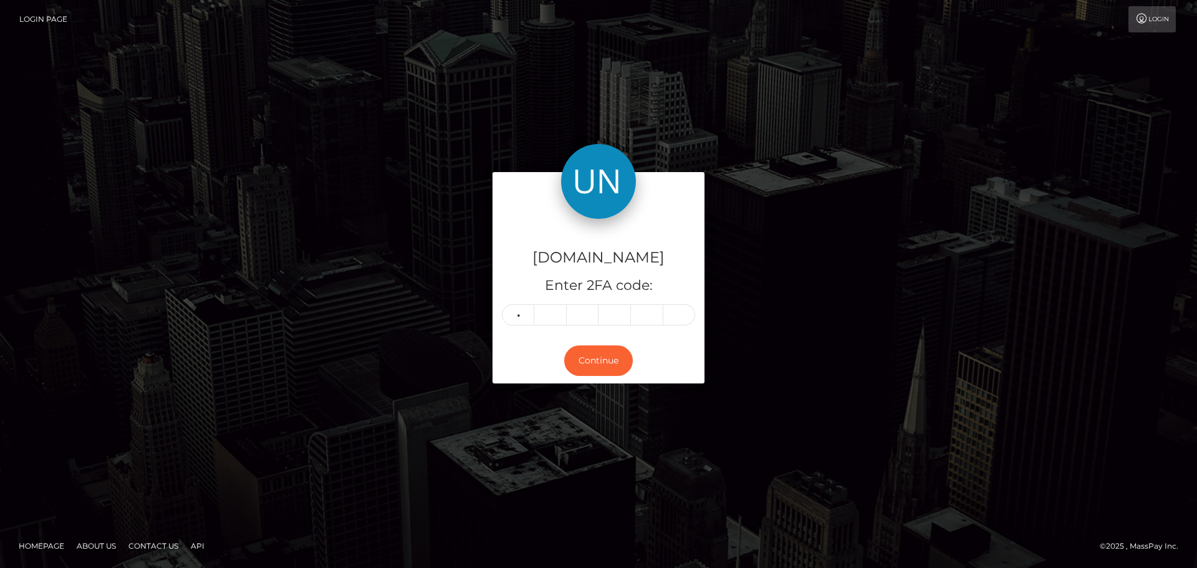
type input "8"
type input "5"
type input "6"
type input "1"
type input "2"
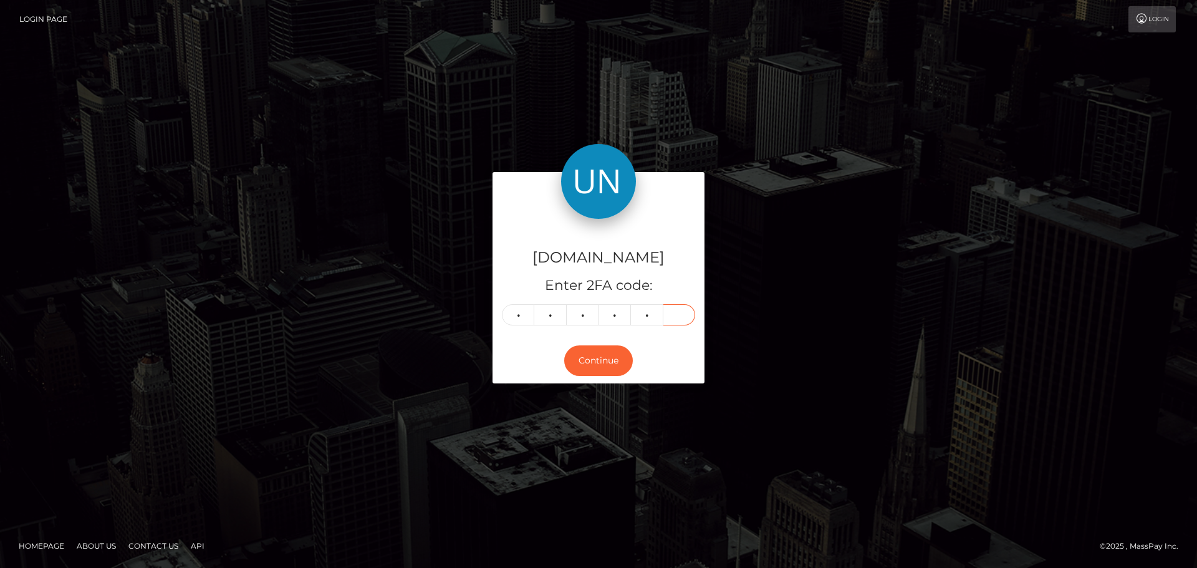
type input "2"
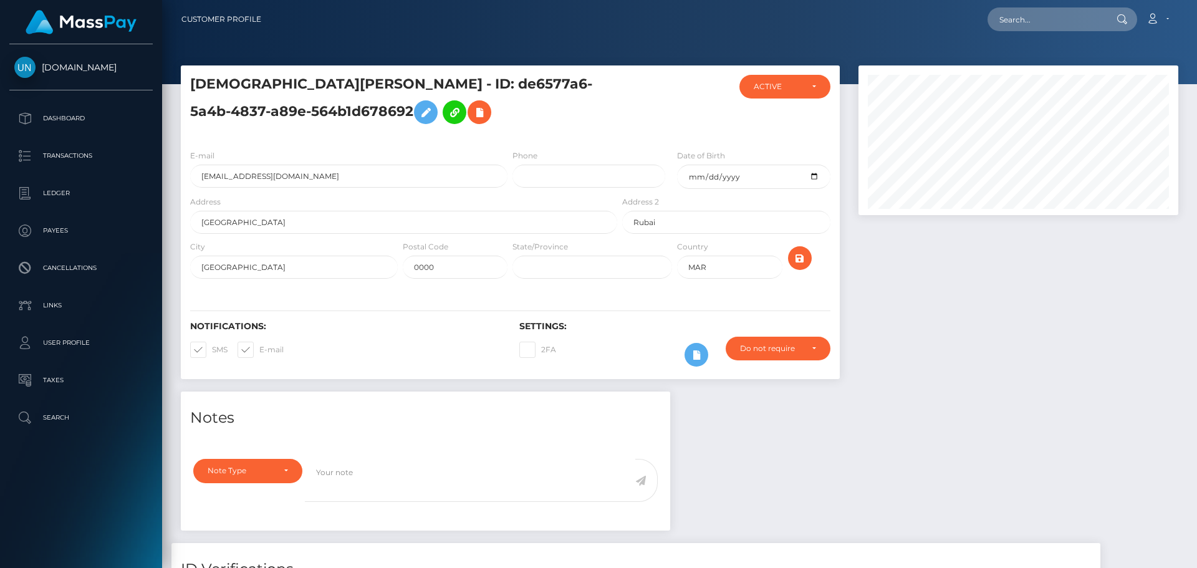
scroll to position [150, 320]
click at [1046, 386] on div at bounding box center [1018, 228] width 338 height 326
click at [1007, 24] on input "text" at bounding box center [1045, 19] width 117 height 24
paste input "en utilisant une adresse e-mail différente"
type input "en utilisant une adresse e-mail différente"
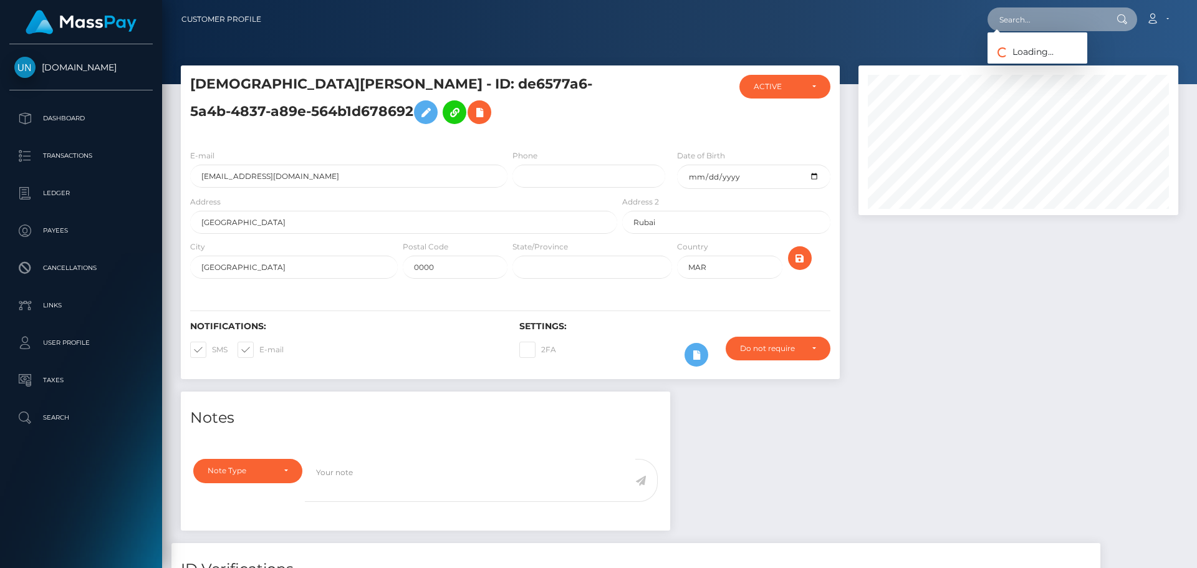
scroll to position [0, 0]
paste input "[EMAIL_ADDRESS][DOMAIN_NAME]"
type input "[EMAIL_ADDRESS][DOMAIN_NAME]"
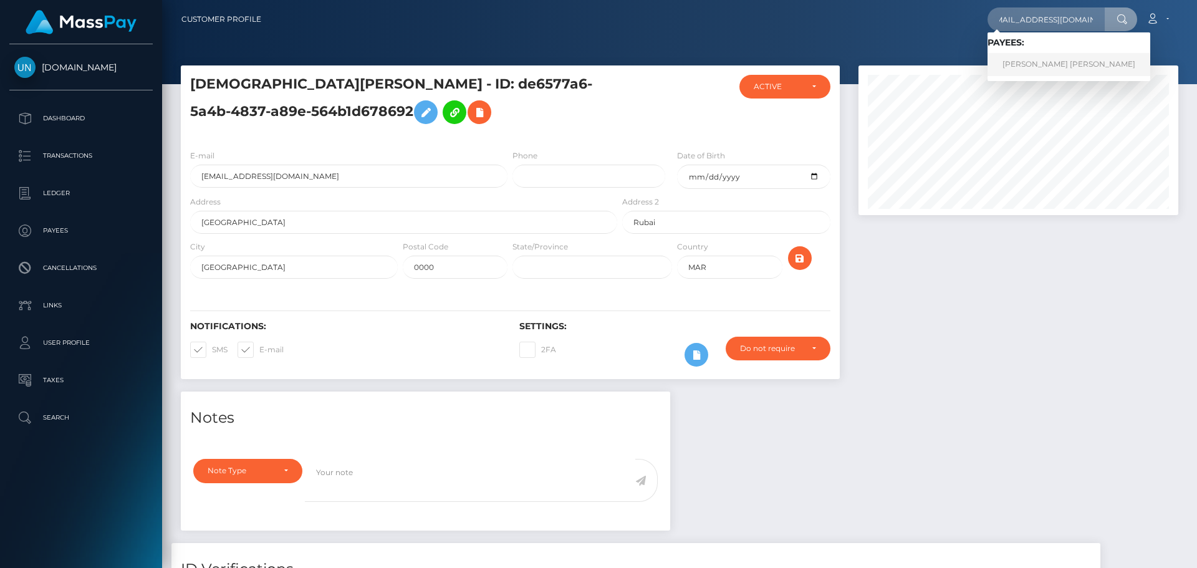
click at [1027, 62] on link "[PERSON_NAME] [PERSON_NAME]" at bounding box center [1068, 64] width 163 height 23
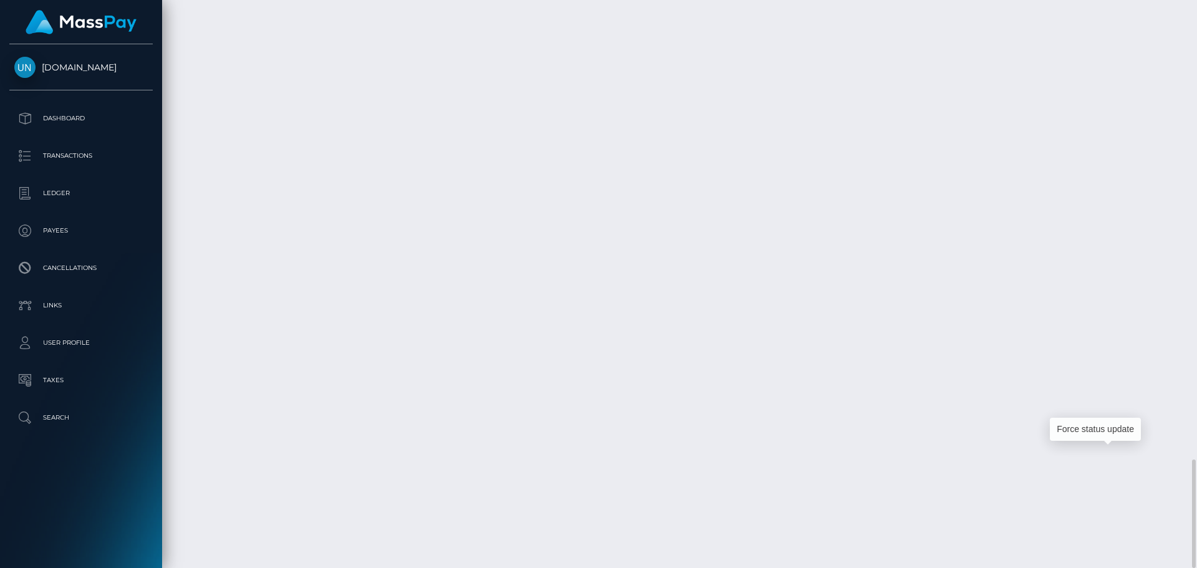
scroll to position [150, 320]
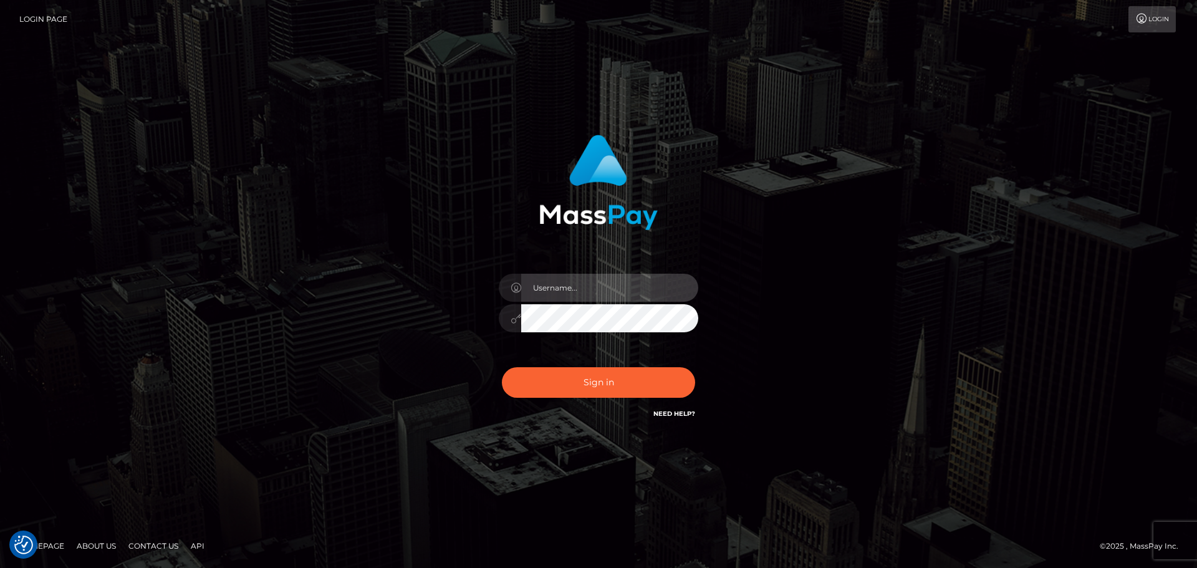
type input "[PERSON_NAME]"
drag, startPoint x: 616, startPoint y: 362, endPoint x: 616, endPoint y: 398, distance: 36.1
click at [616, 363] on div "Sign in Need Help?" at bounding box center [598, 387] width 218 height 55
click at [616, 398] on div "Sign in Need Help?" at bounding box center [598, 387] width 218 height 55
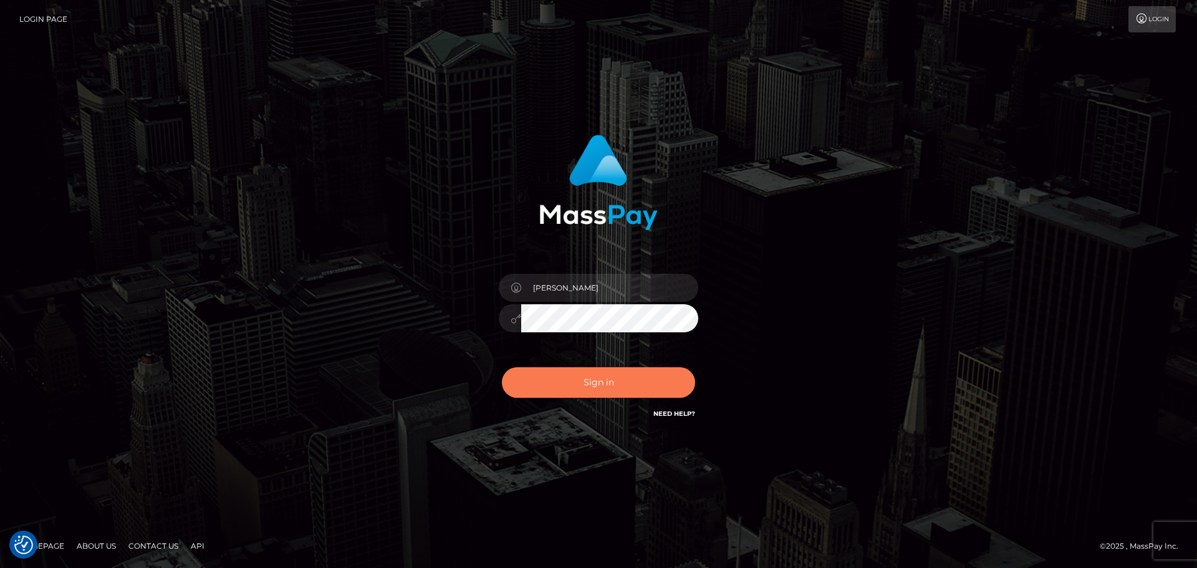
click at [614, 391] on button "Sign in" at bounding box center [598, 382] width 193 height 31
type input "[PERSON_NAME]"
click at [632, 393] on button "Sign in" at bounding box center [598, 382] width 193 height 31
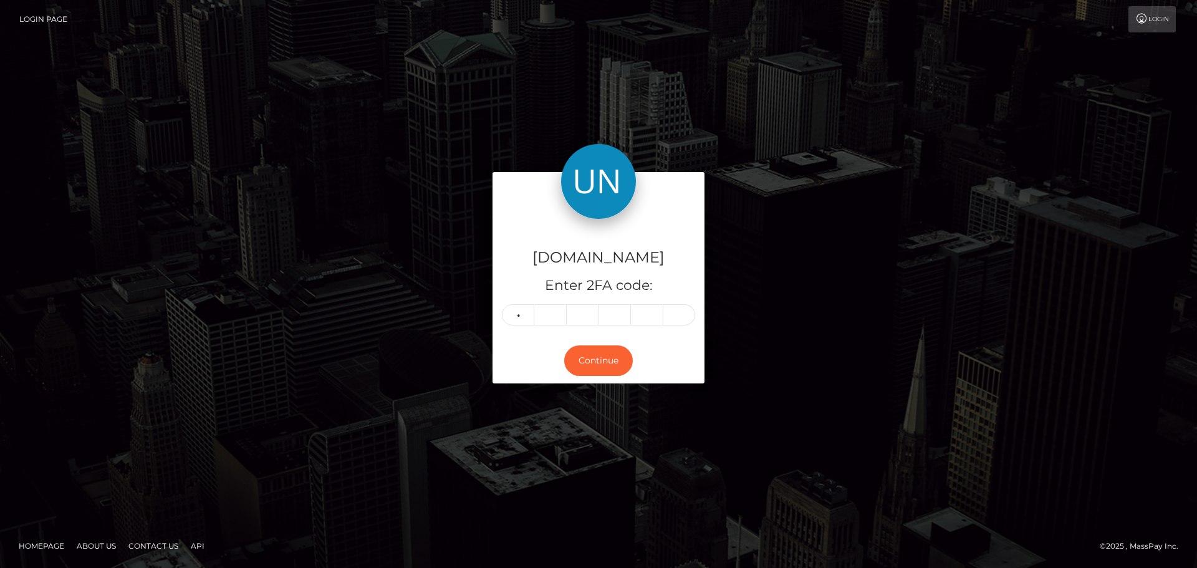
type input "5"
type input "0"
type input "9"
type input "1"
type input "9"
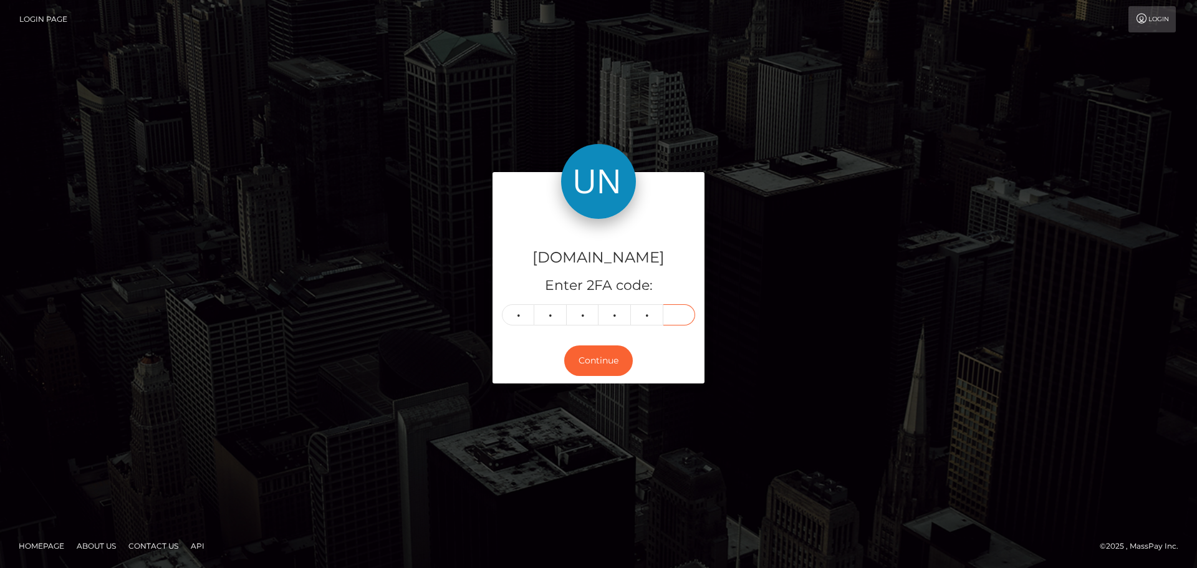
type input "6"
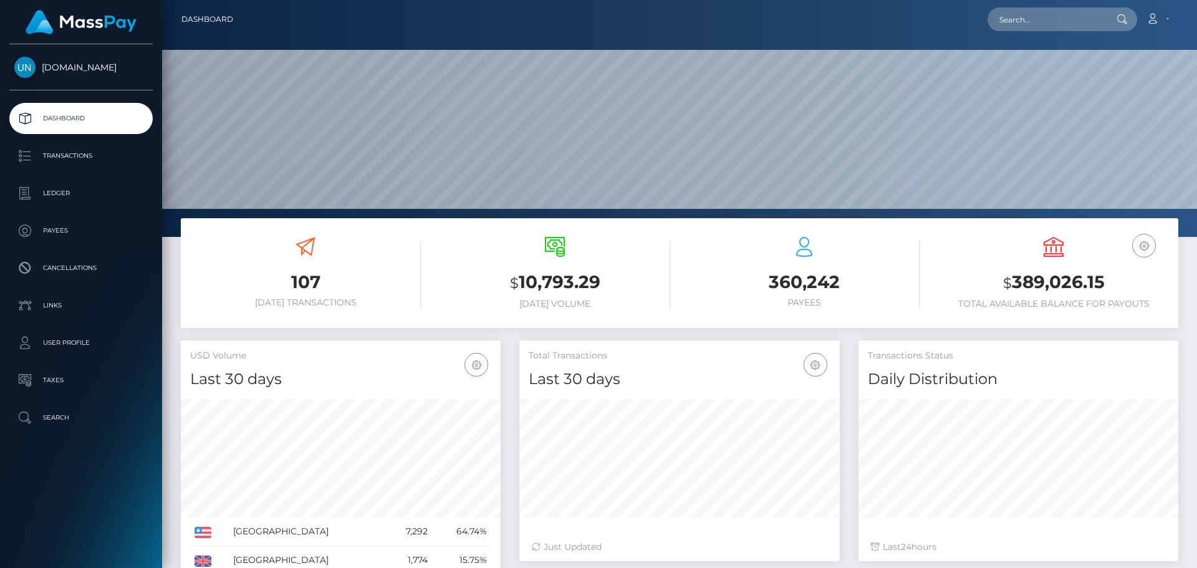
scroll to position [221, 320]
click at [1041, 28] on input "text" at bounding box center [1045, 19] width 117 height 24
paste input "[EMAIL_ADDRESS][DOMAIN_NAME]"
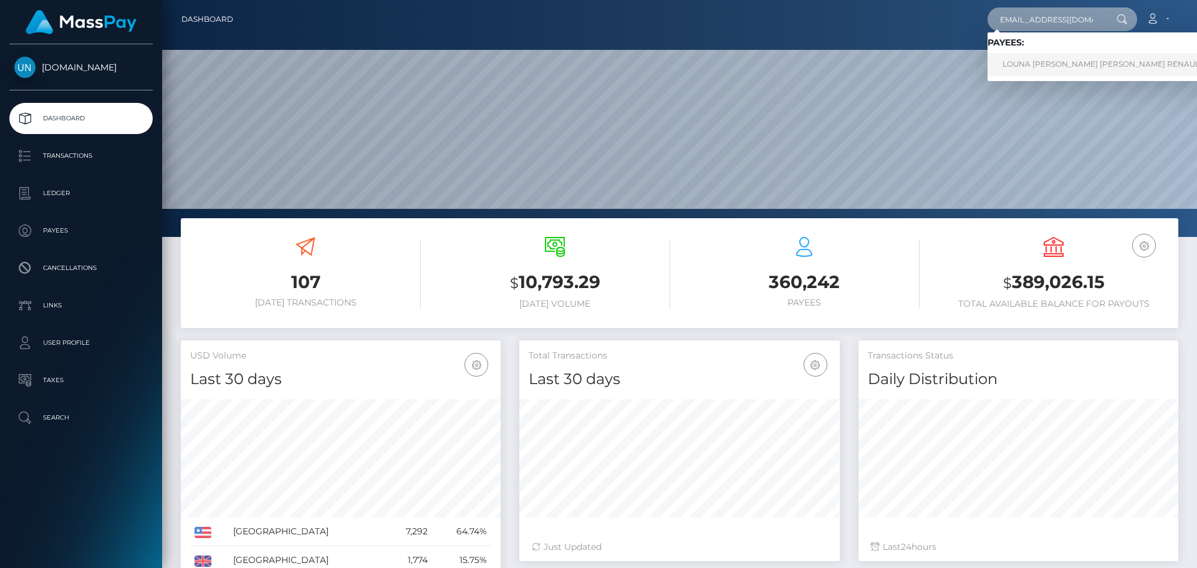
type input "[EMAIL_ADDRESS][DOMAIN_NAME]"
click at [1065, 70] on link "LOUNA [PERSON_NAME] [PERSON_NAME] RENAULT" at bounding box center [1102, 64] width 231 height 23
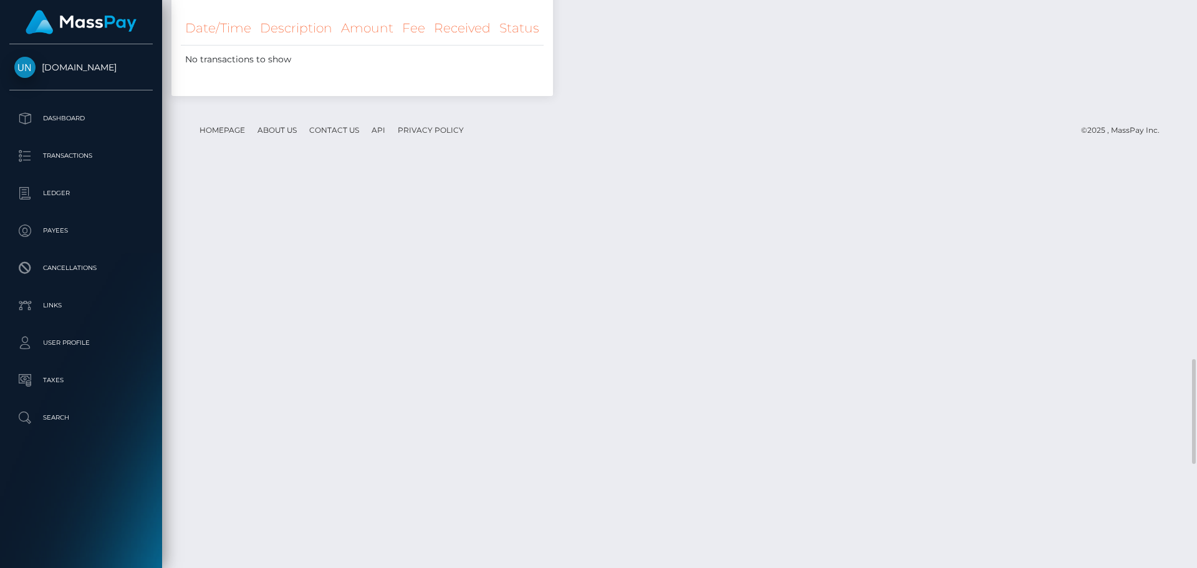
scroll to position [1629, 0]
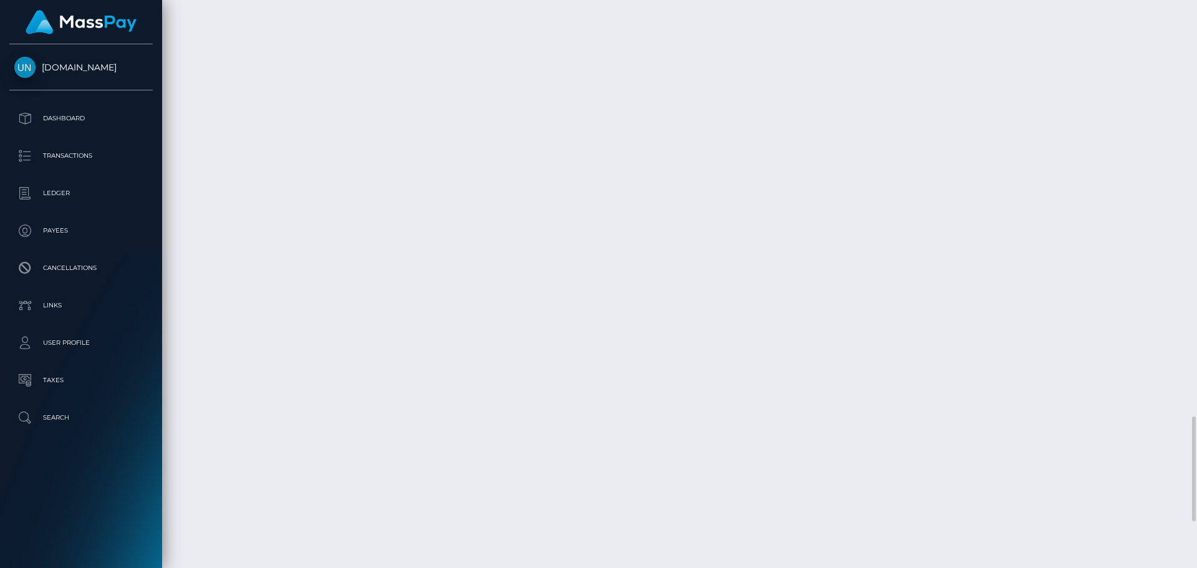
scroll to position [2502, 0]
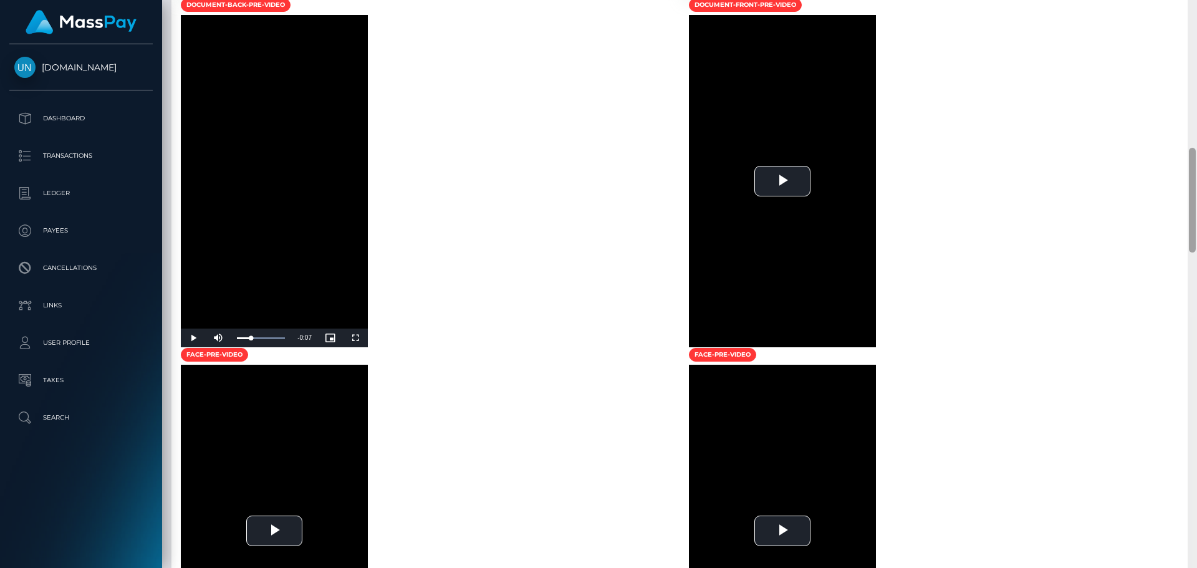
scroll to position [231, 0]
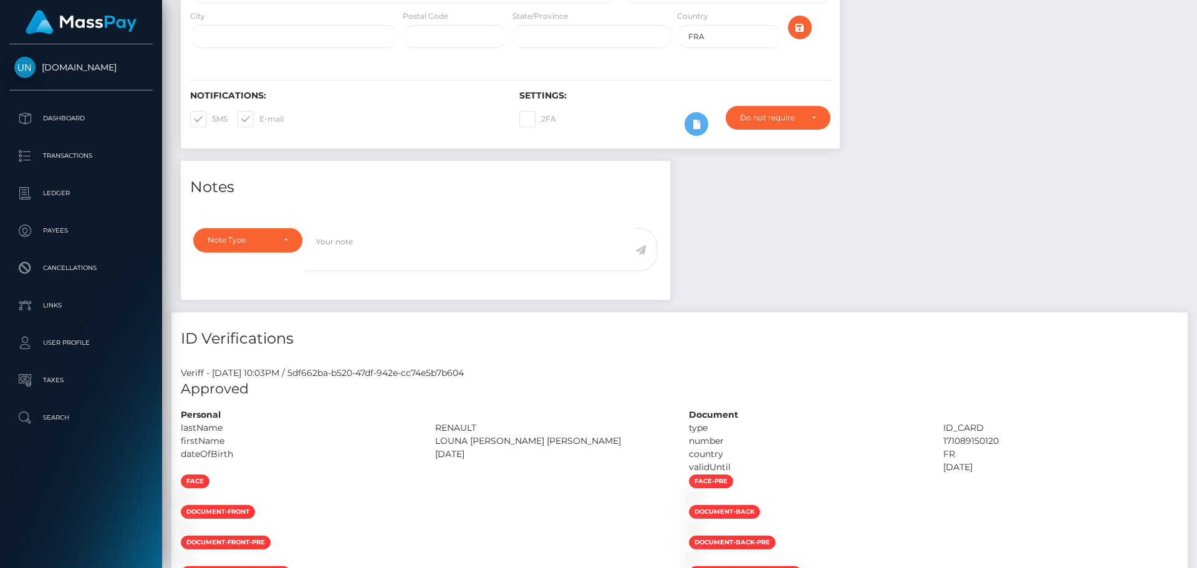
click at [1196, 17] on div "Customer Profile Loading... Loading..." at bounding box center [679, 284] width 1035 height 568
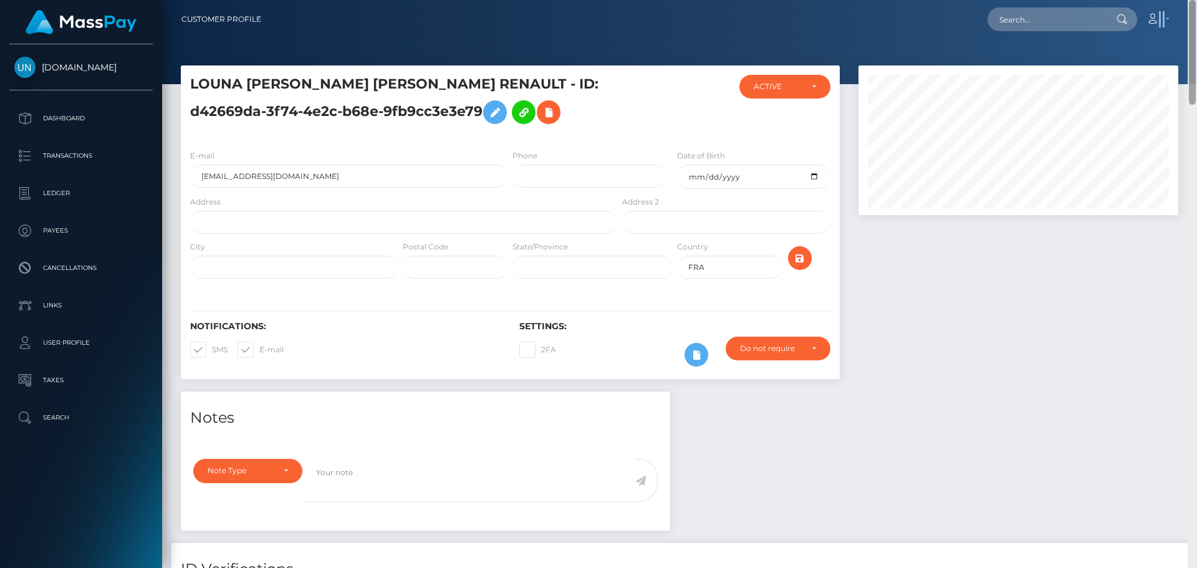
click at [1196, 17] on nav "Customer Profile Loading... Loading... Account" at bounding box center [679, 19] width 1035 height 39
drag, startPoint x: 974, startPoint y: 6, endPoint x: 1023, endPoint y: 23, distance: 52.0
click at [973, 6] on div "Loading... Loading... Account Edit Profile Logout" at bounding box center [724, 19] width 906 height 26
click at [1069, 25] on input "text" at bounding box center [1045, 19] width 117 height 24
paste input "twinkduo20@gmail.com"
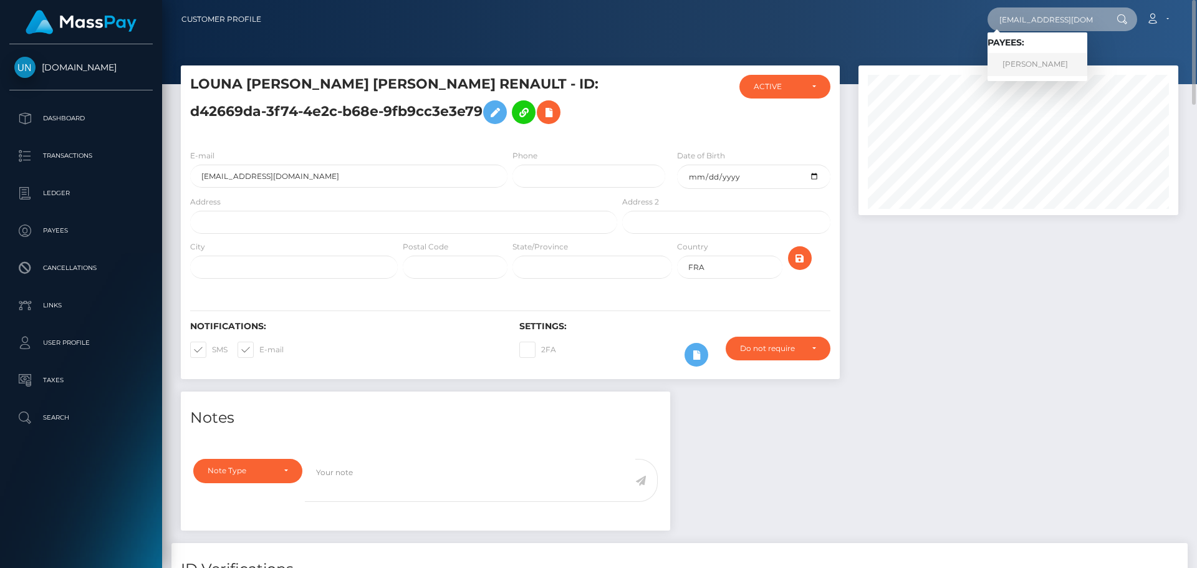
type input "twinkduo20@gmail.com"
click at [1026, 71] on link "THEODOROS GEORGARAS" at bounding box center [1037, 64] width 100 height 23
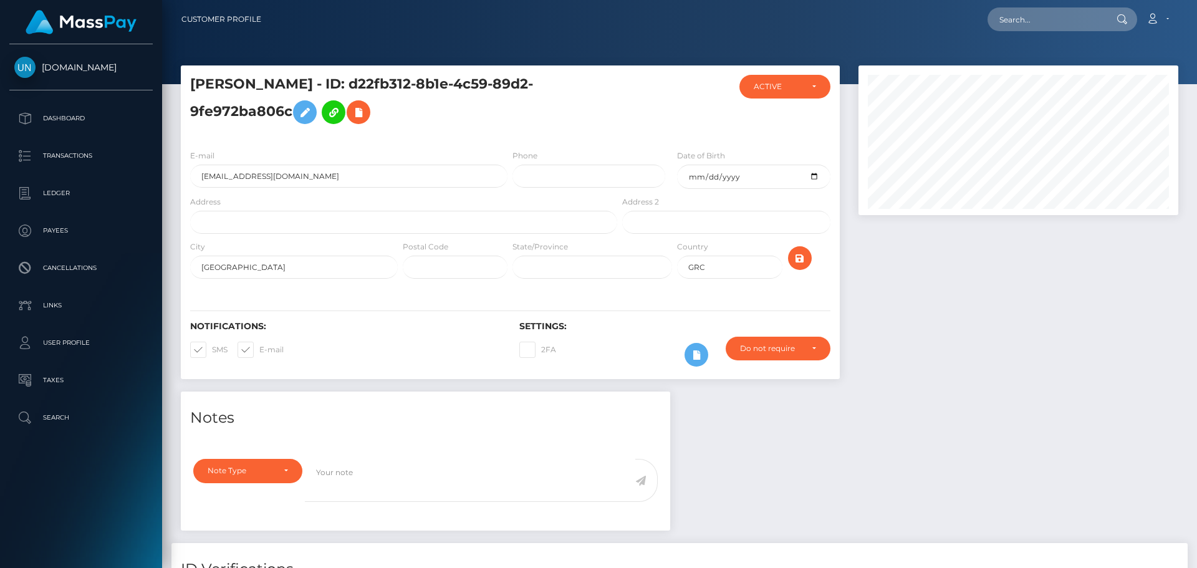
scroll to position [150, 320]
click at [1045, 17] on input "text" at bounding box center [1045, 19] width 117 height 24
paste input "kozanis 8 ano liosia athens 13341."
type input "kozanis 8 ano liosia athens 13341."
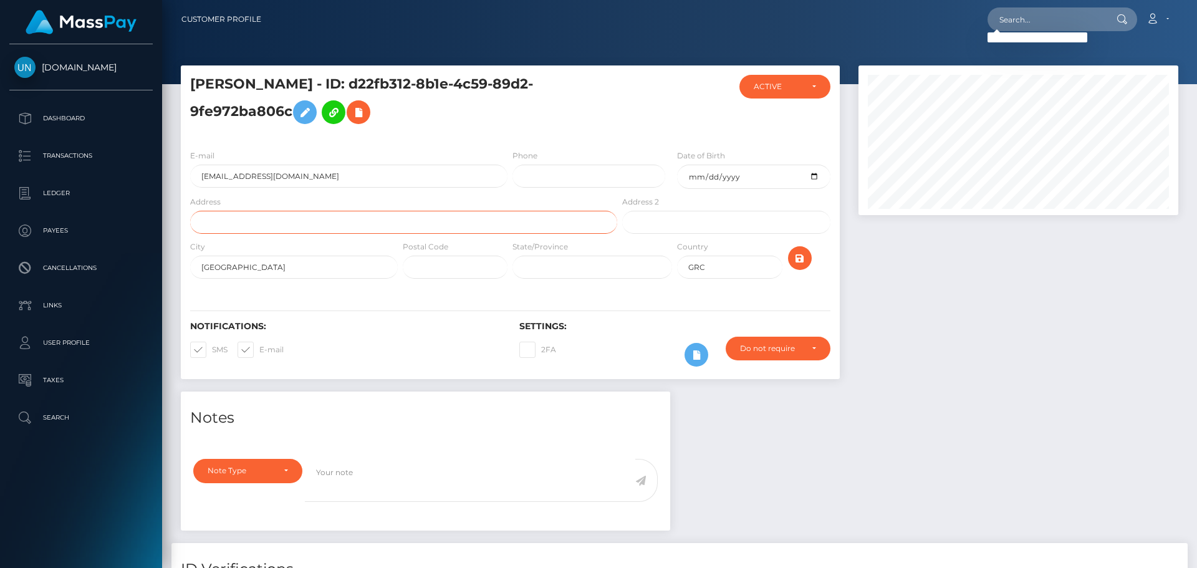
click at [322, 213] on input "text" at bounding box center [403, 222] width 427 height 23
paste input "kozanis 8 ano liosia athens 13341."
click at [312, 222] on input "kozanis 8 ano liosia athens 13341." at bounding box center [403, 222] width 427 height 23
type input "kozanis 8 ano liosia athens 13341."
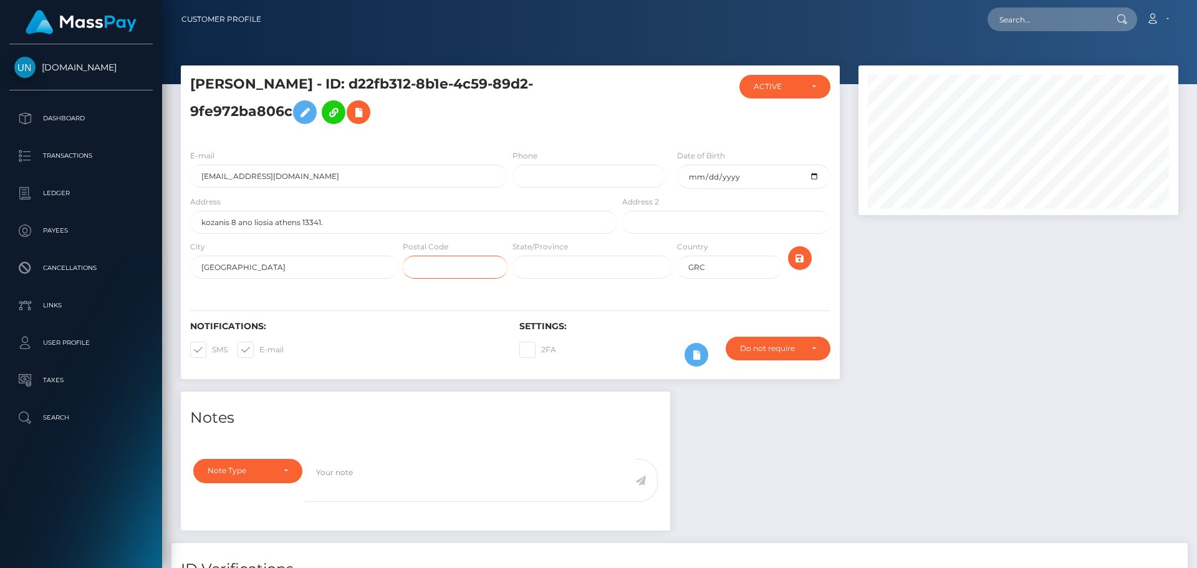
click at [467, 262] on input "text" at bounding box center [455, 267] width 105 height 23
paste input "13341"
type input "13341"
drag, startPoint x: 346, startPoint y: 213, endPoint x: 306, endPoint y: 221, distance: 40.6
click at [306, 221] on input "kozanis 8 ano liosia athens 13341." at bounding box center [403, 222] width 427 height 23
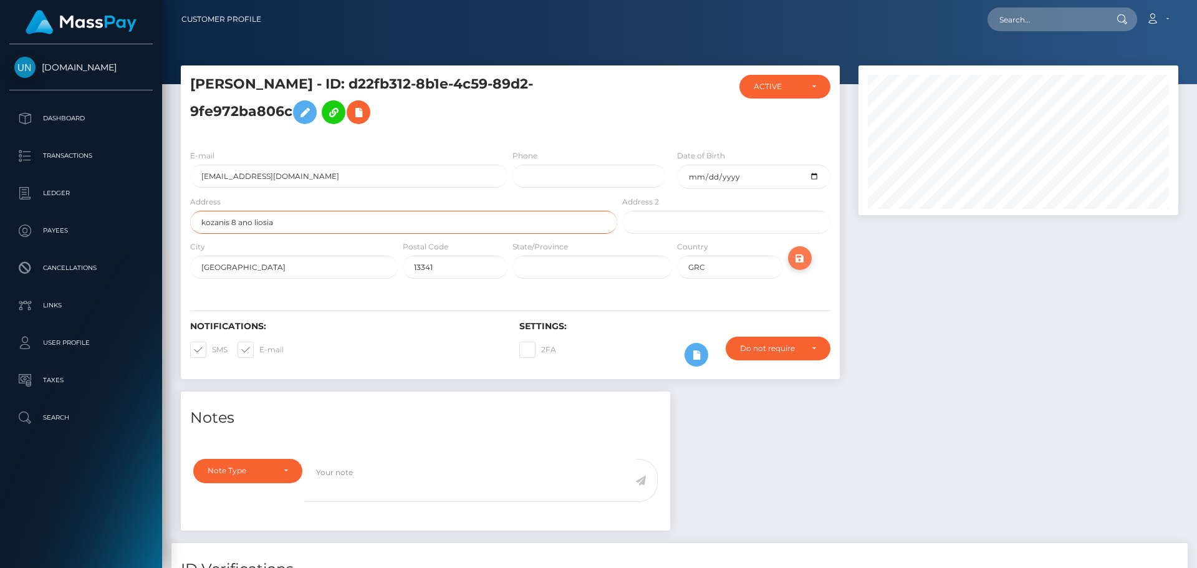
type input "kozanis 8 ano liosia"
click at [806, 262] on icon "submit" at bounding box center [799, 259] width 15 height 16
click at [1027, 6] on div "Loading... Loading... Account Edit Profile Logout" at bounding box center [724, 19] width 906 height 26
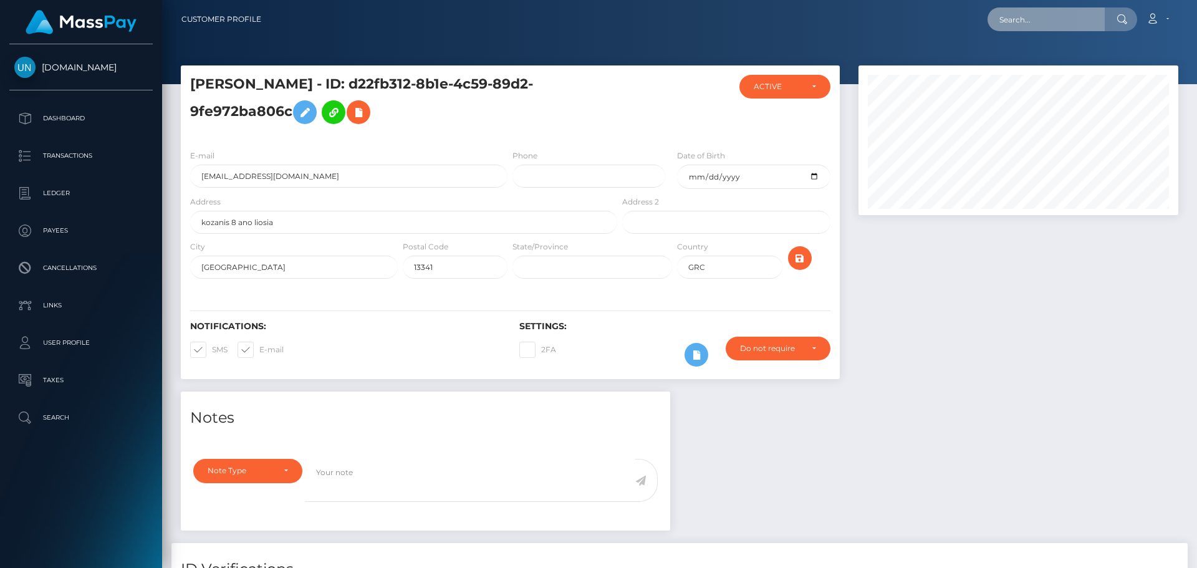
click at [1027, 9] on input "text" at bounding box center [1045, 19] width 117 height 24
paste input "breyer.vanina@outlook.be"
type input "breyer.vanina@outlook.be"
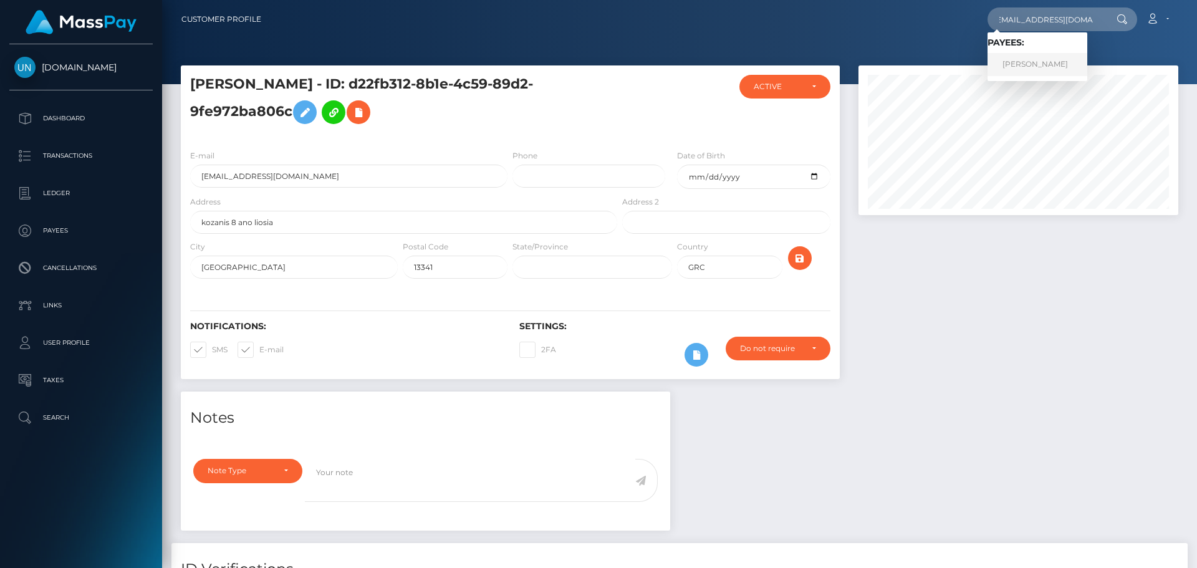
click at [1036, 59] on link "VANINA BREYER" at bounding box center [1037, 64] width 100 height 23
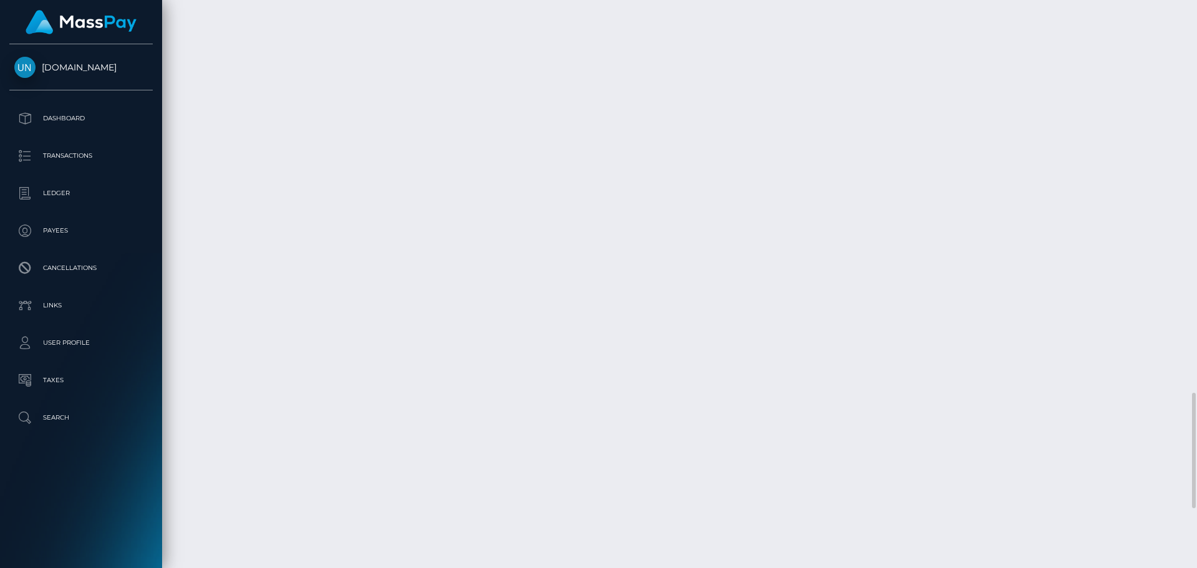
scroll to position [2223, 0]
click at [1196, 16] on div at bounding box center [1191, 284] width 9 height 568
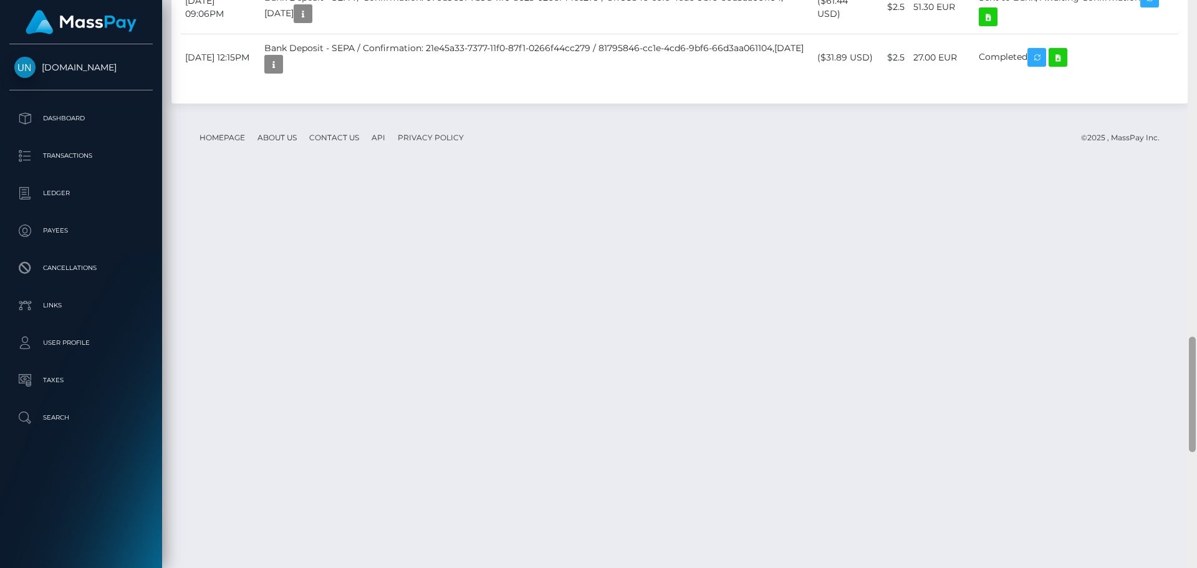
click at [1196, 16] on div at bounding box center [1191, 284] width 9 height 568
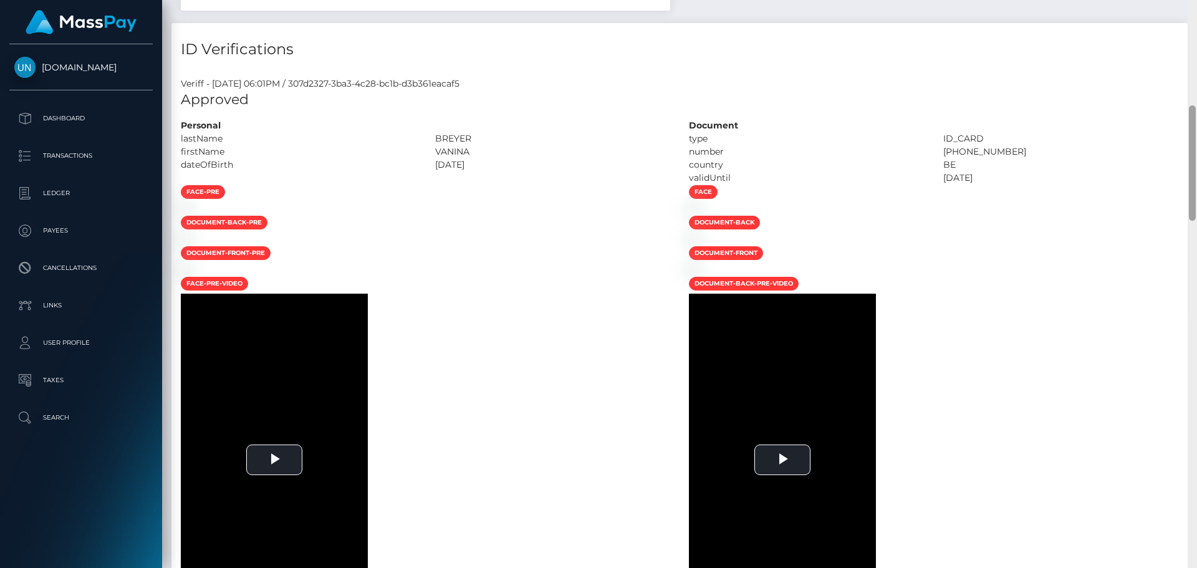
click at [1196, 16] on div "Customer Profile Loading... Loading..." at bounding box center [679, 284] width 1035 height 568
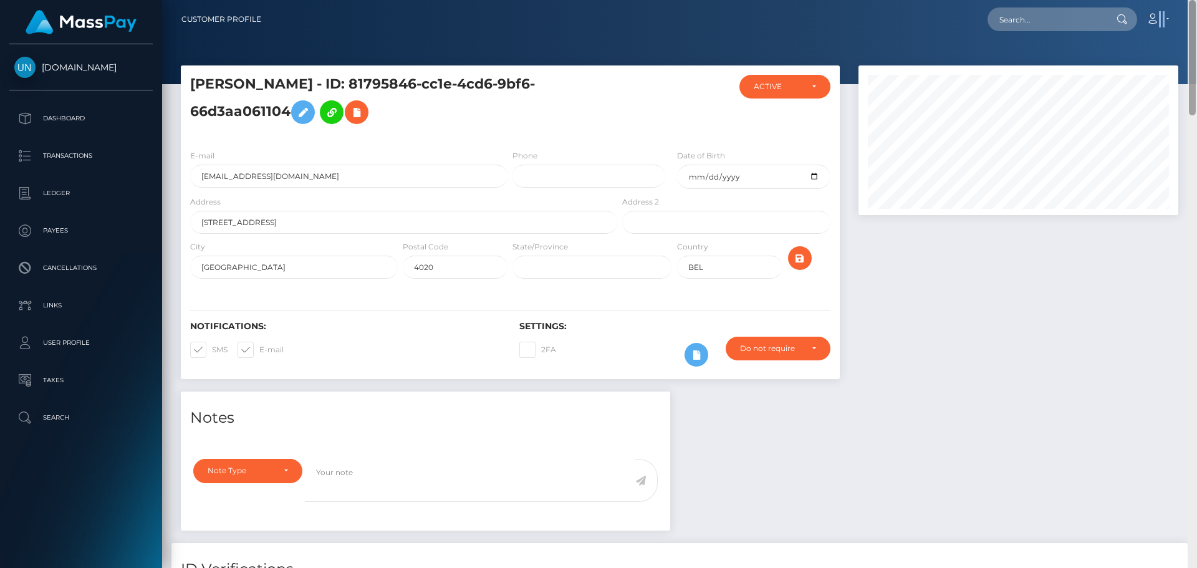
click at [1196, 16] on nav "Customer Profile Loading... Loading... Account" at bounding box center [679, 19] width 1035 height 39
click at [1100, 16] on input "text" at bounding box center [1045, 19] width 117 height 24
paste input "[PERSON_NAME][DOMAIN_NAME][EMAIL_ADDRESS][DOMAIN_NAME]"
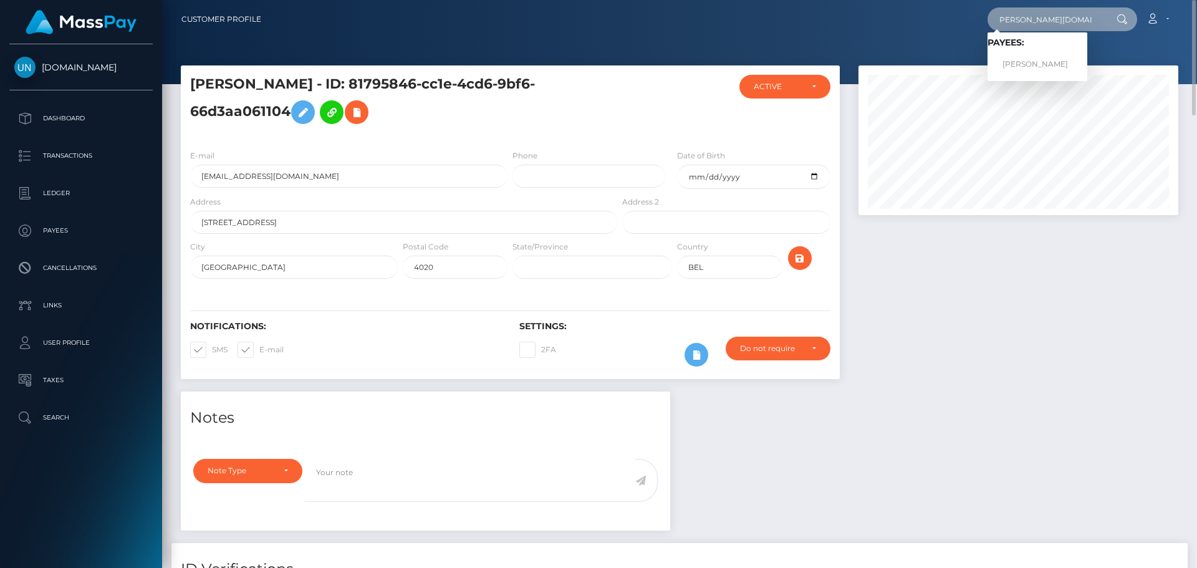
type input "[PERSON_NAME][DOMAIN_NAME][EMAIL_ADDRESS][DOMAIN_NAME]"
click at [1040, 60] on link "ALBERTO MARCHENA FERNANDEZ" at bounding box center [1037, 64] width 100 height 23
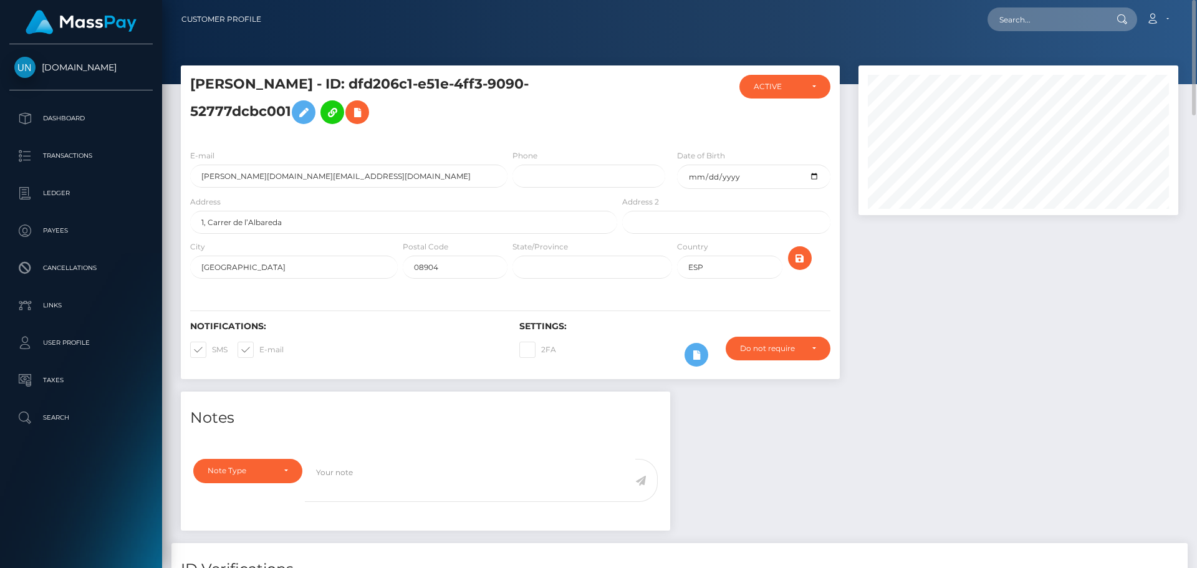
drag, startPoint x: 1078, startPoint y: 44, endPoint x: 1038, endPoint y: 24, distance: 45.2
click at [1059, 35] on div "Customer Profile Loading... Loading..." at bounding box center [679, 284] width 1035 height 568
click at [1035, 21] on input "text" at bounding box center [1045, 19] width 117 height 24
paste input "[EMAIL_ADDRESS][DOMAIN_NAME]"
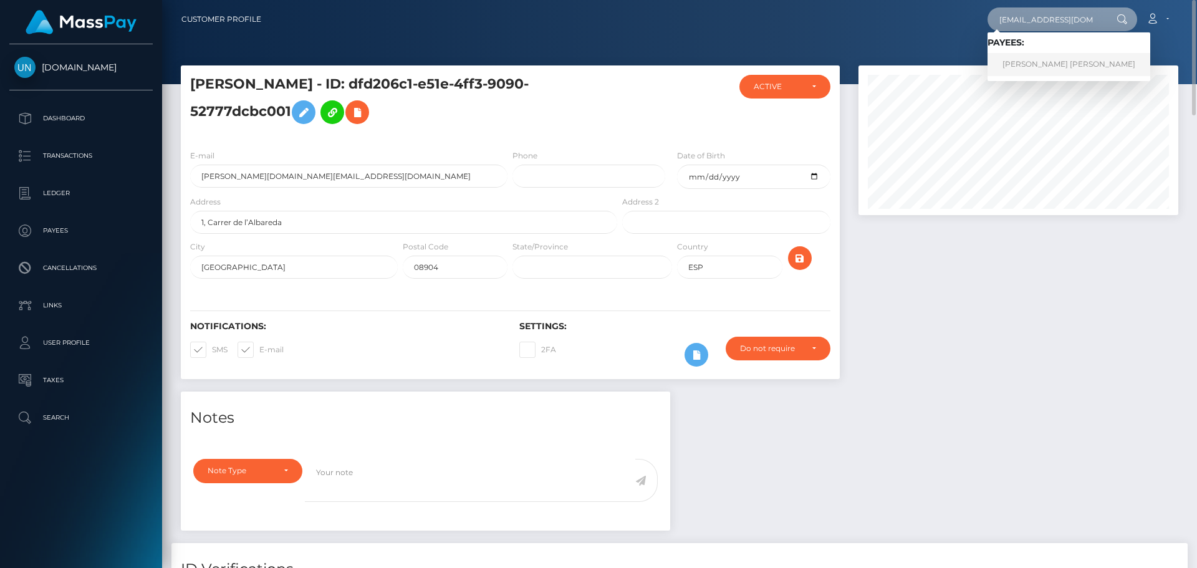
type input "[EMAIL_ADDRESS][DOMAIN_NAME]"
click at [1035, 53] on link "[PERSON_NAME] [PERSON_NAME]" at bounding box center [1068, 64] width 163 height 23
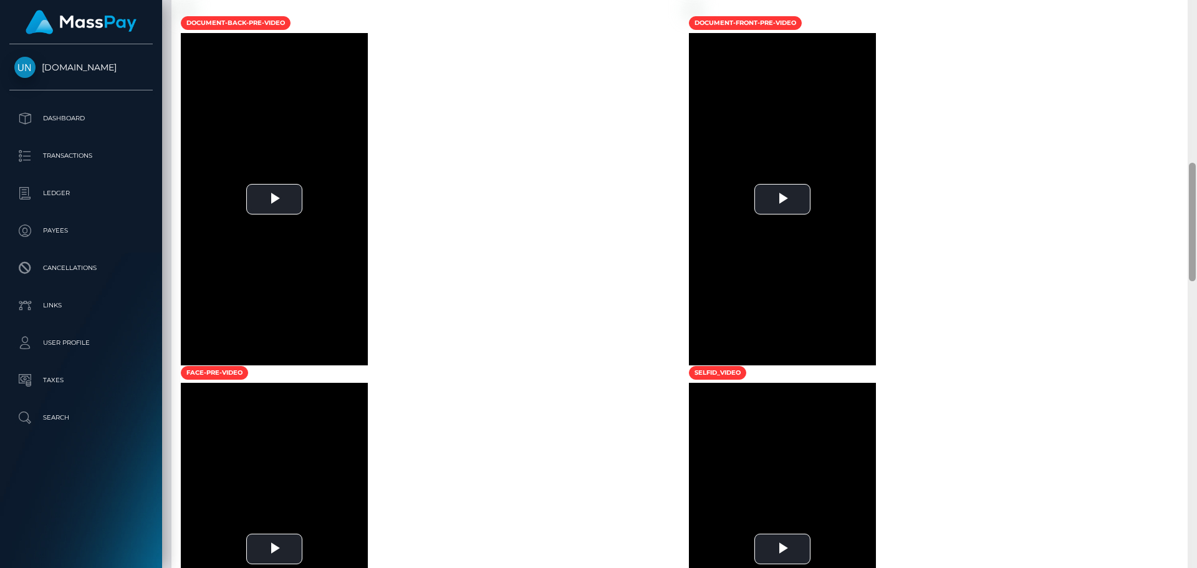
scroll to position [213, 0]
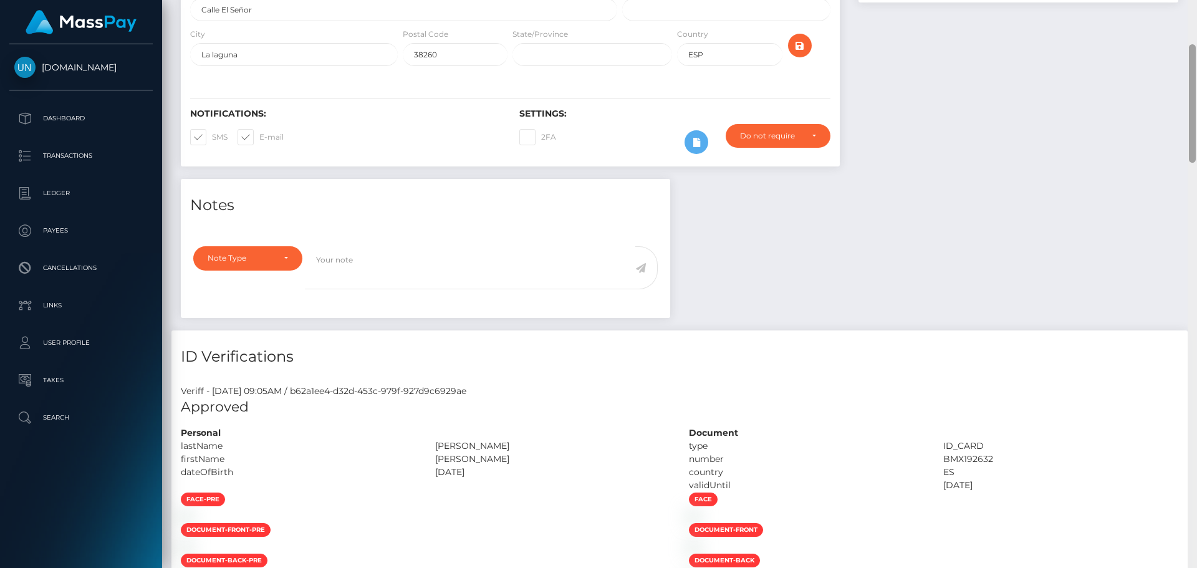
click at [1196, 28] on div at bounding box center [1191, 284] width 9 height 568
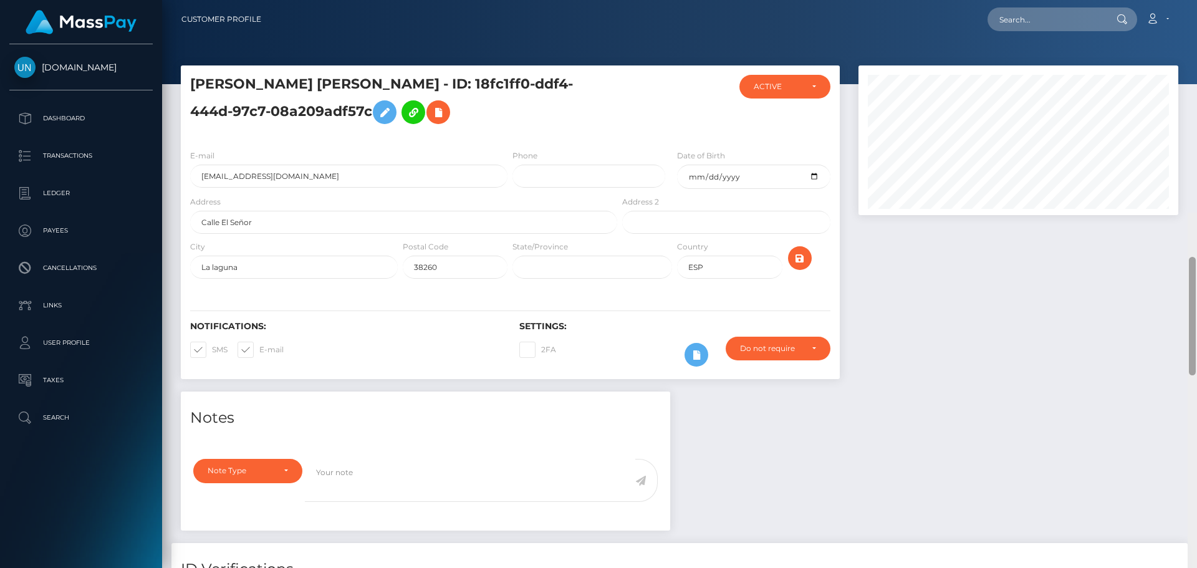
click at [1196, 28] on div "Customer Profile Loading... Loading..." at bounding box center [679, 284] width 1035 height 568
click at [1196, 28] on nav "Customer Profile Loading... Loading... Account" at bounding box center [679, 19] width 1035 height 39
click at [1102, 17] on input "text" at bounding box center [1045, 19] width 117 height 24
paste input "c77x4nfpkb@privaterelay.appleid.com"
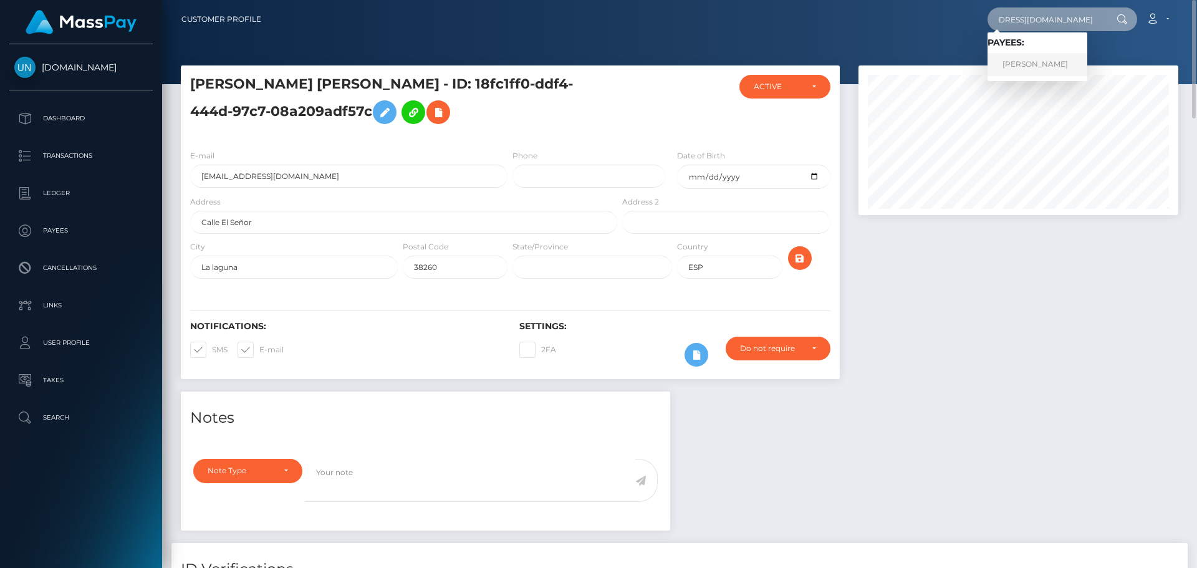
type input "c77x4nfpkb@privaterelay.appleid.com"
click at [1059, 62] on link "IVANA KUBROVÁ" at bounding box center [1037, 64] width 100 height 23
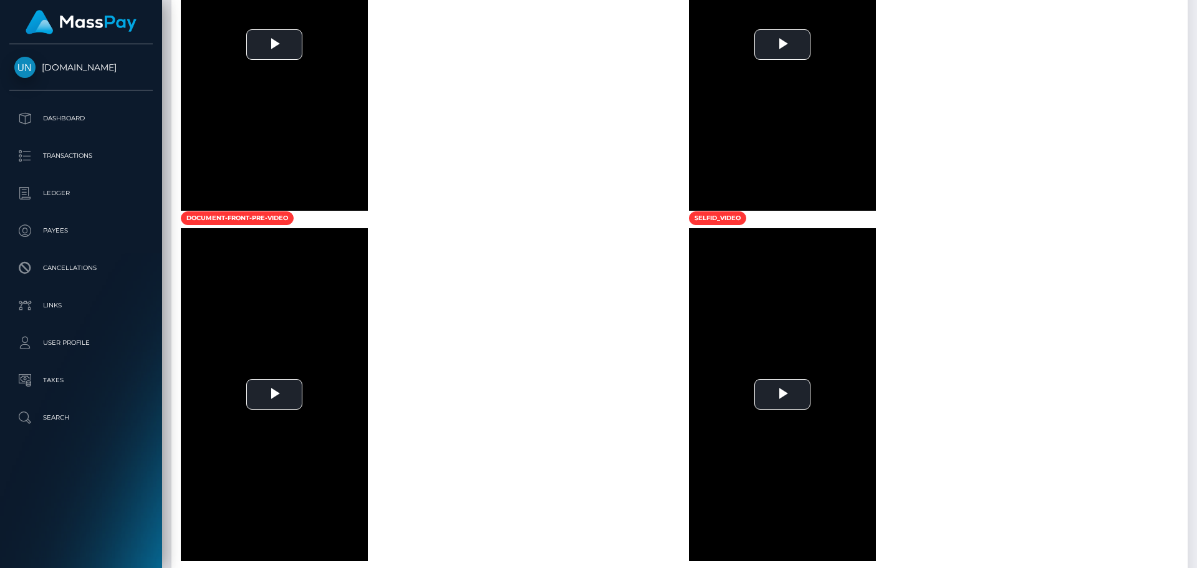
scroll to position [686, 0]
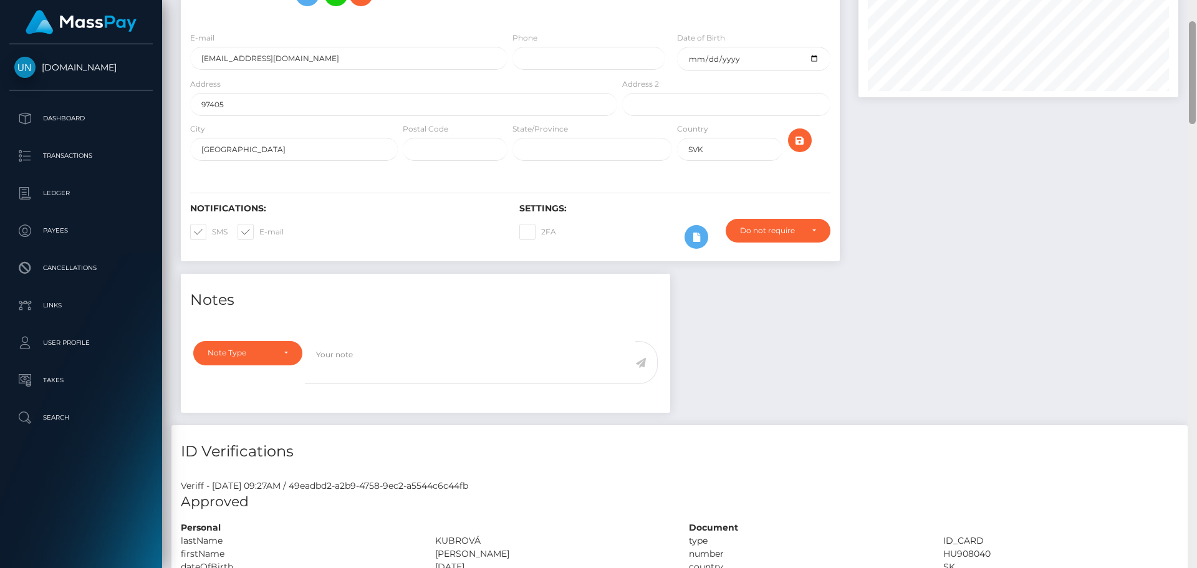
click at [1188, 4] on div "Customer Profile Loading... Loading..." at bounding box center [679, 284] width 1035 height 568
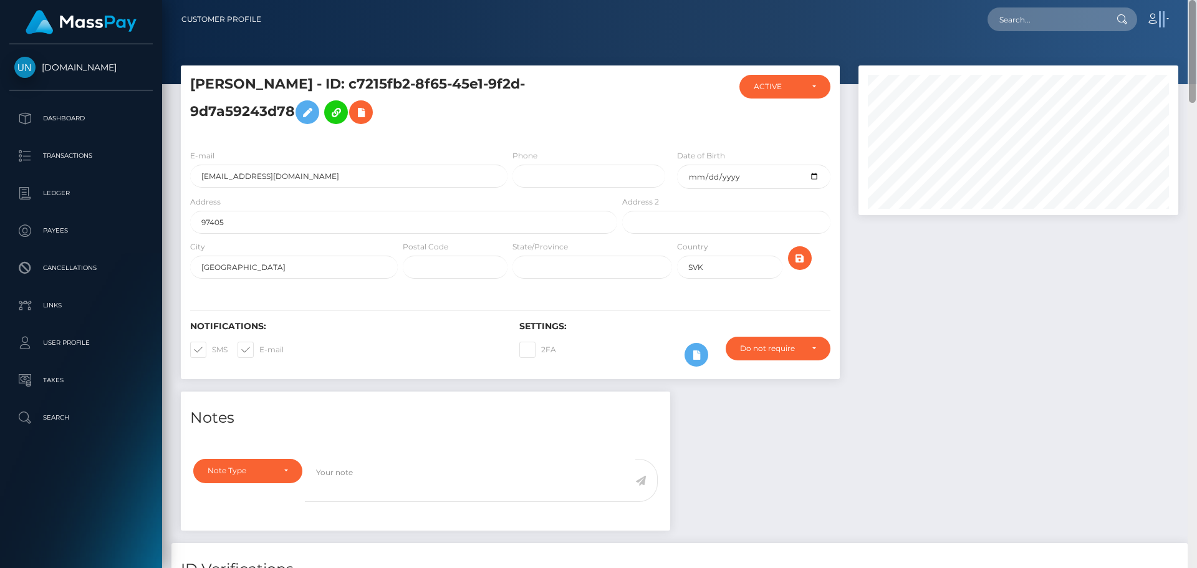
click at [1188, 4] on nav "Customer Profile Loading... Loading... Account" at bounding box center [679, 19] width 1035 height 39
click at [1060, 22] on input "text" at bounding box center [1045, 19] width 117 height 24
paste input "[EMAIL_ADDRESS][DOMAIN_NAME]"
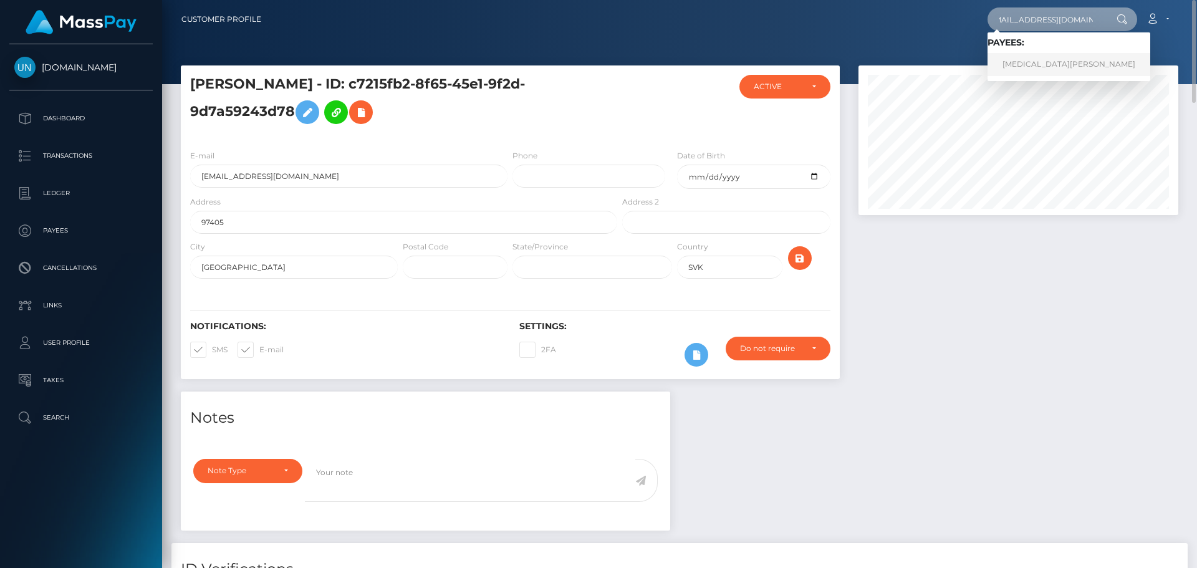
type input "[EMAIL_ADDRESS][DOMAIN_NAME]"
click at [1043, 66] on link "[MEDICAL_DATA][PERSON_NAME]" at bounding box center [1068, 64] width 163 height 23
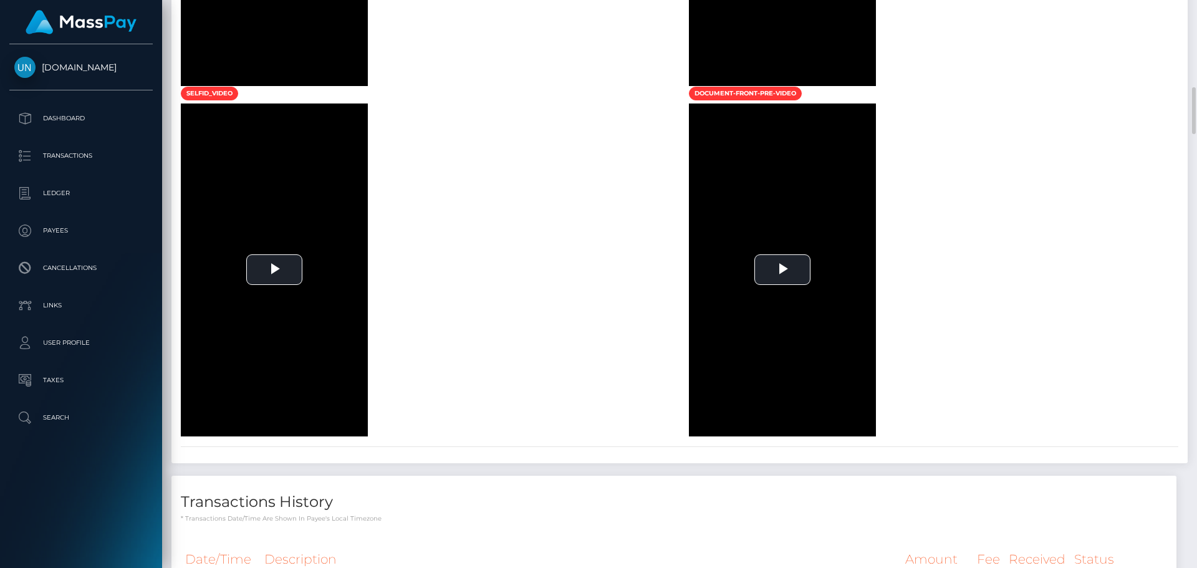
scroll to position [997, 0]
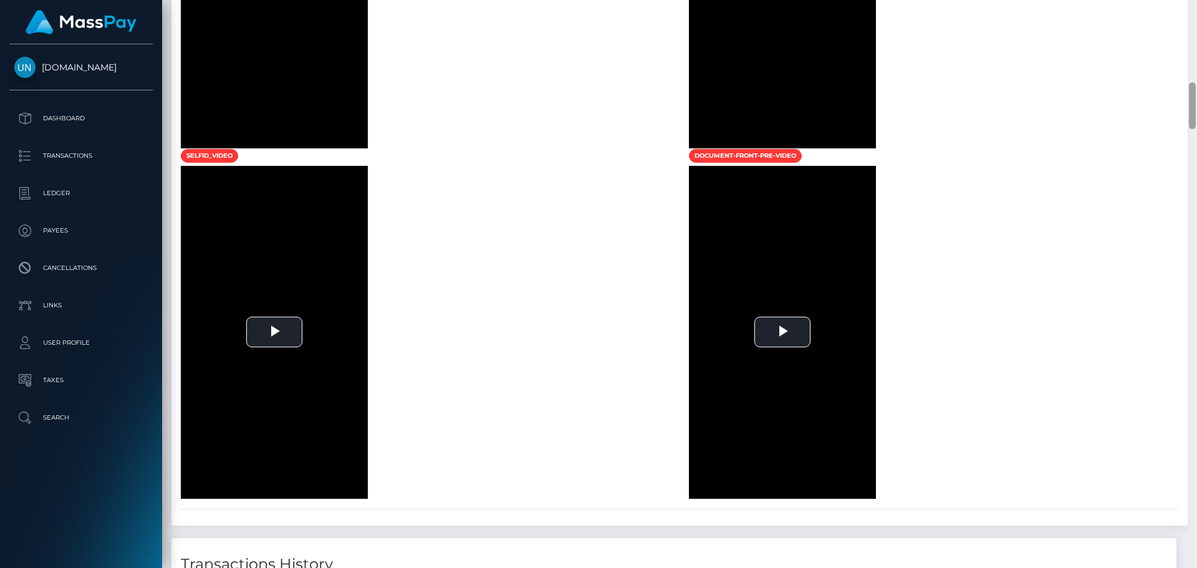
click at [1196, 14] on div at bounding box center [1191, 284] width 9 height 568
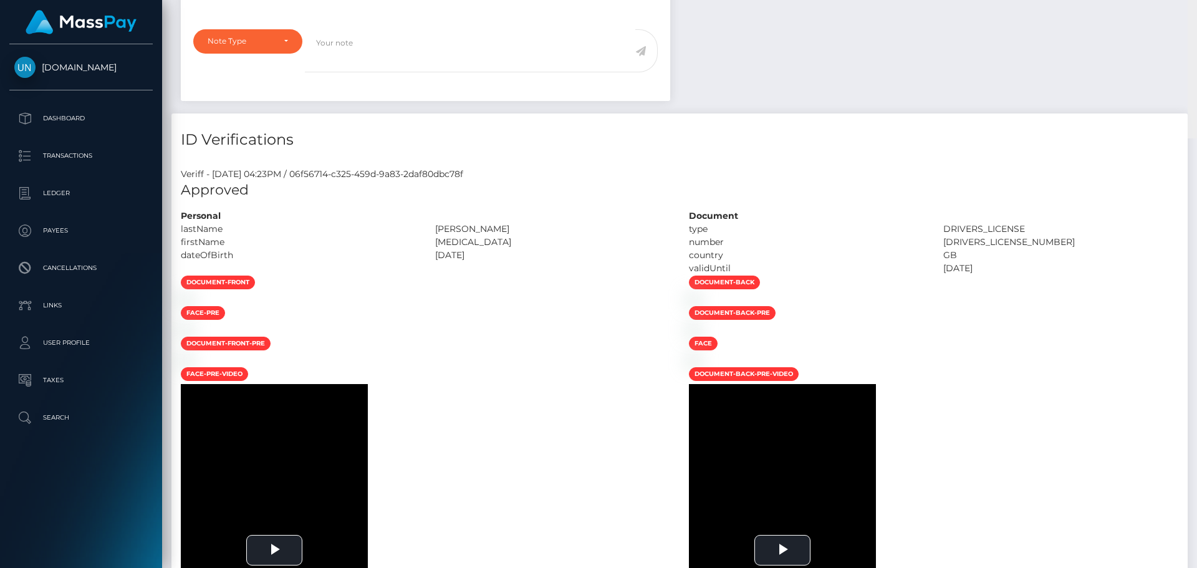
click at [1196, 12] on div "Customer Profile Loading... Loading..." at bounding box center [679, 284] width 1035 height 568
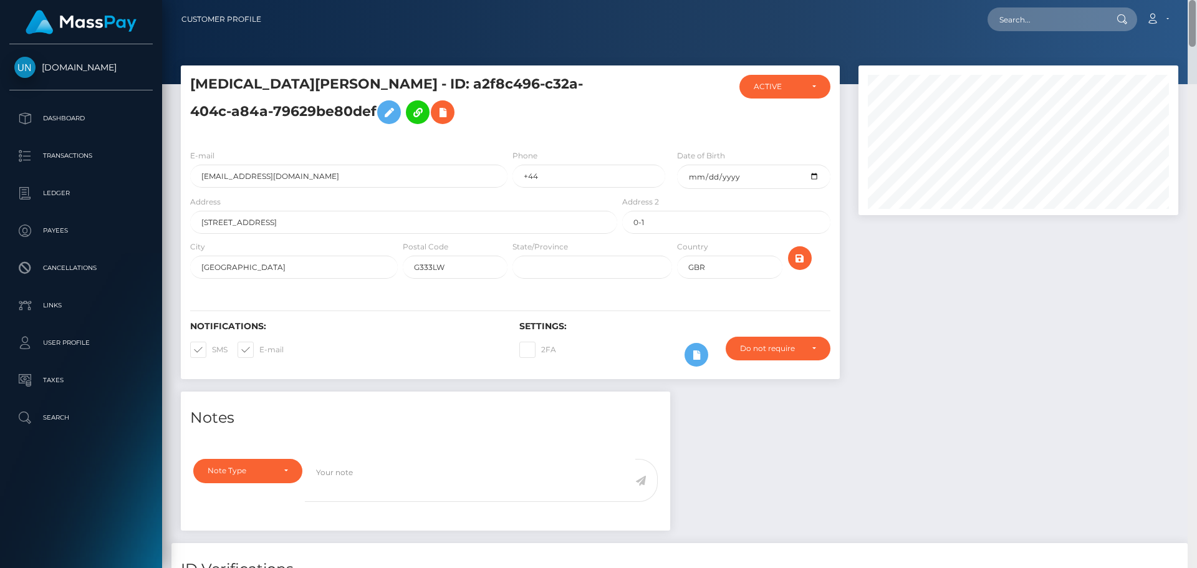
click at [1196, 12] on nav "Customer Profile Loading... Loading... Account" at bounding box center [679, 19] width 1035 height 39
click at [1002, 12] on input "text" at bounding box center [1045, 19] width 117 height 24
paste input "kris.emanuele@gmail.com"
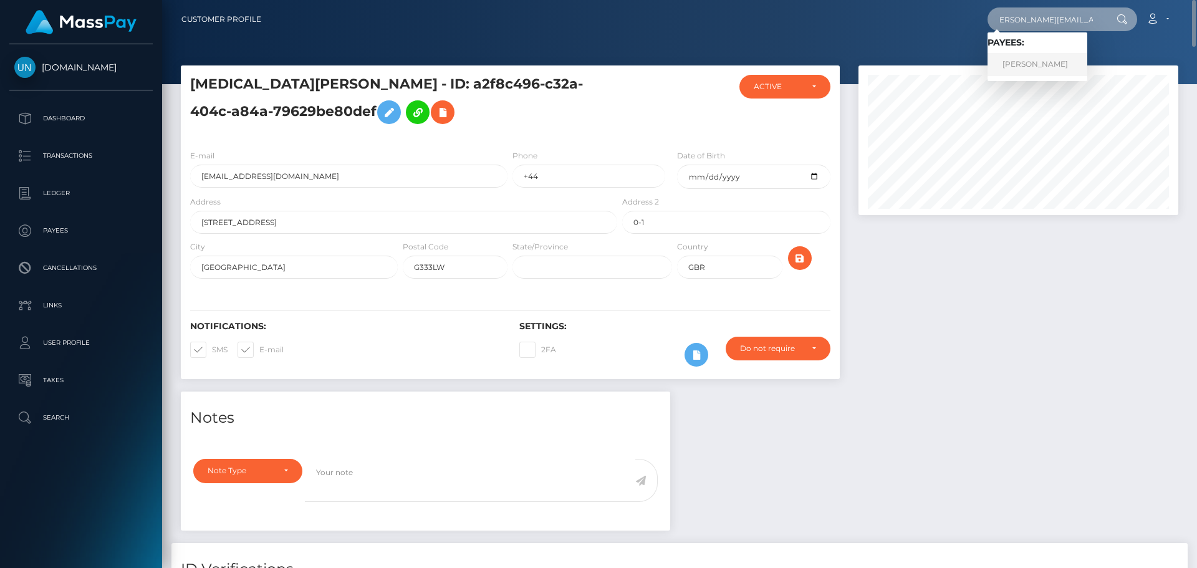
type input "kris.emanuele@gmail.com"
click at [1023, 60] on link "EMANUELE FRASCADORE" at bounding box center [1037, 64] width 100 height 23
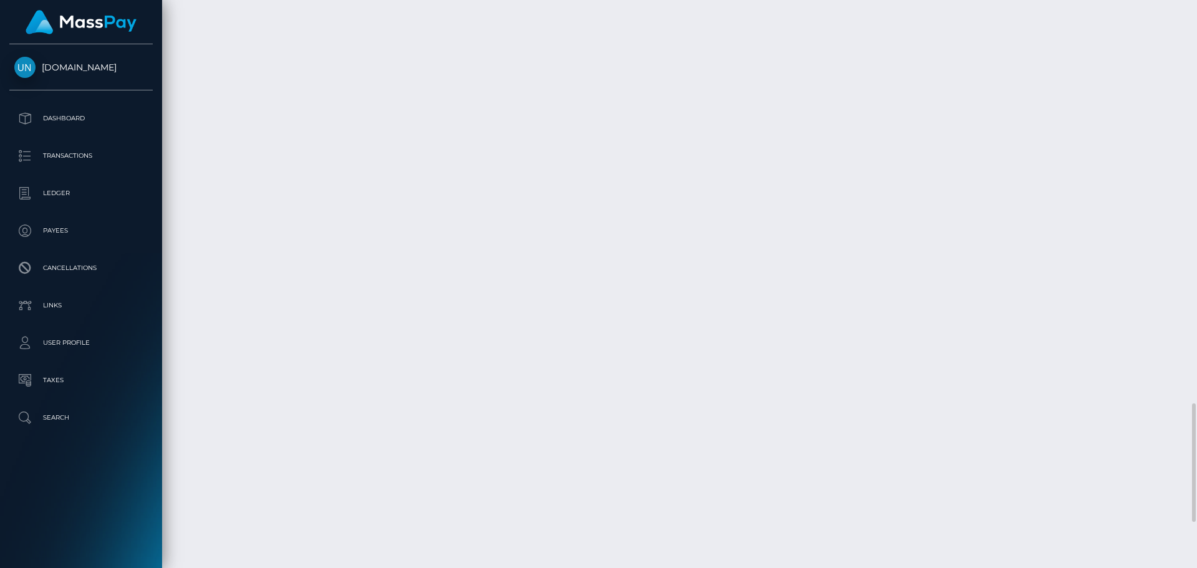
scroll to position [2151, 0]
click at [1196, 7] on div at bounding box center [1191, 284] width 9 height 568
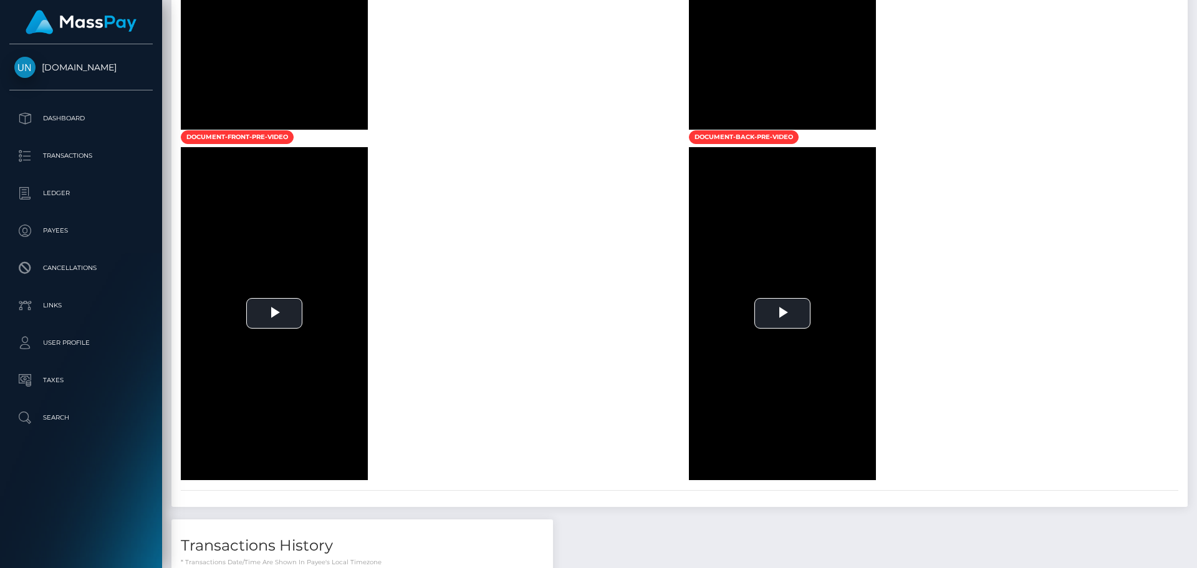
scroll to position [448, 0]
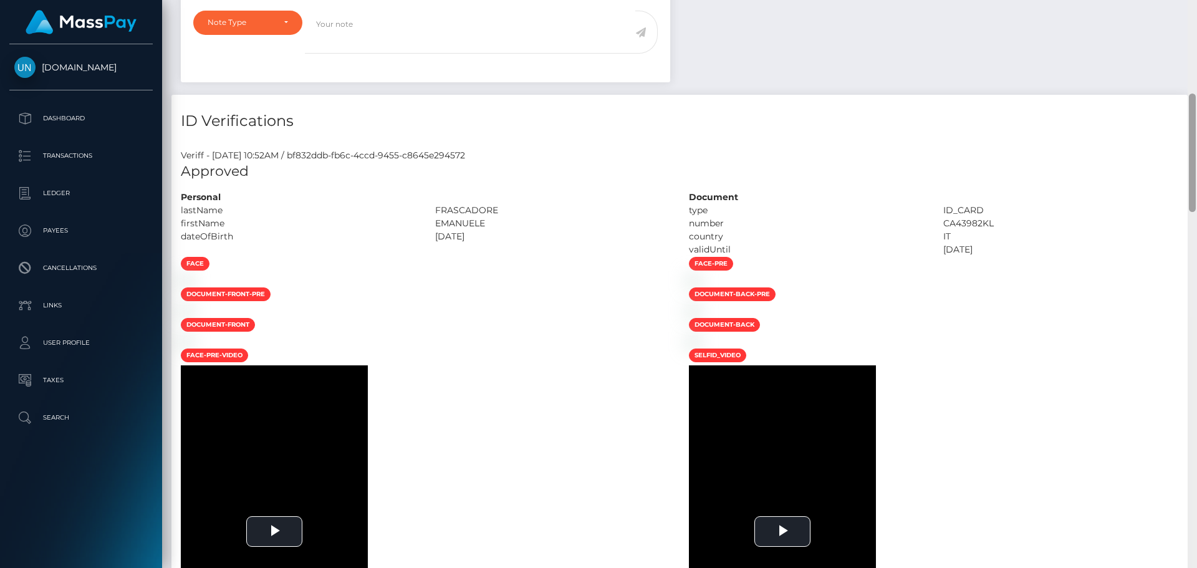
click at [1196, 7] on div at bounding box center [1191, 284] width 9 height 568
click at [1196, 7] on div "Customer Profile Loading... Loading..." at bounding box center [679, 284] width 1035 height 568
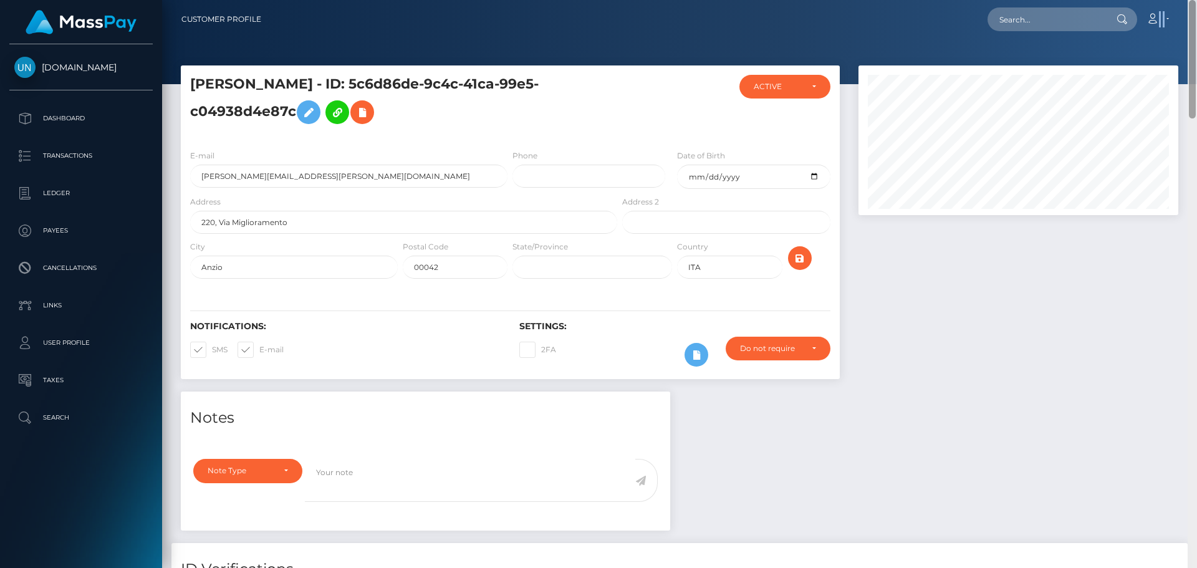
click at [1196, 7] on nav "Customer Profile Loading... Loading... Account" at bounding box center [679, 19] width 1035 height 39
click at [1092, 16] on input "text" at bounding box center [1045, 19] width 117 height 24
paste input "tygjbcw2n2@privaterelay.appleid.com"
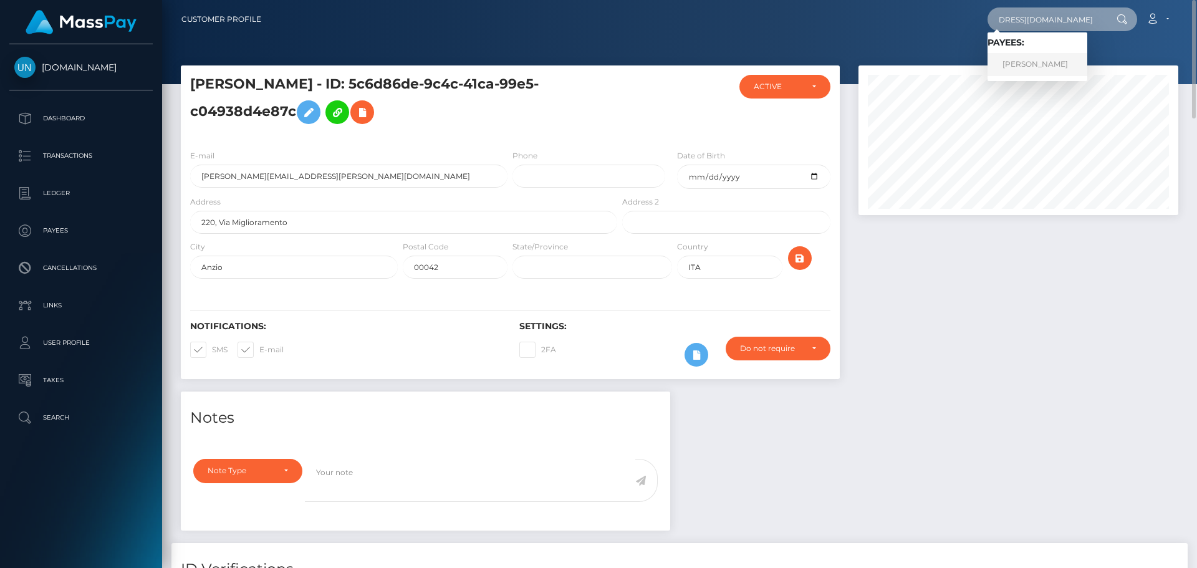
type input "tygjbcw2n2@privaterelay.appleid.com"
click at [1058, 55] on link "MICHAIL MAVRIDIS" at bounding box center [1037, 64] width 100 height 23
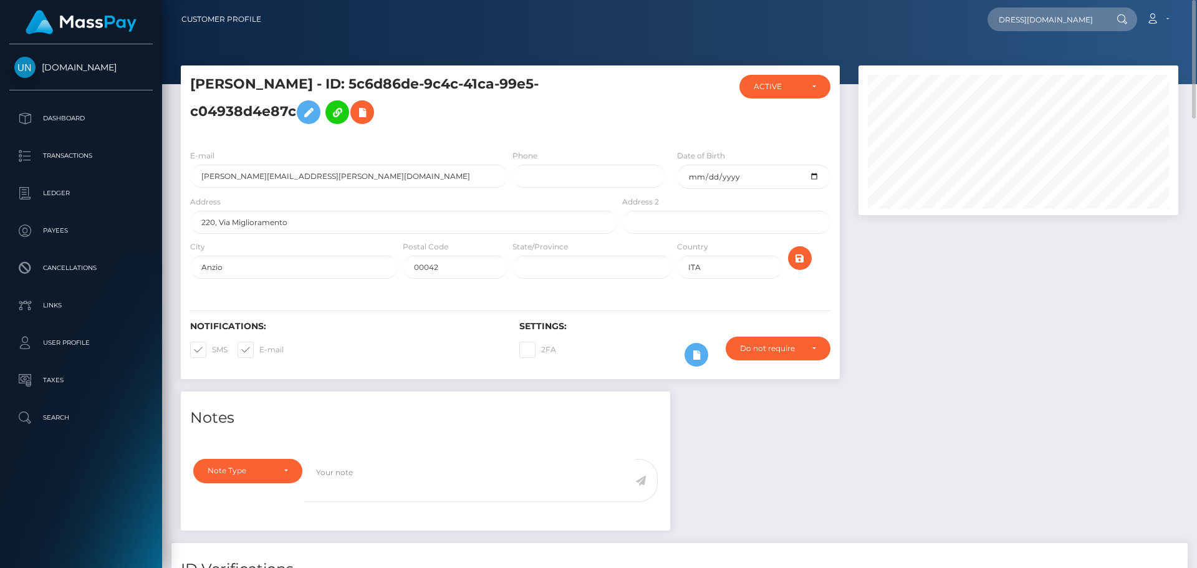
scroll to position [0, 0]
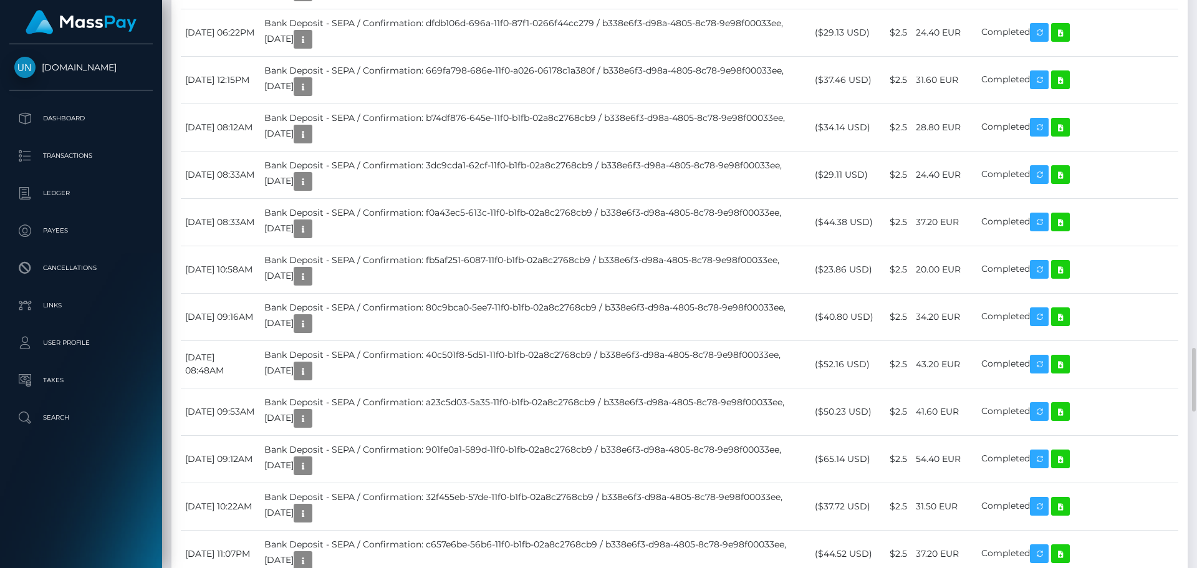
scroll to position [2057, 0]
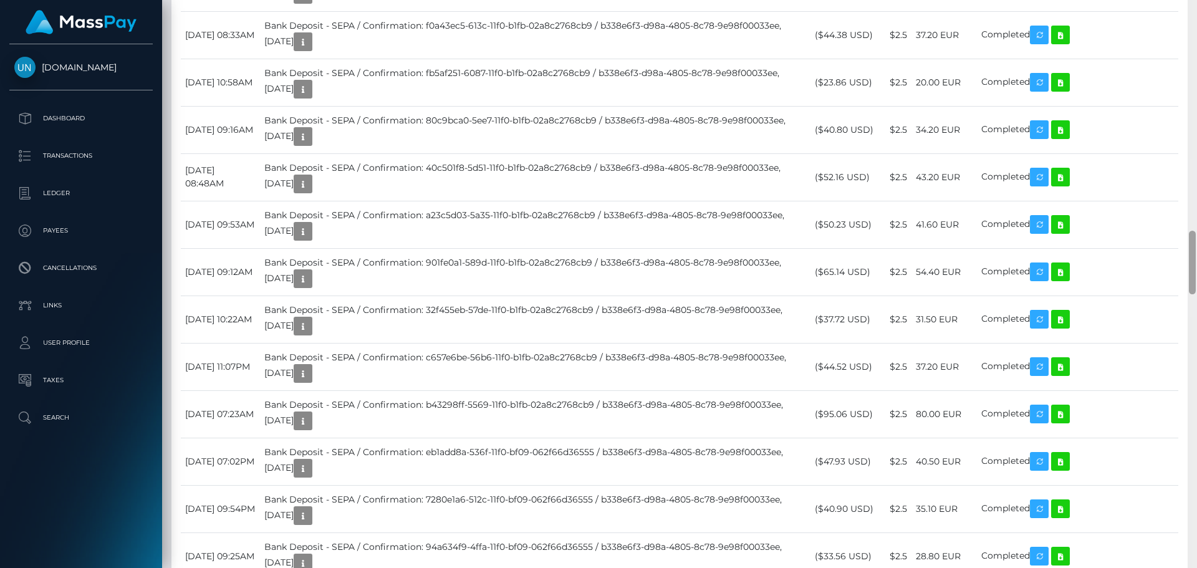
click at [1196, 47] on div at bounding box center [1191, 284] width 9 height 568
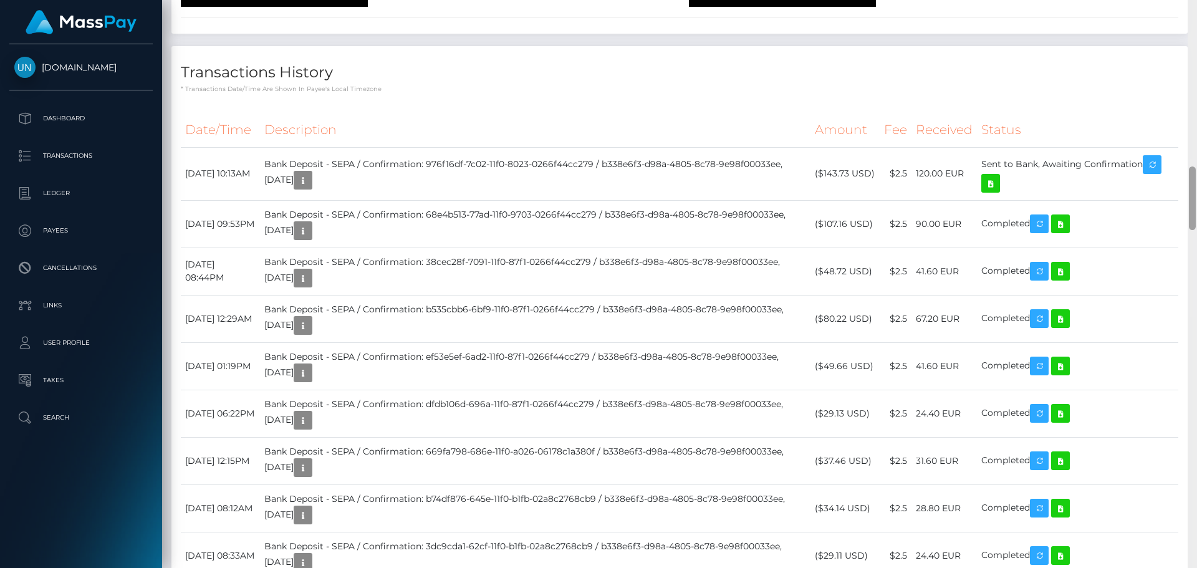
click at [1196, 47] on div at bounding box center [1191, 284] width 9 height 568
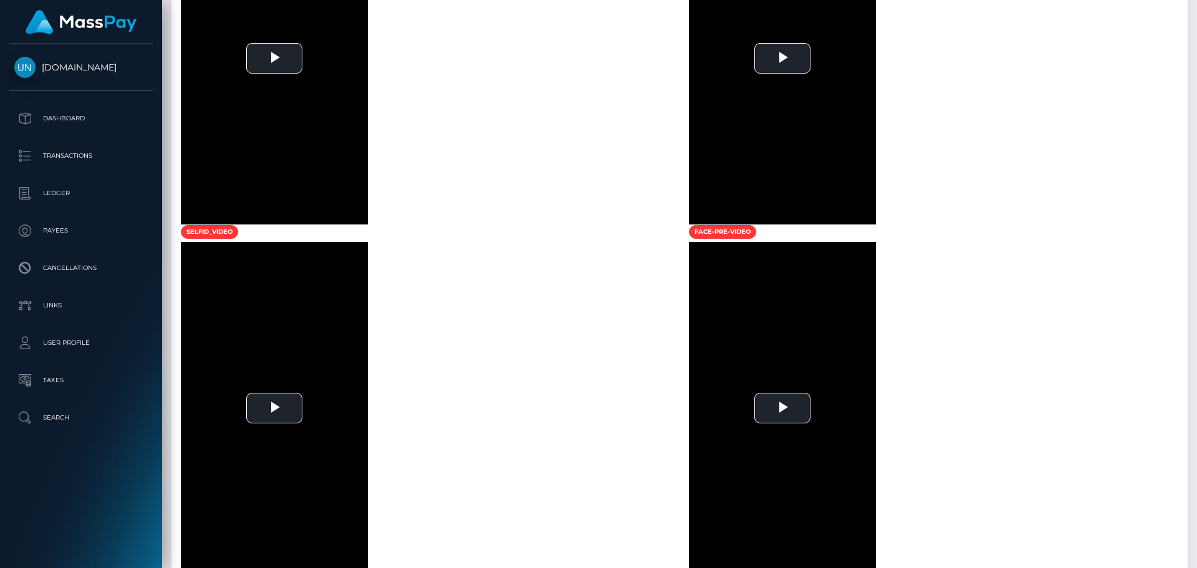
scroll to position [353, 0]
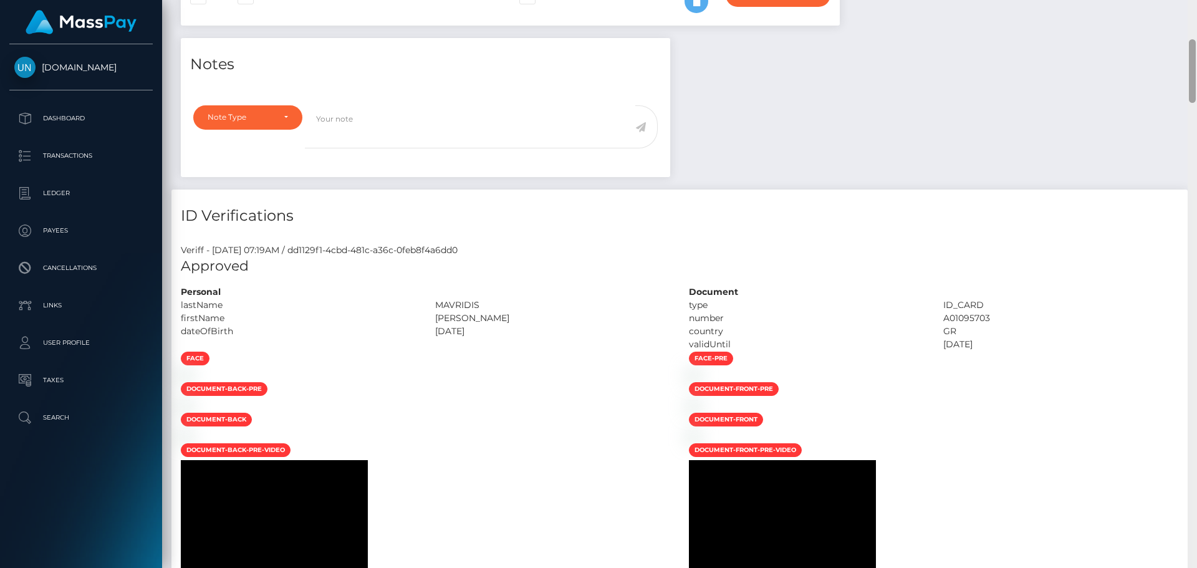
click at [1196, 27] on div at bounding box center [1191, 284] width 9 height 568
click at [1196, 27] on div "Customer Profile Loading... Loading..." at bounding box center [679, 284] width 1035 height 568
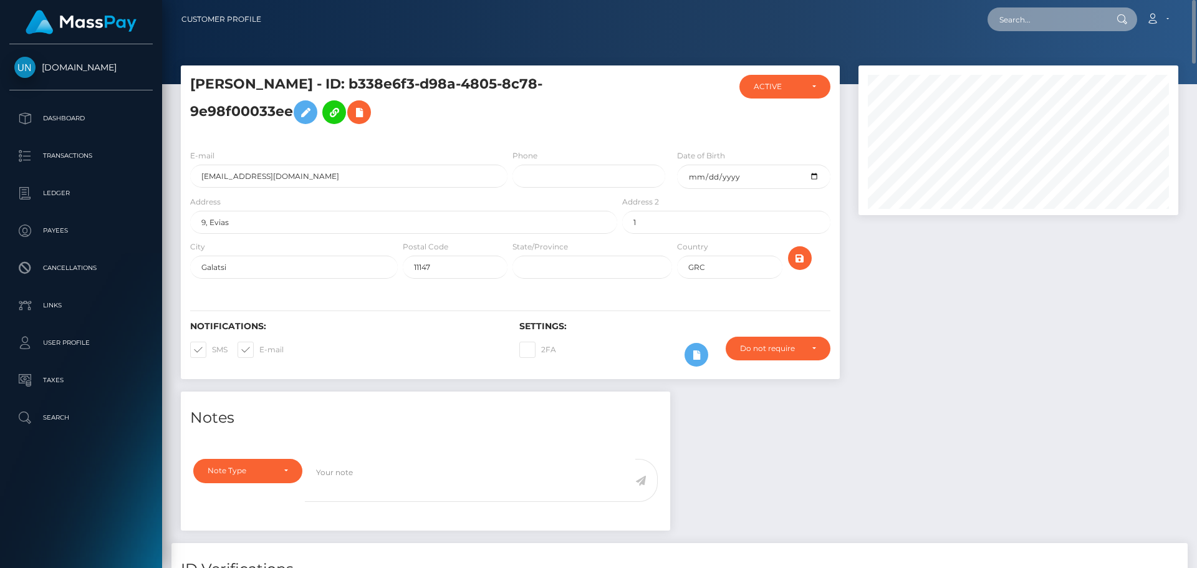
click at [1041, 25] on input "text" at bounding box center [1045, 19] width 117 height 24
paste input "alehoop97@gmail.com"
type input "alehoop97@gmail.com"
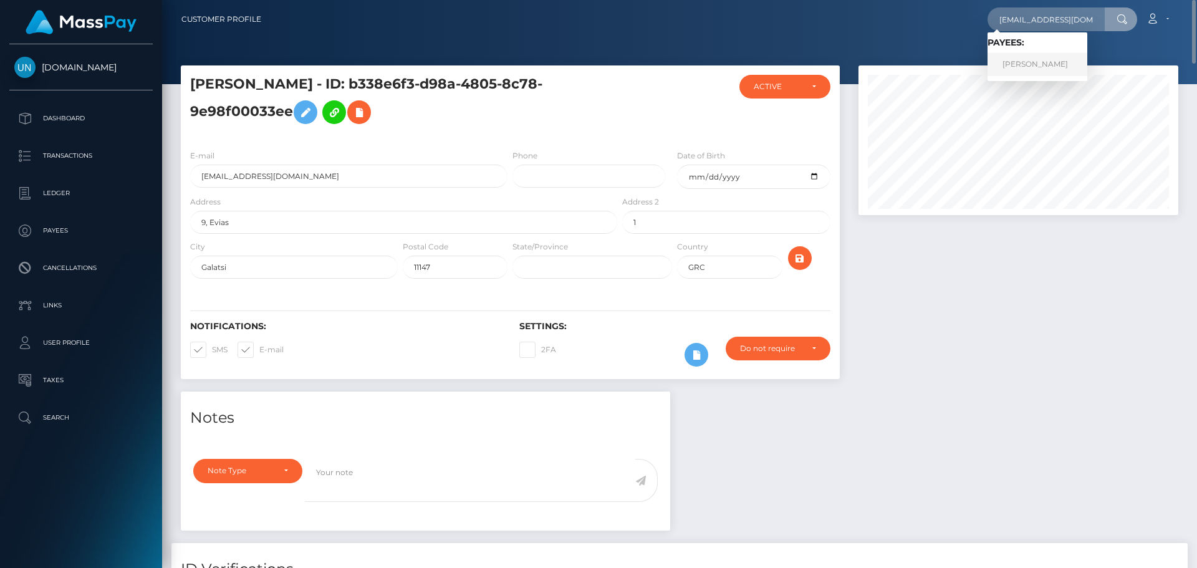
click at [1026, 57] on link "ALEJANDRO ORTEGA GOMEZ" at bounding box center [1037, 64] width 100 height 23
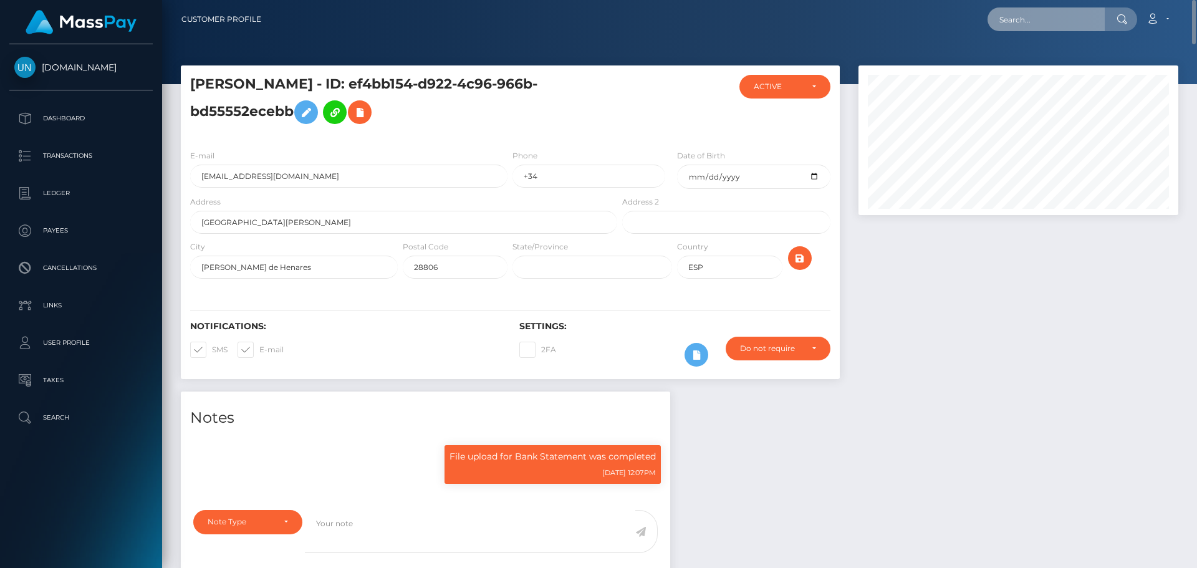
click at [1025, 21] on input "text" at bounding box center [1045, 19] width 117 height 24
paste input "[EMAIL_ADDRESS][DOMAIN_NAME]"
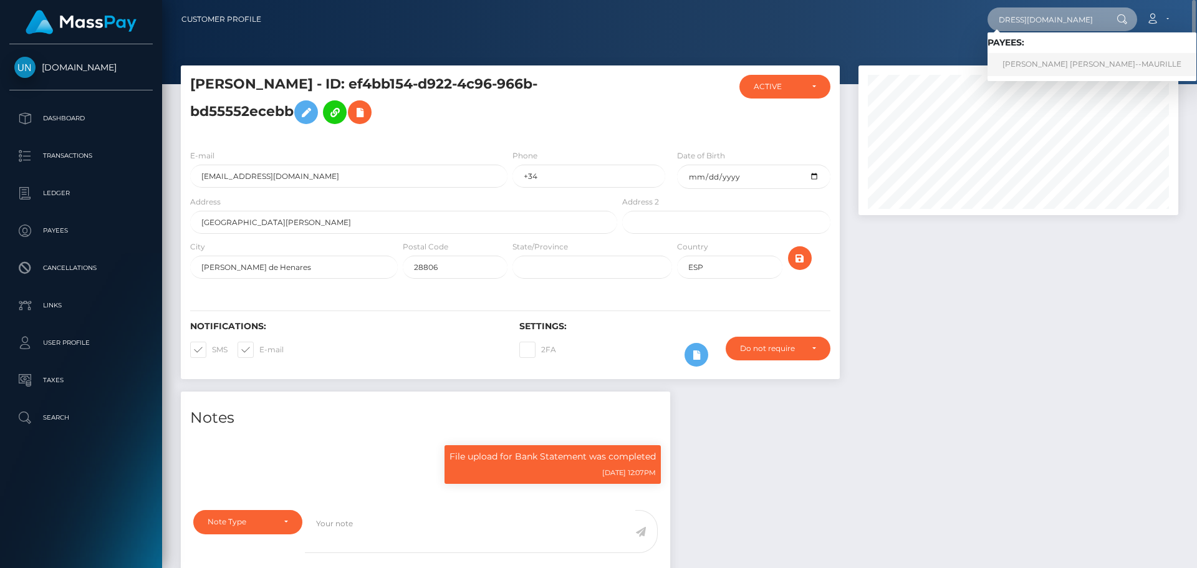
type input "[EMAIL_ADDRESS][DOMAIN_NAME]"
click at [1048, 64] on link "[PERSON_NAME] [PERSON_NAME]--MAURILLE" at bounding box center [1091, 64] width 209 height 23
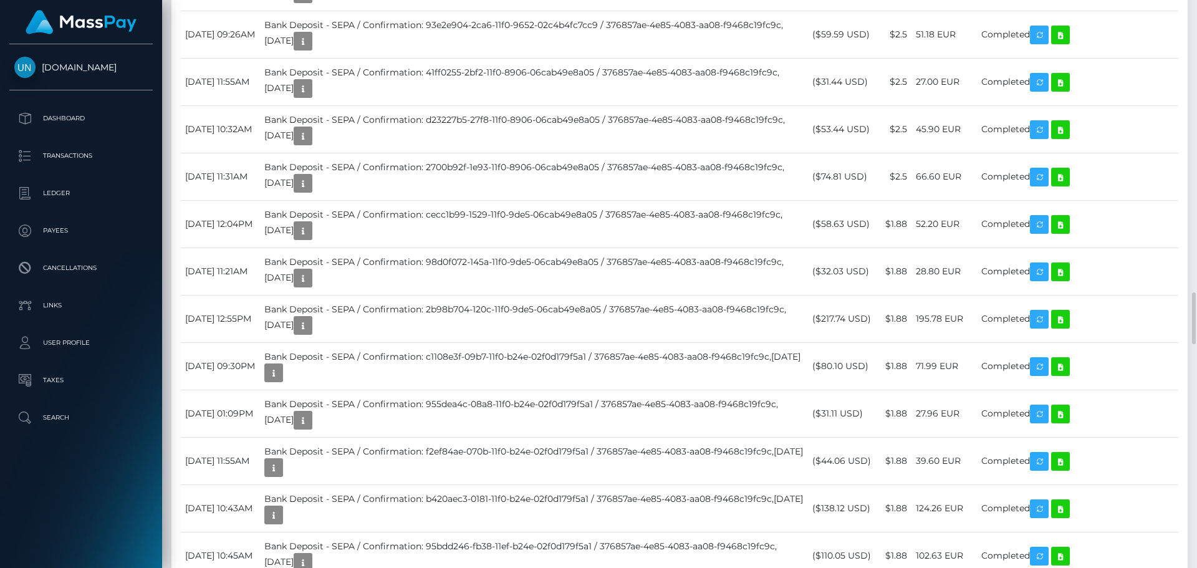
scroll to position [3241, 0]
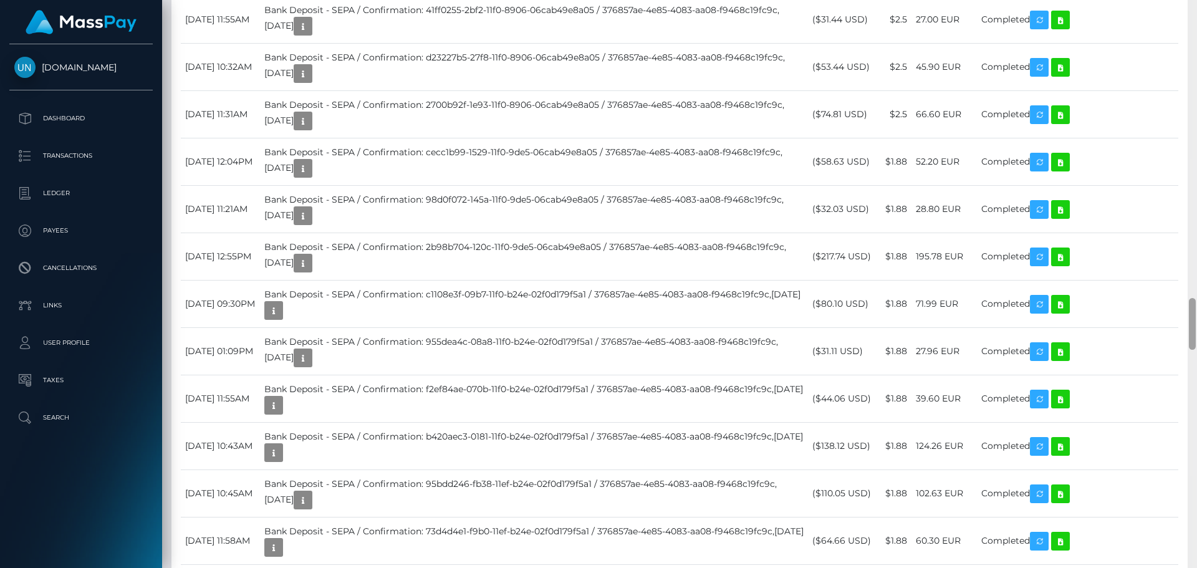
click at [1187, 9] on div at bounding box center [1191, 284] width 9 height 568
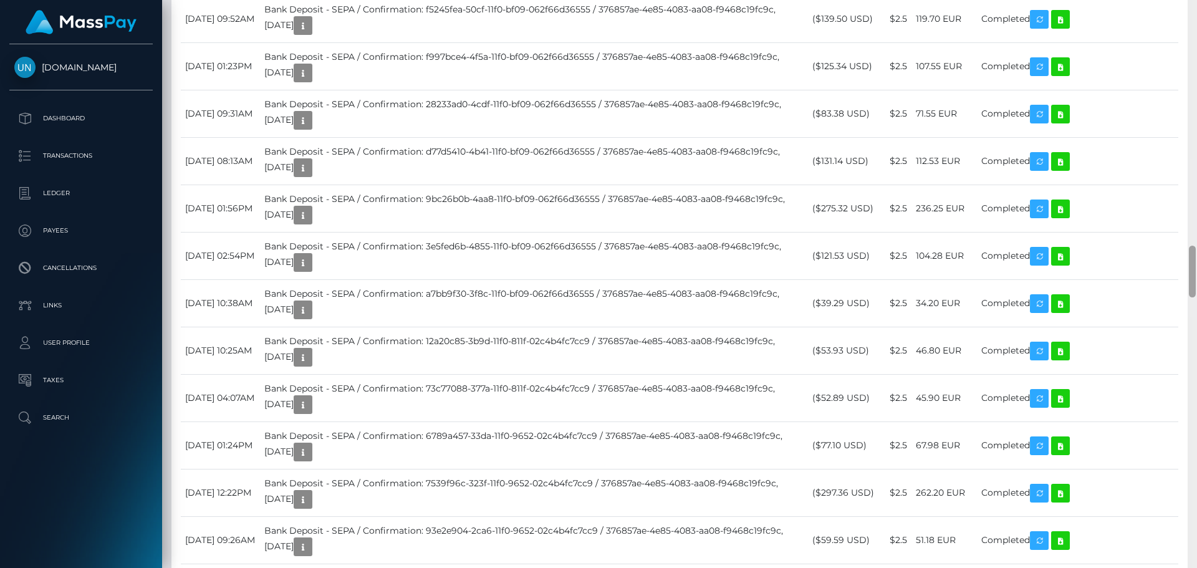
click at [1187, 9] on div at bounding box center [1191, 284] width 9 height 568
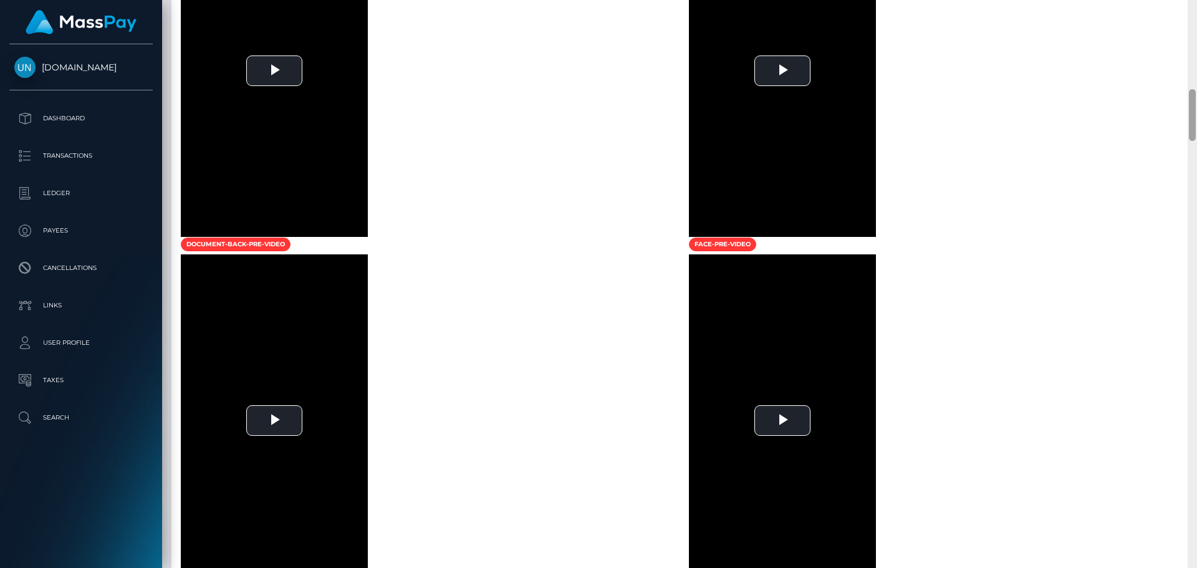
click at [1187, 18] on div at bounding box center [1191, 284] width 9 height 568
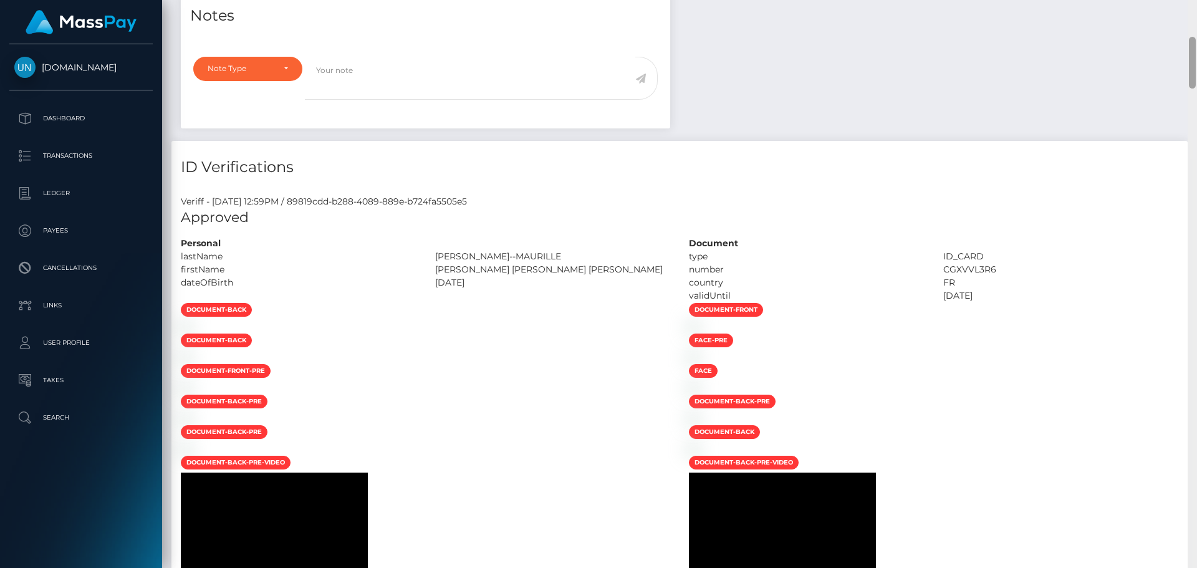
click at [1187, 11] on div "Customer Profile Loading... Loading..." at bounding box center [679, 284] width 1035 height 568
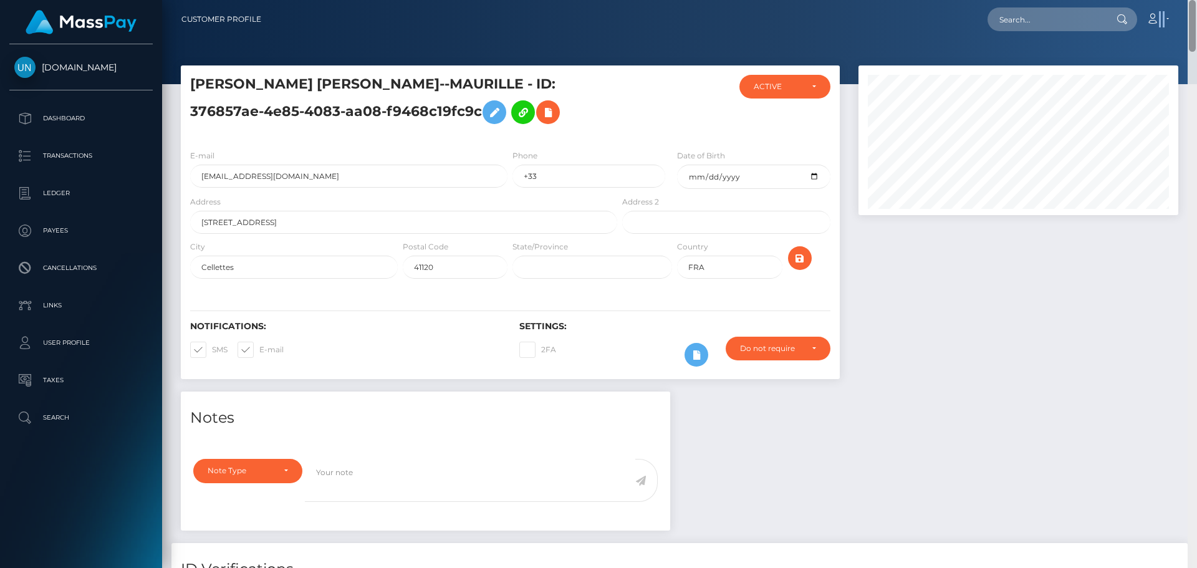
click at [1187, 11] on nav "Customer Profile Loading... Loading... Account" at bounding box center [679, 19] width 1035 height 39
click at [1114, 14] on div at bounding box center [1120, 19] width 32 height 24
click at [1103, 17] on input "text" at bounding box center [1045, 19] width 117 height 24
paste input "[EMAIL_ADDRESS][DOMAIN_NAME]"
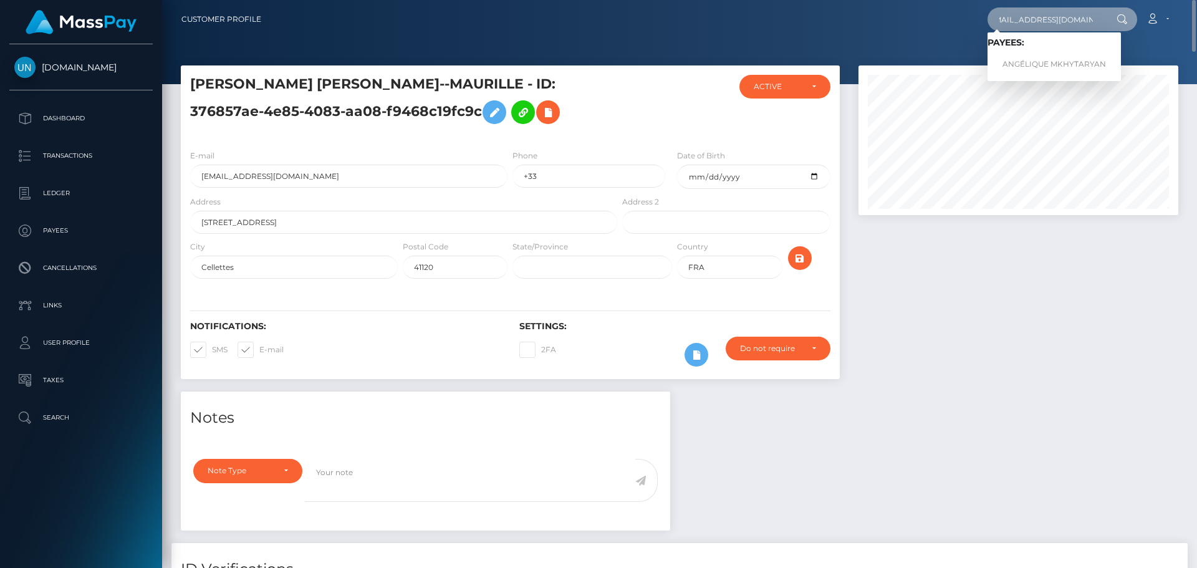
type input "[EMAIL_ADDRESS][DOMAIN_NAME]"
click at [1033, 67] on link "ANGÉLIQUE MKHYTARYAN" at bounding box center [1053, 64] width 133 height 23
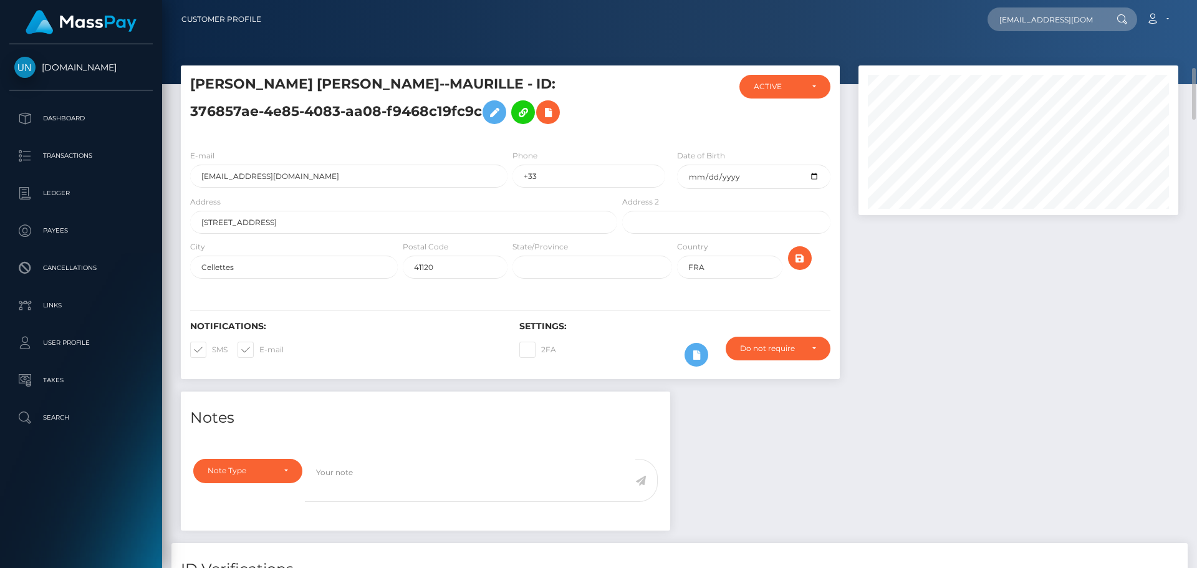
scroll to position [62, 0]
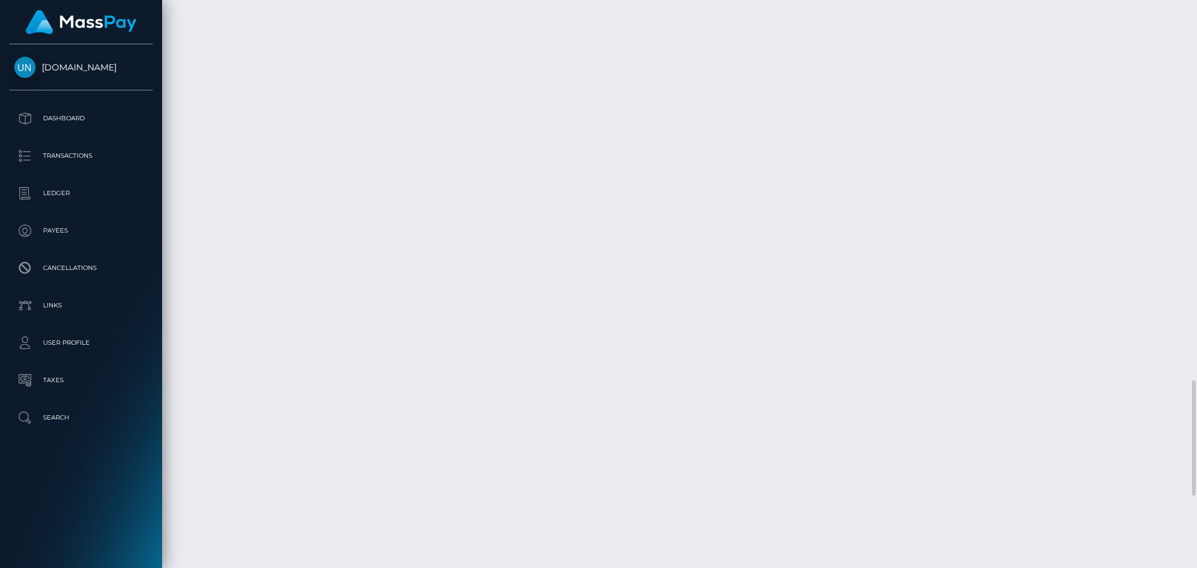
scroll to position [2223, 0]
click at [1196, 3] on div at bounding box center [1191, 284] width 9 height 568
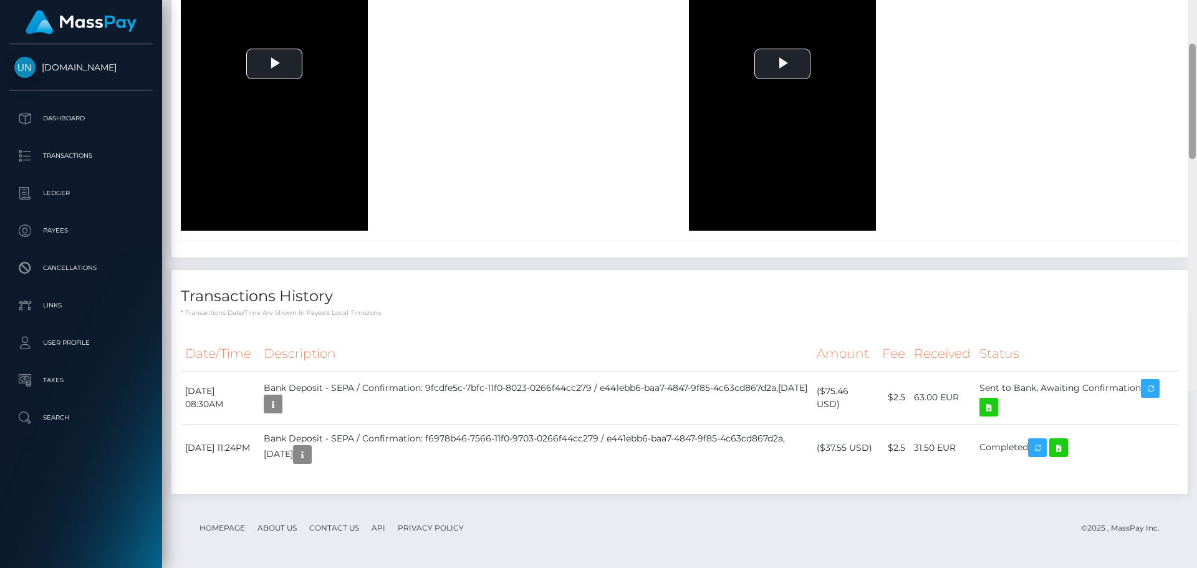
click at [1196, 3] on div at bounding box center [1191, 106] width 9 height 568
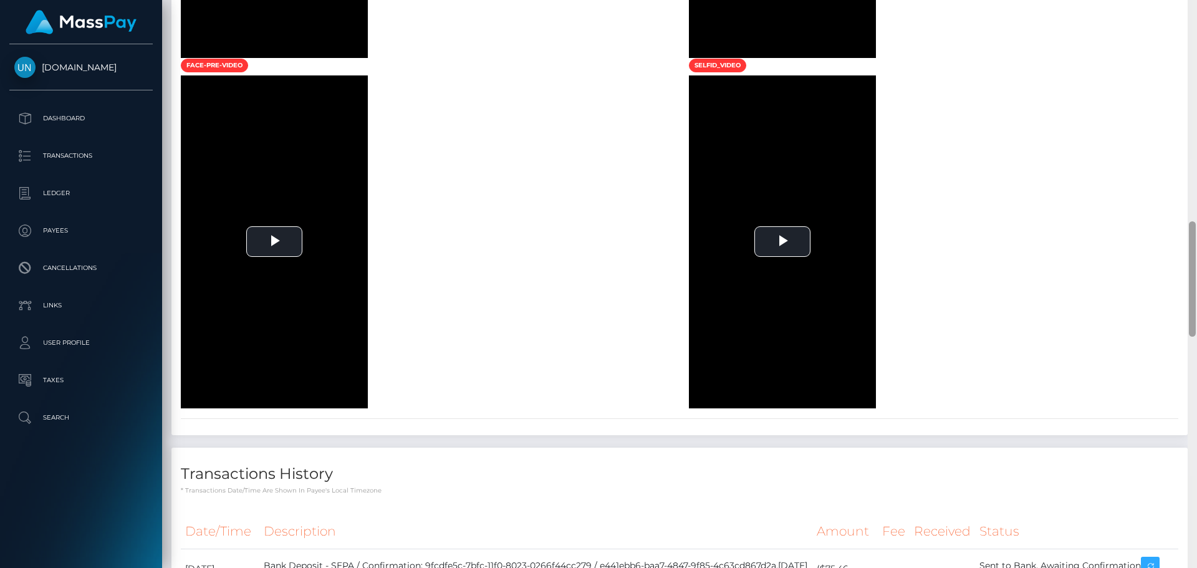
click at [1196, 3] on div at bounding box center [1191, 284] width 9 height 568
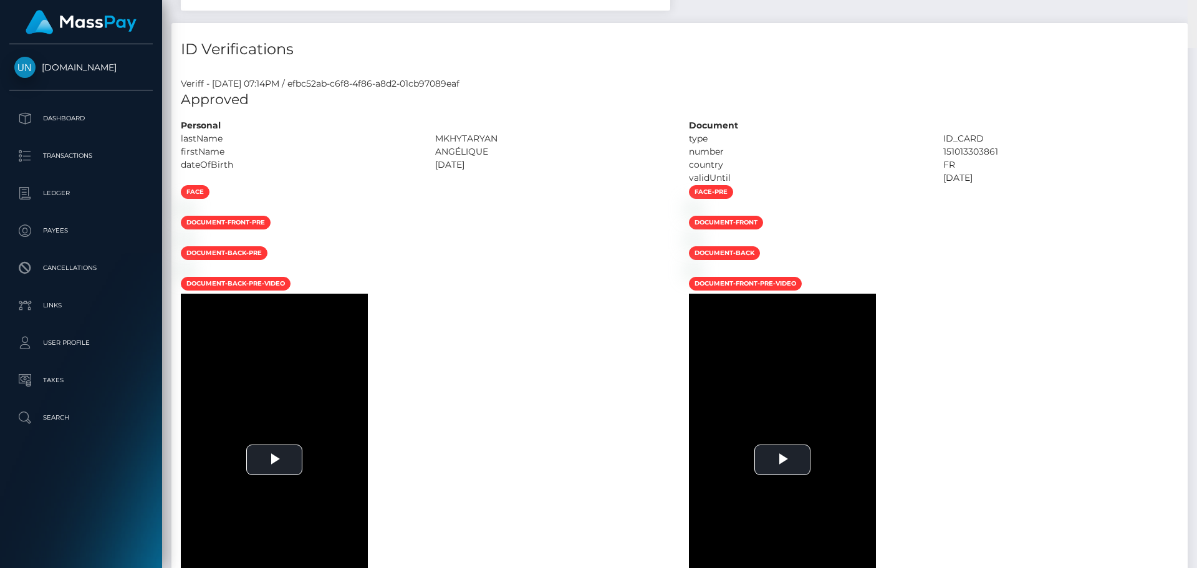
click at [1196, 3] on div "Customer Profile Loading... Loading..." at bounding box center [679, 284] width 1035 height 568
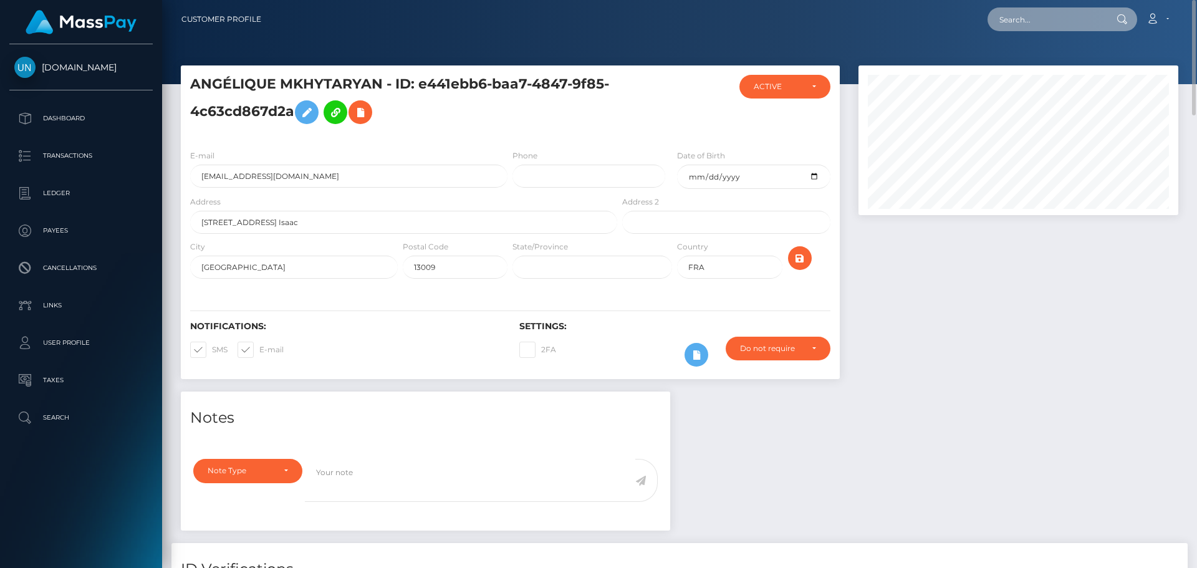
click at [1025, 21] on input "text" at bounding box center [1045, 19] width 117 height 24
paste input "[EMAIL_ADDRESS][DOMAIN_NAME]"
type input "[EMAIL_ADDRESS][DOMAIN_NAME]"
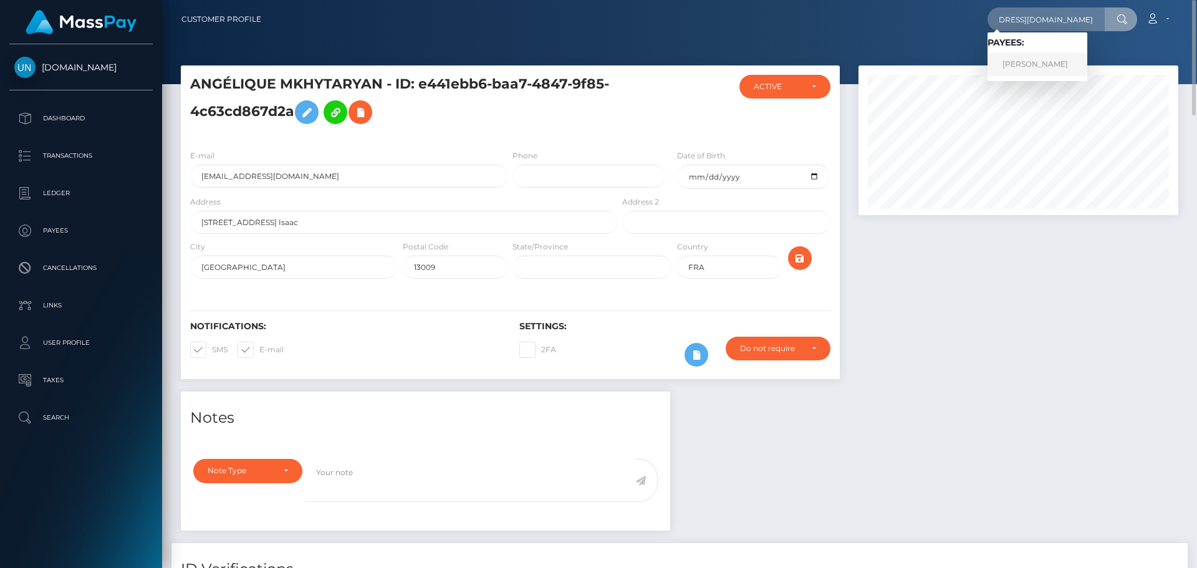
click at [1036, 65] on link "[PERSON_NAME]" at bounding box center [1037, 64] width 100 height 23
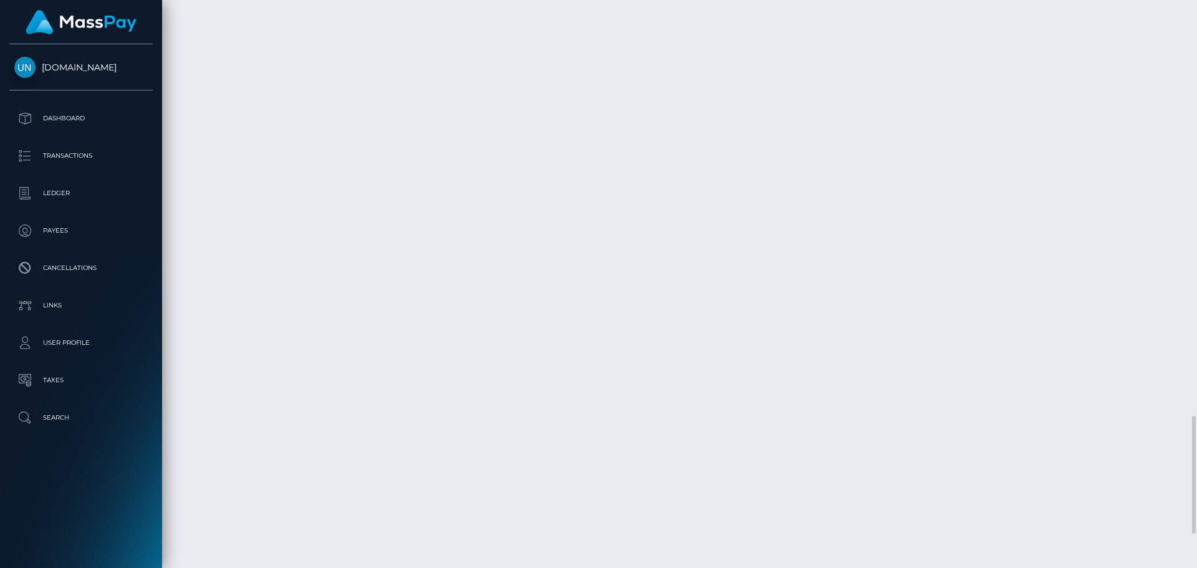
scroll to position [2157, 0]
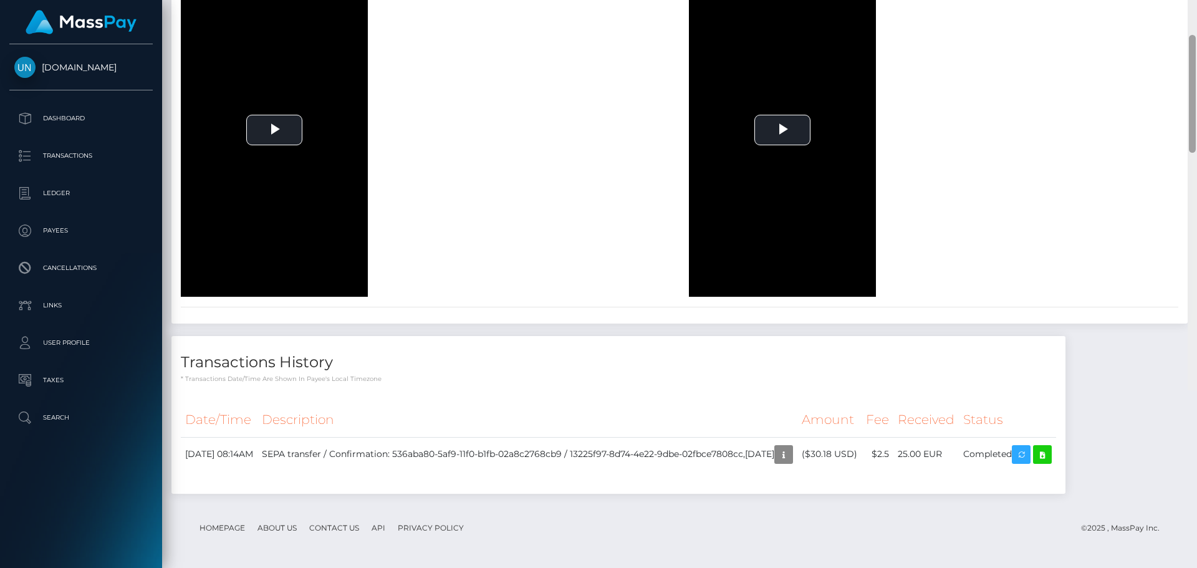
click at [1196, 19] on div at bounding box center [1191, 106] width 9 height 568
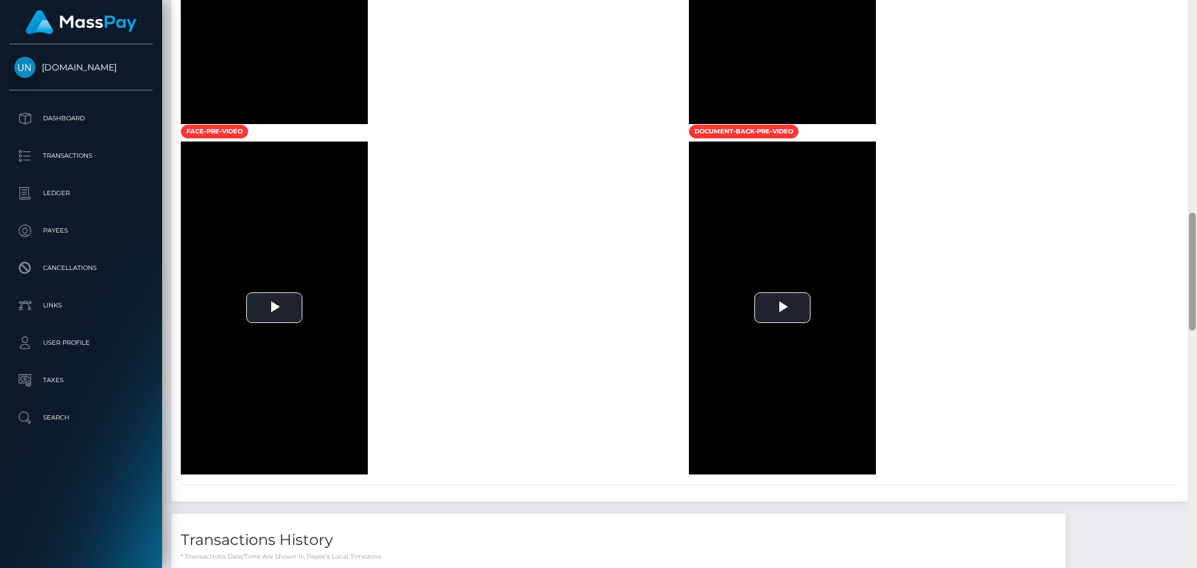
click at [1196, 19] on div at bounding box center [1191, 284] width 9 height 568
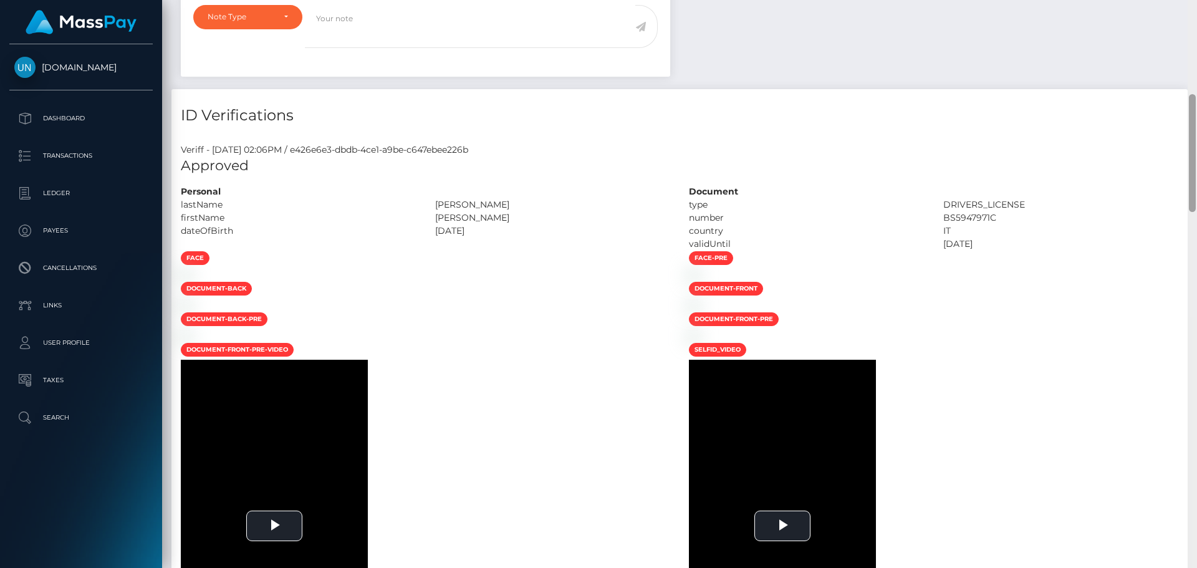
click at [1196, 13] on div "Customer Profile Loading... Loading..." at bounding box center [679, 284] width 1035 height 568
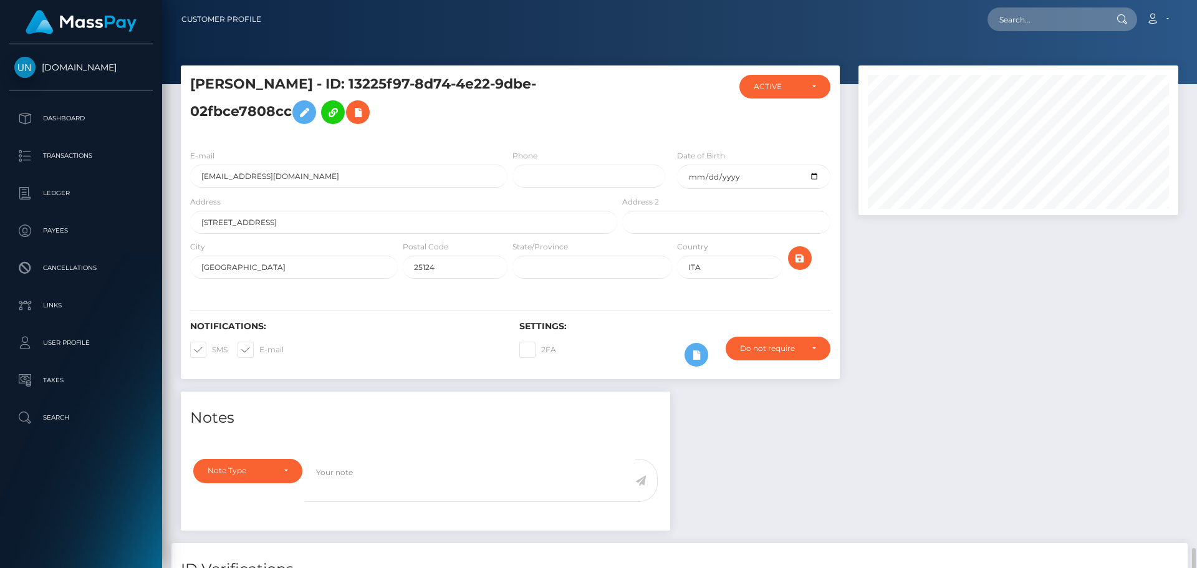
click at [1196, 11] on nav "Customer Profile Loading... Loading... Account" at bounding box center [679, 19] width 1035 height 39
click at [1092, 27] on input "text" at bounding box center [1045, 19] width 117 height 24
paste input "5r79mh9y7g@privaterelay.appleid.com"
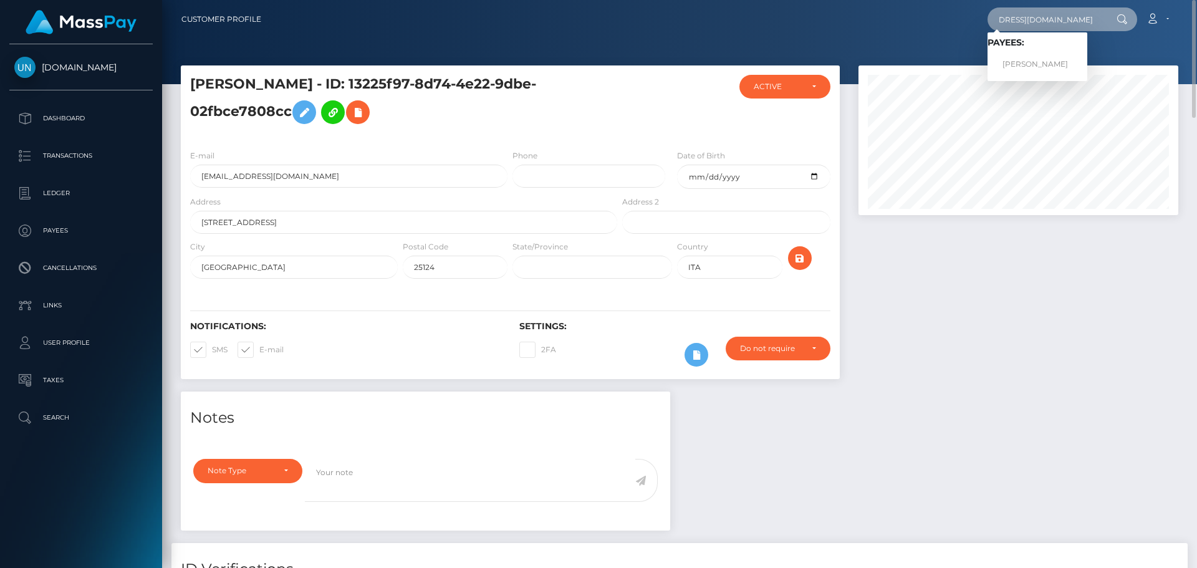
type input "5r79mh9y7g@privaterelay.appleid.com"
click at [1069, 59] on link "JADE ANASTASIA BEN SADOUN" at bounding box center [1037, 64] width 100 height 23
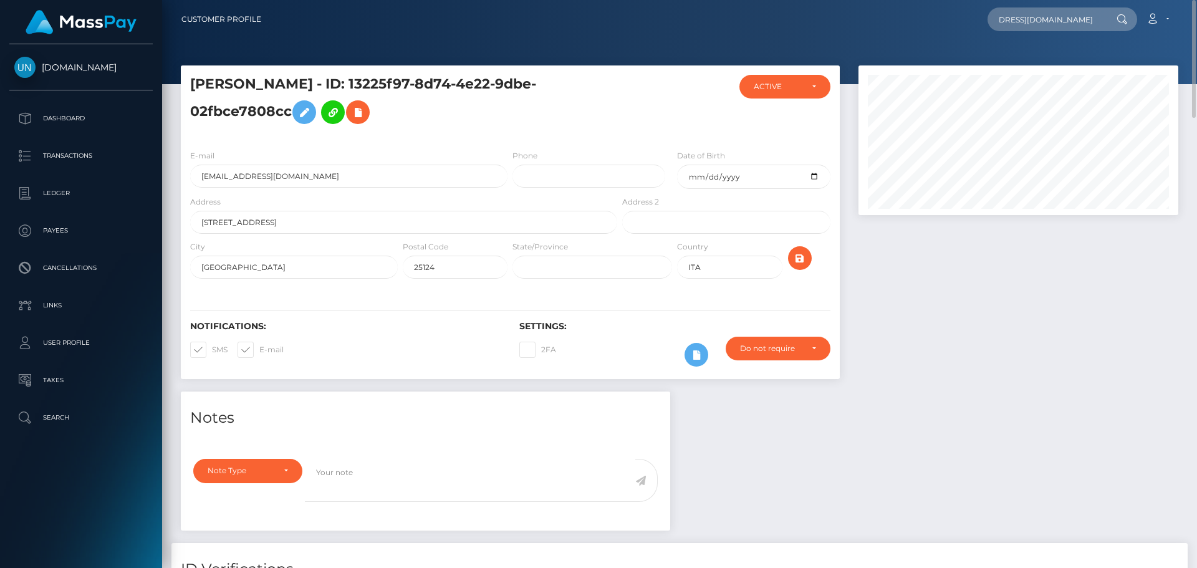
scroll to position [0, 0]
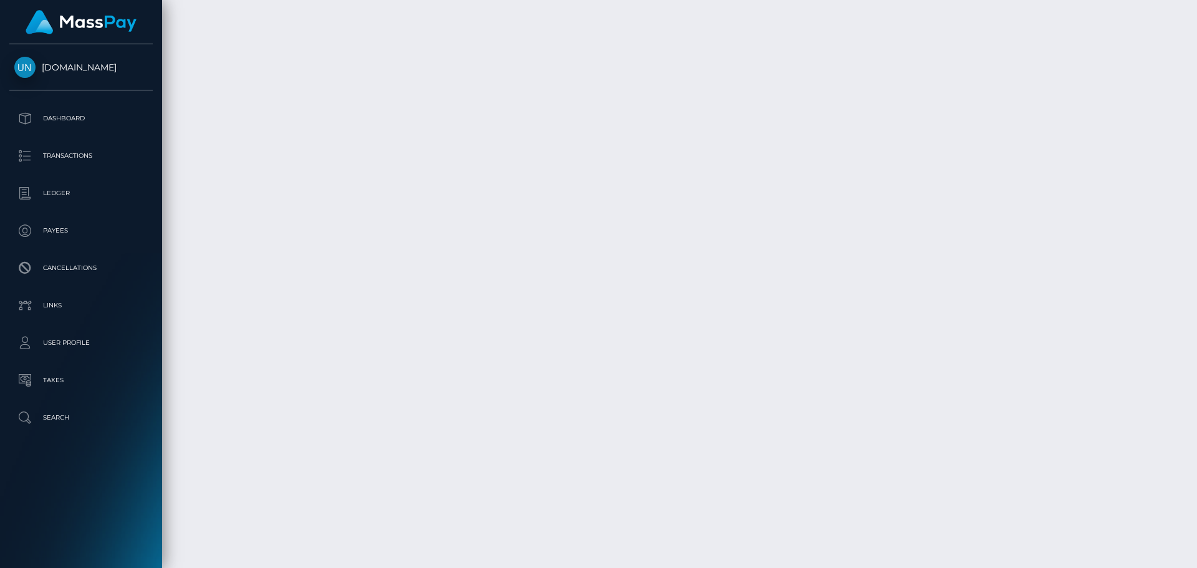
scroll to position [2176, 0]
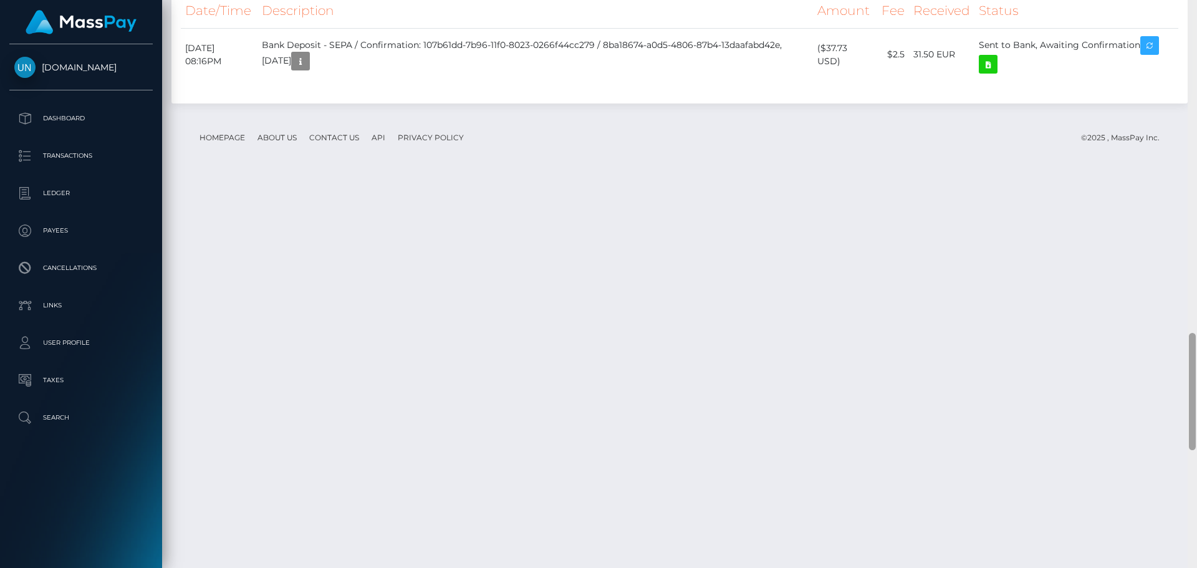
click at [1196, 22] on div at bounding box center [1191, 284] width 9 height 568
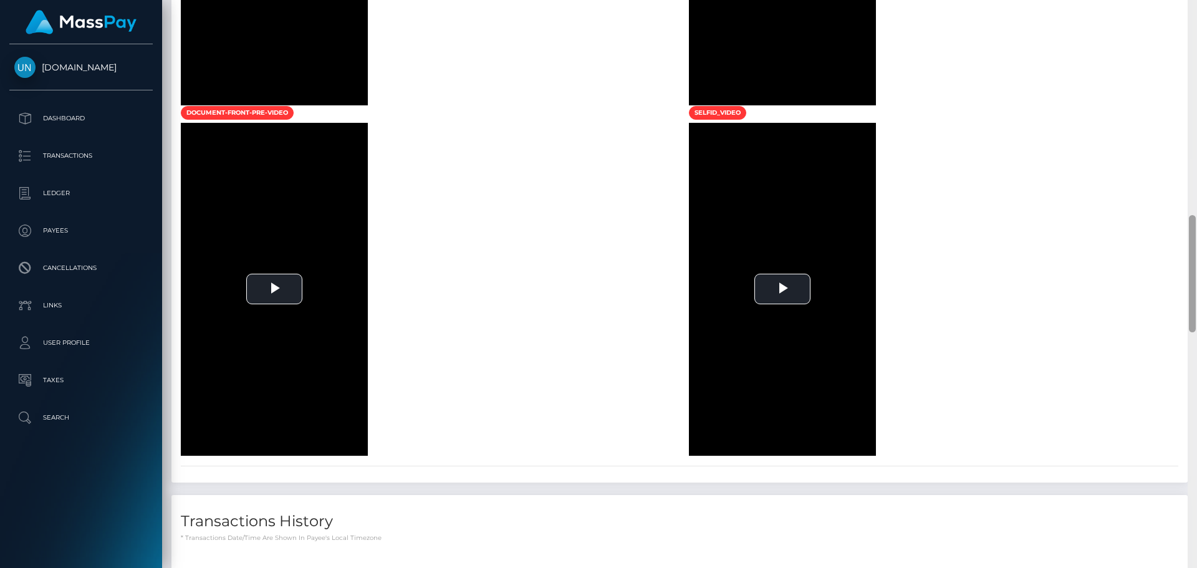
click at [1194, 22] on div at bounding box center [1191, 284] width 9 height 568
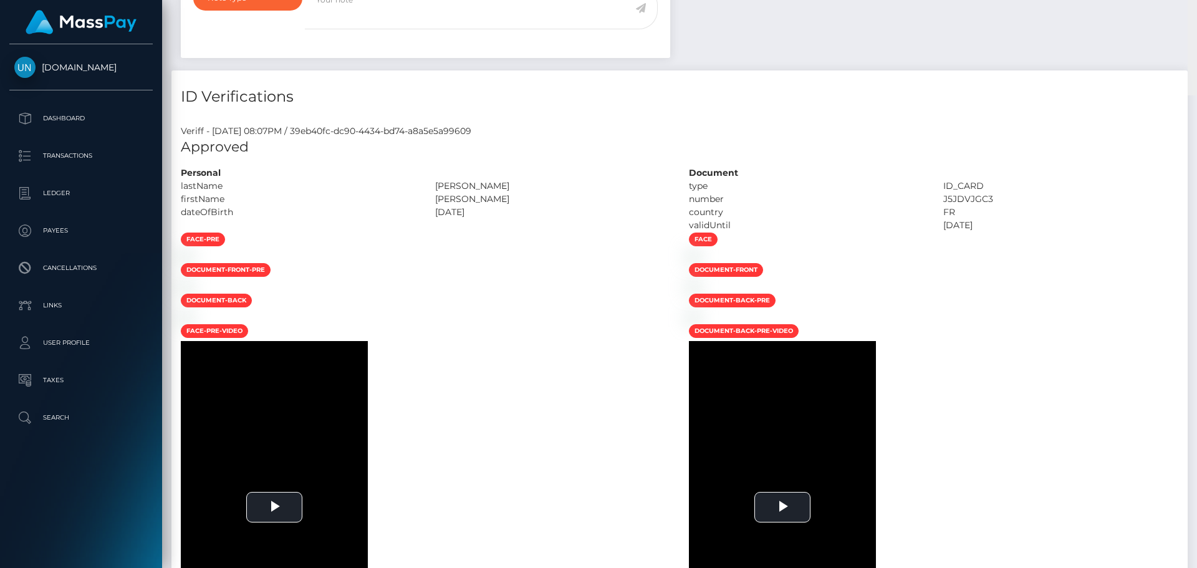
click at [1187, 19] on div "Customer Profile Loading... Loading..." at bounding box center [679, 284] width 1035 height 568
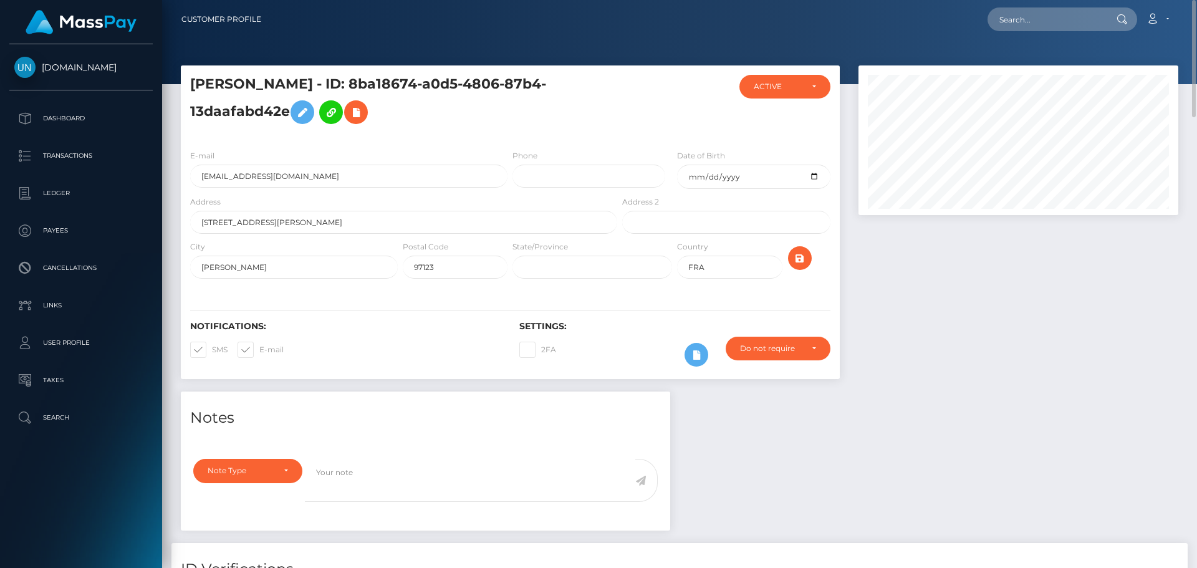
click at [1106, 11] on div at bounding box center [1120, 19] width 32 height 24
click at [1083, 24] on input "text" at bounding box center [1045, 19] width 117 height 24
paste input "lilyshortbby@gmail.com"
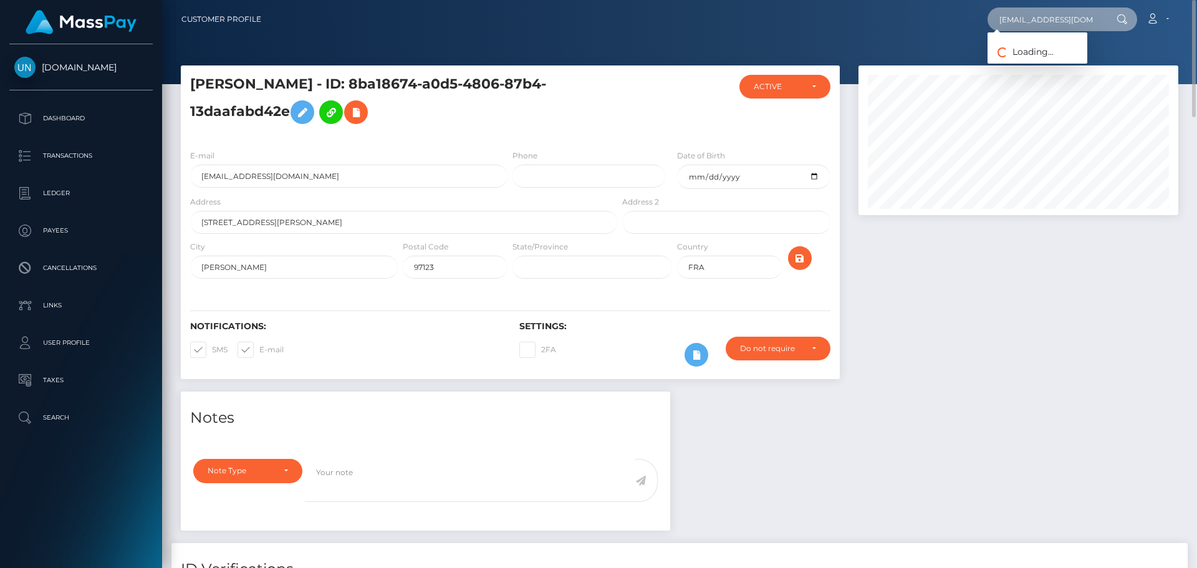
type input "lilyshortbby@gmail.com"
click at [1035, 62] on div "Loading... Loading..." at bounding box center [1037, 47] width 100 height 31
click at [1058, 18] on input "lilyshortbby@gmail.com" at bounding box center [1045, 19] width 117 height 24
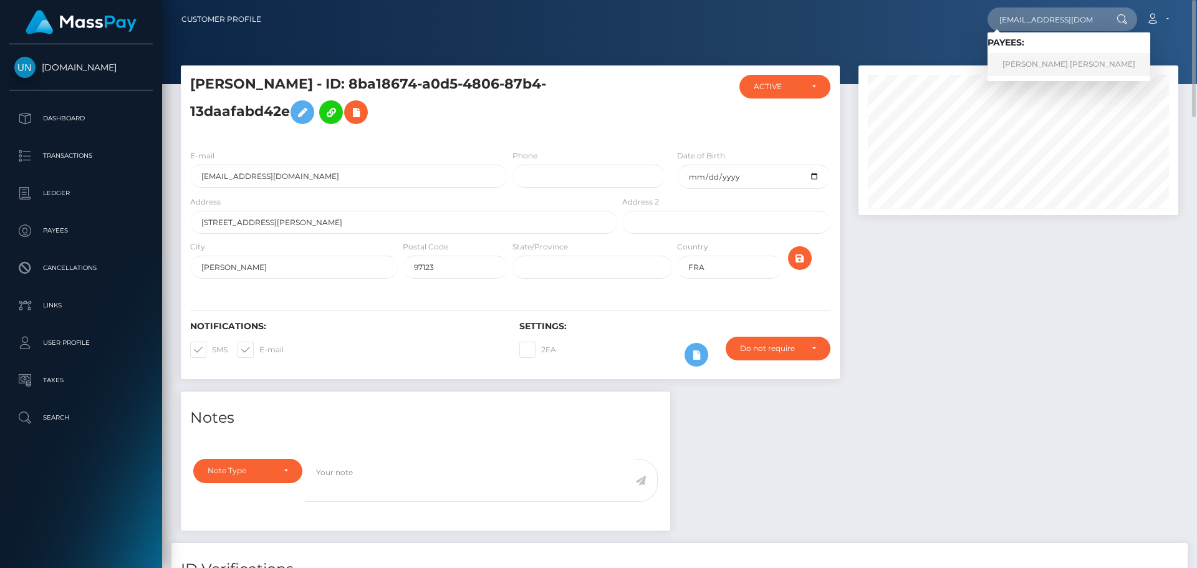
click at [1043, 62] on link "ALONDRA NICOLE RIVERA" at bounding box center [1068, 64] width 163 height 23
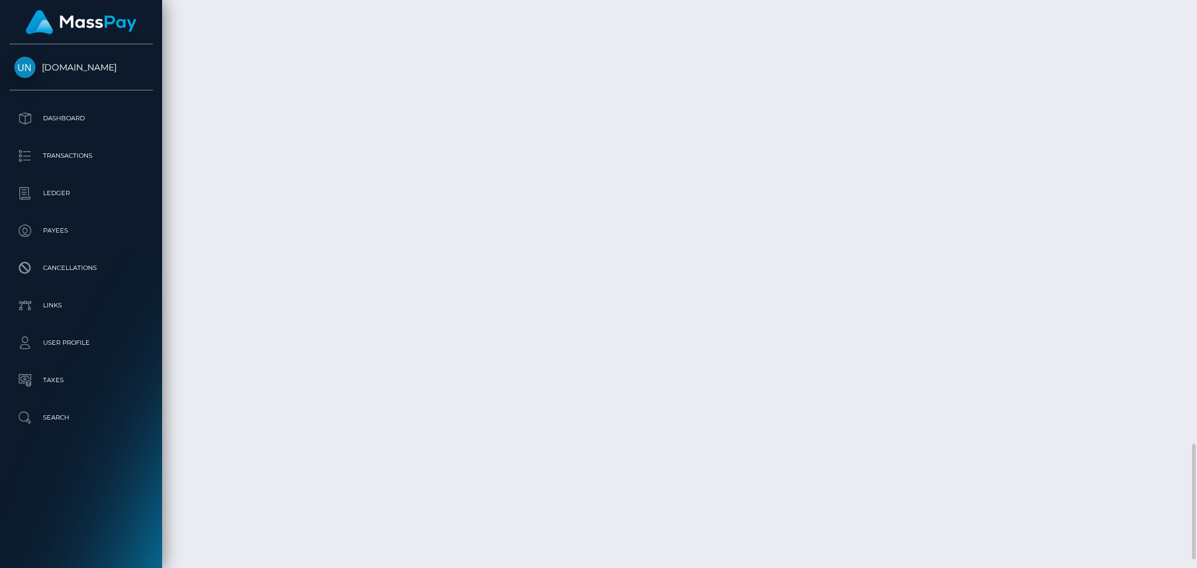
scroll to position [2223, 0]
click at [1196, 17] on div at bounding box center [1191, 284] width 9 height 568
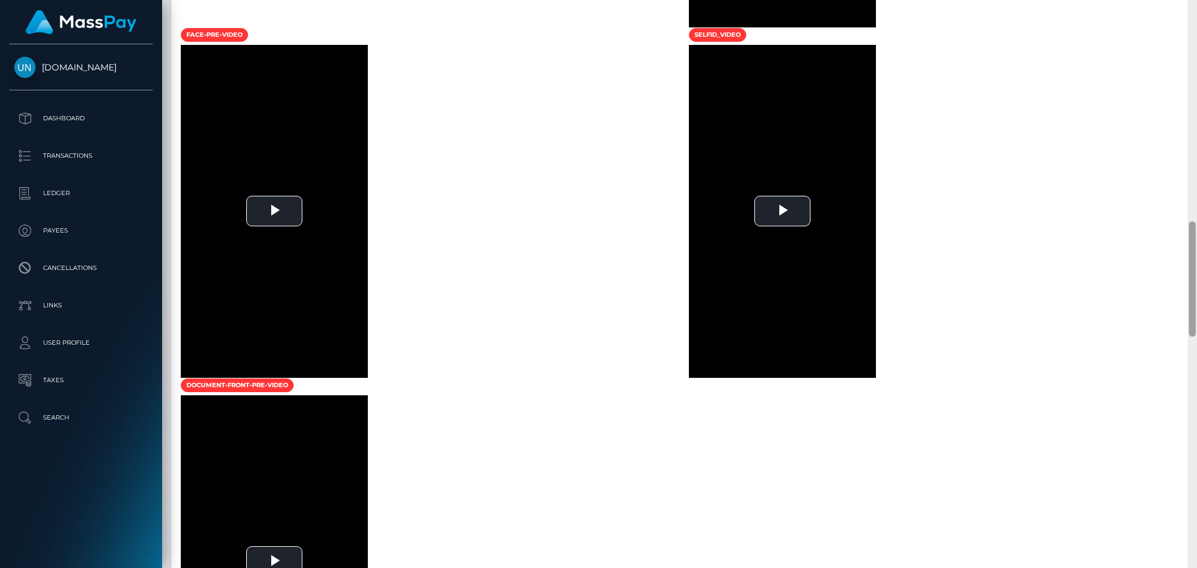
click at [1196, 17] on div at bounding box center [1191, 284] width 9 height 568
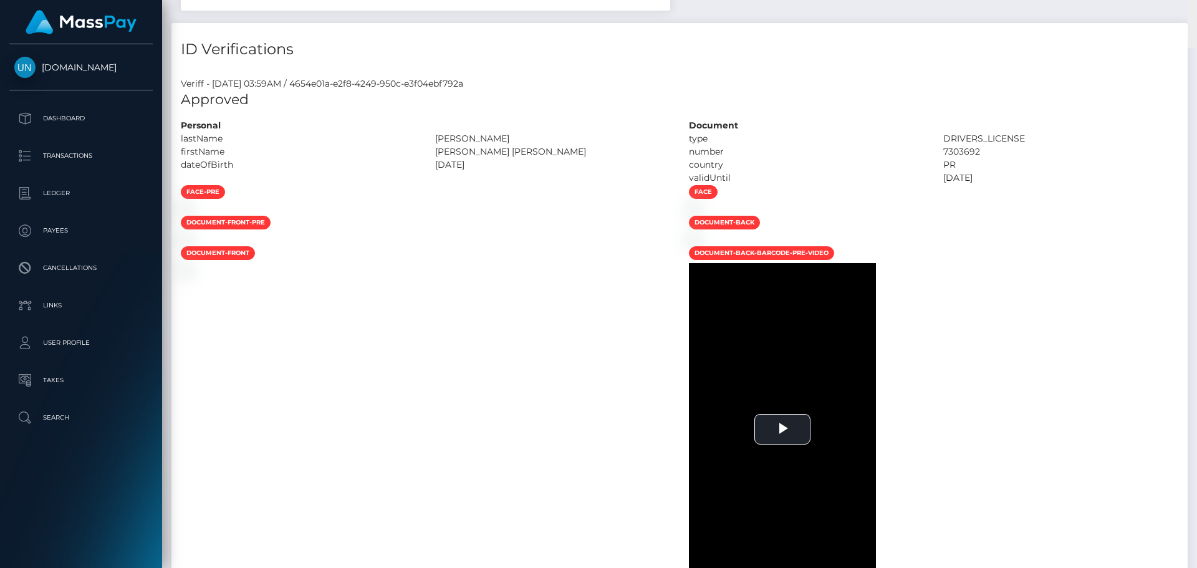
click at [1196, 17] on div "Customer Profile Loading... Loading..." at bounding box center [679, 284] width 1035 height 568
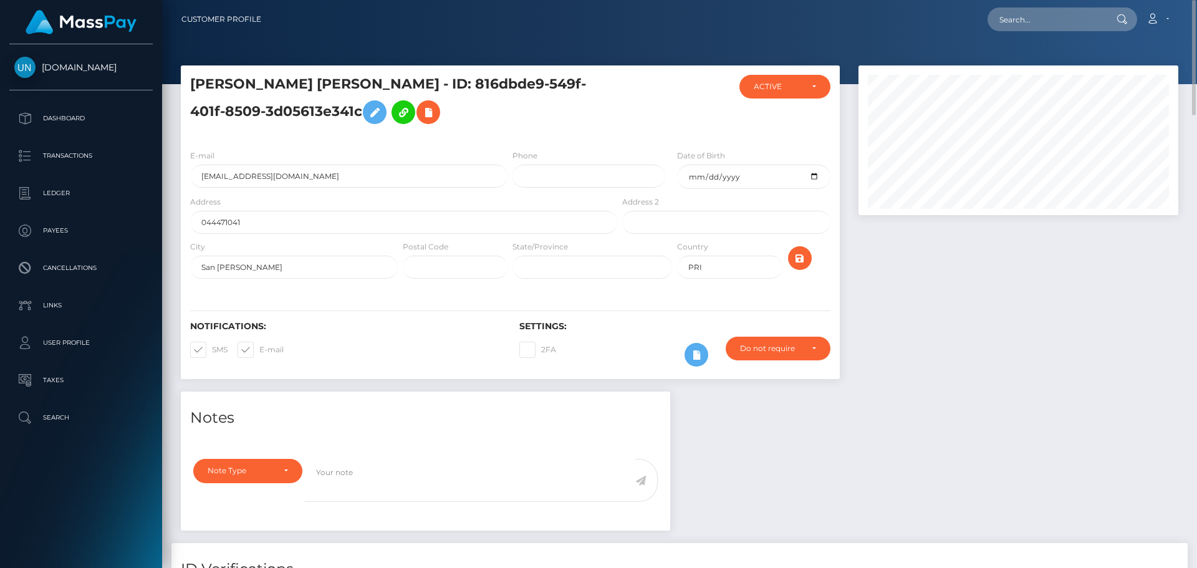
click at [982, 2] on nav "Customer Profile Loading... Loading... Account" at bounding box center [679, 19] width 1035 height 39
click at [1020, 7] on input "text" at bounding box center [1045, 19] width 117 height 24
paste input "[EMAIL_ADDRESS][DOMAIN_NAME]"
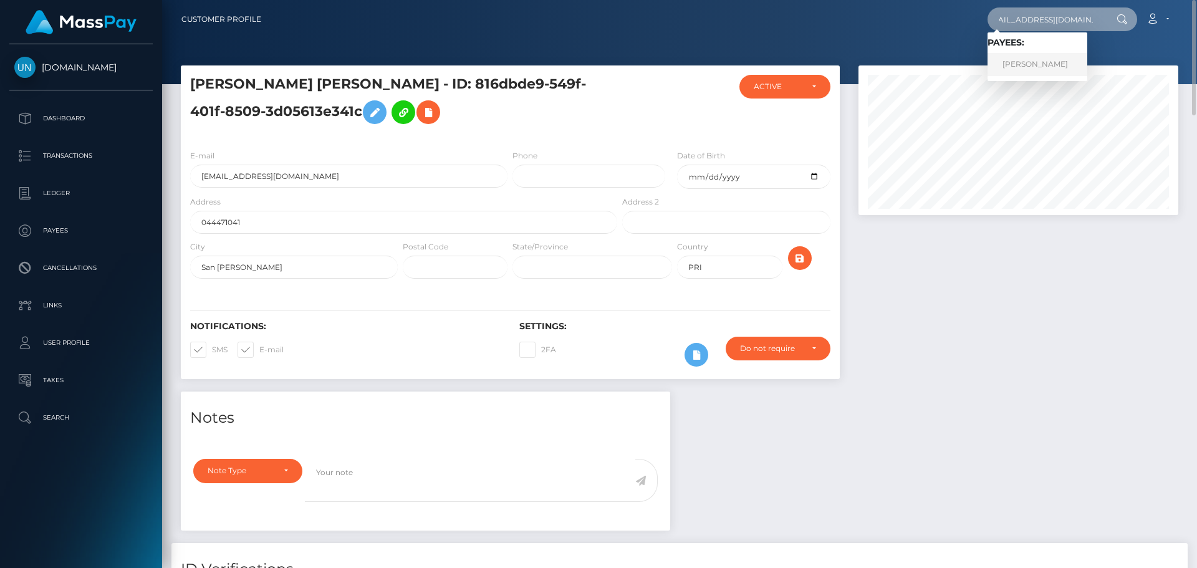
type input "[EMAIL_ADDRESS][DOMAIN_NAME]"
click at [1026, 64] on link "[PERSON_NAME]" at bounding box center [1037, 64] width 100 height 23
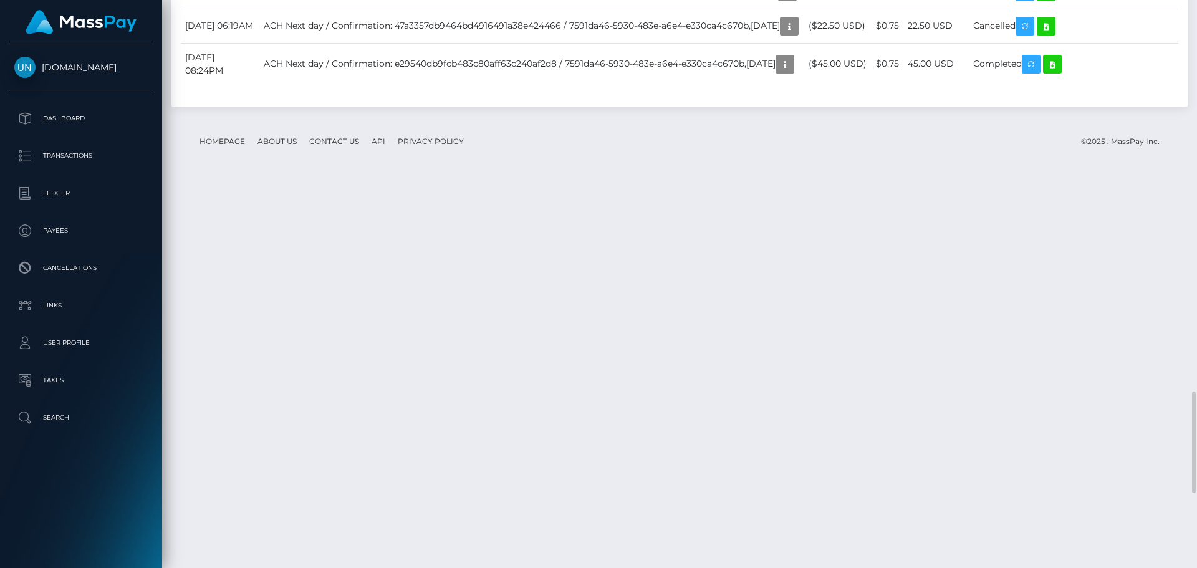
scroll to position [150, 320]
click at [1196, 17] on div at bounding box center [1191, 284] width 9 height 568
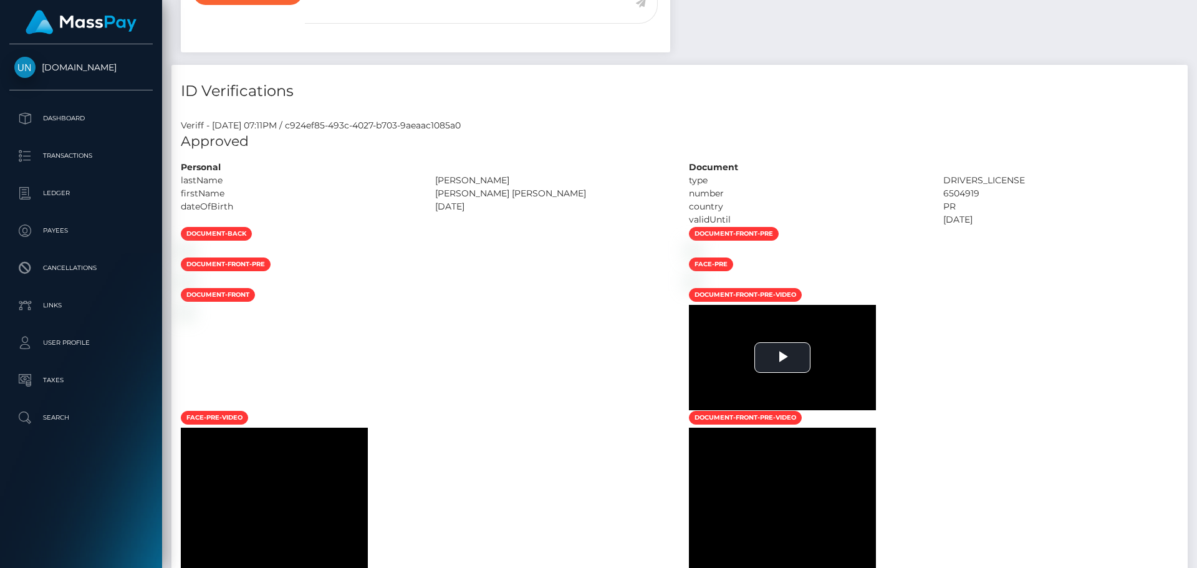
click at [1196, 17] on div "Customer Profile Loading... Loading..." at bounding box center [679, 284] width 1035 height 568
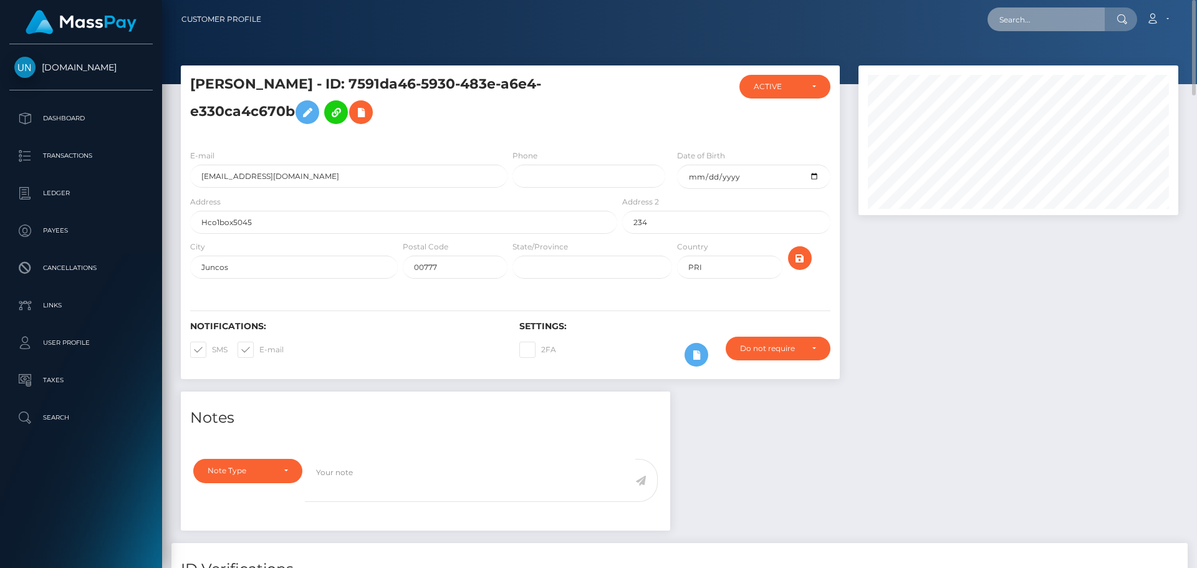
click at [1083, 24] on input "text" at bounding box center [1045, 19] width 117 height 24
paste input "[EMAIL_ADDRESS][DOMAIN_NAME]"
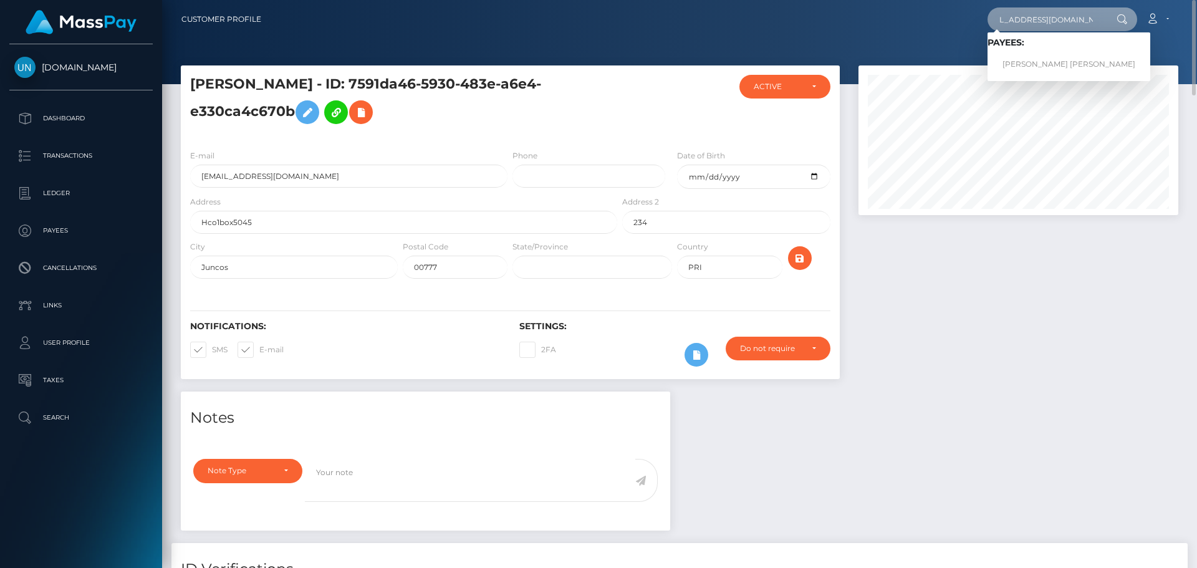
type input "[EMAIL_ADDRESS][DOMAIN_NAME]"
click at [1020, 65] on link "ASHLEY ANN B CORBIN" at bounding box center [1068, 64] width 163 height 23
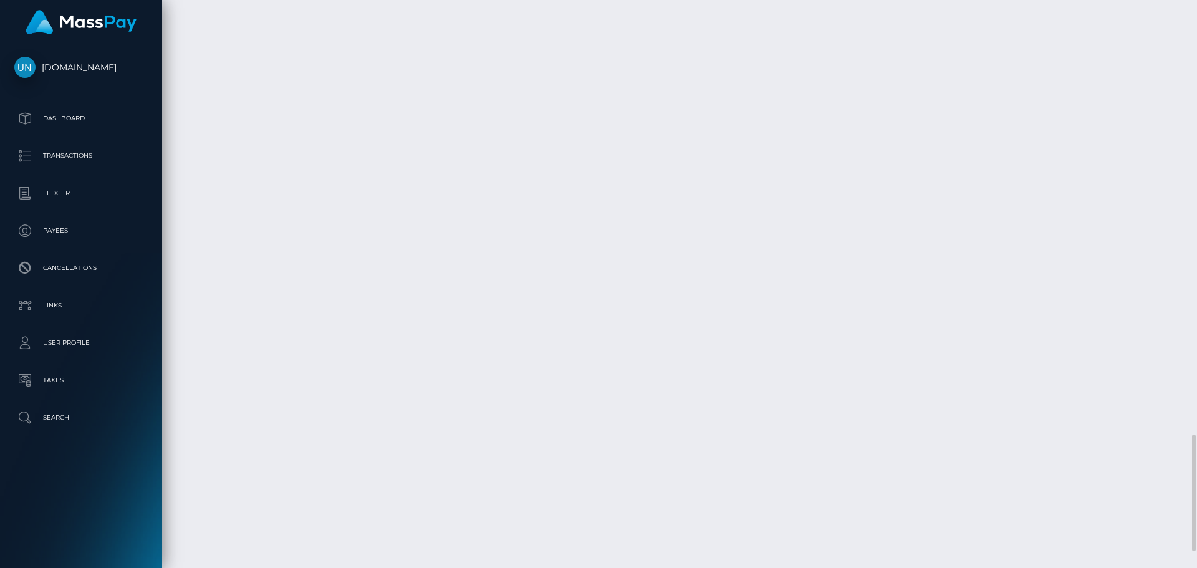
scroll to position [2189, 0]
click at [1196, 19] on div at bounding box center [1191, 284] width 9 height 568
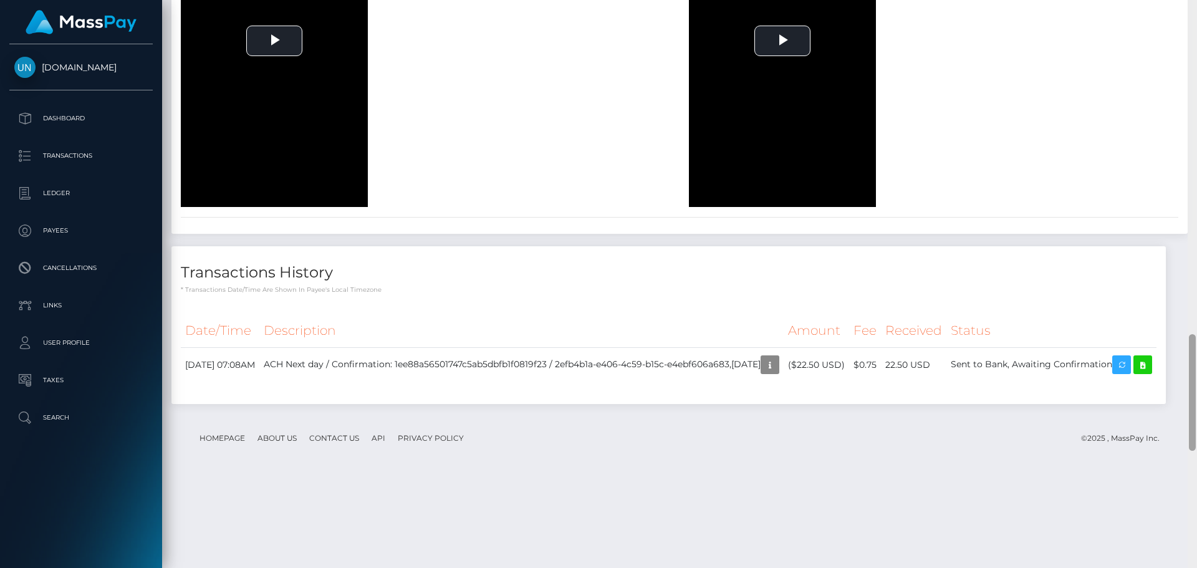
click at [1196, 19] on div at bounding box center [1191, 284] width 9 height 568
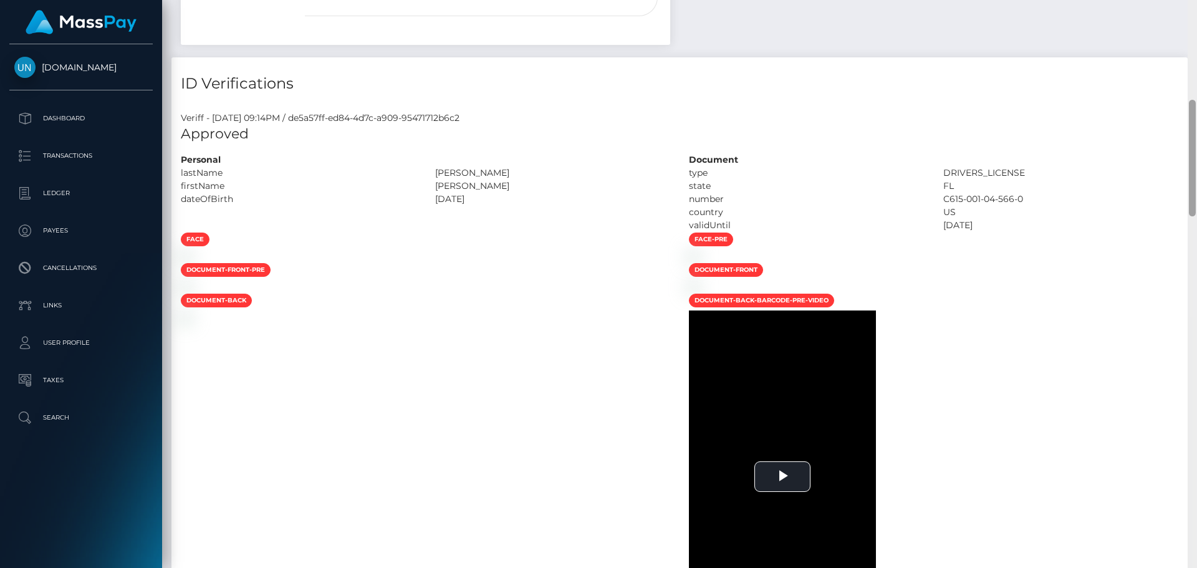
click at [1196, 19] on div "Customer Profile Loading... Loading..." at bounding box center [679, 284] width 1035 height 568
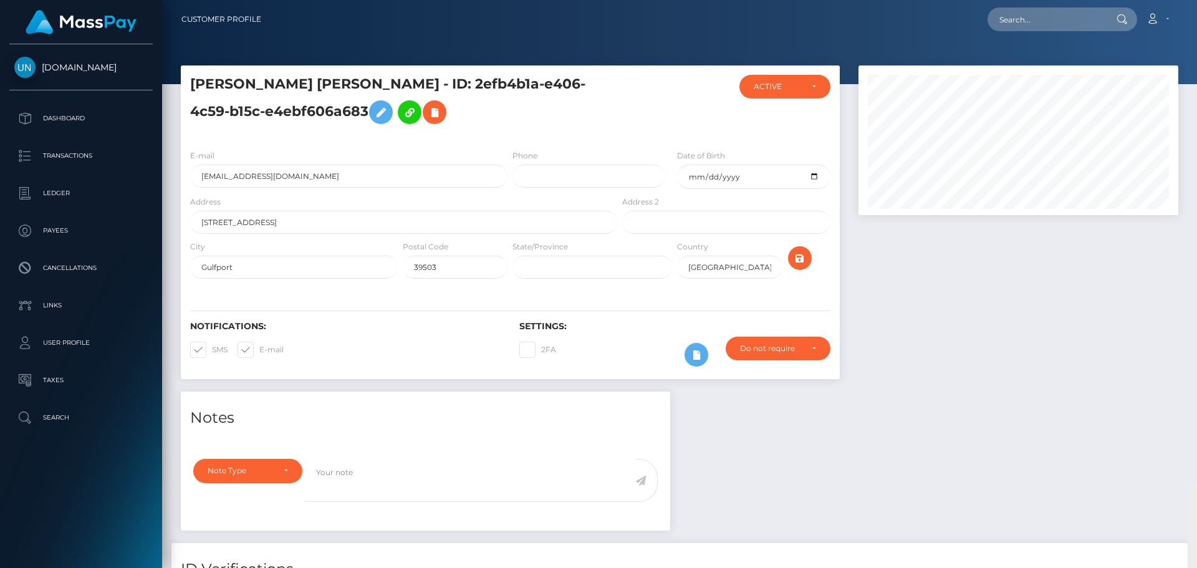
click at [1196, 19] on nav "Customer Profile Loading... Loading... Account" at bounding box center [679, 19] width 1035 height 39
click at [1021, 18] on input "text" at bounding box center [1045, 19] width 117 height 24
paste input "[EMAIL_ADDRESS][DOMAIN_NAME]"
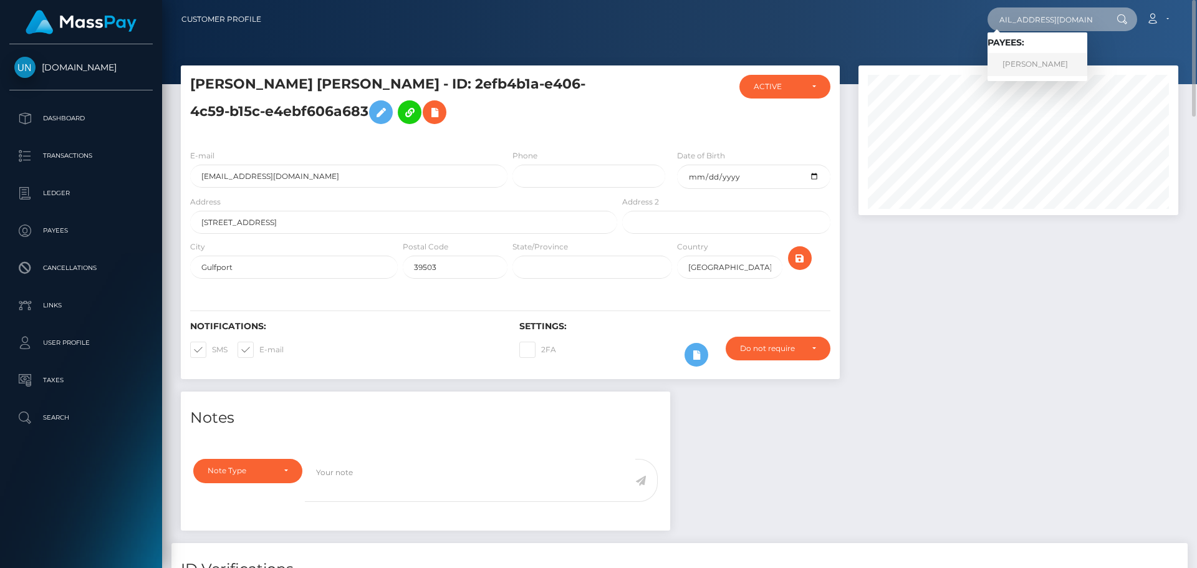
type input "[EMAIL_ADDRESS][DOMAIN_NAME]"
click at [1029, 65] on link "SAMIRRA KY'SHEA BALLOU" at bounding box center [1037, 64] width 100 height 23
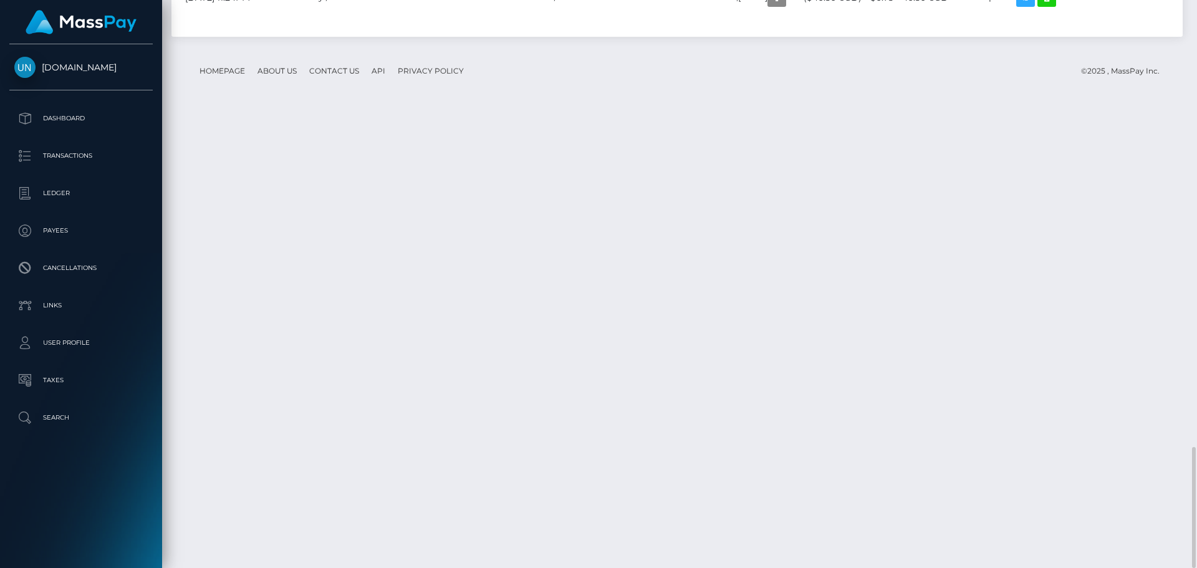
scroll to position [2314, 0]
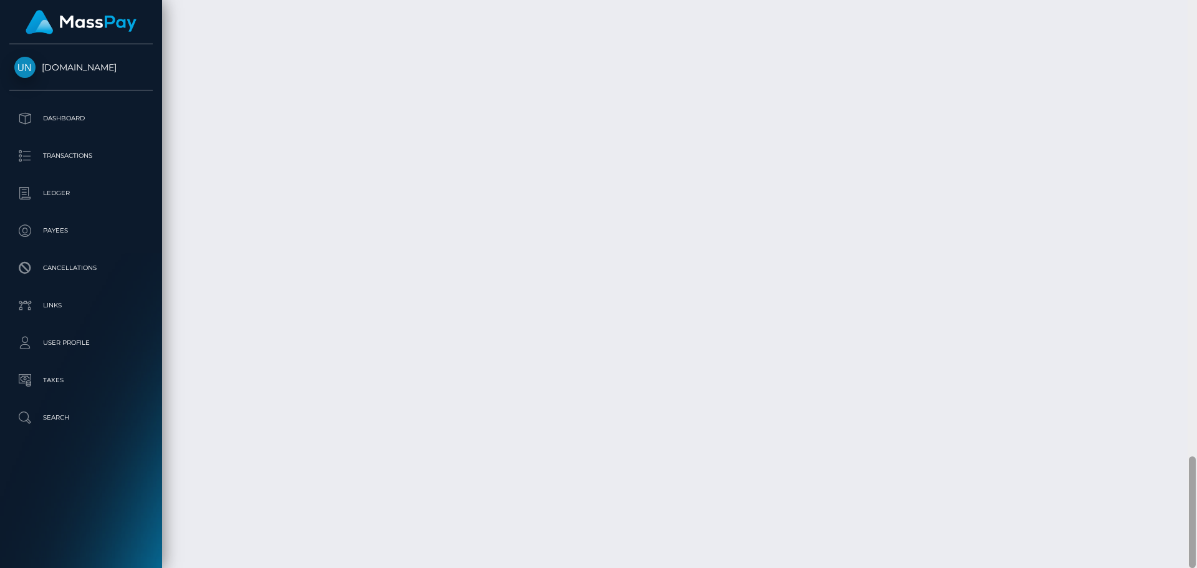
click at [1196, 9] on div at bounding box center [1191, 284] width 9 height 568
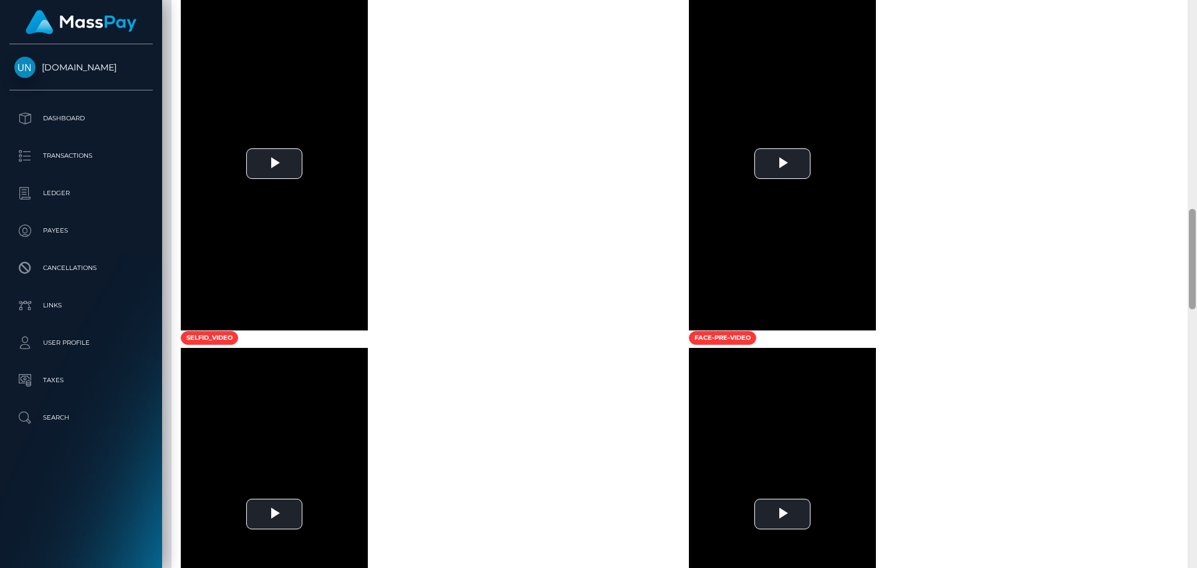
click at [1196, 9] on div at bounding box center [1191, 284] width 9 height 568
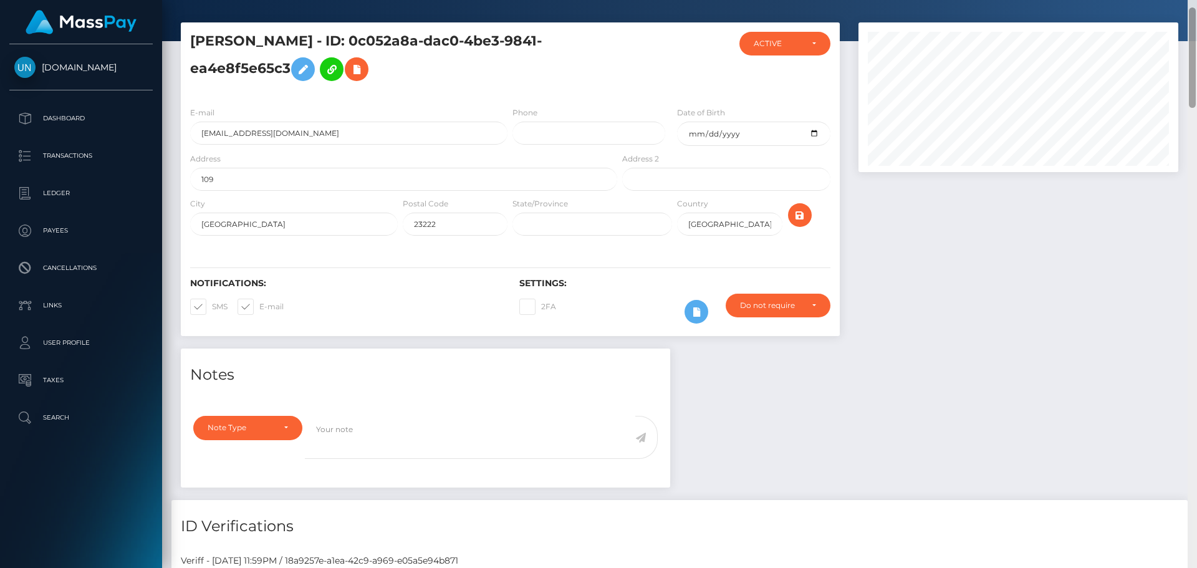
click at [1196, 9] on div at bounding box center [1191, 284] width 9 height 568
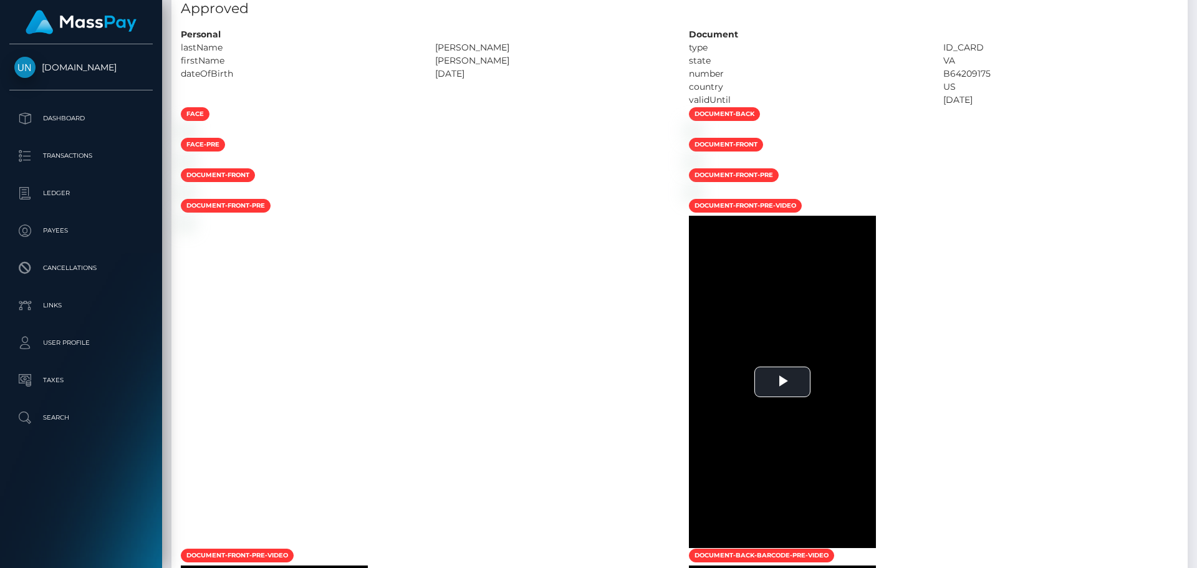
click at [1196, 14] on div at bounding box center [1191, 284] width 9 height 568
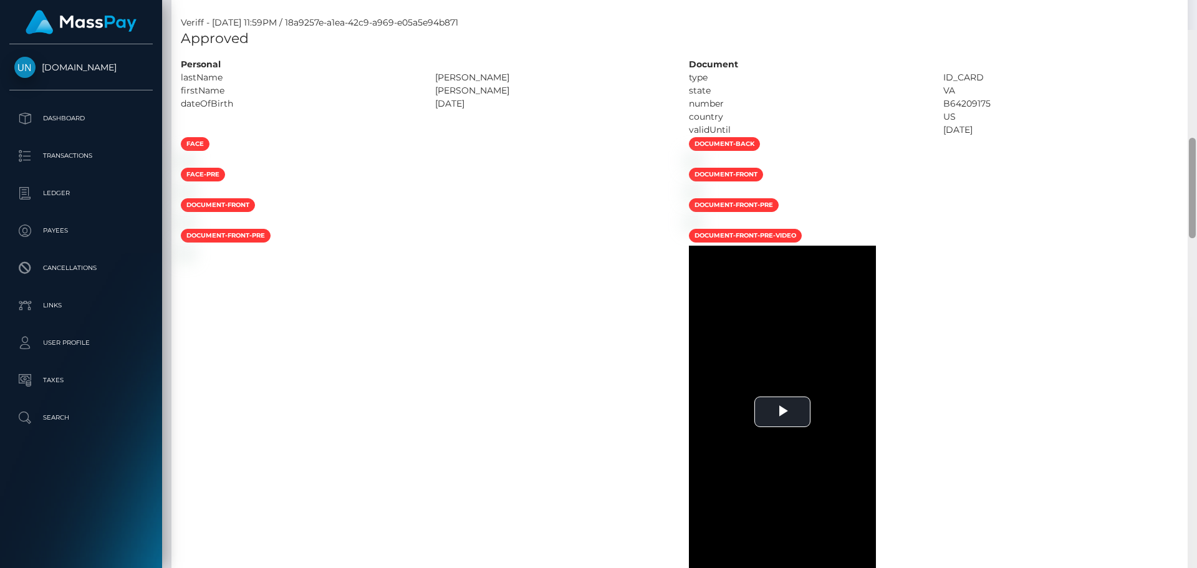
click at [1196, 30] on div at bounding box center [1191, 314] width 9 height 568
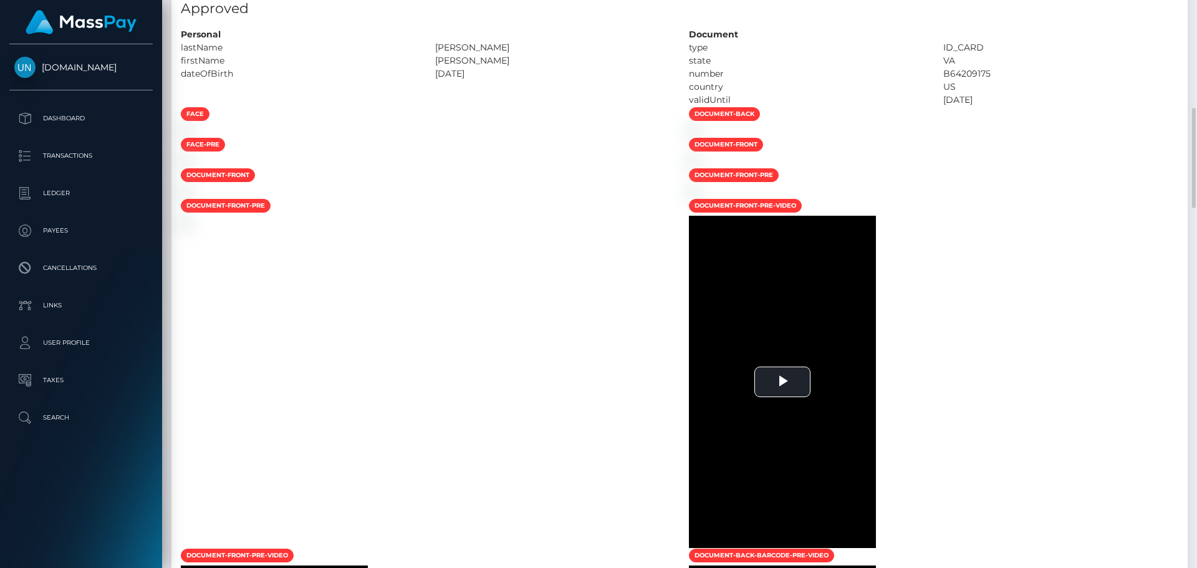
drag, startPoint x: 1110, startPoint y: 14, endPoint x: 1102, endPoint y: 14, distance: 7.5
click at [1107, 14] on h5 "Approved" at bounding box center [679, 8] width 997 height 19
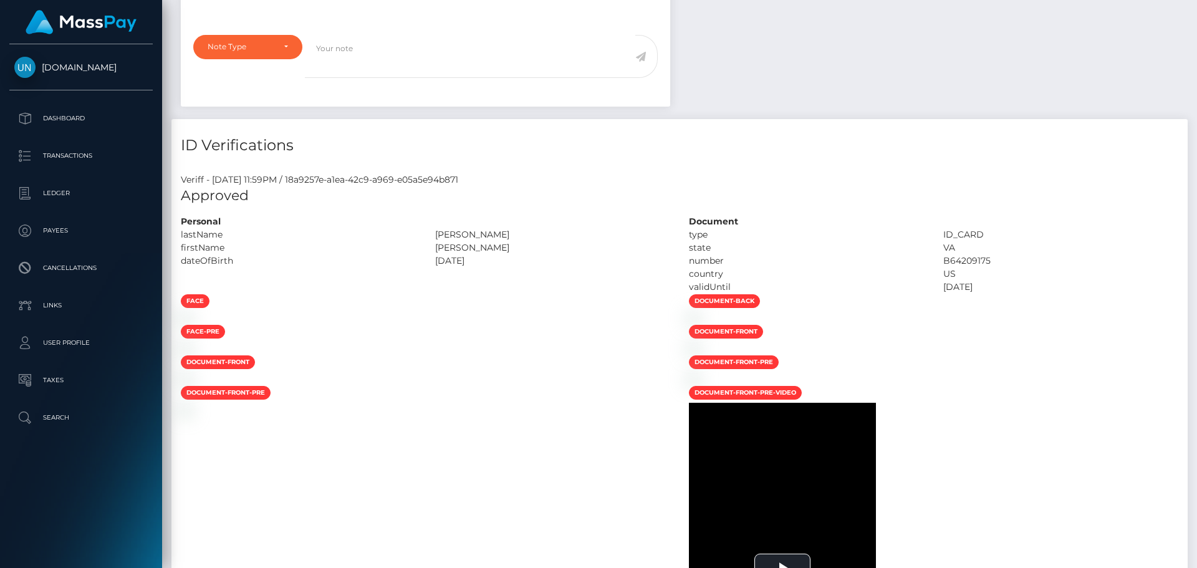
scroll to position [50, 0]
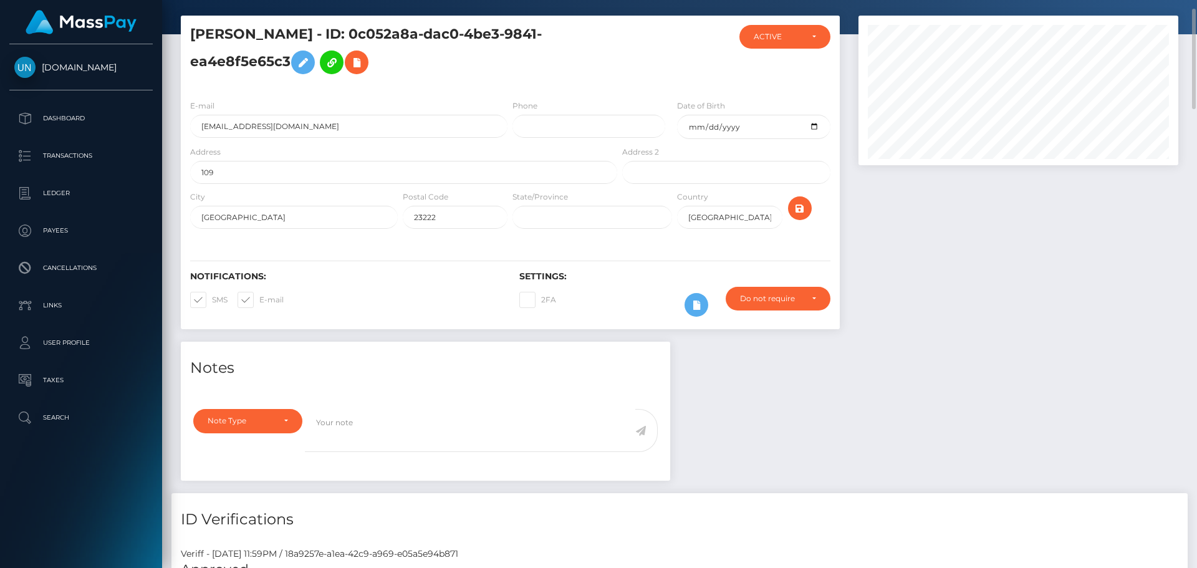
click at [1092, 17] on div at bounding box center [1018, 91] width 320 height 150
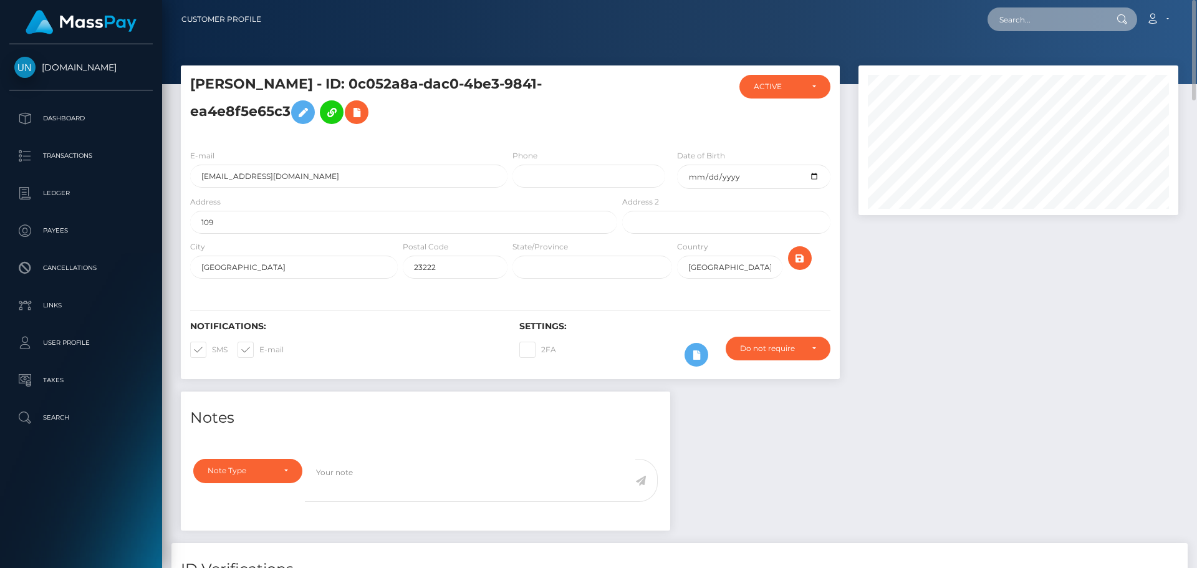
click at [1089, 16] on input "text" at bounding box center [1045, 19] width 117 height 24
paste input "jfx6b4hwqw@privaterelay.appleid.com"
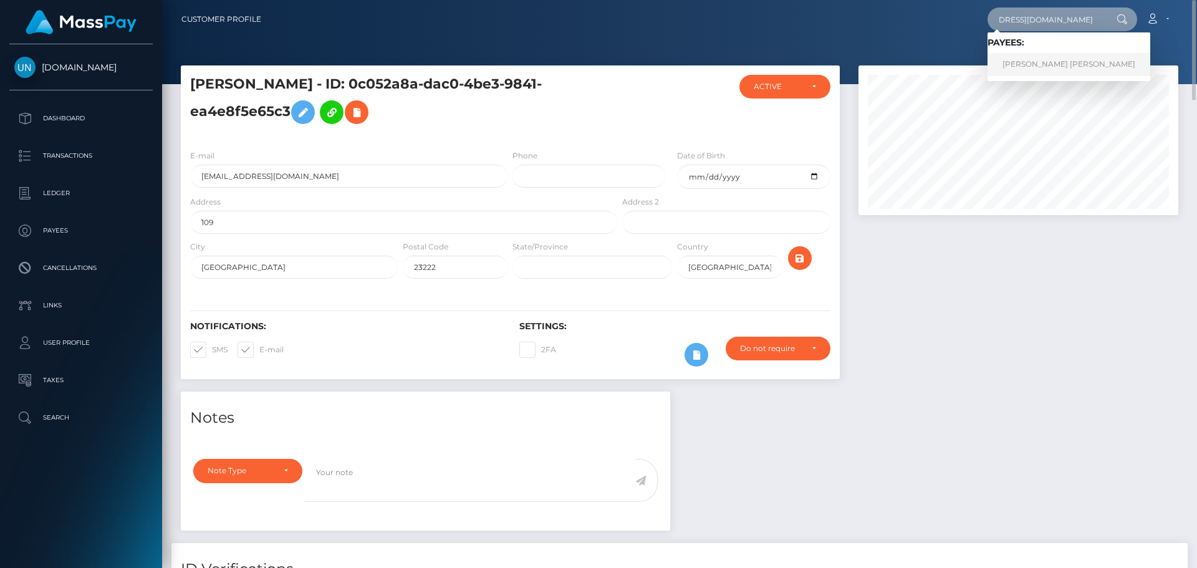
type input "jfx6b4hwqw@privaterelay.appleid.com"
click at [1022, 61] on link "EUGENIO JIMENEZ CARO" at bounding box center [1068, 64] width 163 height 23
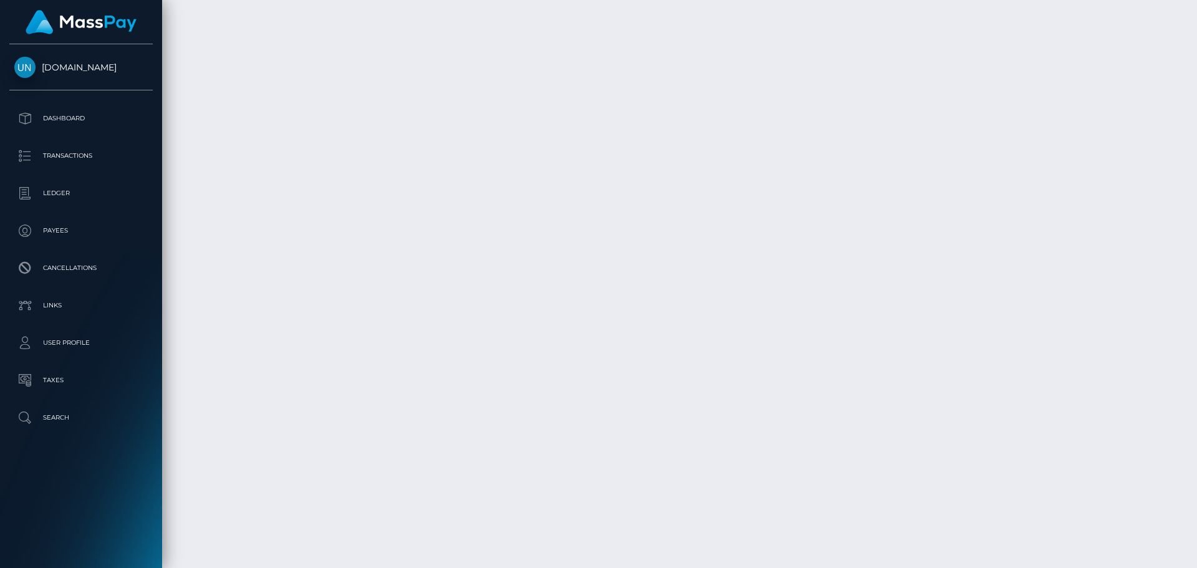
scroll to position [2412, 0]
click at [1196, 27] on div at bounding box center [1191, 284] width 9 height 568
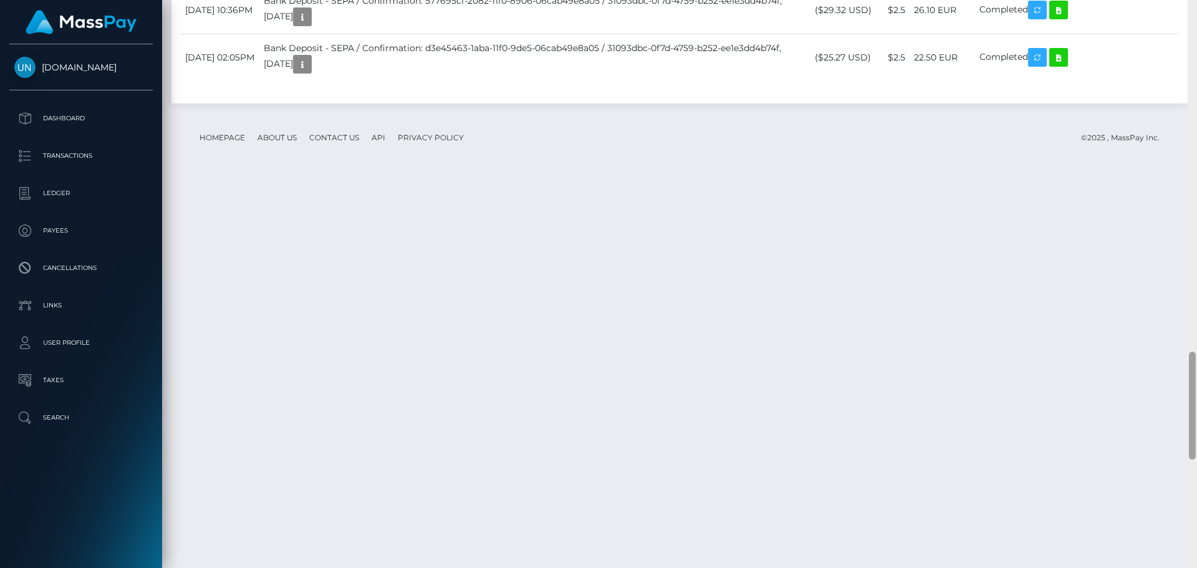
click at [1196, 12] on div at bounding box center [1191, 284] width 9 height 568
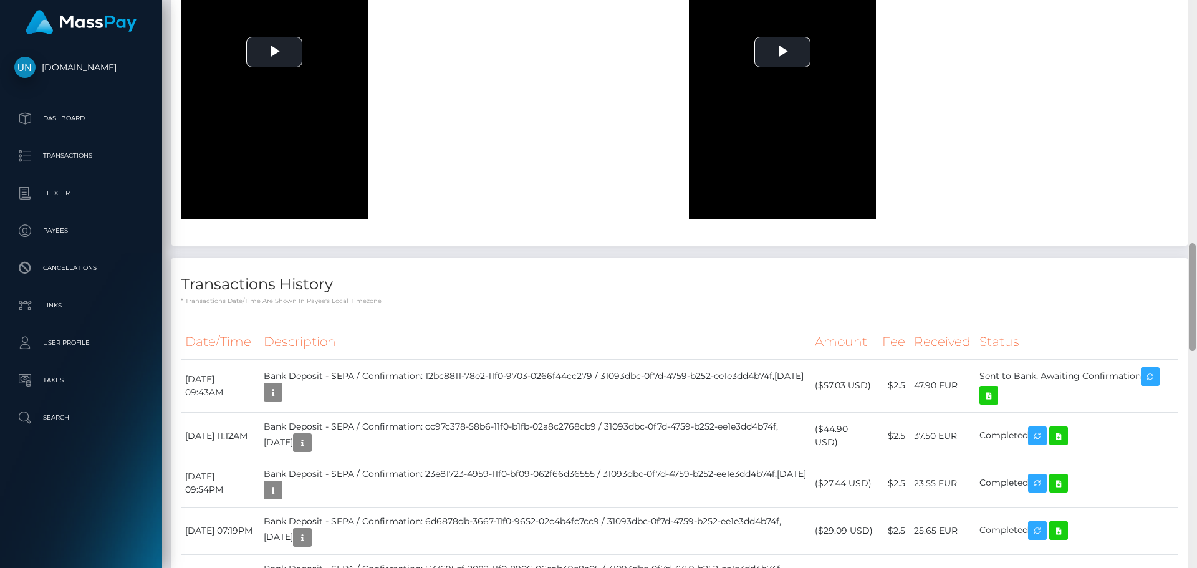
click at [1196, 12] on div at bounding box center [1191, 284] width 9 height 568
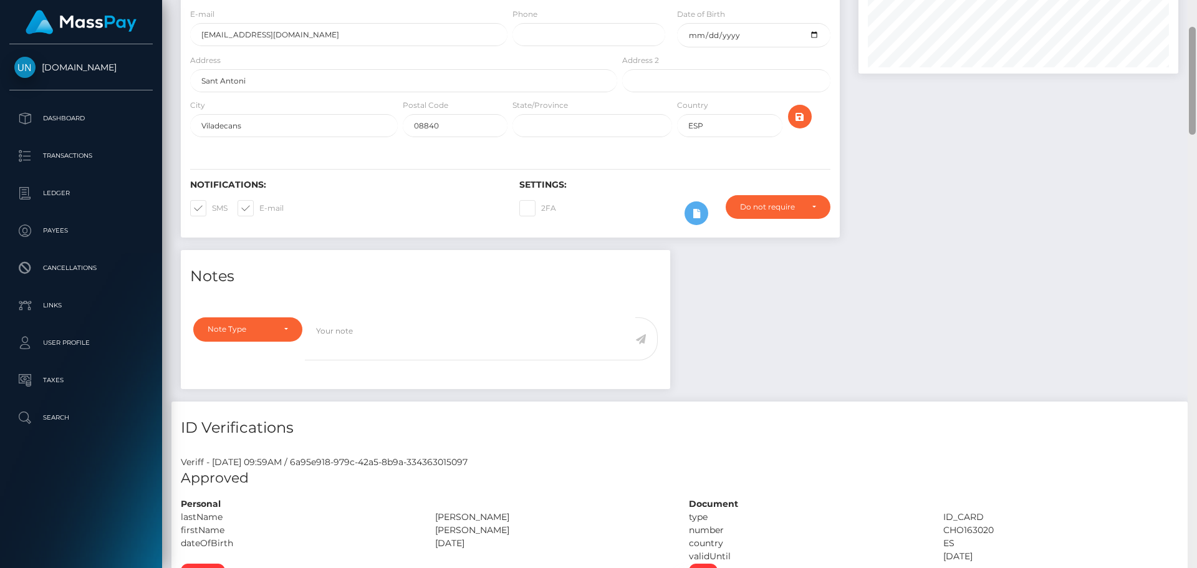
click at [1196, 11] on div "Customer Profile Loading... Loading..." at bounding box center [679, 284] width 1035 height 568
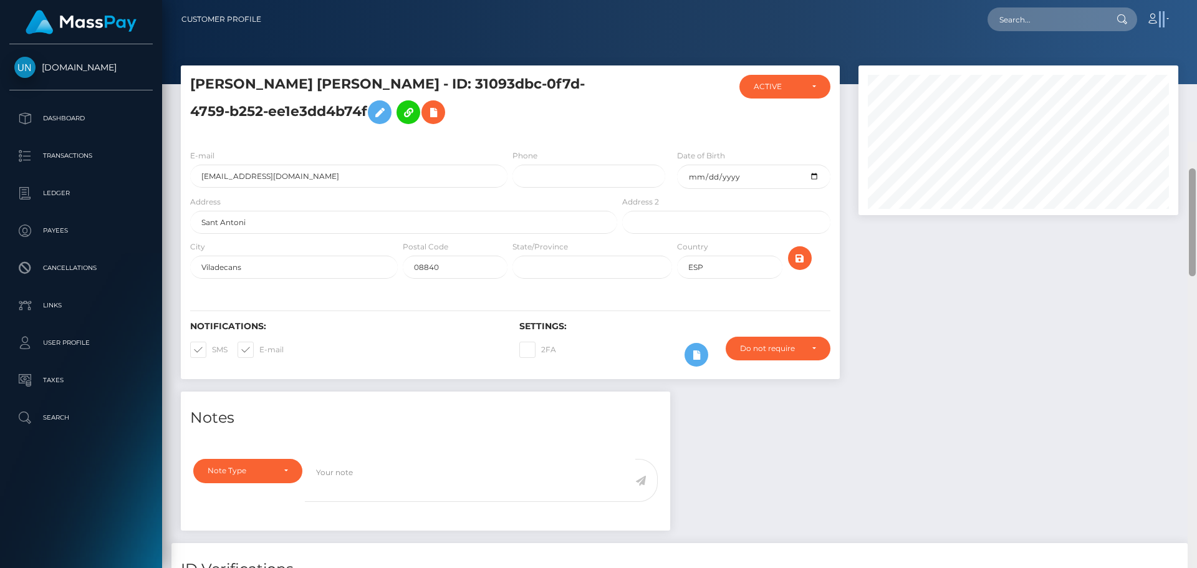
click at [1196, 11] on nav "Customer Profile Loading... Loading... Account" at bounding box center [679, 19] width 1035 height 39
drag, startPoint x: 1106, startPoint y: 14, endPoint x: 1099, endPoint y: 14, distance: 6.9
click at [1099, 14] on div "Loading... Loading..." at bounding box center [1062, 19] width 150 height 24
click at [1091, 11] on input "text" at bounding box center [1045, 19] width 117 height 24
paste input "[EMAIL_ADDRESS][DOMAIN_NAME]"
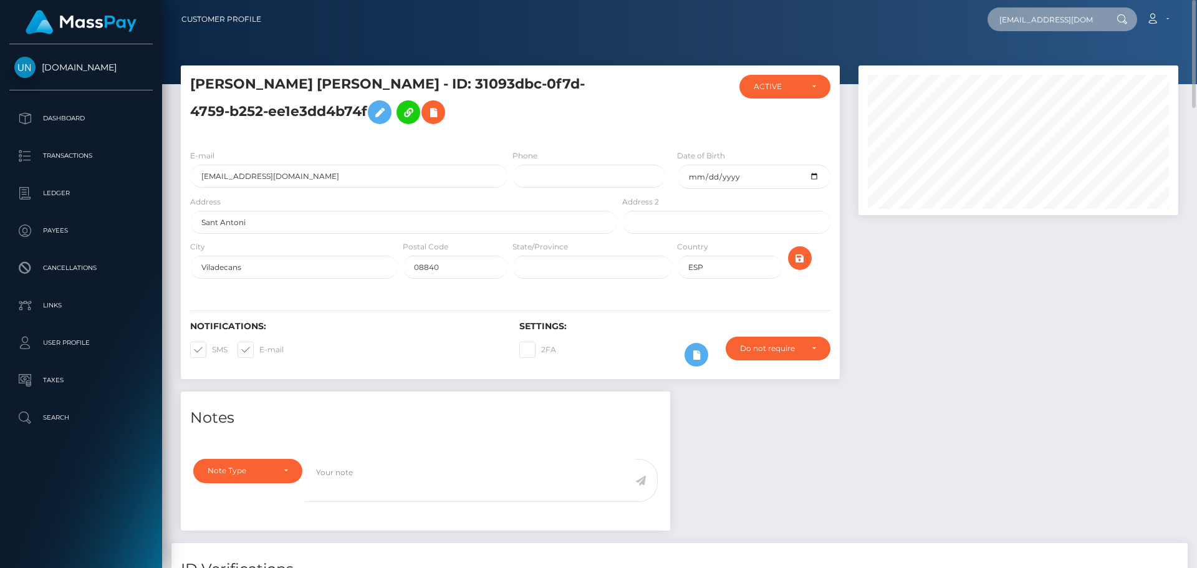
scroll to position [0, 1]
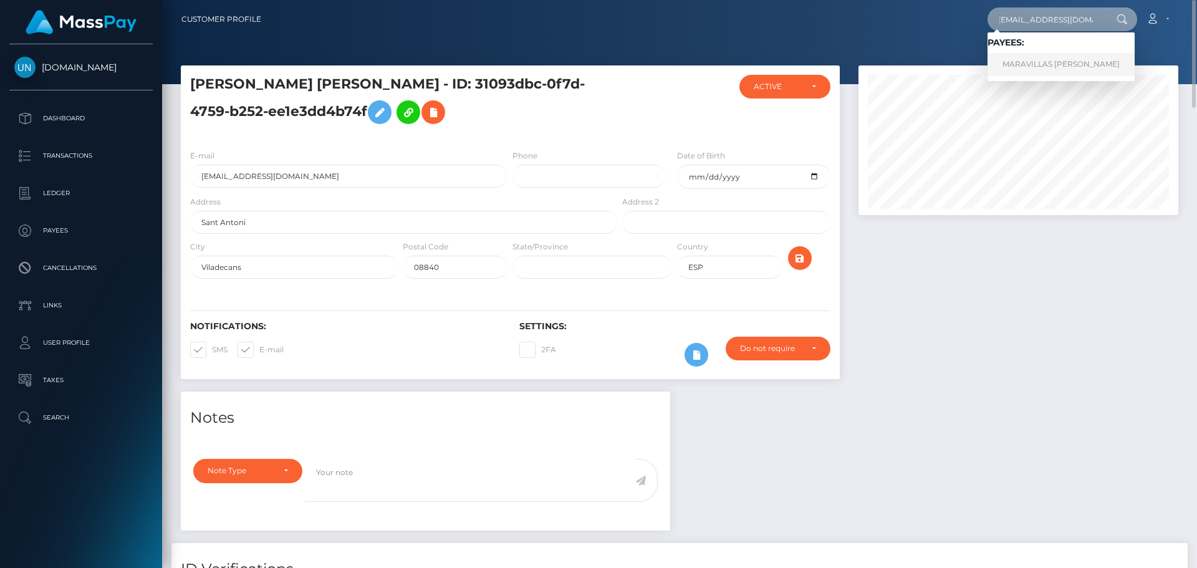
type input "[EMAIL_ADDRESS][DOMAIN_NAME]"
click at [1008, 60] on link "MARAVILLAS [PERSON_NAME]" at bounding box center [1060, 64] width 147 height 23
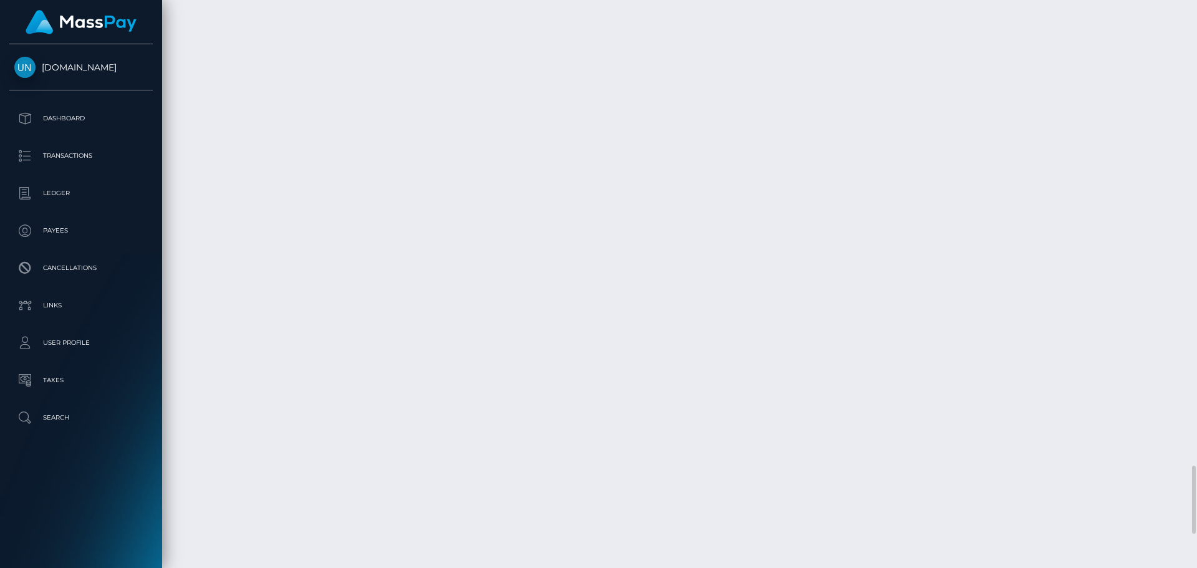
scroll to position [4147, 0]
click at [1196, 10] on div at bounding box center [1191, 284] width 9 height 568
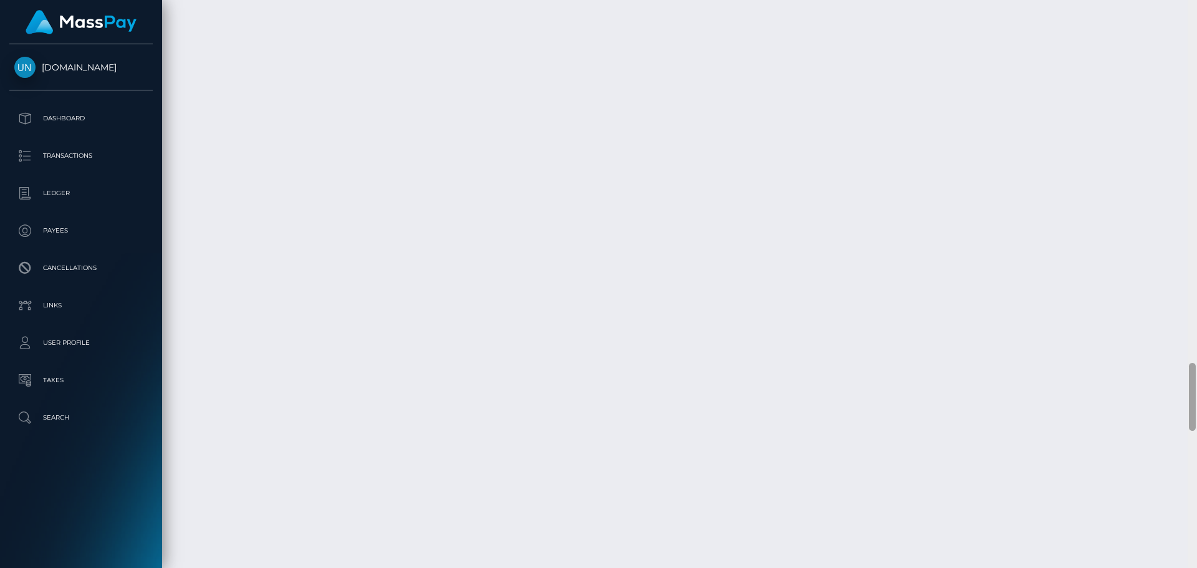
click at [1196, 10] on div at bounding box center [1191, 284] width 9 height 568
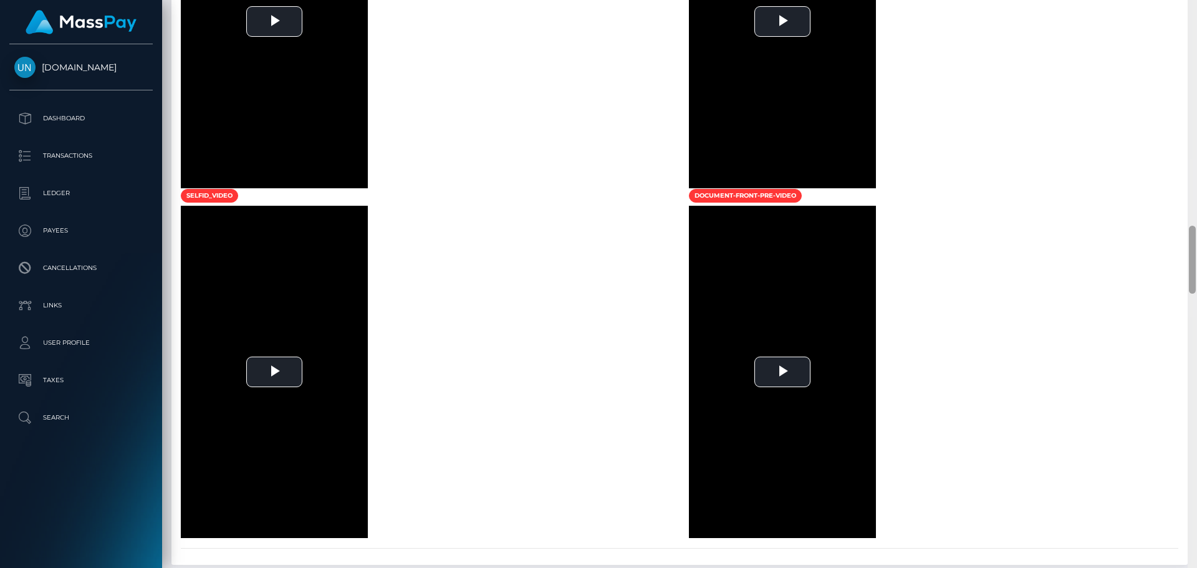
click at [1196, 10] on div at bounding box center [1191, 284] width 9 height 568
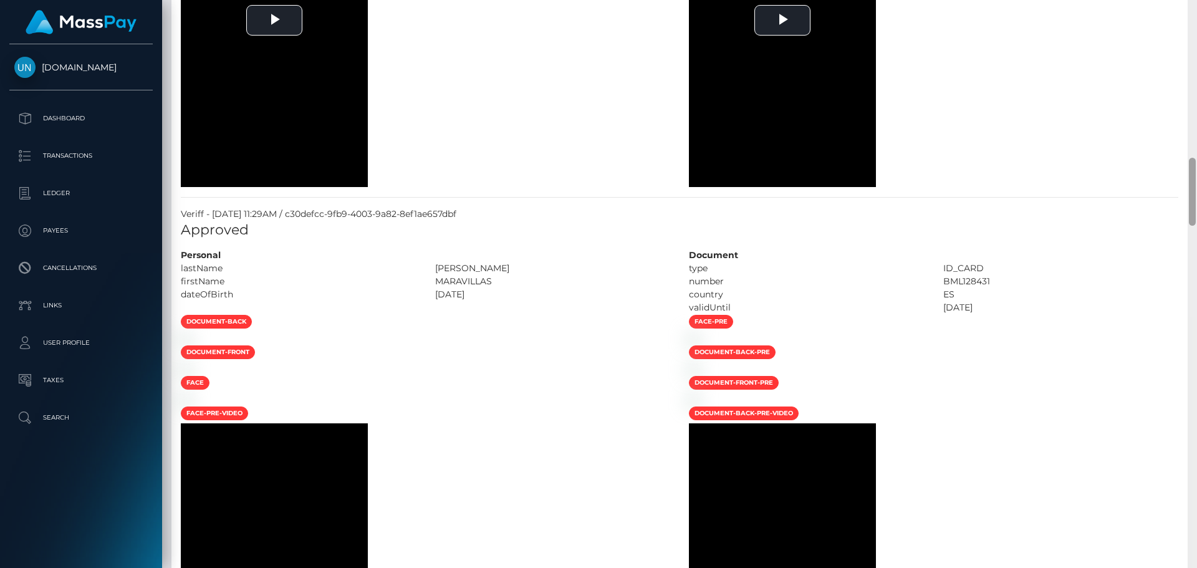
click at [1194, 6] on div at bounding box center [1191, 284] width 9 height 568
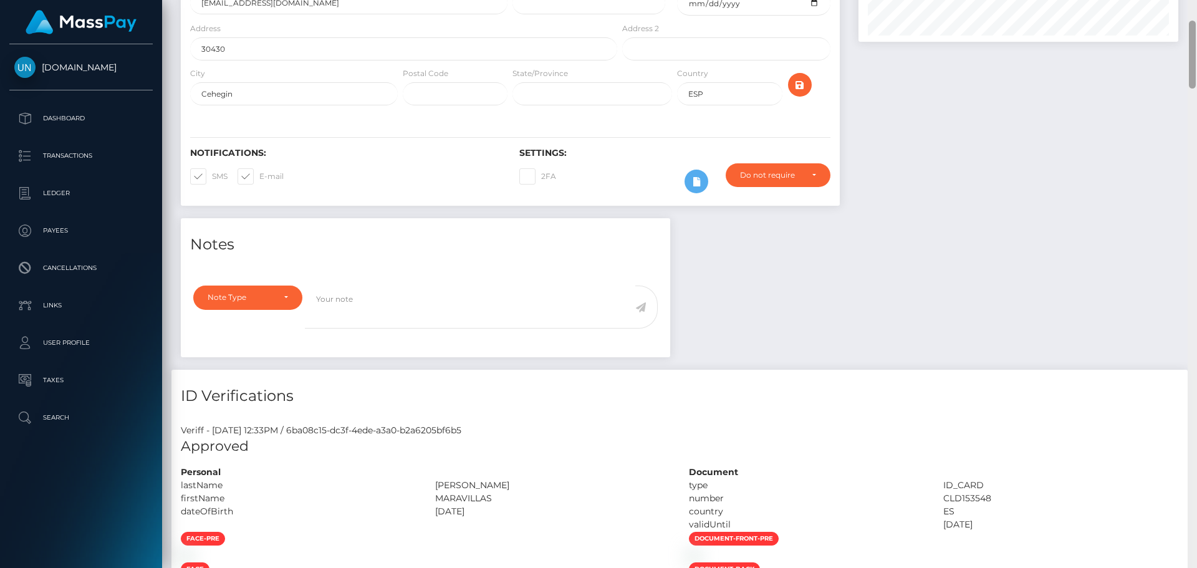
click at [1194, 6] on div "Customer Profile Loading... Loading..." at bounding box center [679, 284] width 1035 height 568
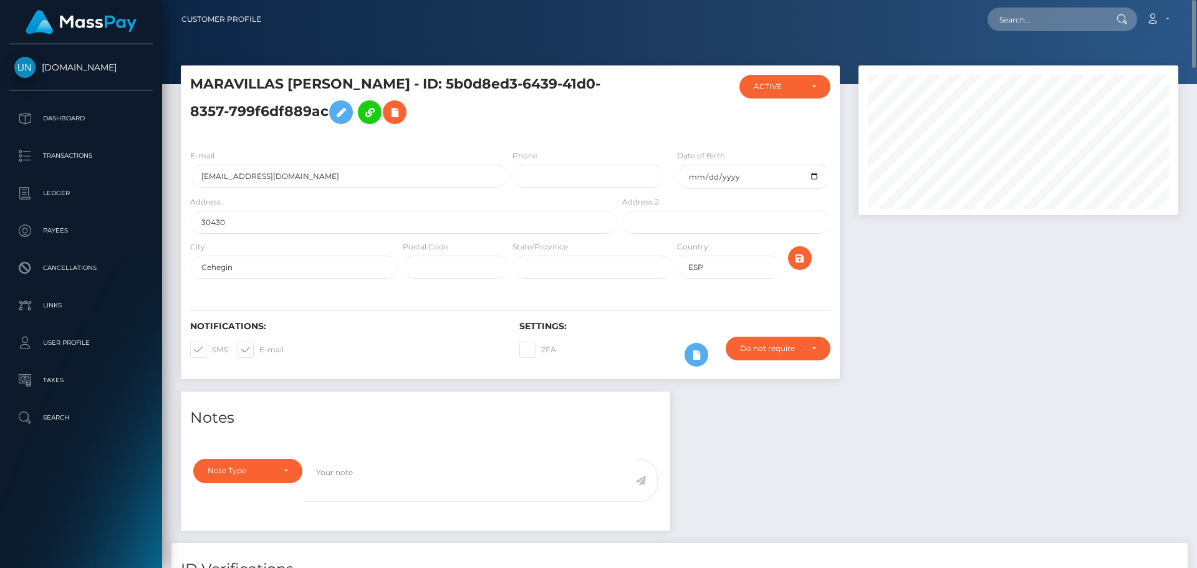
drag, startPoint x: 1119, startPoint y: 14, endPoint x: 1101, endPoint y: 16, distance: 18.9
click at [1112, 15] on div at bounding box center [1120, 19] width 32 height 24
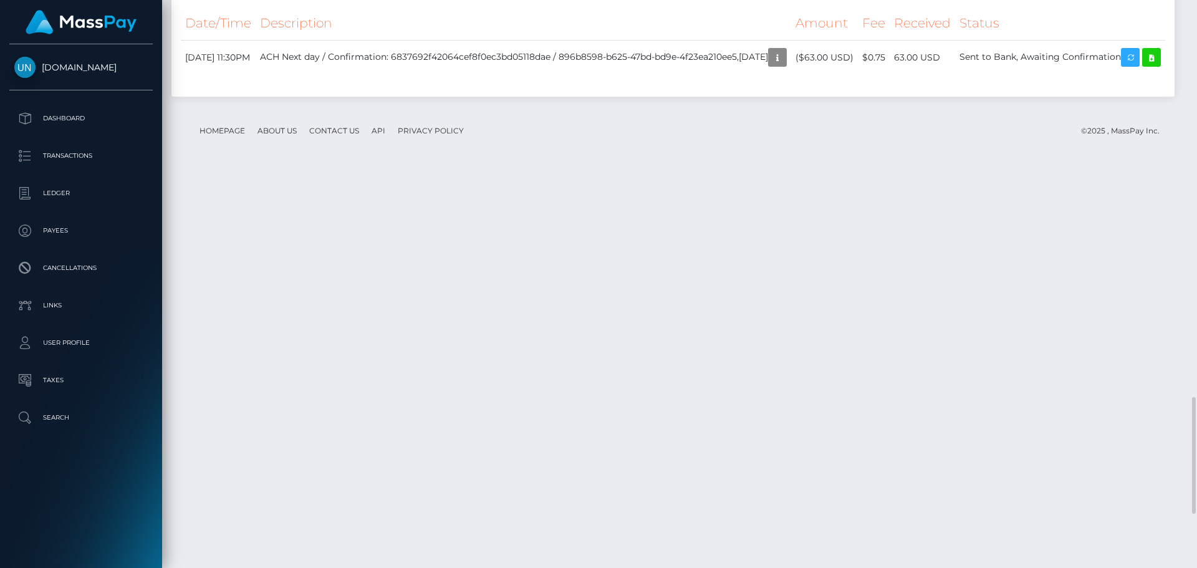
scroll to position [2189, 0]
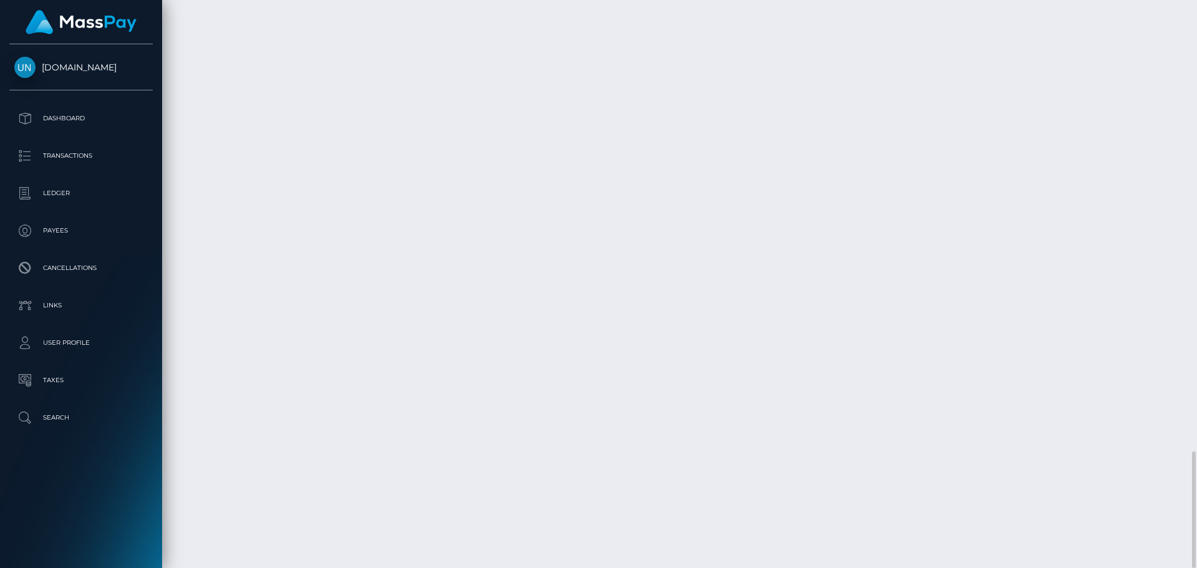
click at [1196, 2] on div at bounding box center [1191, 284] width 9 height 568
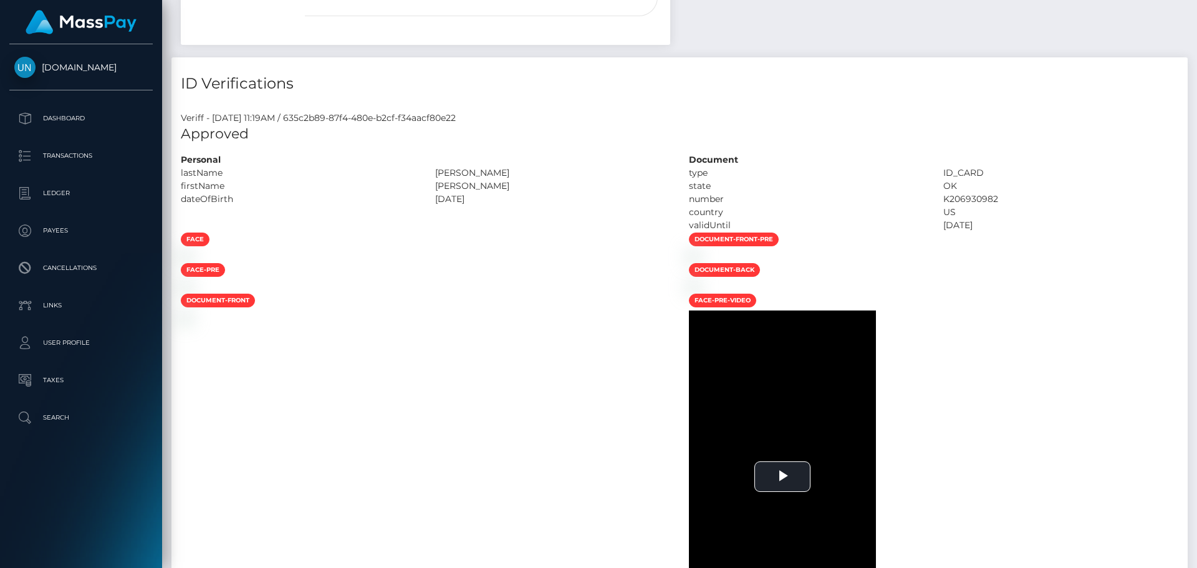
click at [1196, 2] on div "Customer Profile Loading... Loading..." at bounding box center [679, 284] width 1035 height 568
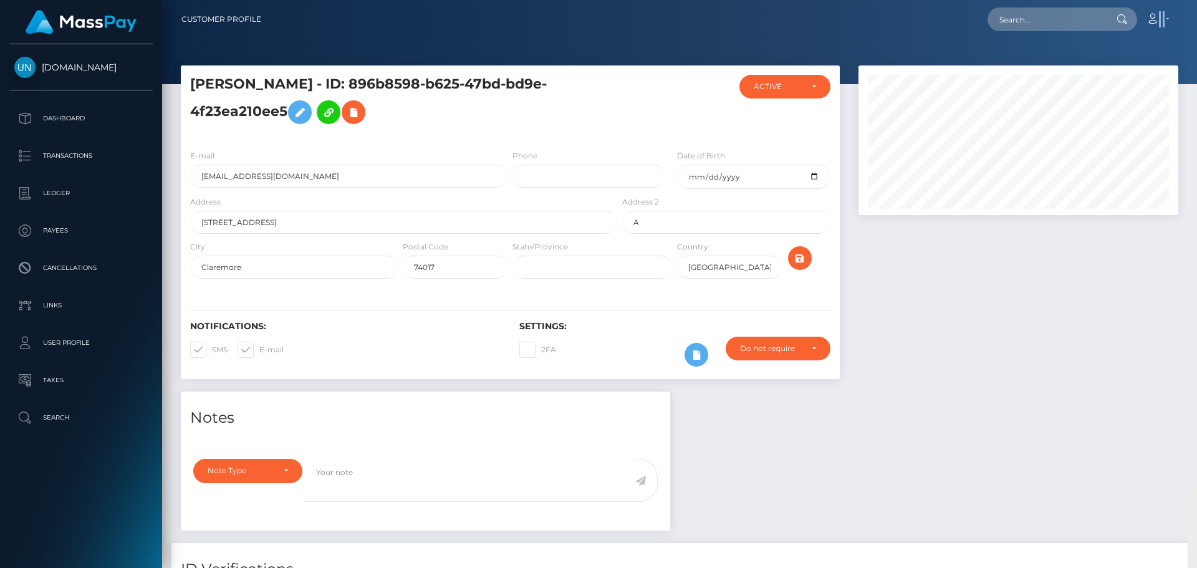
click at [1196, 2] on nav "Customer Profile Loading... Loading... Account" at bounding box center [679, 19] width 1035 height 39
click at [1036, 17] on input "text" at bounding box center [1045, 19] width 117 height 24
paste input "[EMAIL_ADDRESS][DOMAIN_NAME]"
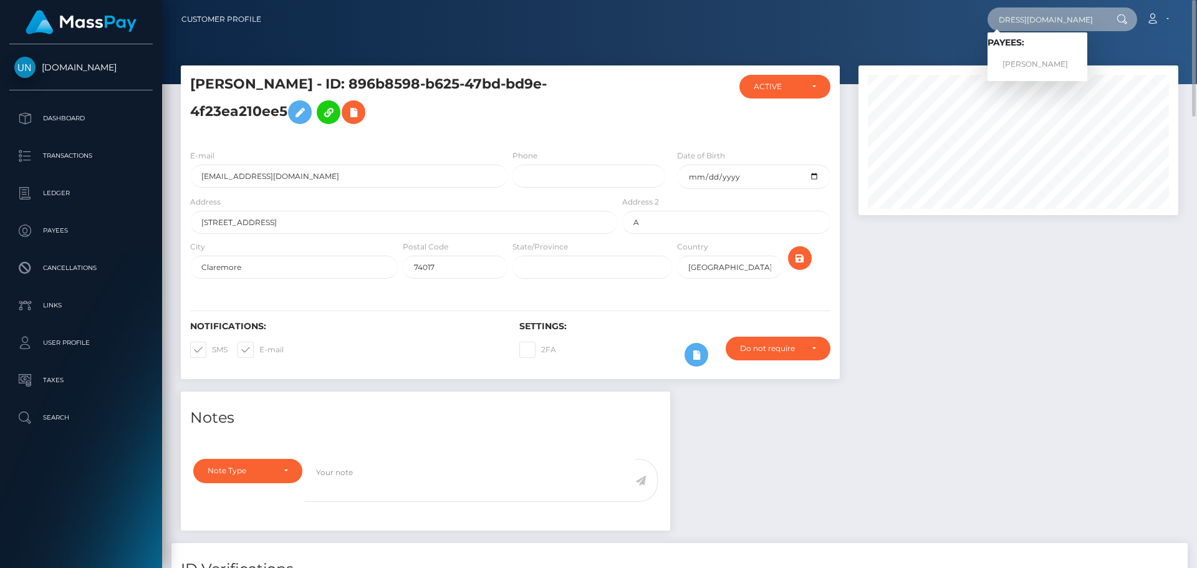
type input "[EMAIL_ADDRESS][DOMAIN_NAME]"
click at [1041, 62] on link "[PERSON_NAME]" at bounding box center [1037, 64] width 100 height 23
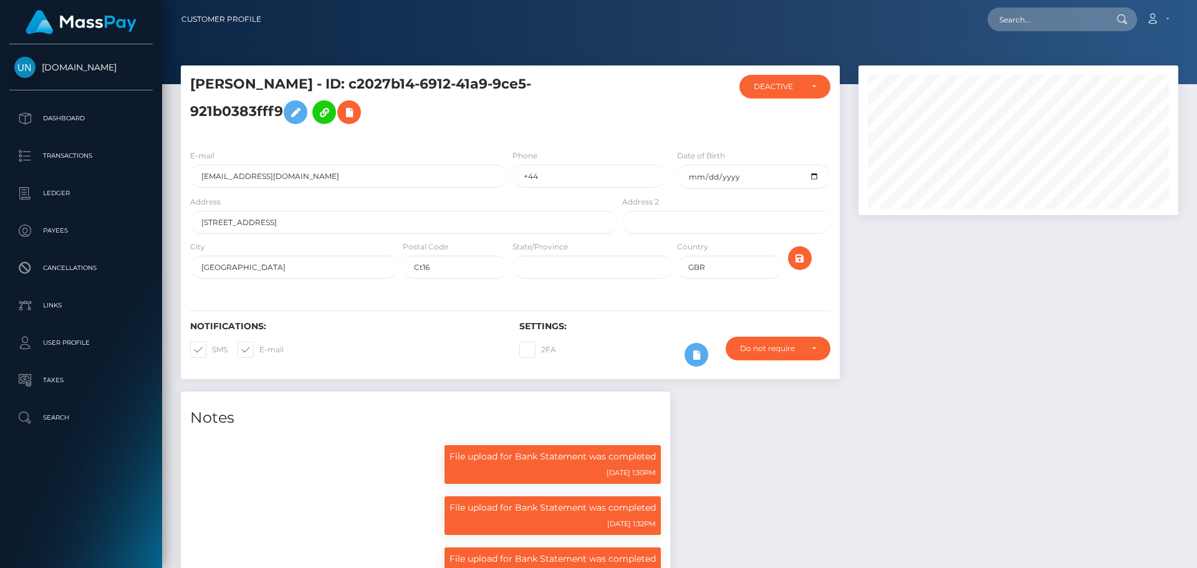
scroll to position [150, 320]
click at [340, 80] on h5 "[PERSON_NAME] - ID: c2027b14-6912-41a9-9ce5-921b0383fff9" at bounding box center [400, 102] width 420 height 55
drag, startPoint x: 346, startPoint y: 82, endPoint x: 280, endPoint y: 111, distance: 72.0
click at [280, 111] on h5 "[PERSON_NAME] - ID: c2027b14-6912-41a9-9ce5-921b0383fff9" at bounding box center [400, 102] width 420 height 55
copy h5 "c2027b14-6912-41a9-9ce5-921b0383fff9"
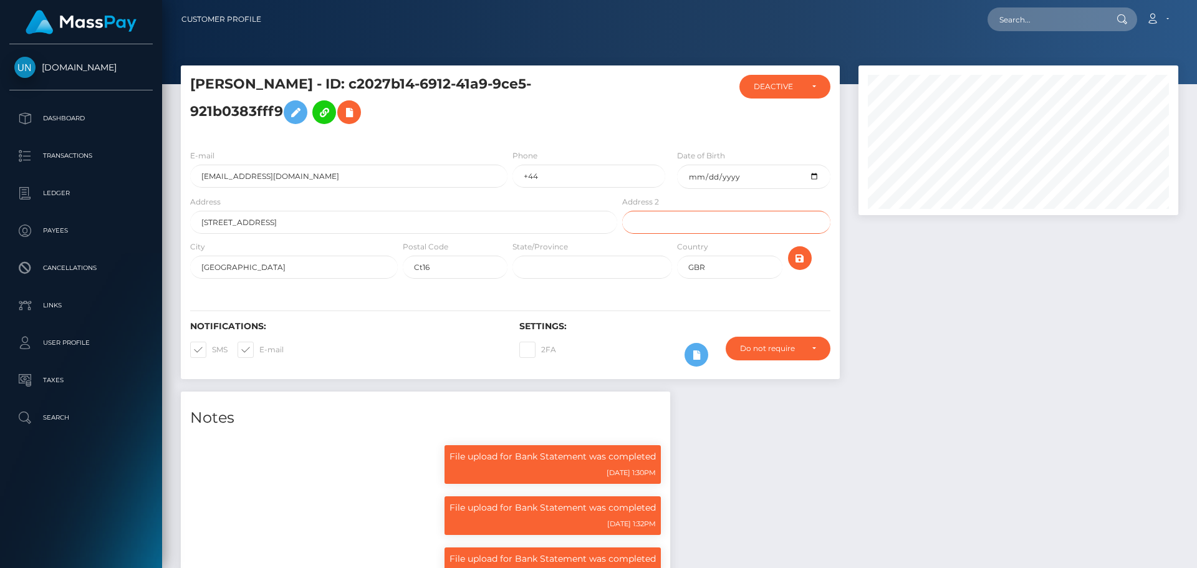
click at [667, 223] on input "text" at bounding box center [726, 222] width 208 height 23
paste input "c2027b14-6912-41a9-9ce5-921b0383fff9"
type input "c2027b14-6912-41a9-9ce5-921b0383fff9"
click at [667, 223] on input "c2027b14-6912-41a9-9ce5-921b0383fff9" at bounding box center [726, 222] width 208 height 23
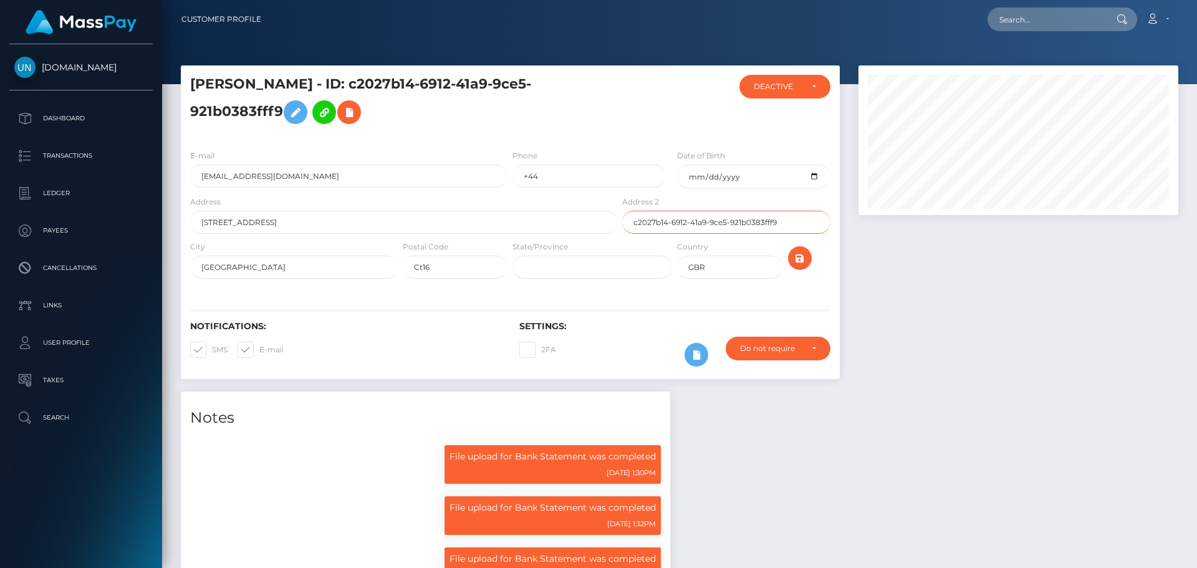
click at [667, 223] on input "c2027b14-6912-41a9-9ce5-921b0383fff9" at bounding box center [726, 222] width 208 height 23
click at [1177, 32] on div "Customer Profile Loading... Loading..." at bounding box center [679, 19] width 1015 height 26
click at [985, 9] on div "Loading... Loading... Account Edit Profile Logout" at bounding box center [724, 19] width 906 height 26
drag, startPoint x: 993, startPoint y: 9, endPoint x: 1001, endPoint y: 14, distance: 9.5
click at [997, 10] on div "Loading... Loading..." at bounding box center [1062, 19] width 150 height 24
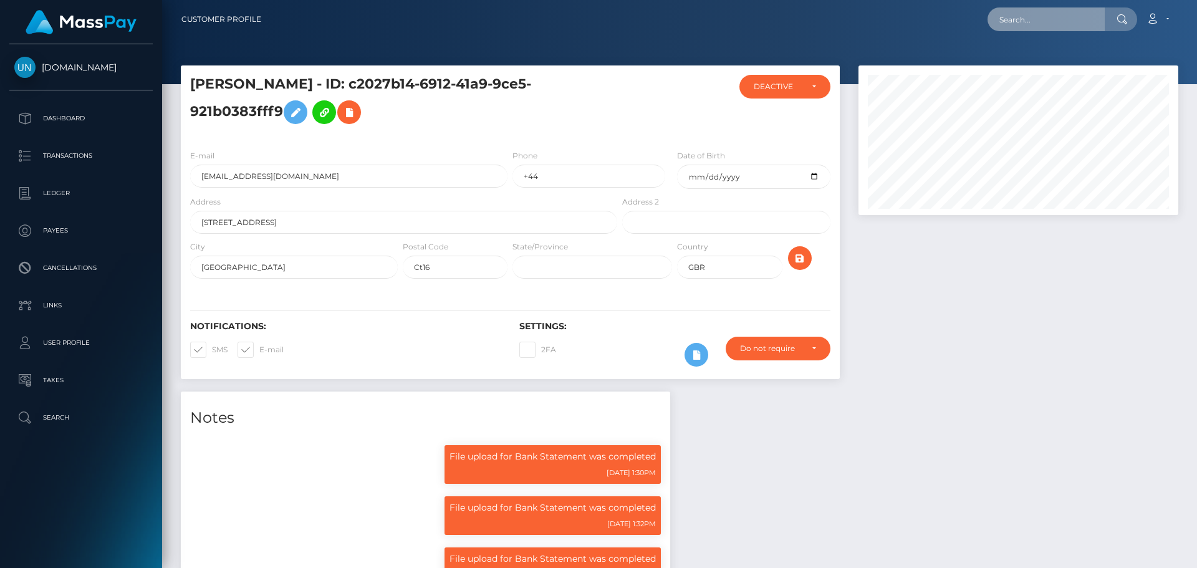
click at [1046, 29] on input "text" at bounding box center [1045, 19] width 117 height 24
click at [1045, 24] on input "text" at bounding box center [1045, 19] width 117 height 24
paste input "heatherdance@outlook.com"
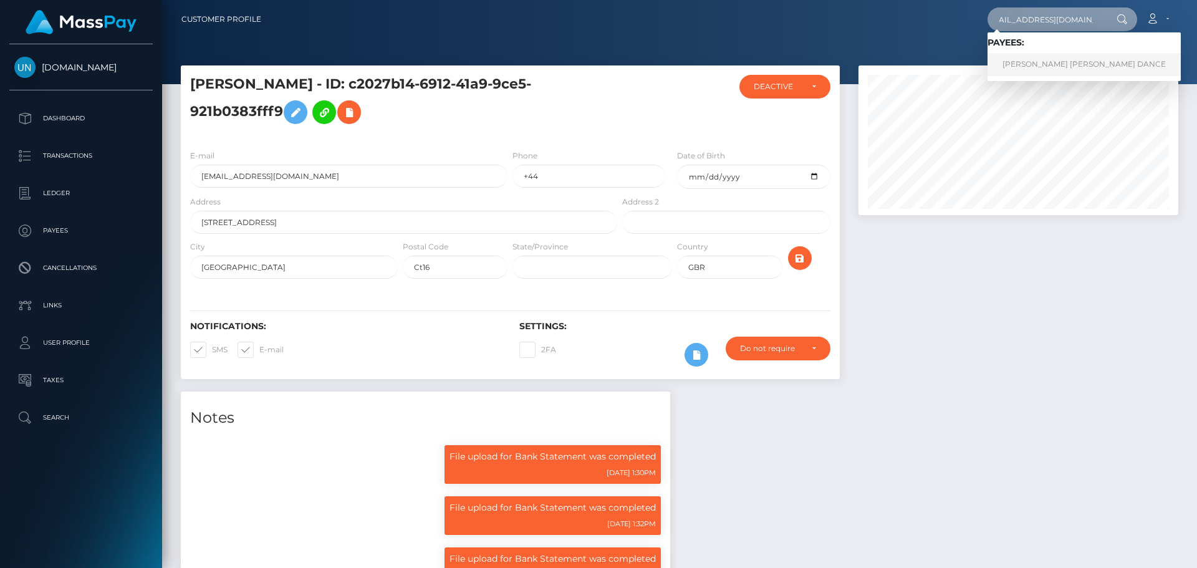
type input "heatherdance@outlook.com"
click at [1031, 73] on link "HEATHER LOUISE DANCE" at bounding box center [1083, 64] width 193 height 23
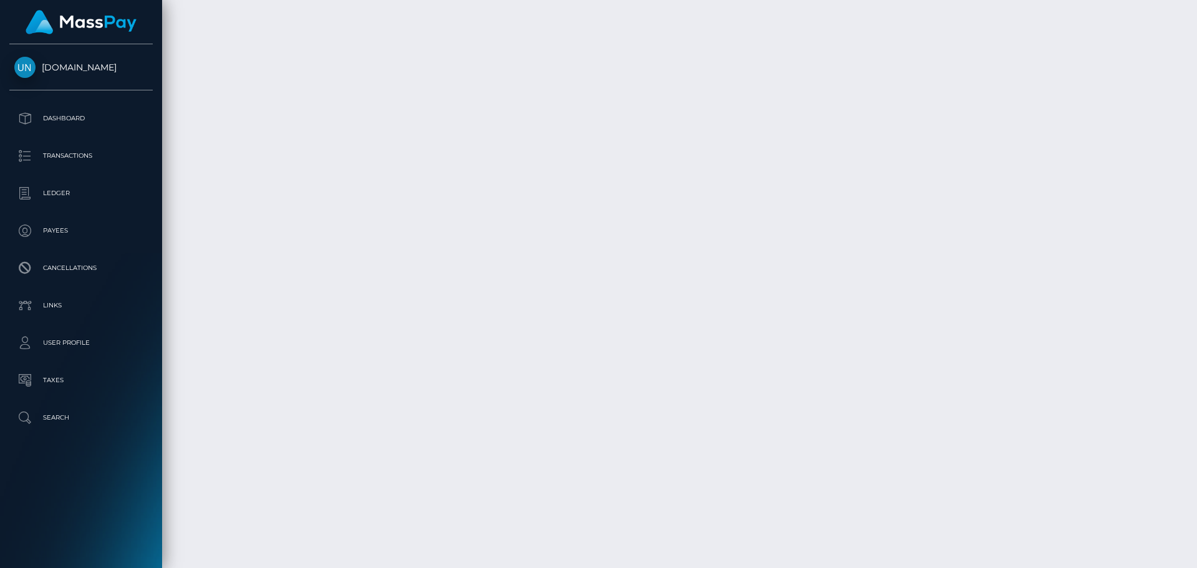
scroll to position [2282, 0]
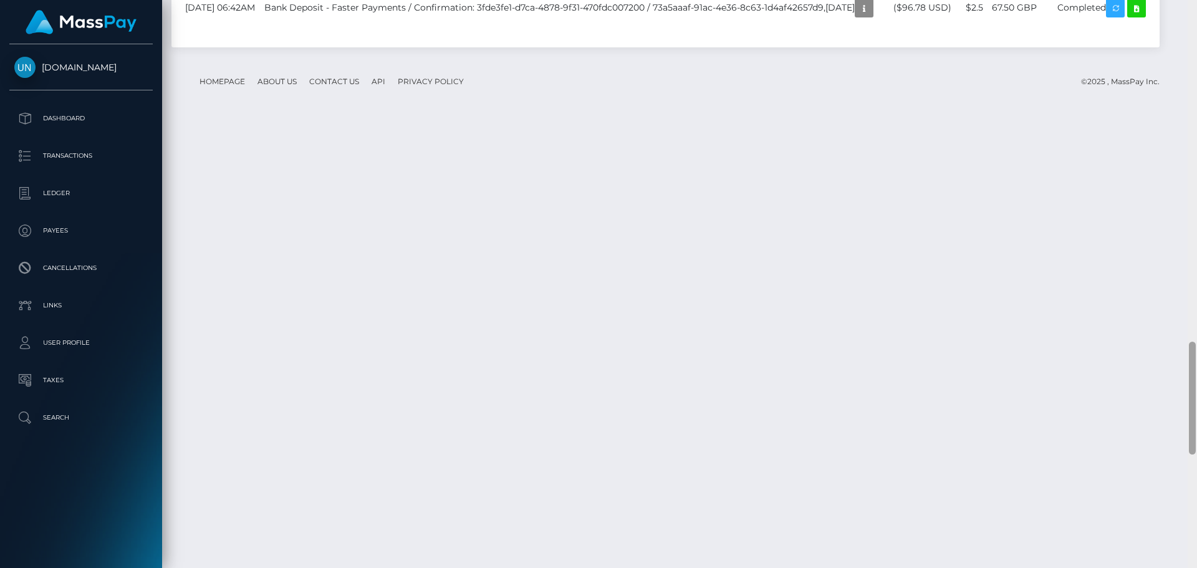
click at [1196, 17] on div at bounding box center [1191, 284] width 9 height 568
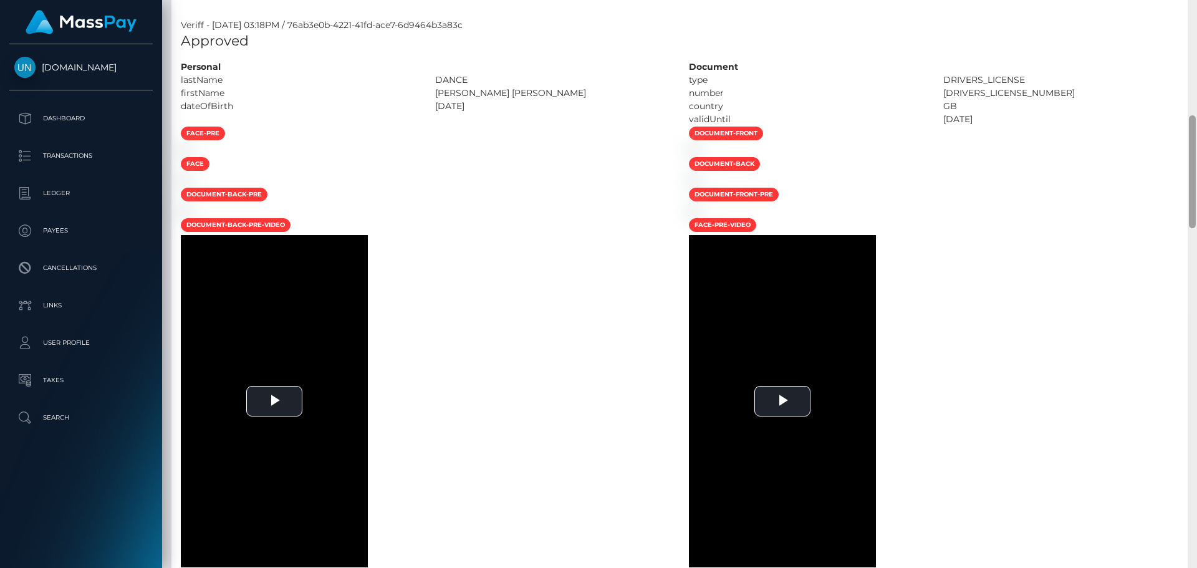
click at [1196, 9] on div at bounding box center [1191, 284] width 9 height 568
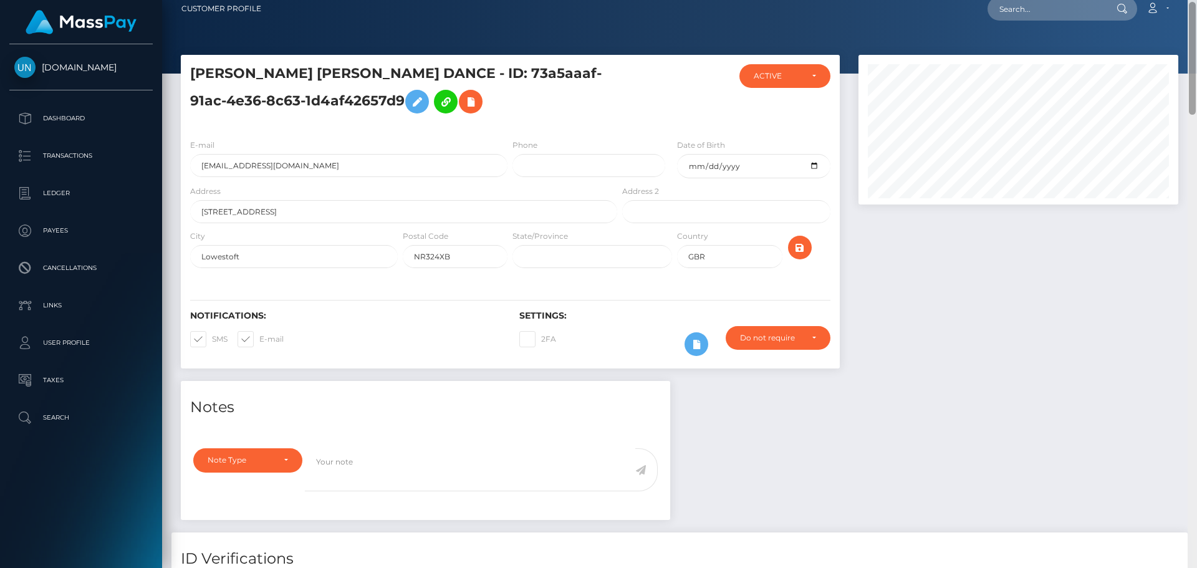
click at [1196, 9] on div "Customer Profile Loading... Loading..." at bounding box center [679, 284] width 1035 height 568
click at [1081, 11] on input "text" at bounding box center [1045, 9] width 117 height 24
paste input "garciadiabryan@gmail.com"
type input "garciadiabryan@gmail.com"
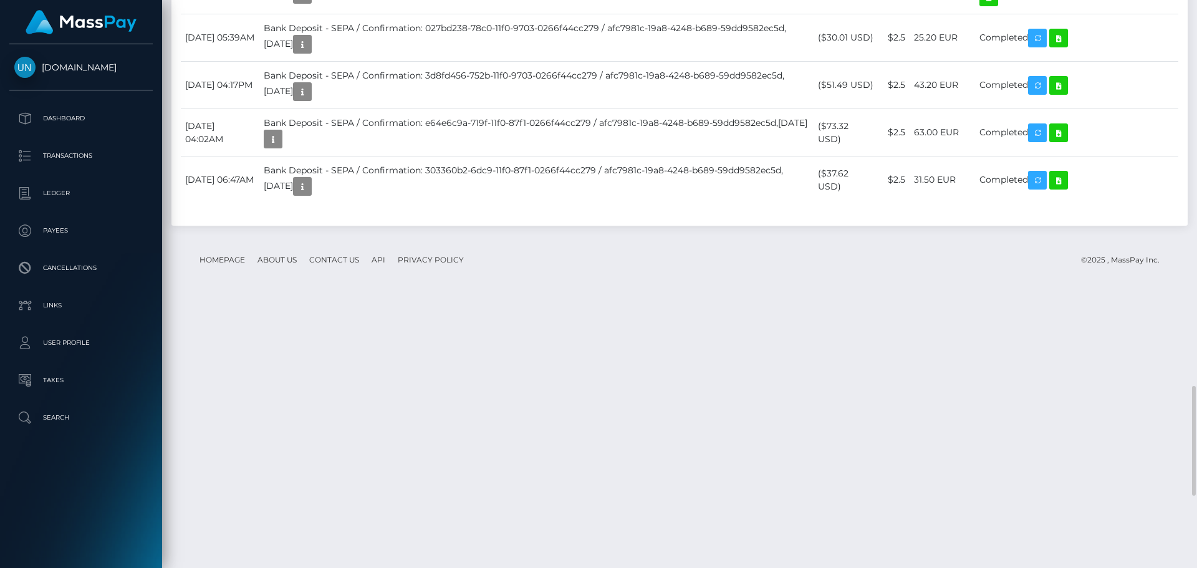
scroll to position [2365, 0]
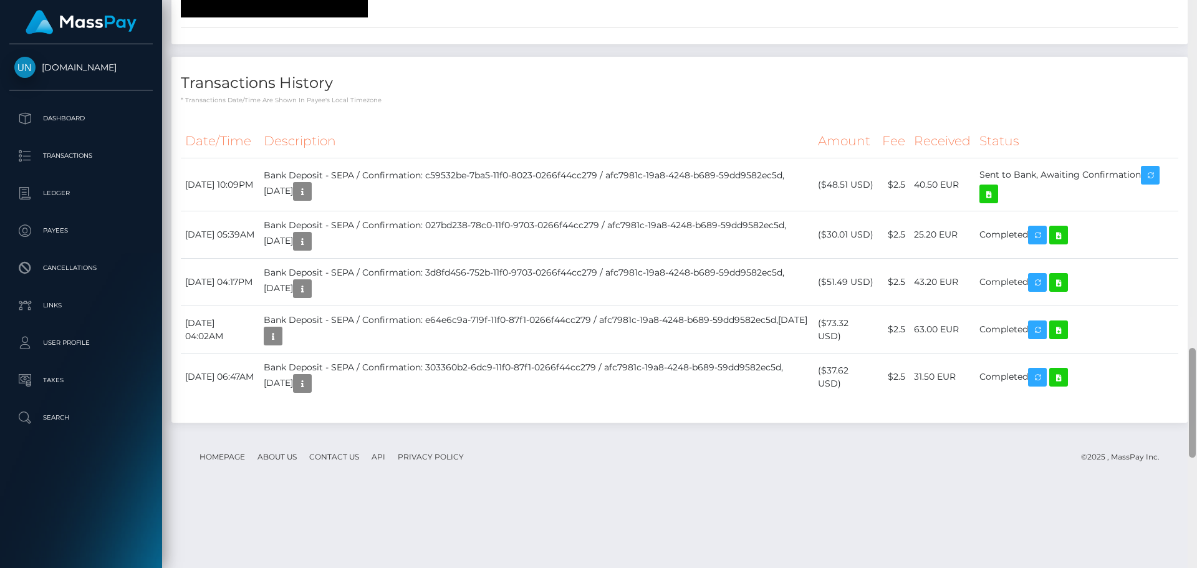
click at [1196, 13] on div at bounding box center [1191, 284] width 9 height 568
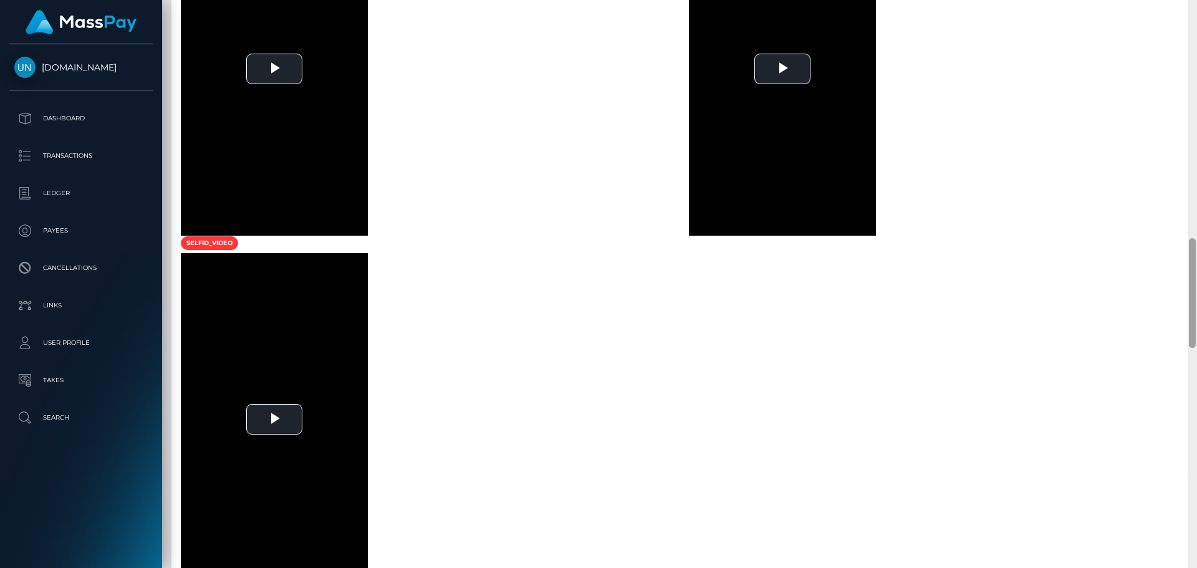
click at [1196, 11] on div at bounding box center [1191, 284] width 9 height 568
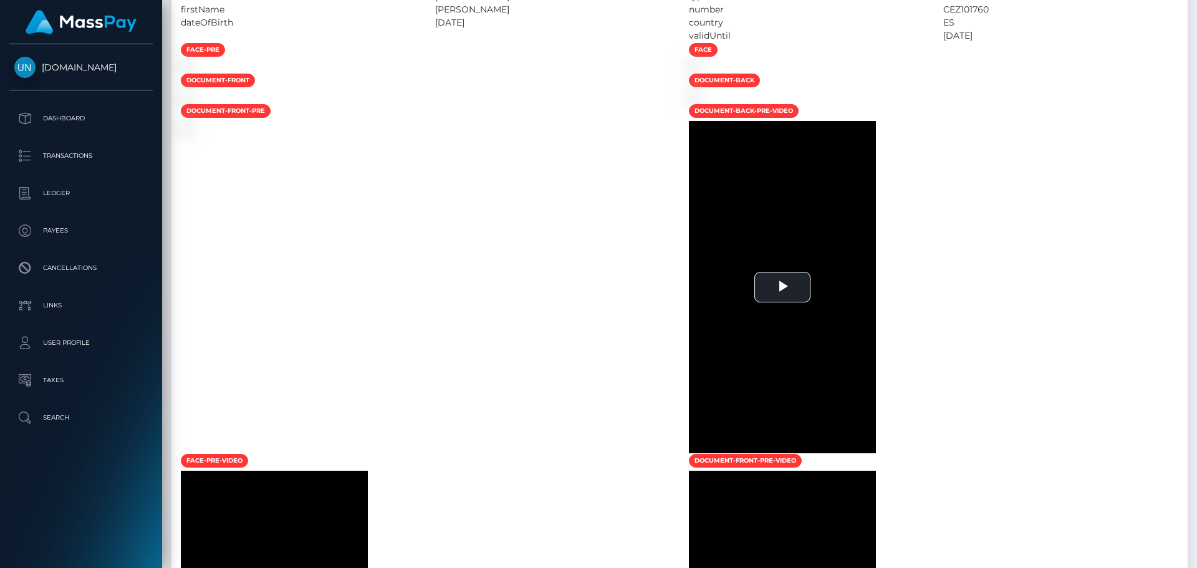
scroll to position [94, 0]
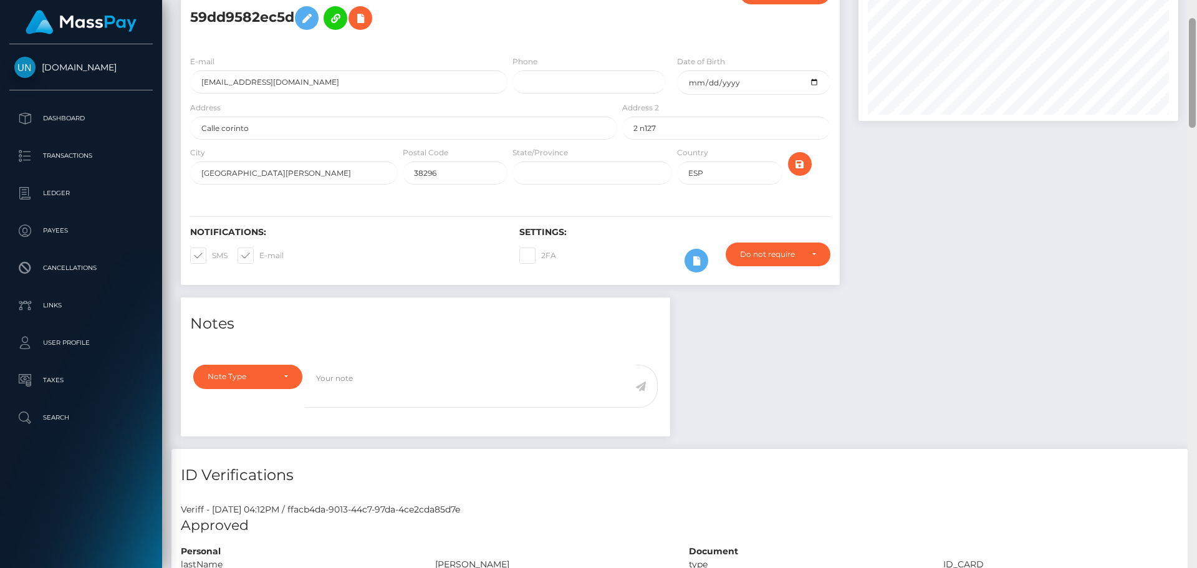
click at [1196, 11] on div at bounding box center [1191, 284] width 9 height 568
click at [1196, 11] on div "Customer Profile Loading... Loading..." at bounding box center [679, 284] width 1035 height 568
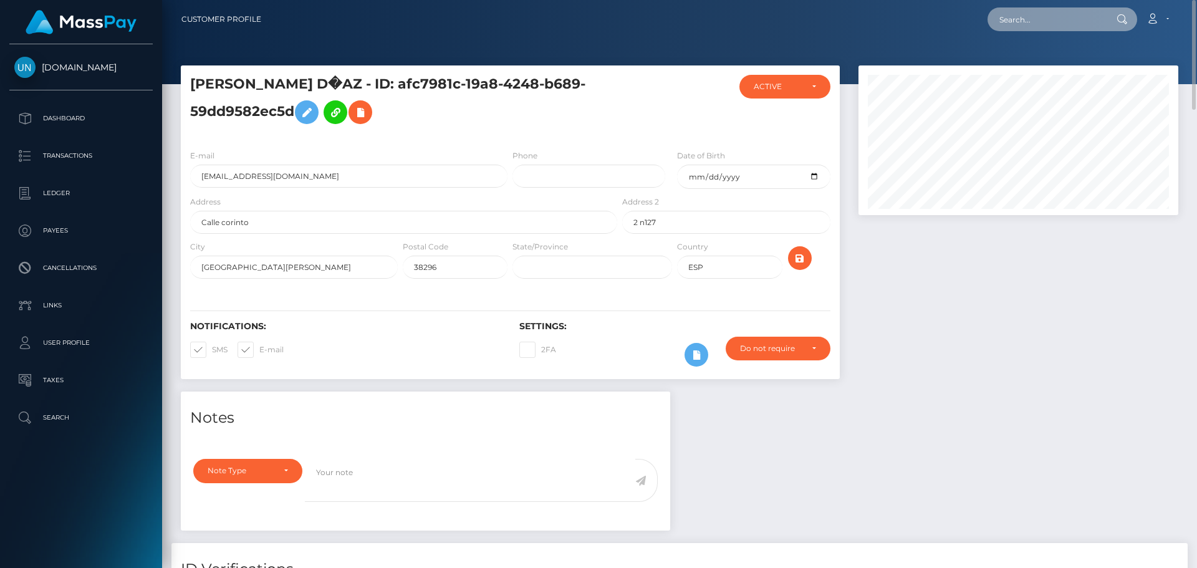
click at [1095, 19] on input "text" at bounding box center [1045, 19] width 117 height 24
paste input "[EMAIL_ADDRESS][DOMAIN_NAME]"
type input "[EMAIL_ADDRESS][DOMAIN_NAME]"
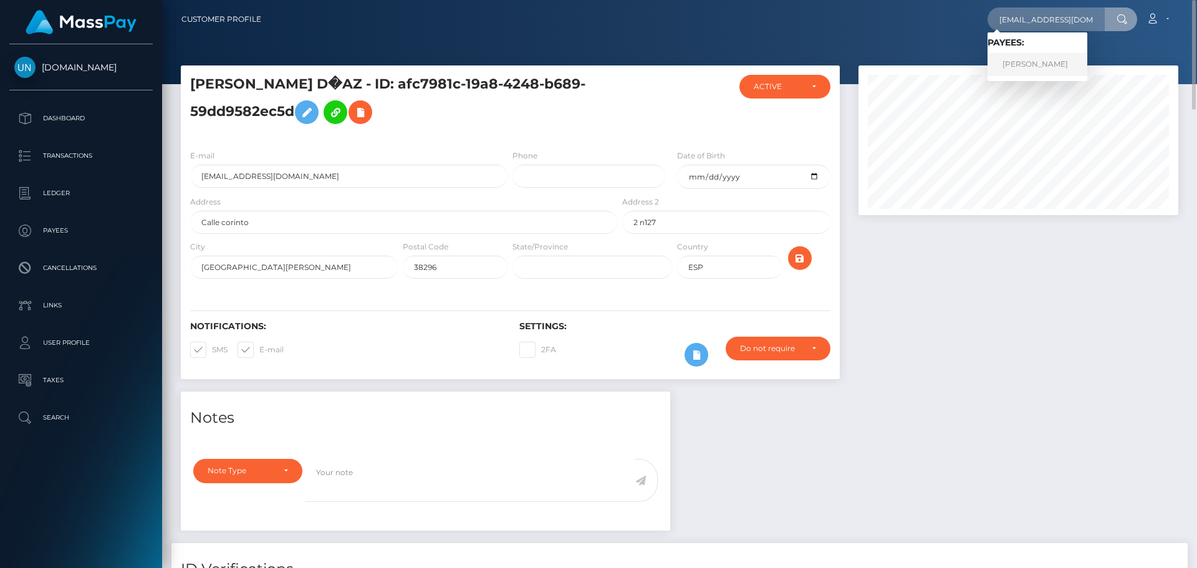
drag, startPoint x: 1056, startPoint y: 60, endPoint x: 1049, endPoint y: 65, distance: 9.3
click at [1056, 60] on link "[PERSON_NAME]" at bounding box center [1037, 64] width 100 height 23
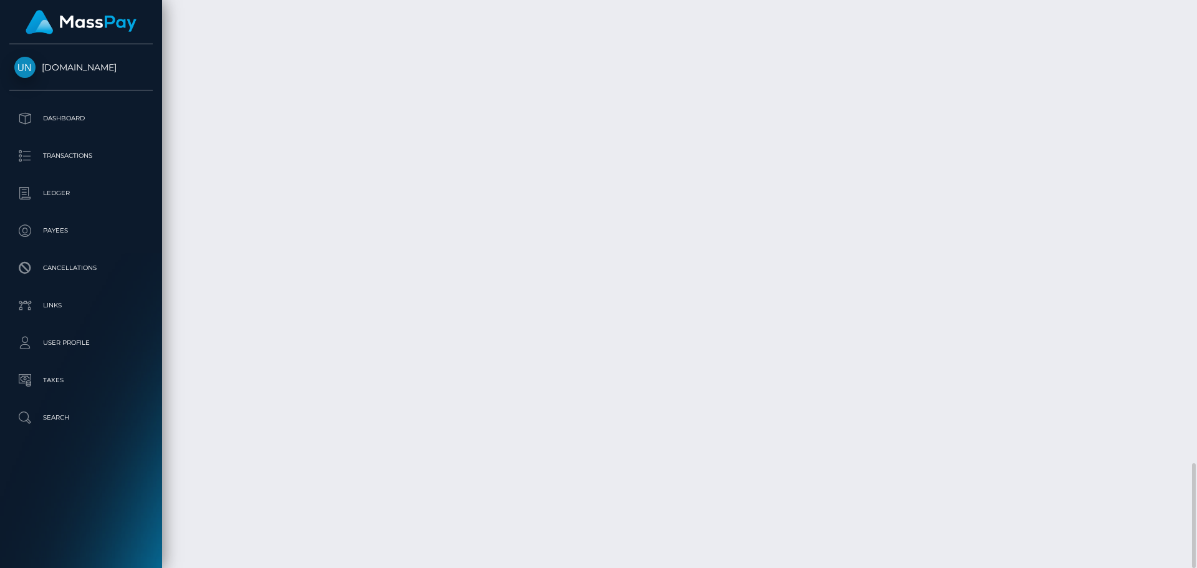
scroll to position [150, 320]
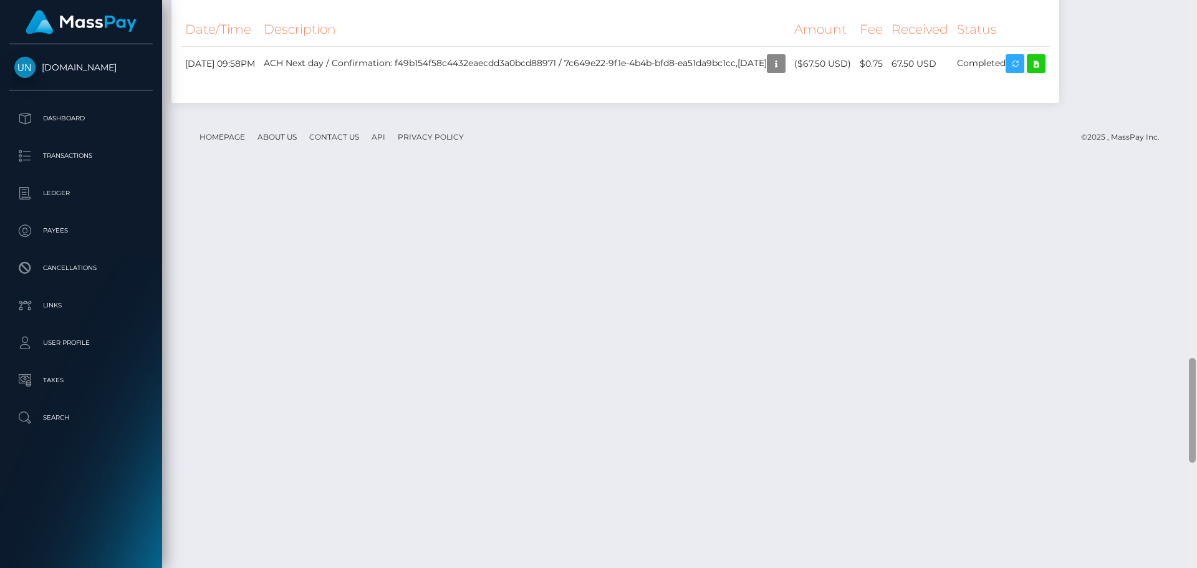
click at [1196, 14] on div at bounding box center [1191, 284] width 9 height 568
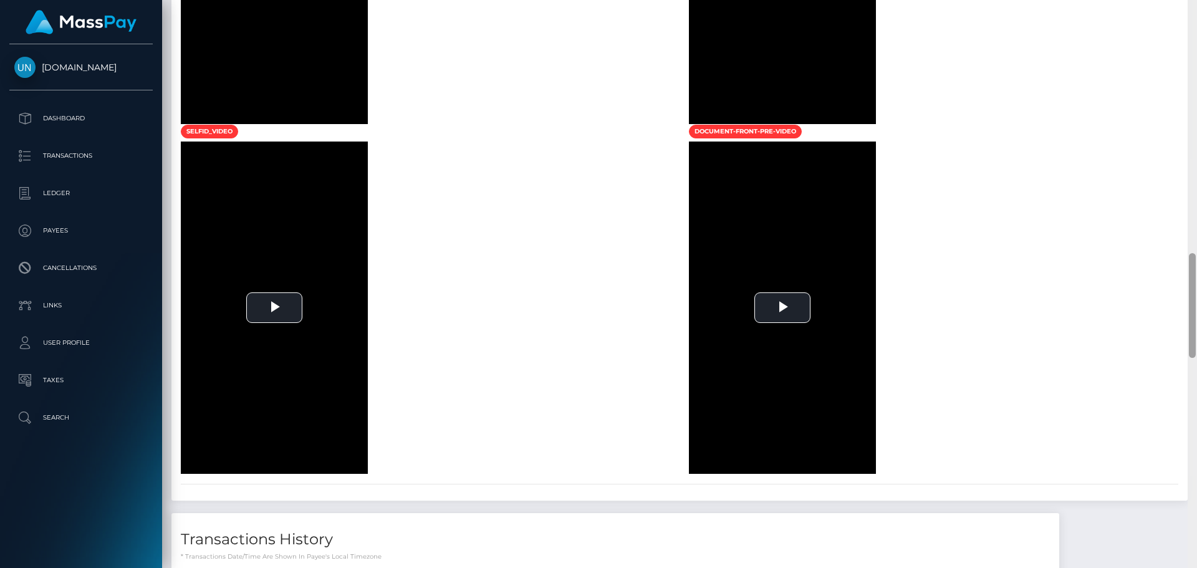
click at [1196, 14] on div at bounding box center [1191, 284] width 9 height 568
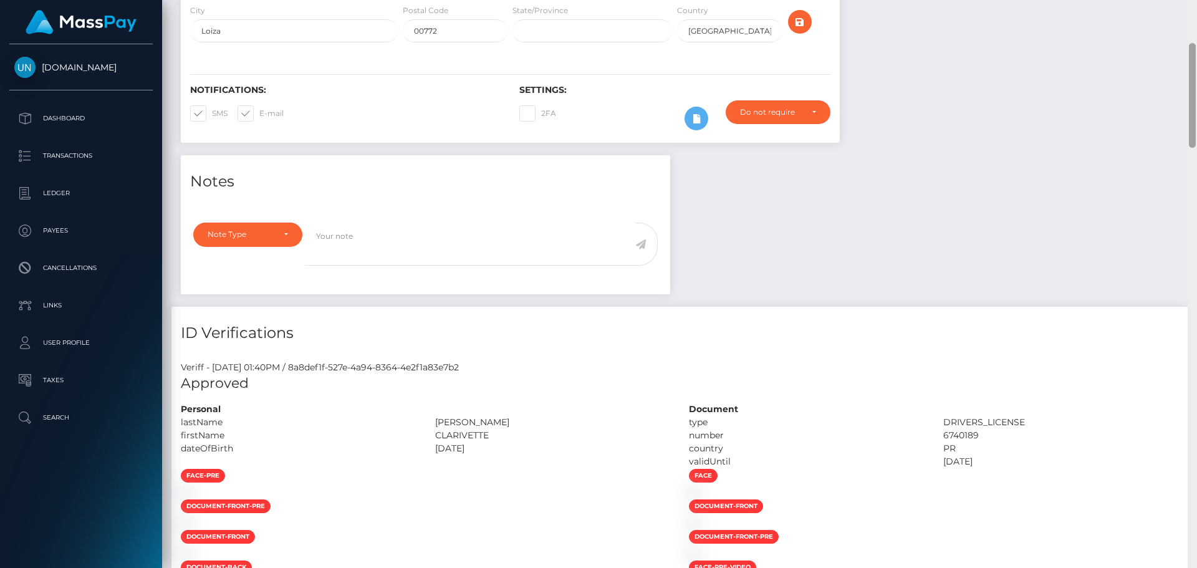
click at [1196, 14] on div "Customer Profile Loading... Loading..." at bounding box center [679, 284] width 1035 height 568
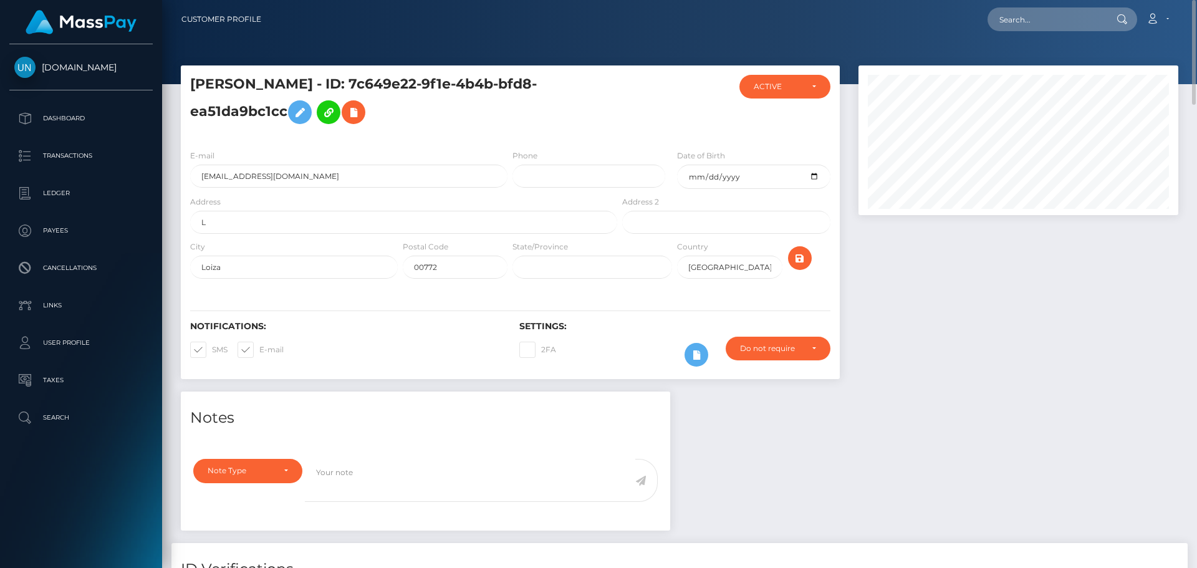
drag, startPoint x: 1058, startPoint y: 0, endPoint x: 1054, endPoint y: 7, distance: 8.4
click at [1057, 0] on nav "Customer Profile Loading... Loading... Account" at bounding box center [679, 19] width 1035 height 39
click at [1054, 7] on input "text" at bounding box center [1045, 19] width 117 height 24
paste input "ntshmrtnz5@gmail.com"
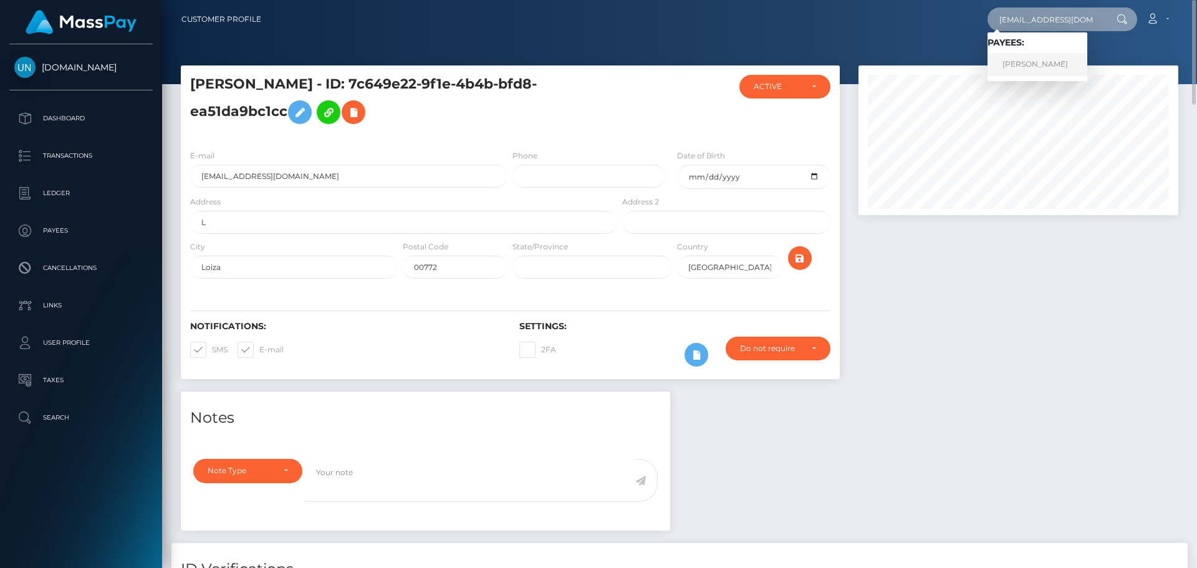
type input "ntshmrtnz5@gmail.com"
click at [1021, 63] on link "NATASHA MARTINEZ GONZALEZ" at bounding box center [1037, 64] width 100 height 23
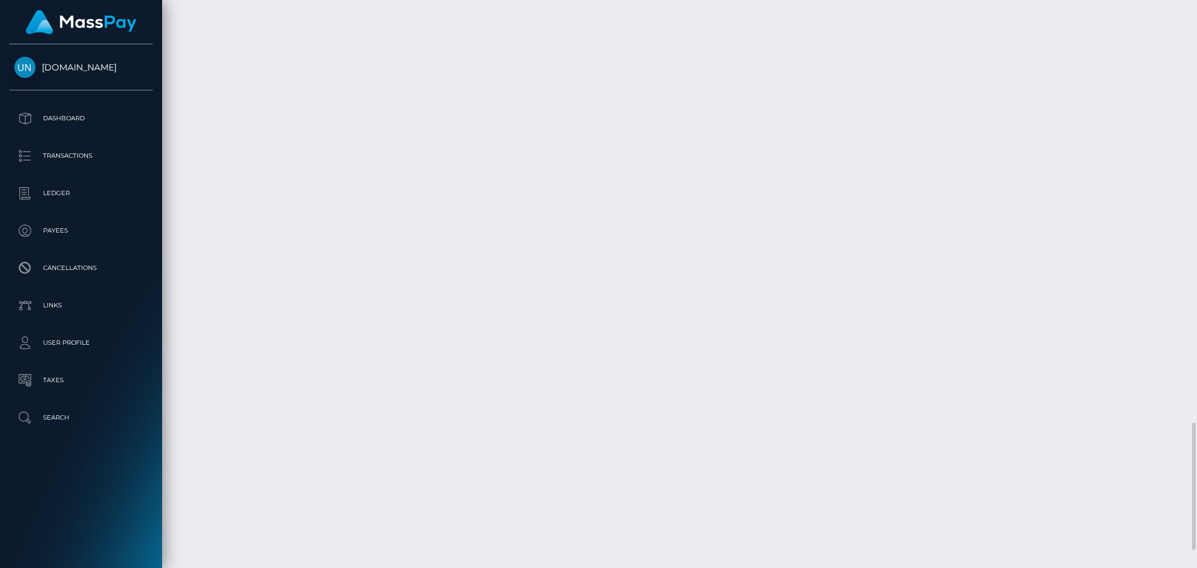
scroll to position [2189, 0]
click at [1196, 21] on div at bounding box center [1191, 284] width 9 height 568
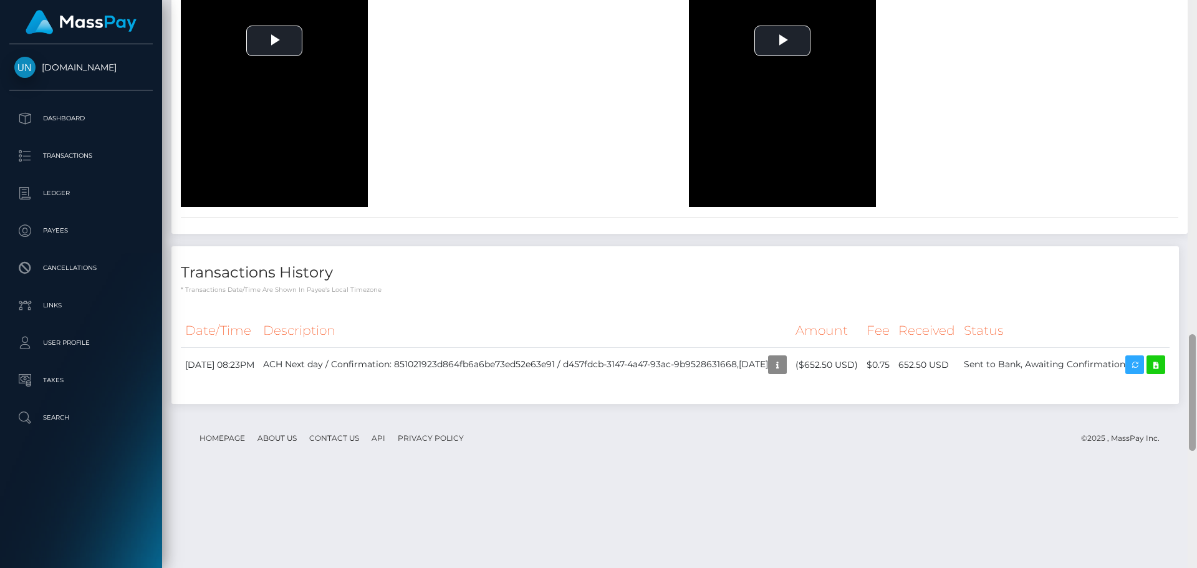
click at [1196, 19] on div at bounding box center [1191, 284] width 9 height 568
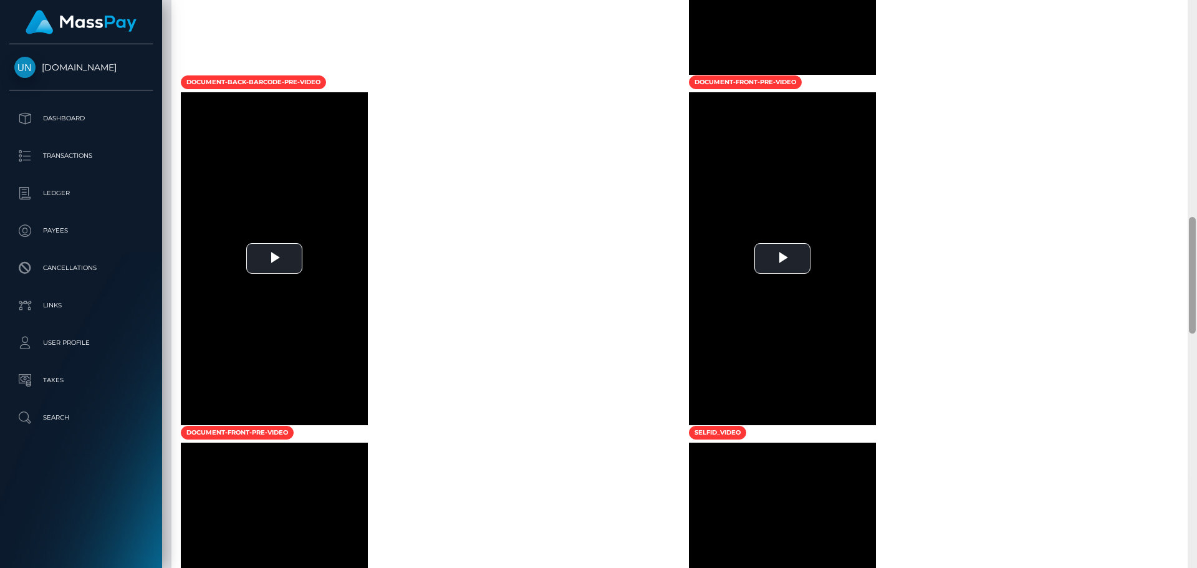
click at [1196, 19] on div at bounding box center [1191, 284] width 9 height 568
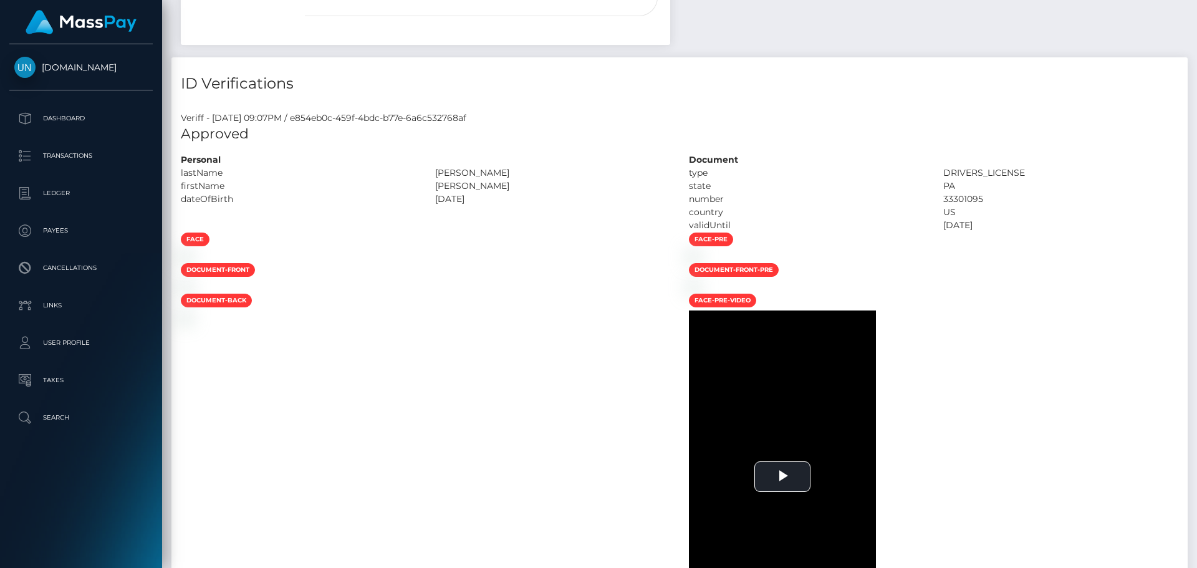
click at [1196, 19] on div "Customer Profile Loading... Loading..." at bounding box center [679, 284] width 1035 height 568
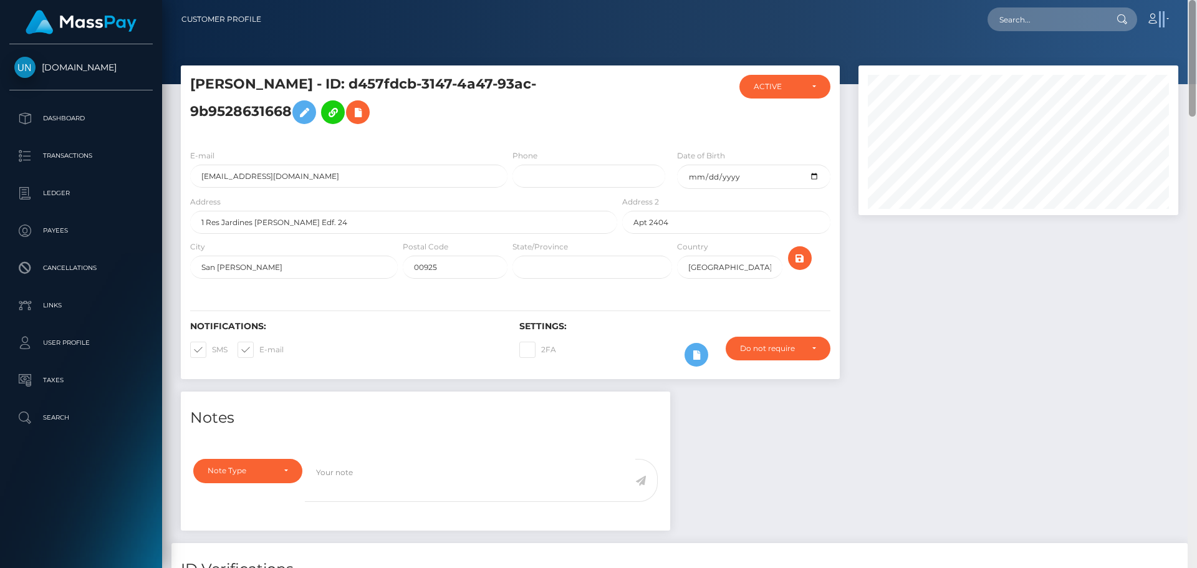
click at [1196, 19] on nav "Customer Profile Loading... Loading... Account" at bounding box center [679, 19] width 1035 height 39
click at [1067, 19] on input "text" at bounding box center [1045, 19] width 117 height 24
paste input "[EMAIL_ADDRESS][DOMAIN_NAME]"
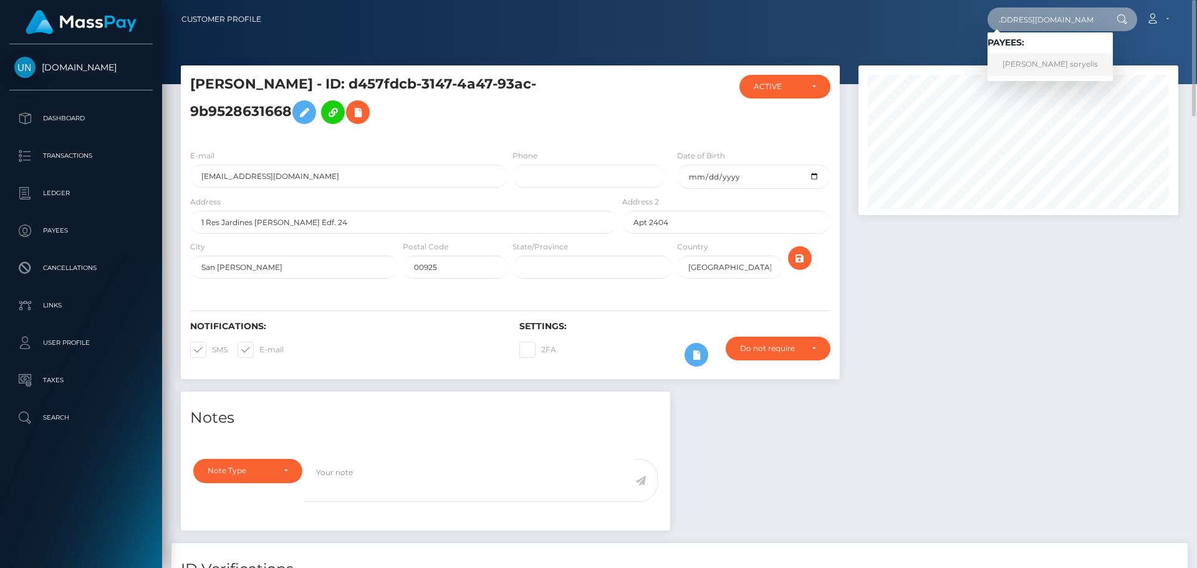
type input "[EMAIL_ADDRESS][DOMAIN_NAME]"
click at [1056, 64] on link "[PERSON_NAME] soryelis" at bounding box center [1049, 64] width 125 height 23
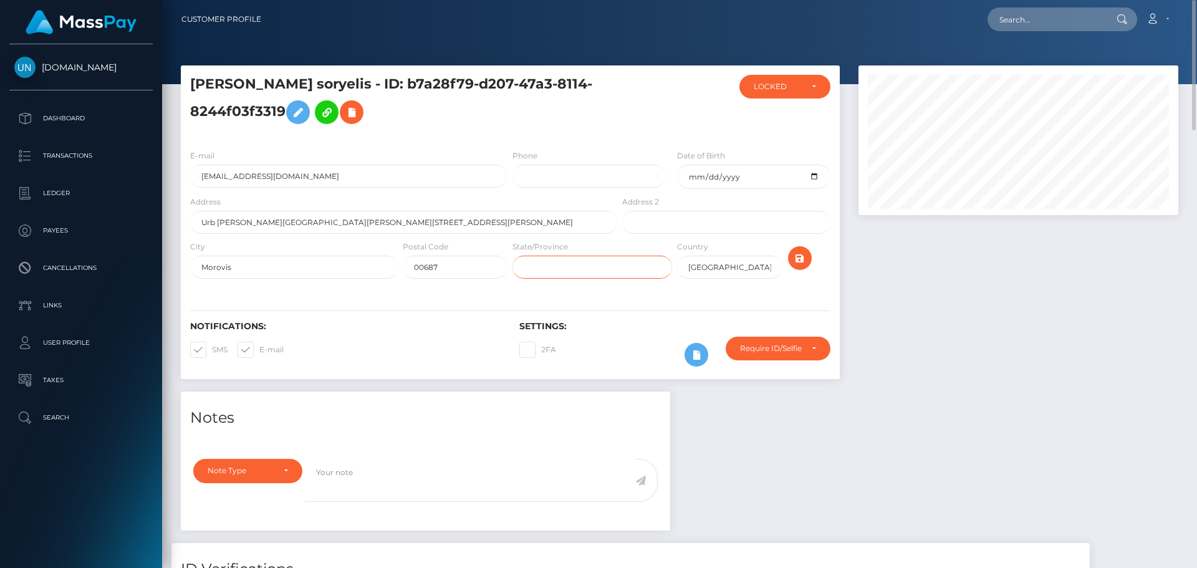
click at [616, 264] on input "text" at bounding box center [592, 267] width 160 height 23
type input "PR"
click at [806, 259] on icon "submit" at bounding box center [799, 259] width 15 height 16
drag, startPoint x: 1077, startPoint y: 40, endPoint x: 1007, endPoint y: 6, distance: 77.8
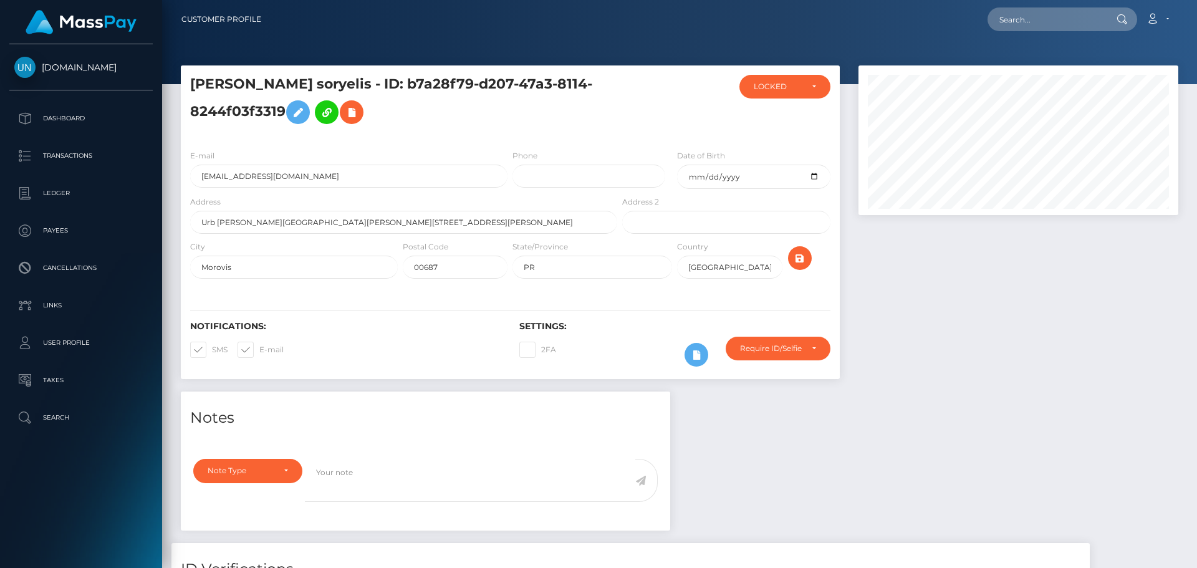
click at [1076, 40] on div at bounding box center [679, 42] width 1035 height 84
click at [1007, 6] on nav "Customer Profile Loading... Loading... Account" at bounding box center [679, 19] width 1035 height 39
paste input "[EMAIL_ADDRESS][DOMAIN_NAME]"
click at [1015, 10] on input "[EMAIL_ADDRESS][DOMAIN_NAME]" at bounding box center [1045, 19] width 117 height 24
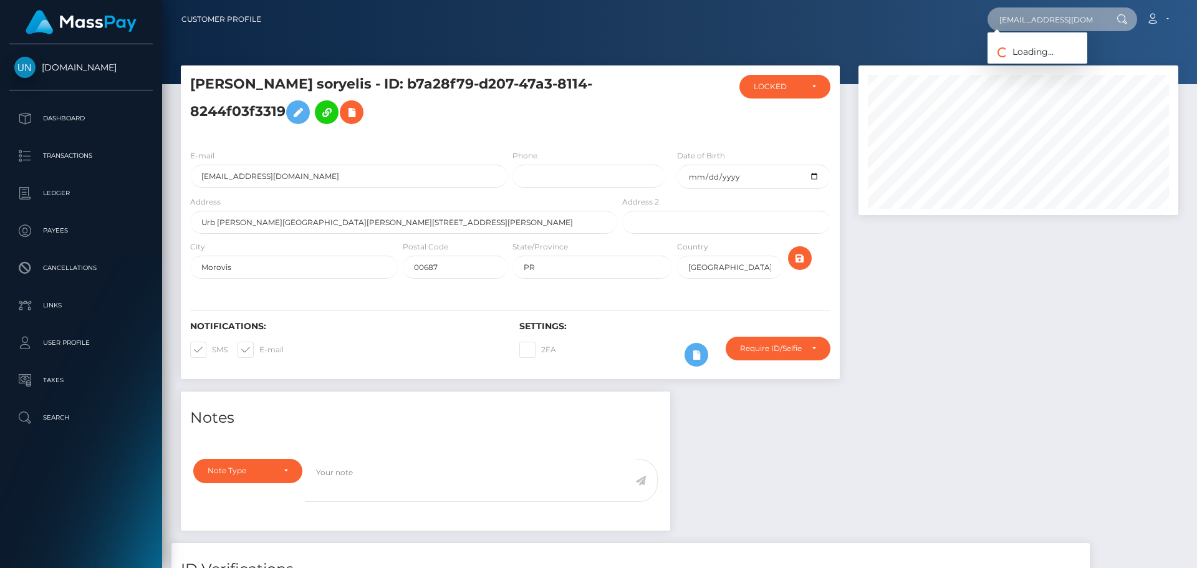
scroll to position [0, 1]
type input "[EMAIL_ADDRESS][DOMAIN_NAME]"
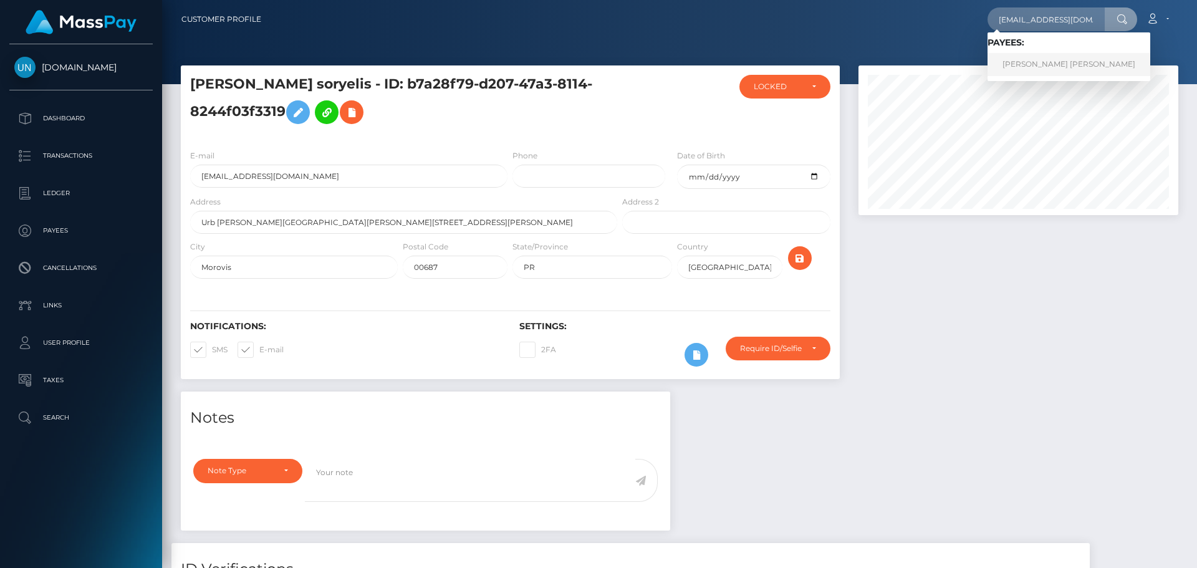
click at [1021, 59] on link "[PERSON_NAME] [PERSON_NAME]" at bounding box center [1068, 64] width 163 height 23
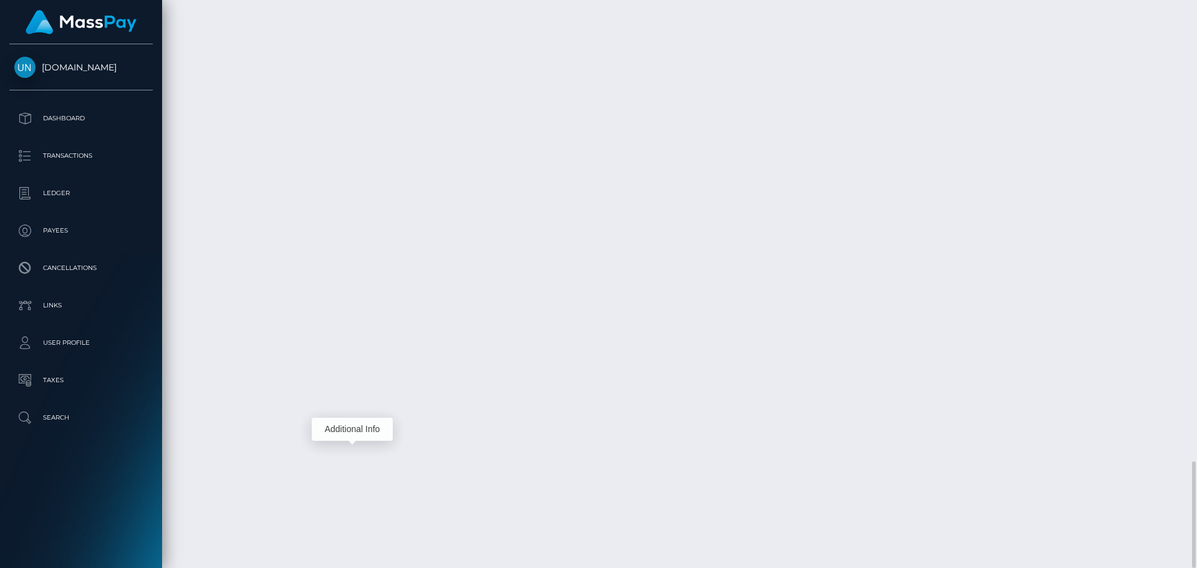
scroll to position [150, 320]
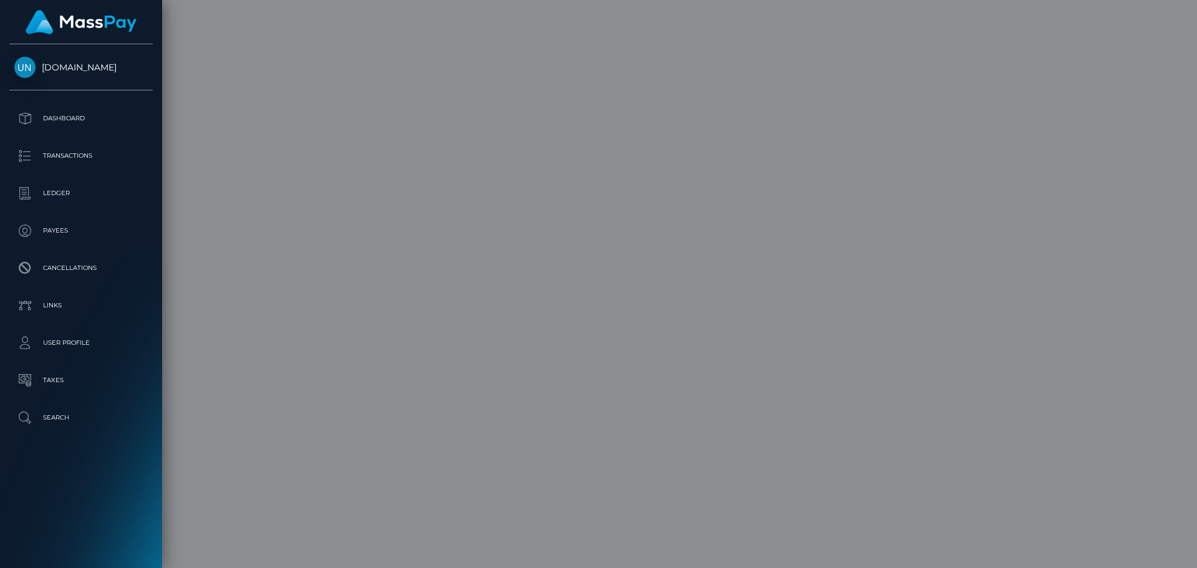
scroll to position [0, 0]
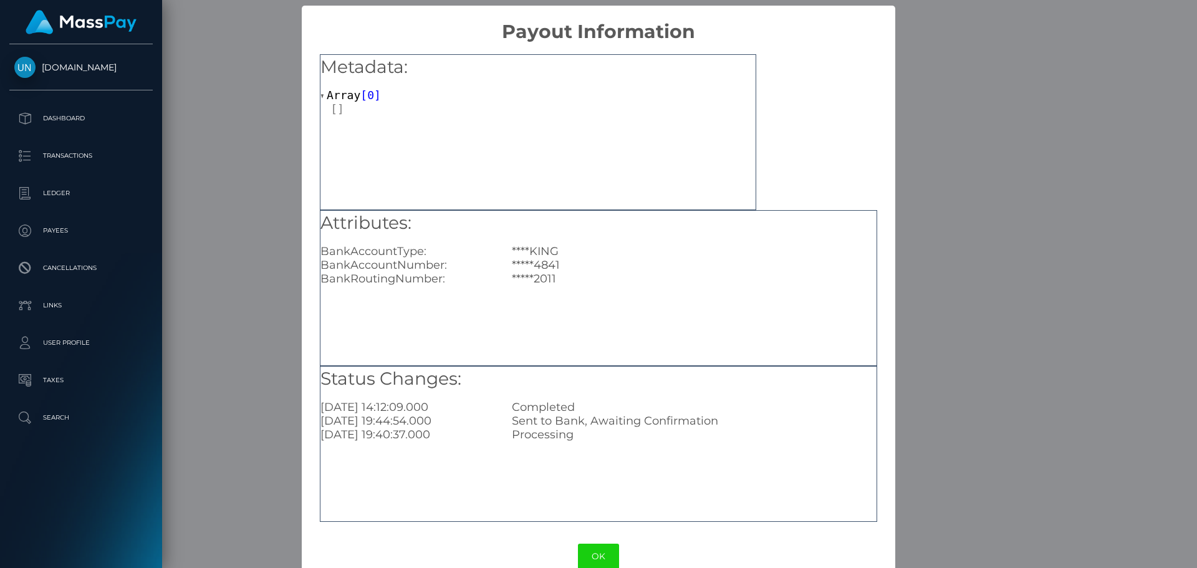
drag, startPoint x: 935, startPoint y: 48, endPoint x: 951, endPoint y: 45, distance: 16.4
click at [935, 48] on div "× Payout Information Metadata: Array [ 0 ] Attributes: BankAccountType: ****KIN…" at bounding box center [598, 284] width 1197 height 568
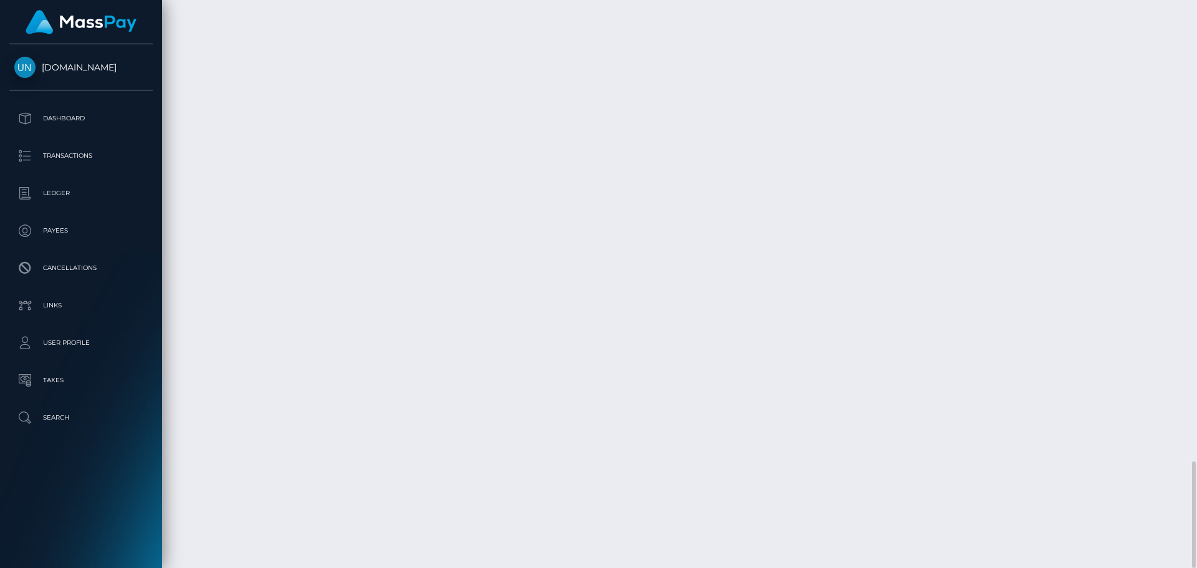
scroll to position [150, 320]
click at [1196, 1] on div at bounding box center [1191, 284] width 9 height 568
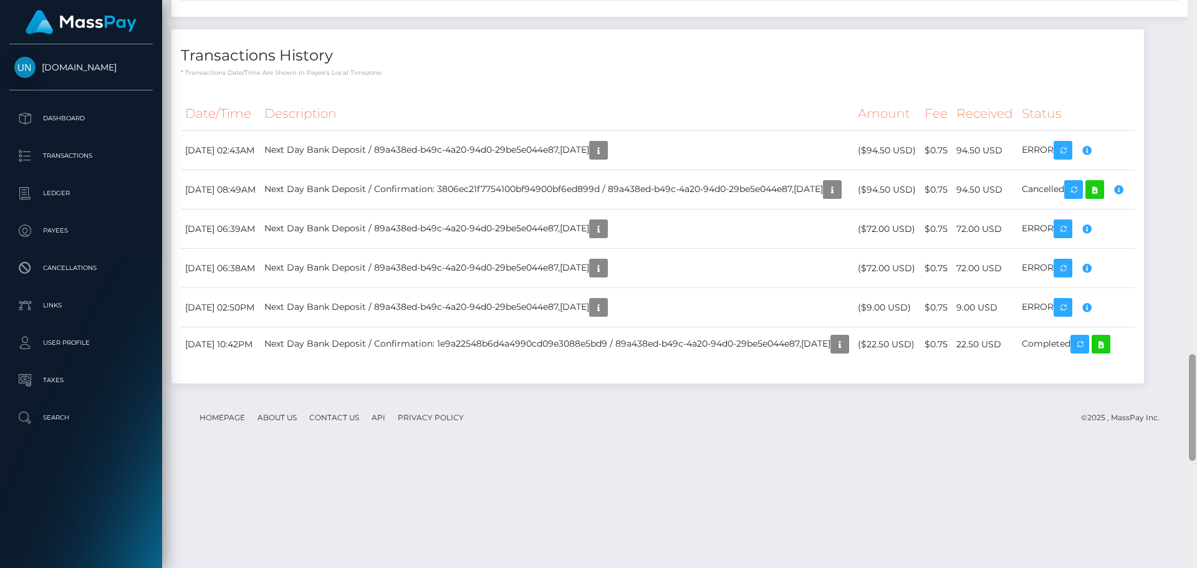
click at [1196, 9] on div at bounding box center [1191, 284] width 9 height 568
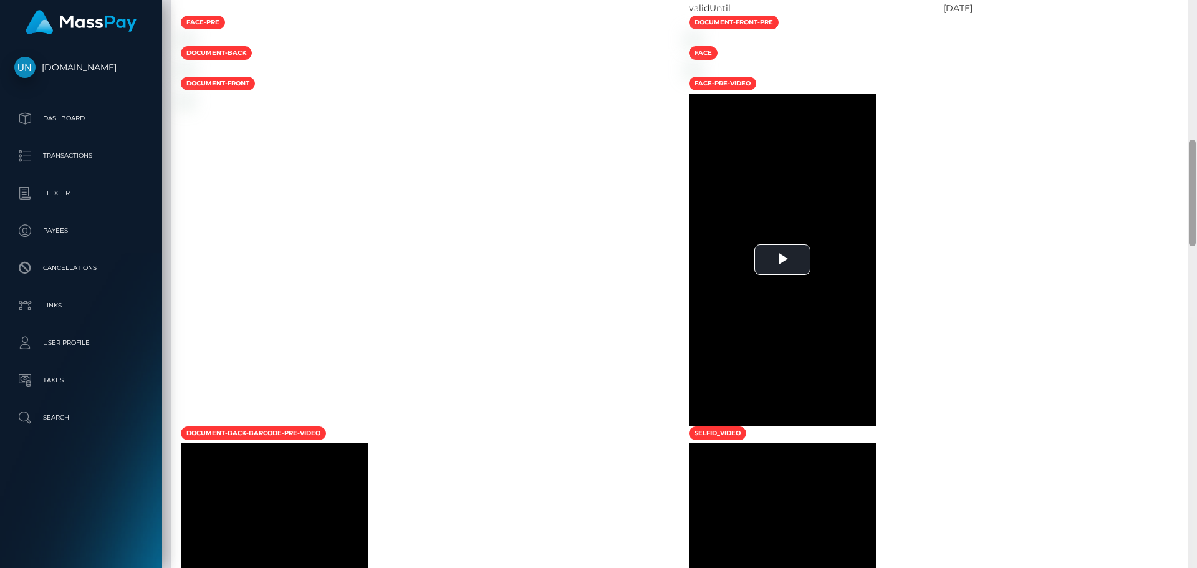
click at [1196, 15] on div at bounding box center [1191, 284] width 9 height 568
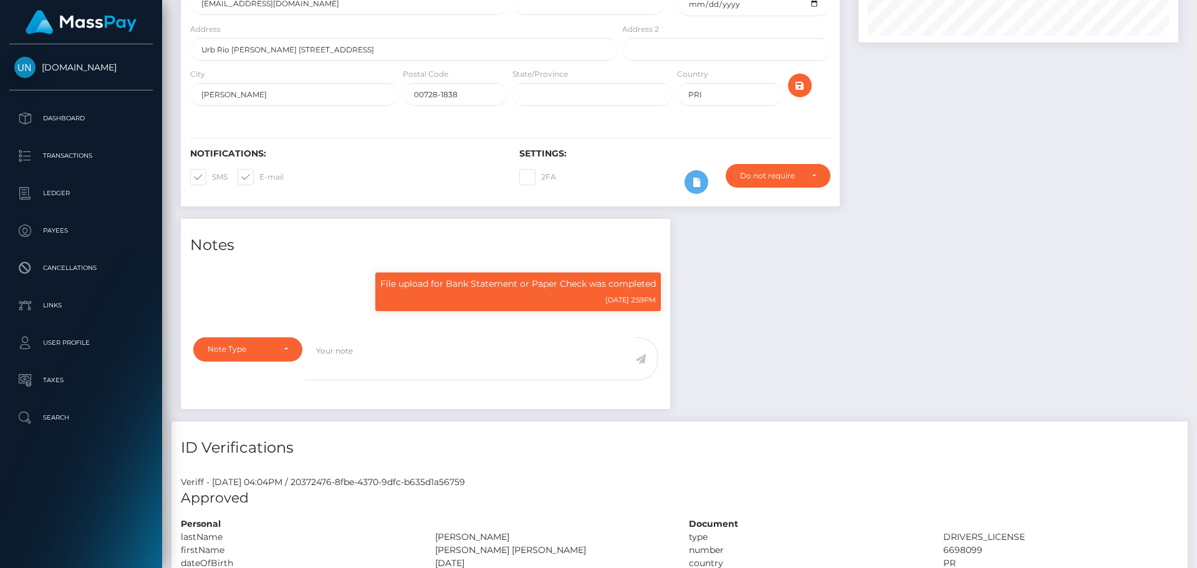
click at [1196, 15] on div "Customer Profile Loading... Loading..." at bounding box center [679, 284] width 1035 height 568
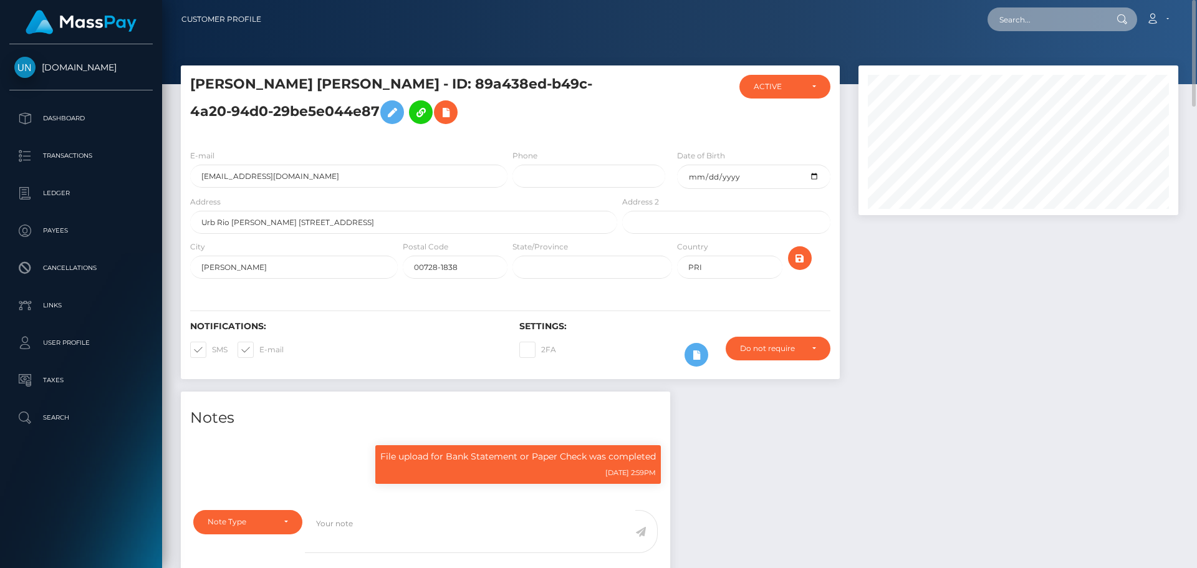
click at [1073, 27] on input "text" at bounding box center [1045, 19] width 117 height 24
paste input "[EMAIL_ADDRESS][DOMAIN_NAME]"
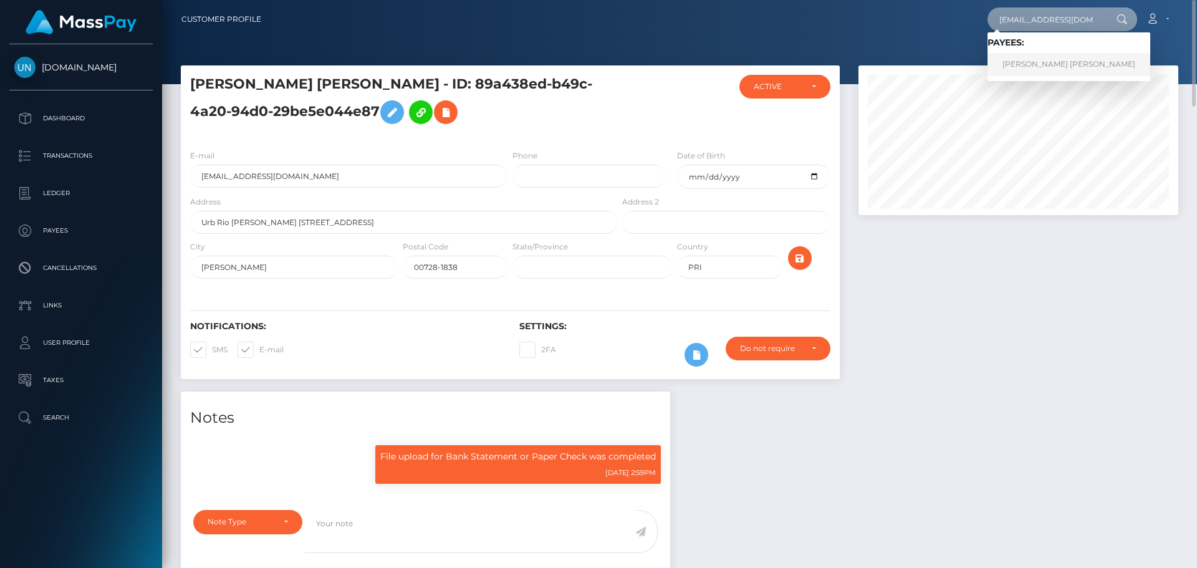
type input "[EMAIL_ADDRESS][DOMAIN_NAME]"
click at [1060, 59] on link "ALONDRA NICOLE RIVERA" at bounding box center [1068, 64] width 163 height 23
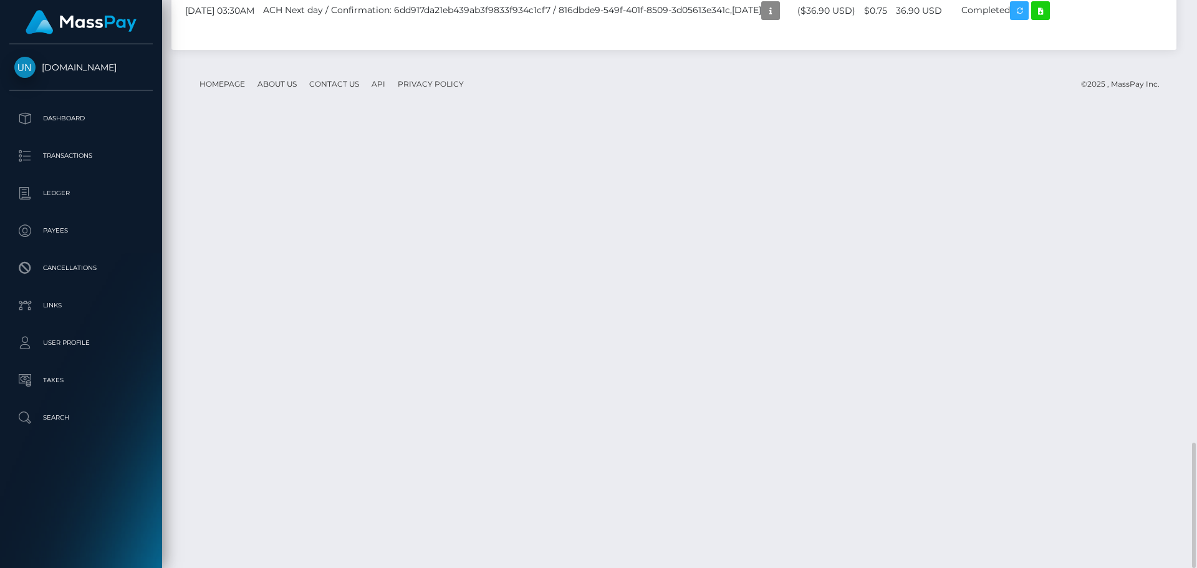
scroll to position [2223, 0]
